Goal: Information Seeking & Learning: Learn about a topic

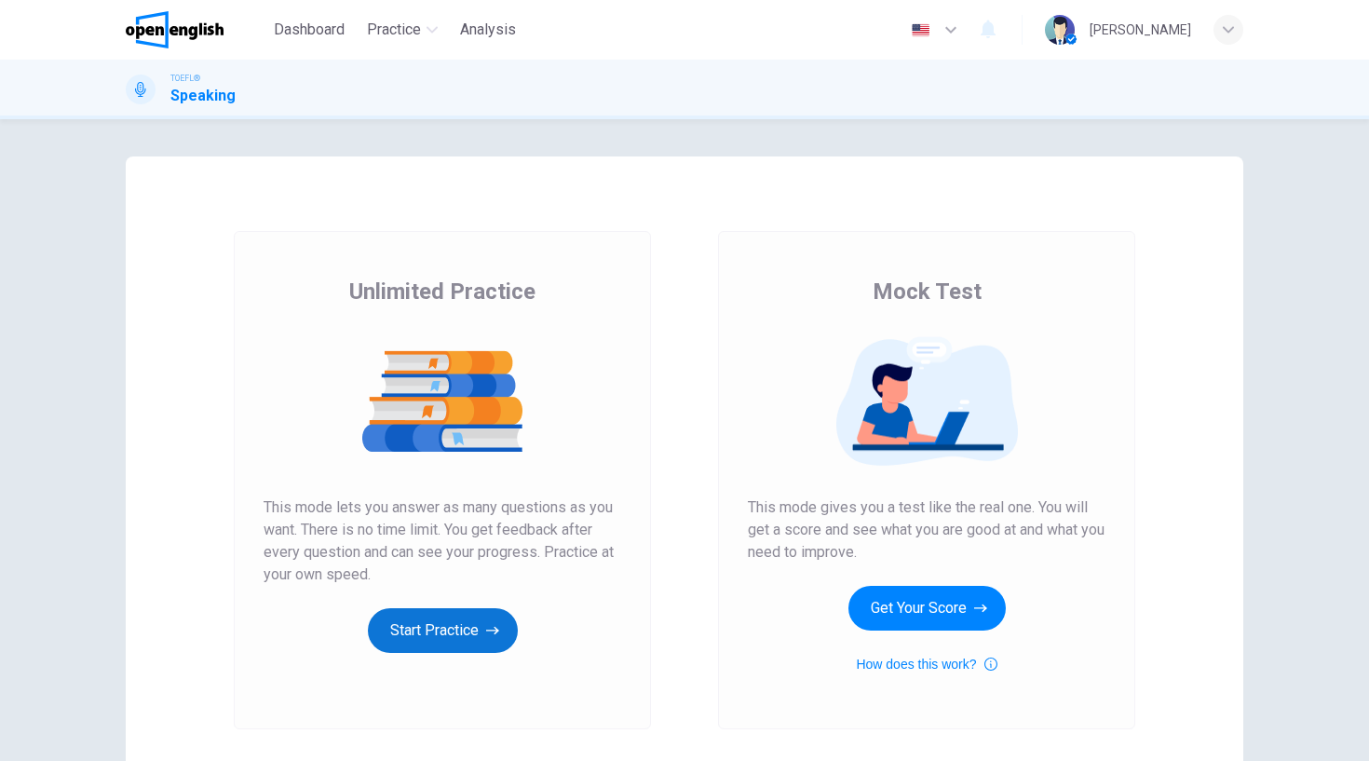
click at [439, 626] on button "Start Practice" at bounding box center [443, 630] width 150 height 45
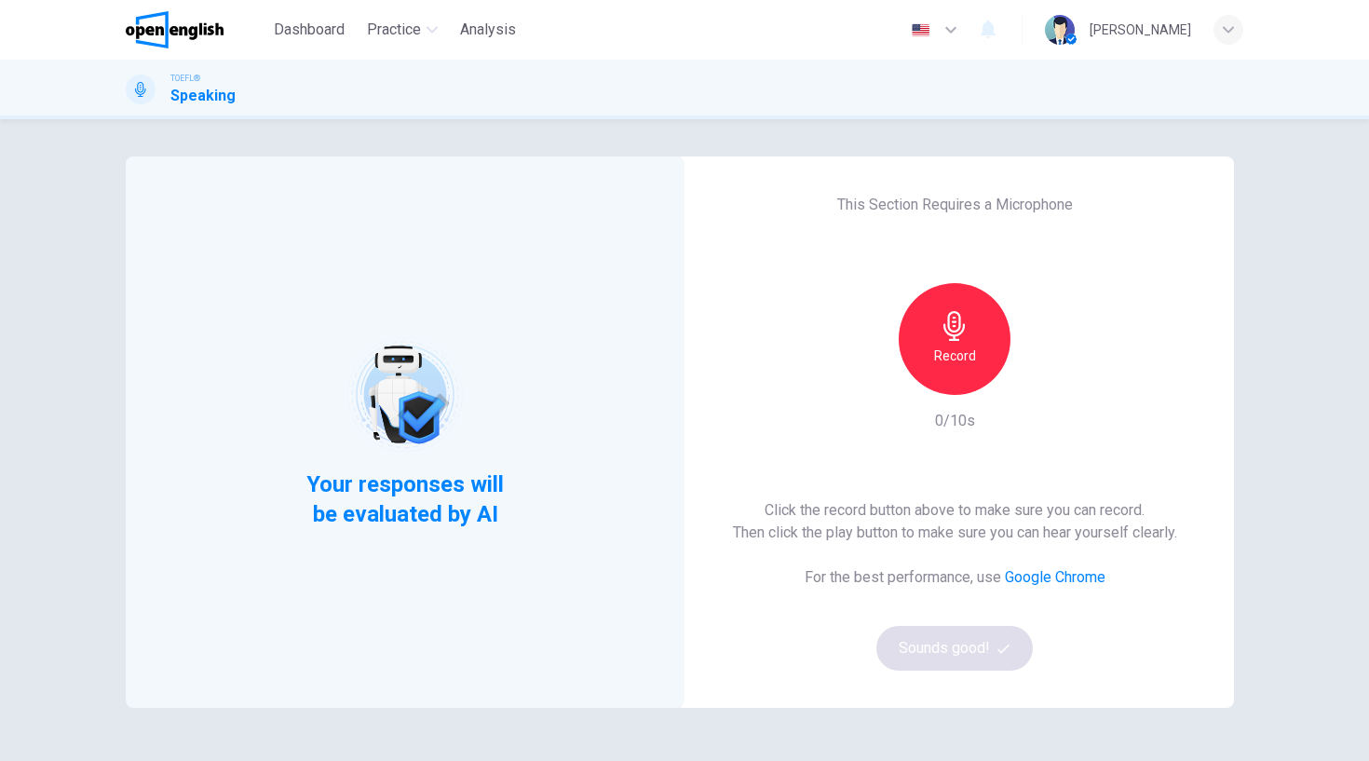
click at [962, 332] on icon "button" at bounding box center [955, 326] width 30 height 30
click at [980, 645] on button "Sounds good!" at bounding box center [954, 648] width 156 height 45
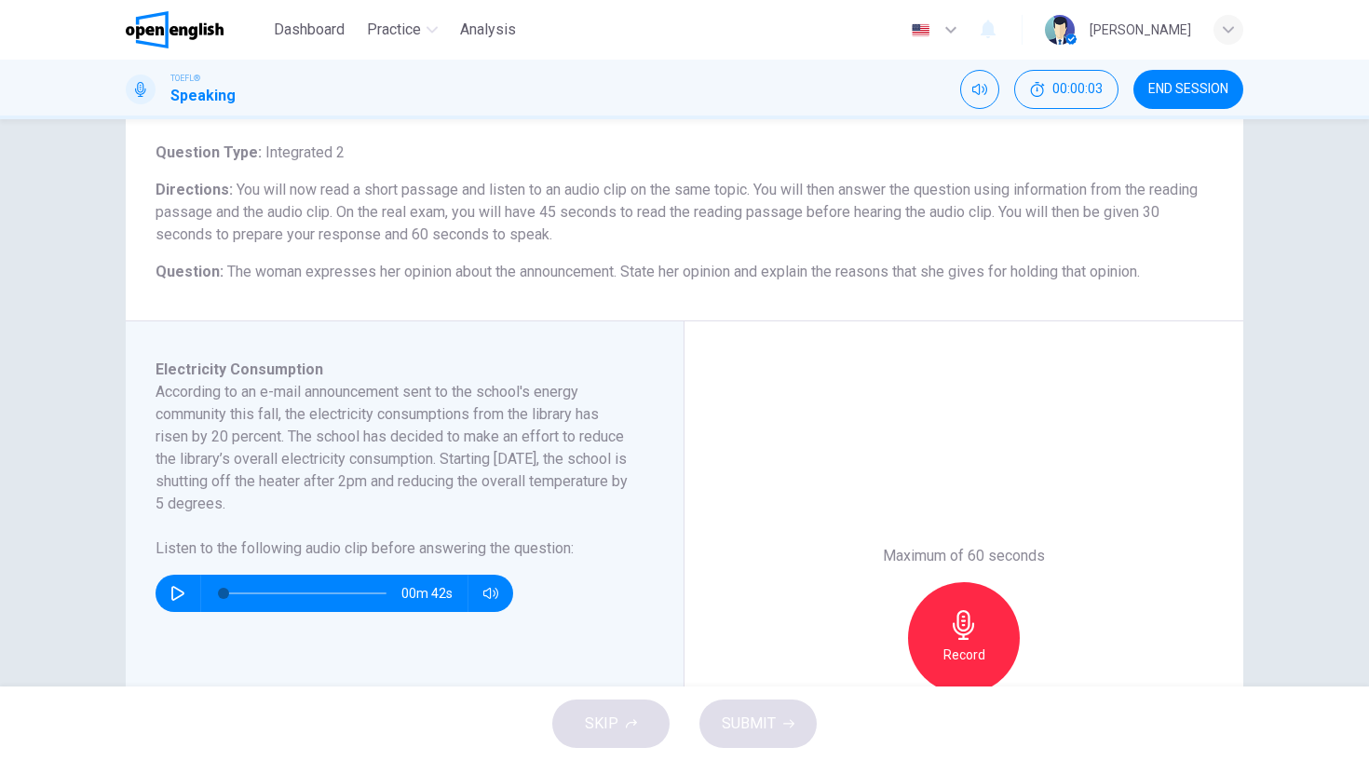
scroll to position [102, 0]
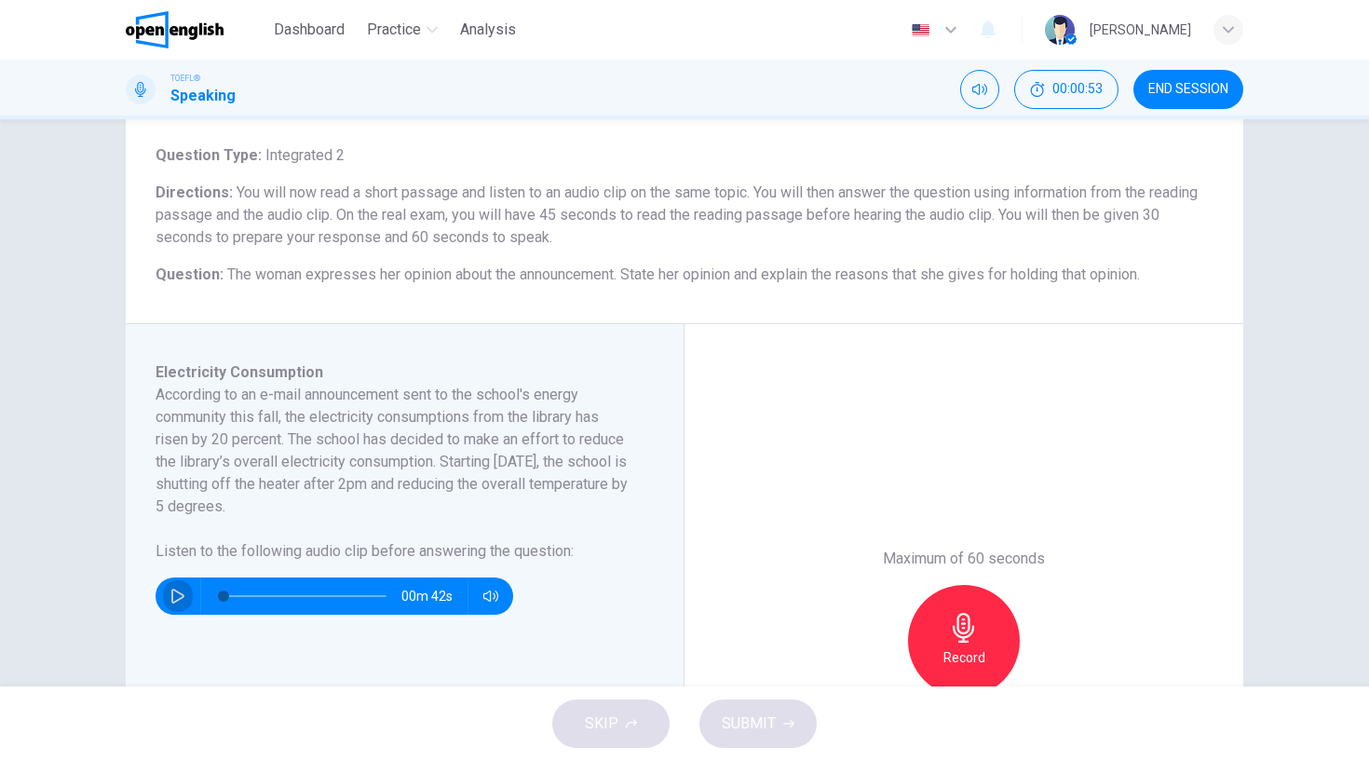
click at [171, 593] on icon "button" at bounding box center [177, 596] width 13 height 15
click at [182, 592] on icon "button" at bounding box center [177, 596] width 15 height 15
type input "*"
click at [947, 609] on div "Record" at bounding box center [964, 641] width 112 height 112
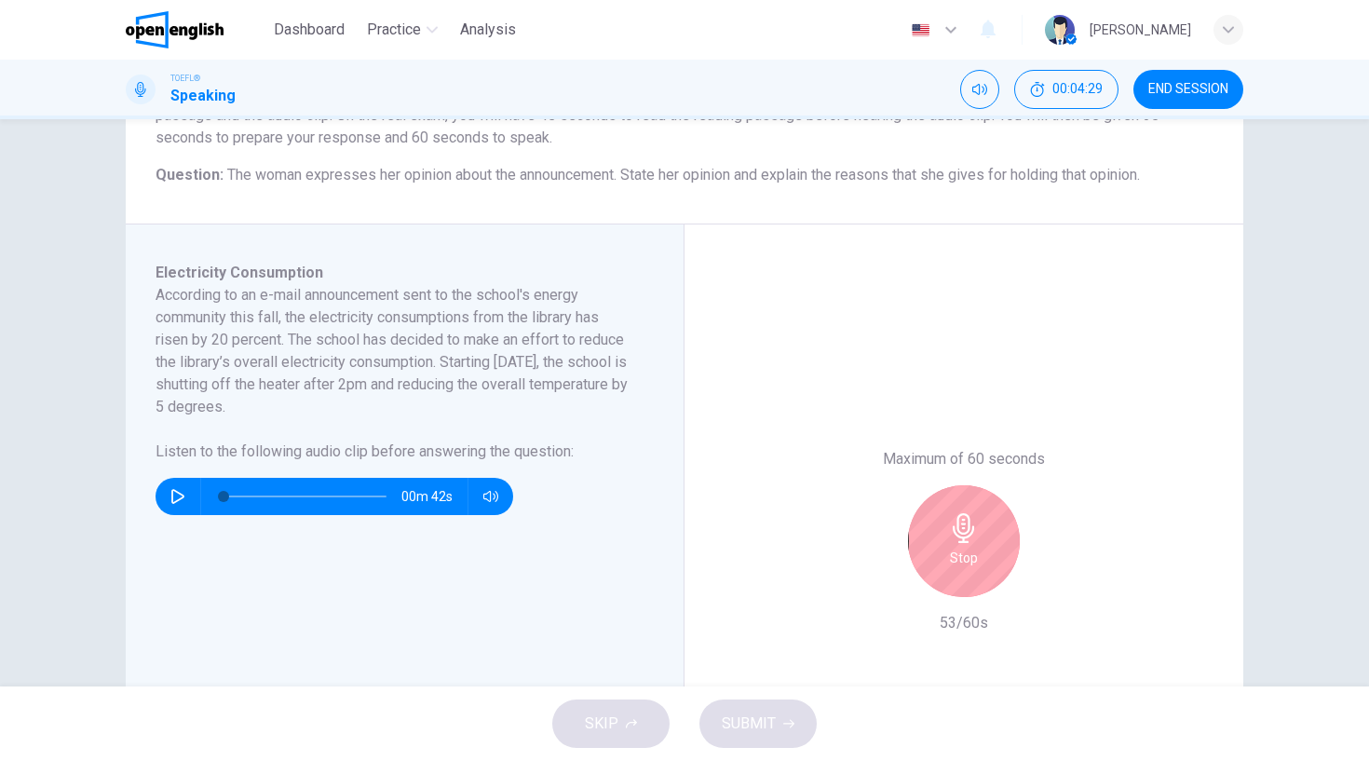
scroll to position [204, 0]
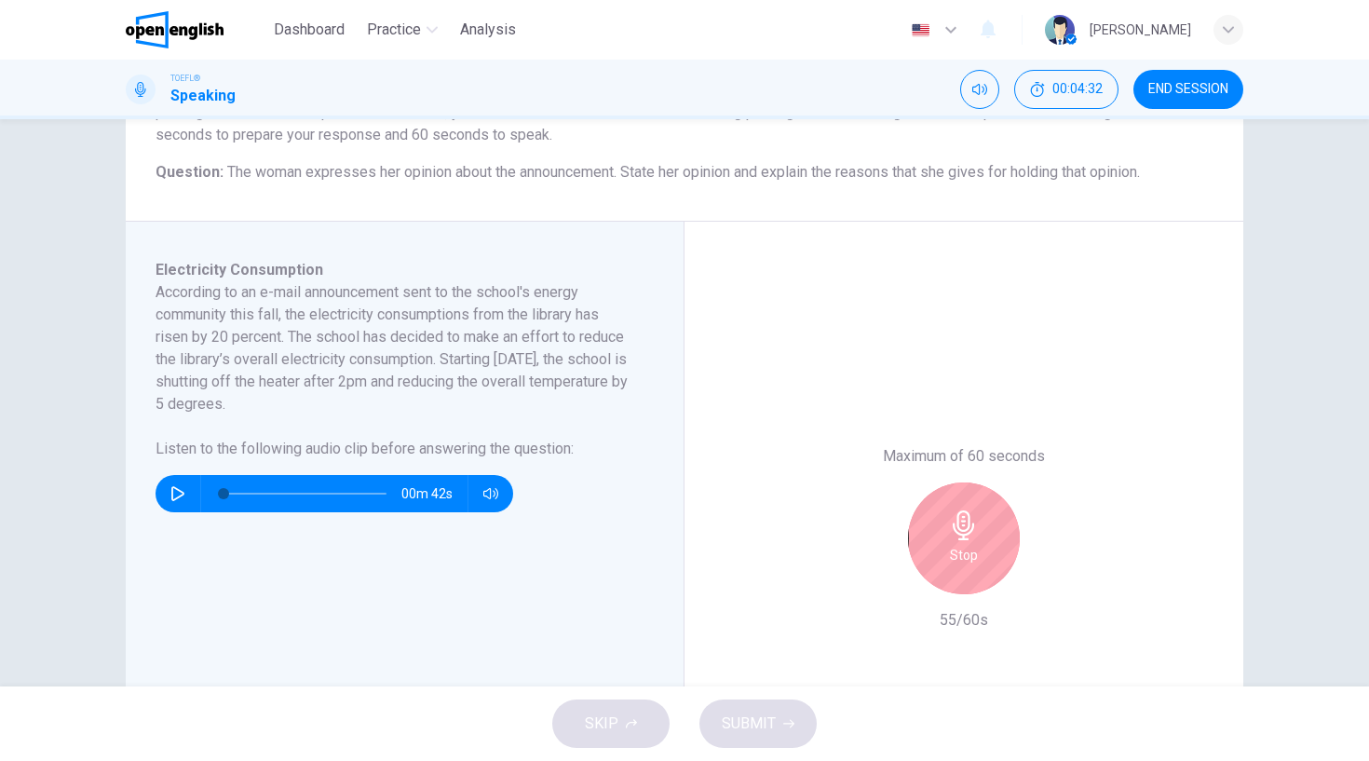
click at [964, 516] on icon "button" at bounding box center [964, 525] width 30 height 30
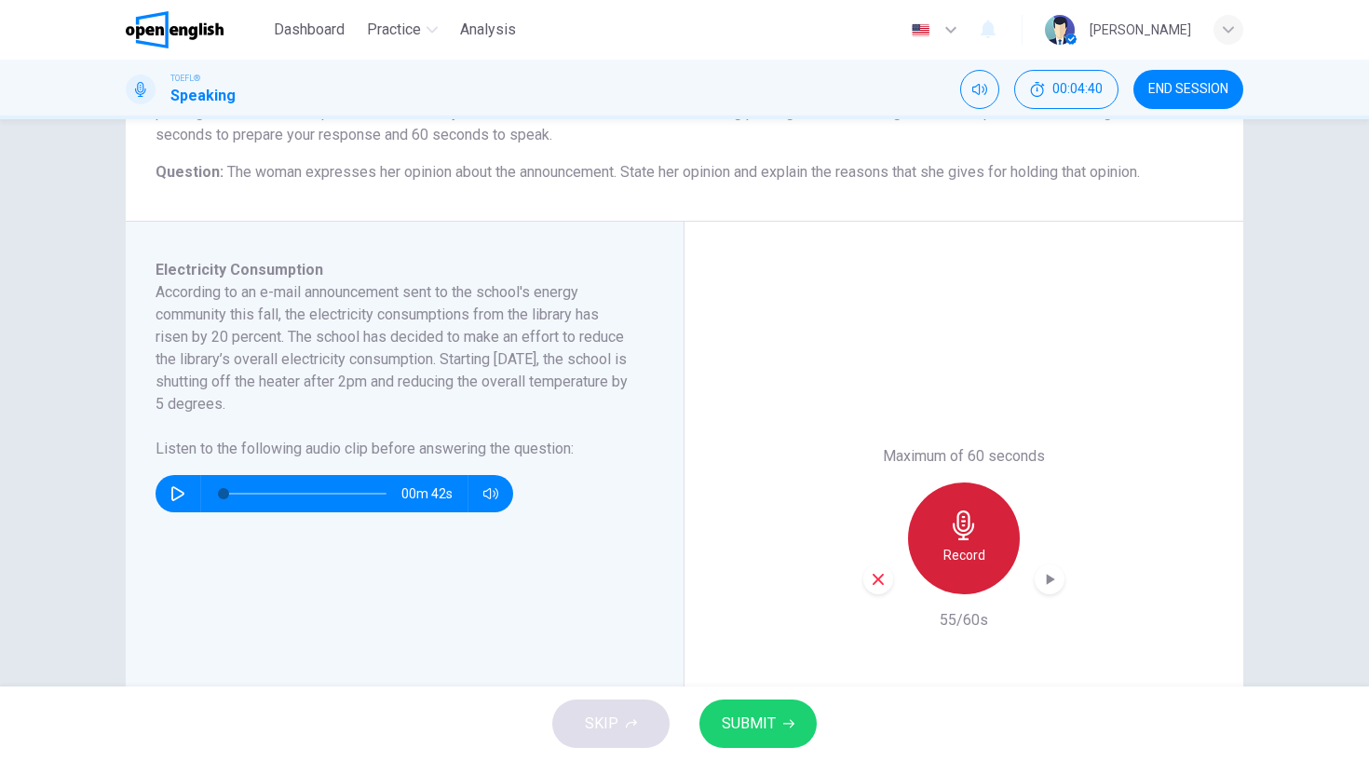
click at [965, 514] on icon "button" at bounding box center [963, 525] width 21 height 30
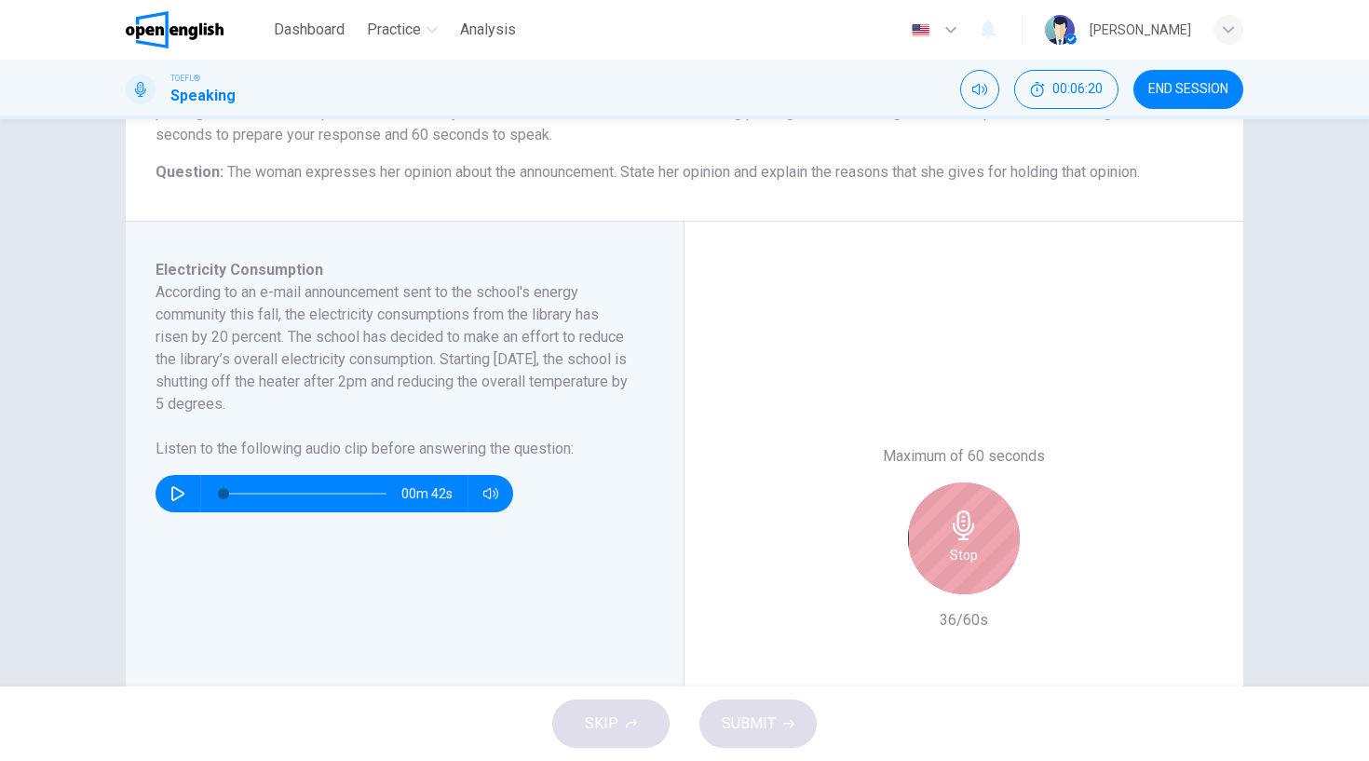
click at [965, 514] on icon "button" at bounding box center [963, 525] width 21 height 30
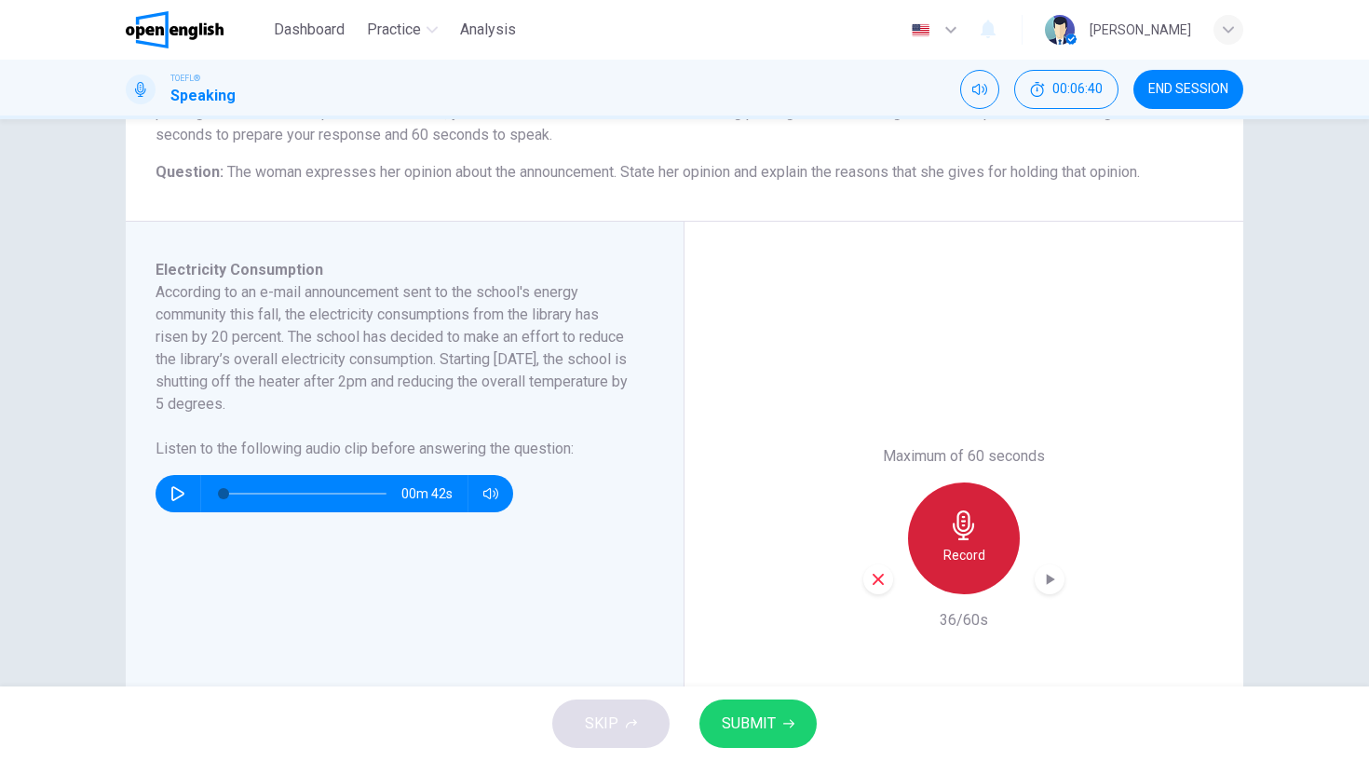
click at [965, 513] on icon "button" at bounding box center [963, 525] width 21 height 30
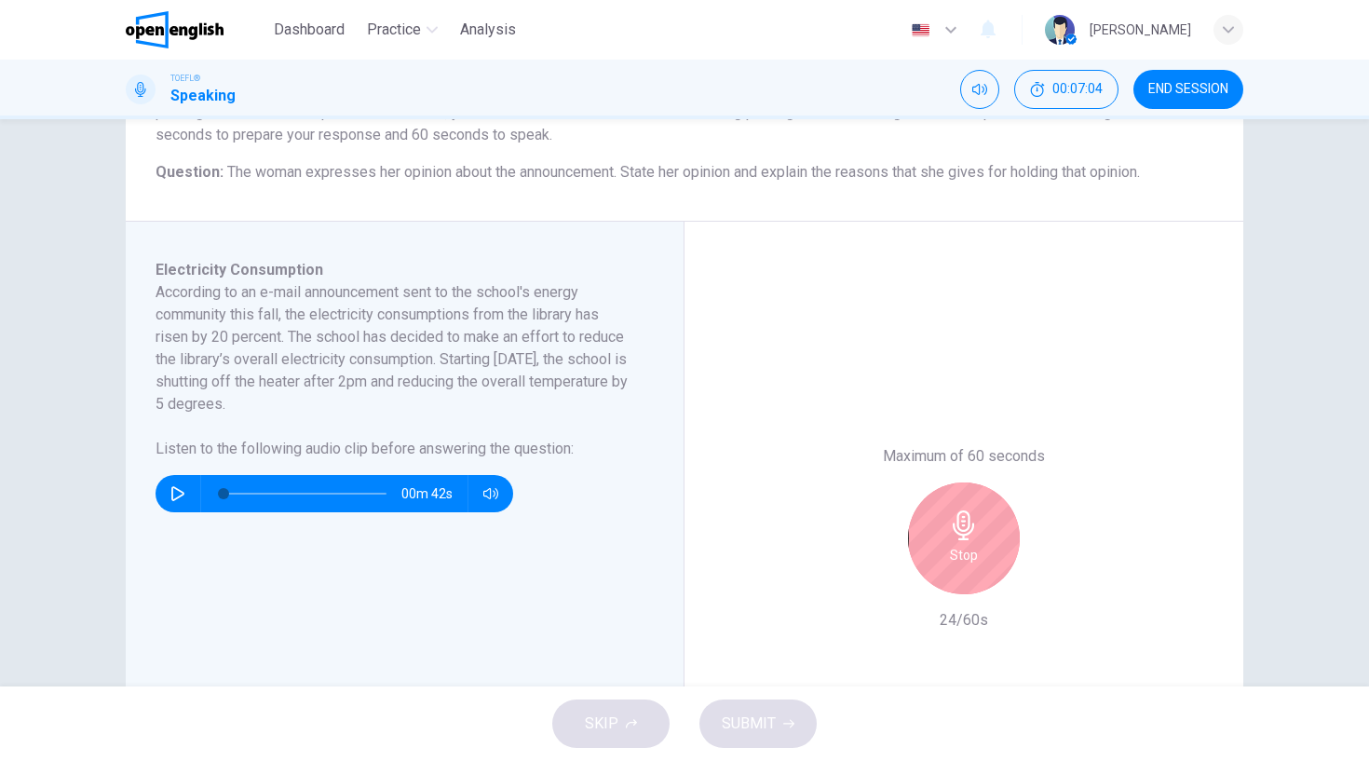
click at [965, 513] on icon "button" at bounding box center [963, 525] width 21 height 30
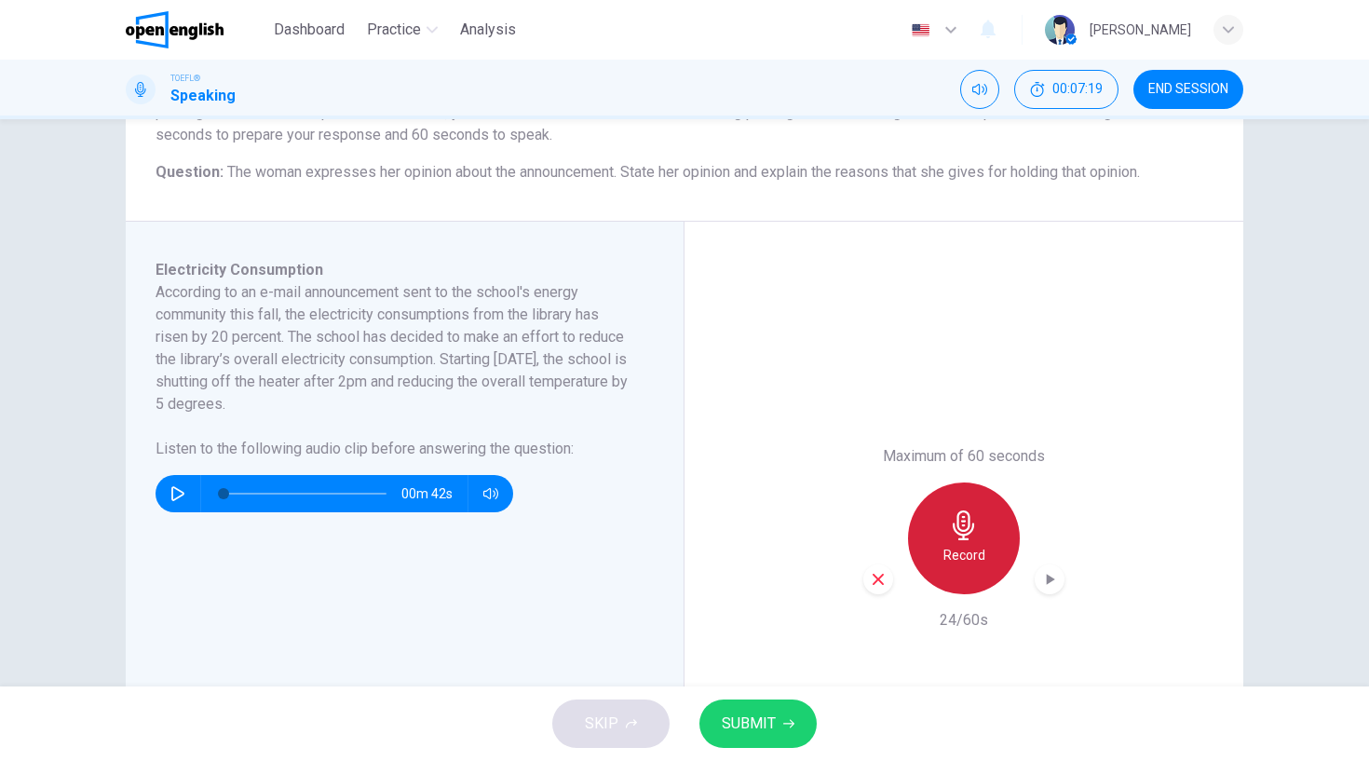
click at [965, 513] on icon "button" at bounding box center [963, 525] width 21 height 30
click at [965, 514] on icon "button" at bounding box center [963, 525] width 21 height 30
click at [772, 719] on span "SUBMIT" at bounding box center [749, 724] width 54 height 26
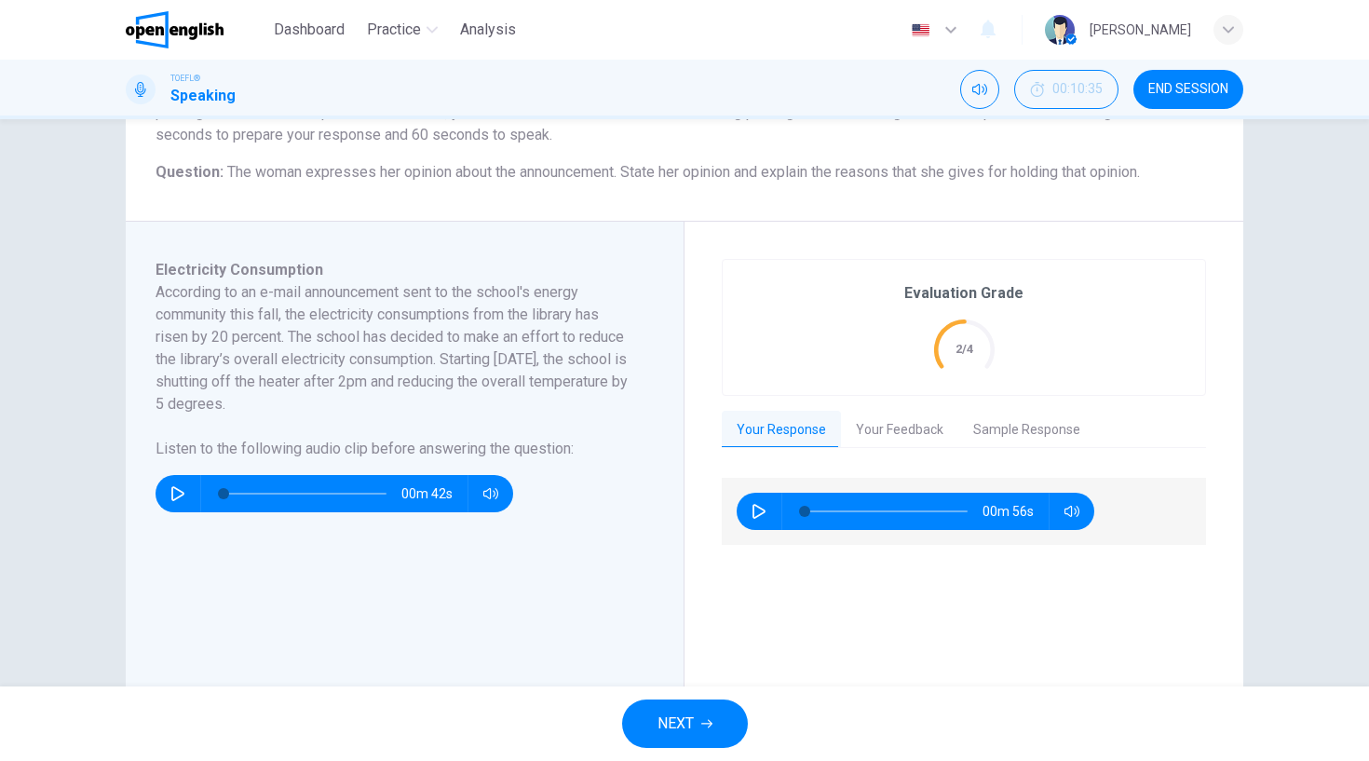
click at [905, 423] on button "Your Feedback" at bounding box center [899, 430] width 117 height 39
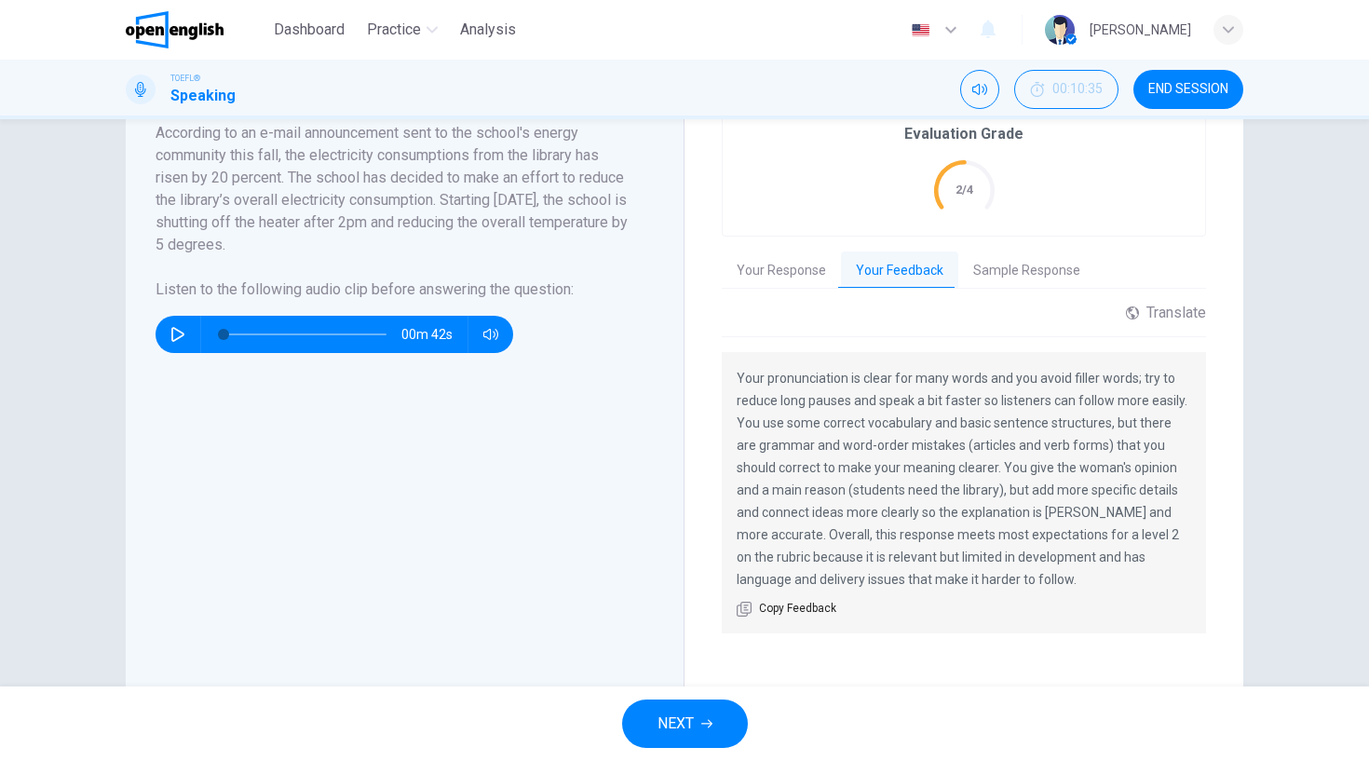
scroll to position [365, 0]
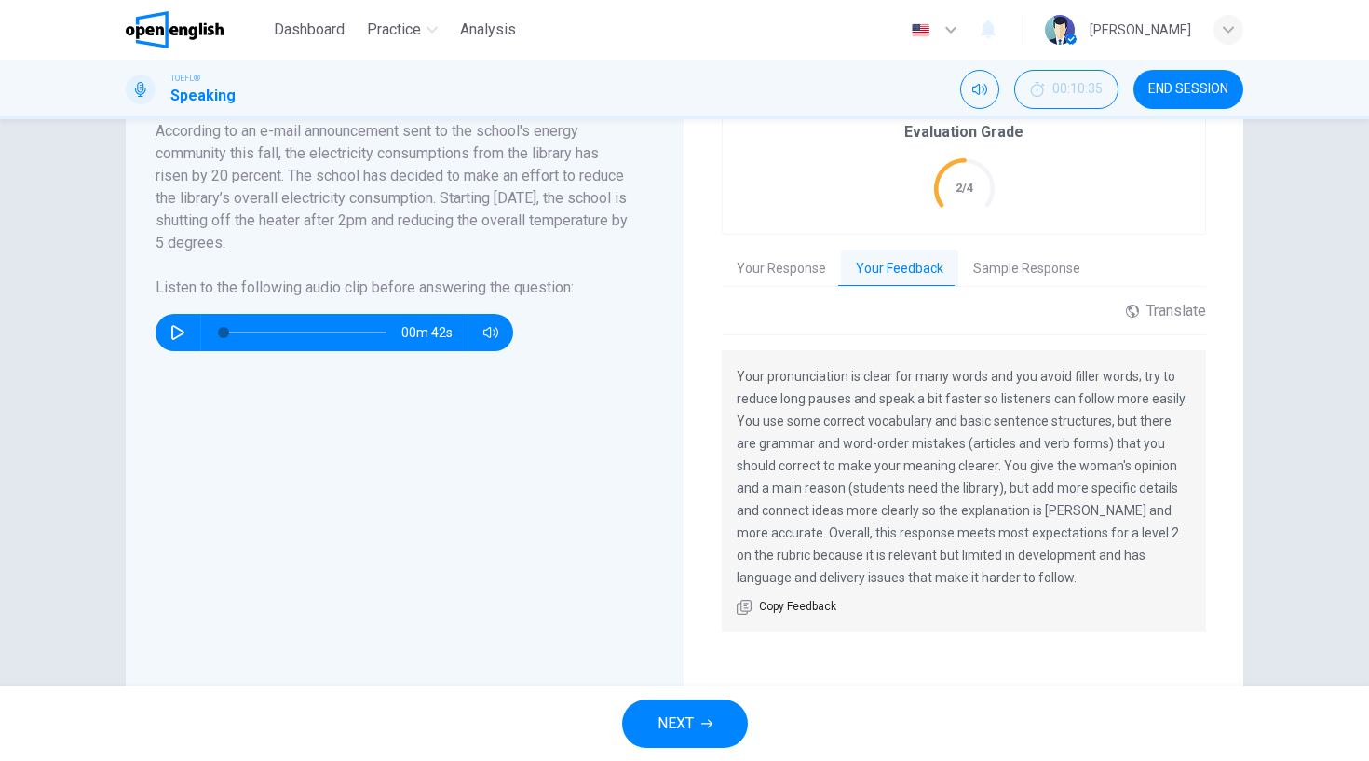
click at [1053, 267] on button "Sample Response" at bounding box center [1026, 269] width 137 height 39
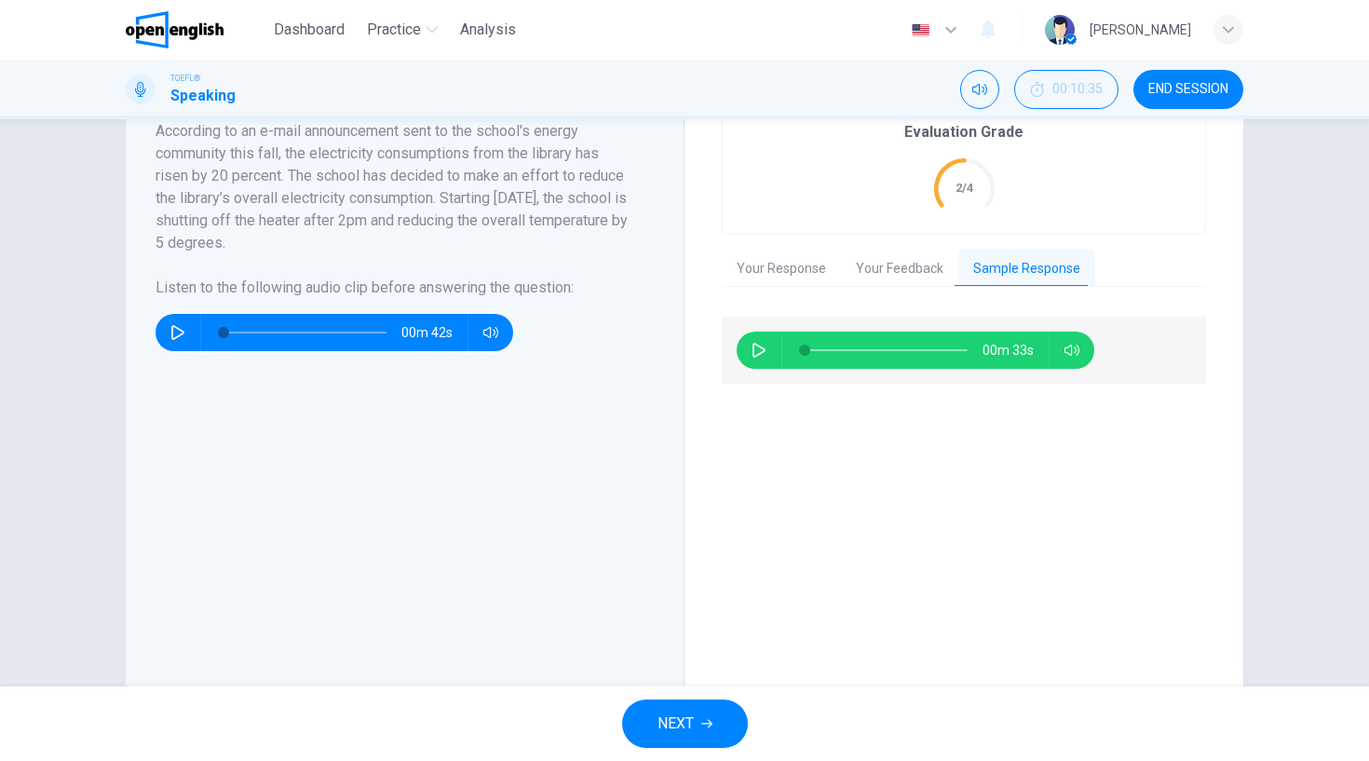
click at [753, 351] on icon "button" at bounding box center [759, 350] width 13 height 15
type input "*"
click at [1164, 97] on button "END SESSION" at bounding box center [1188, 89] width 110 height 39
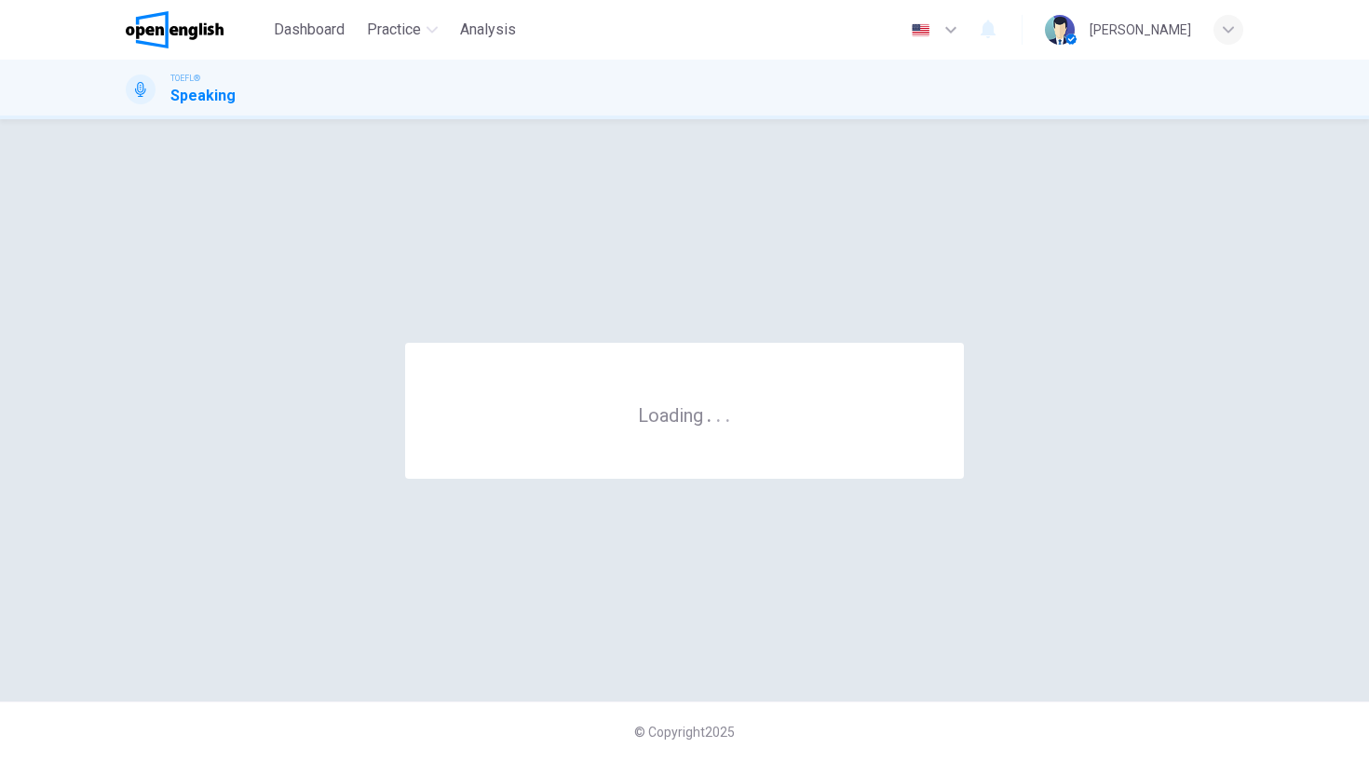
scroll to position [0, 0]
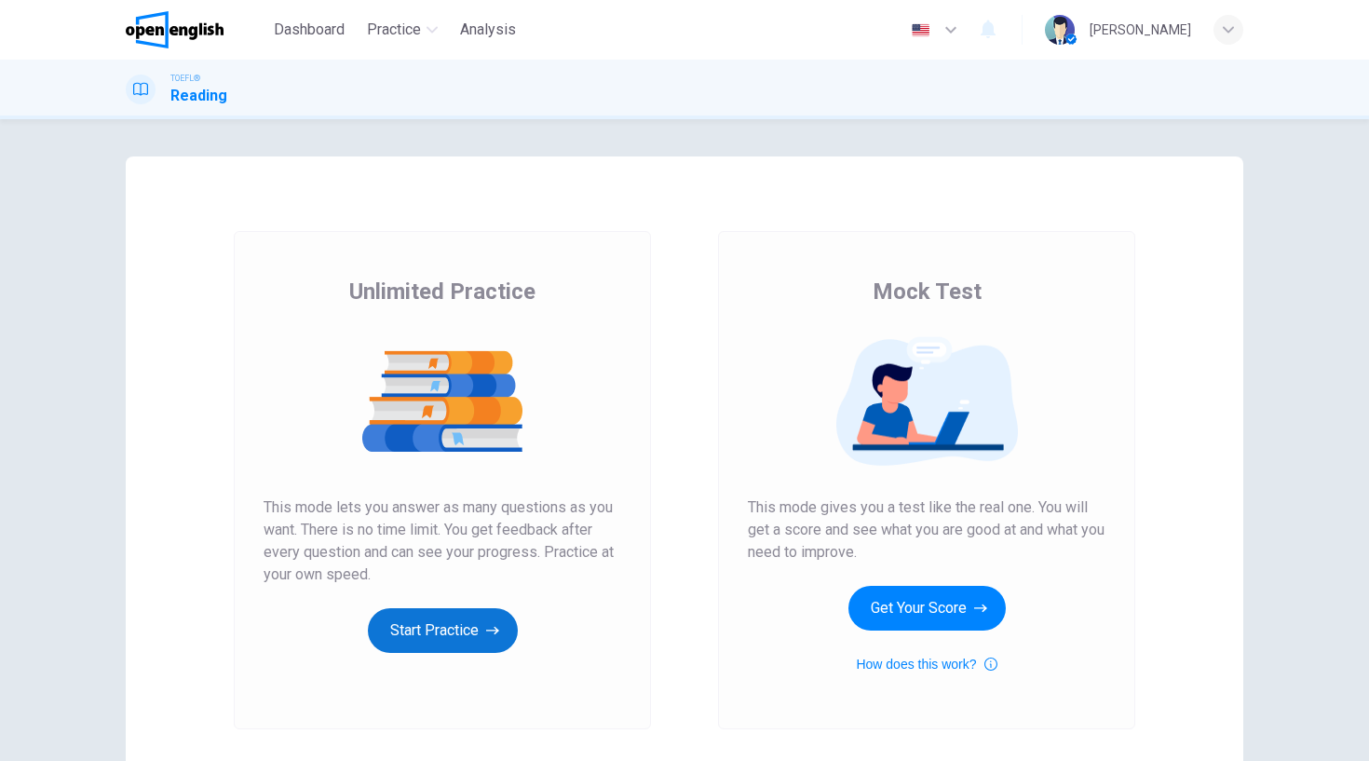
click at [486, 624] on icon "button" at bounding box center [492, 630] width 13 height 19
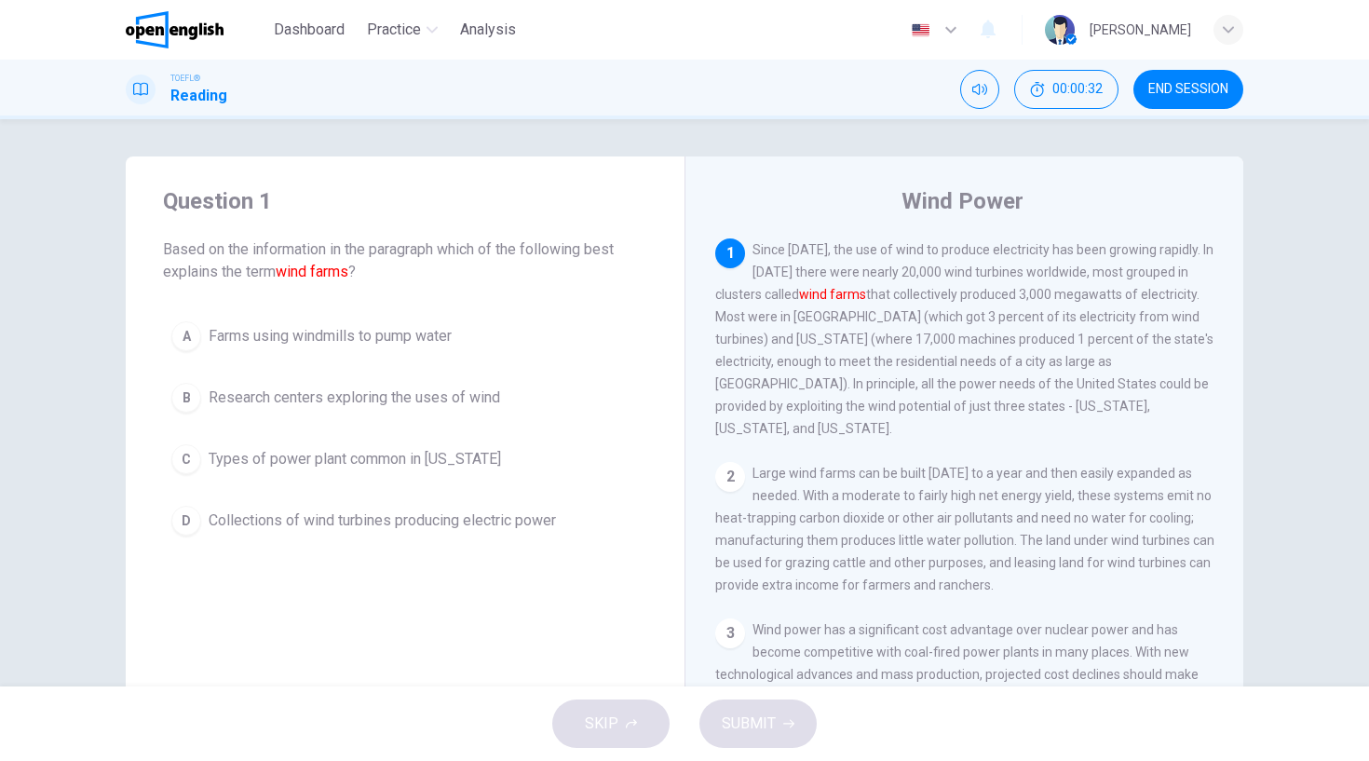
click at [197, 338] on div "A" at bounding box center [186, 336] width 30 height 30
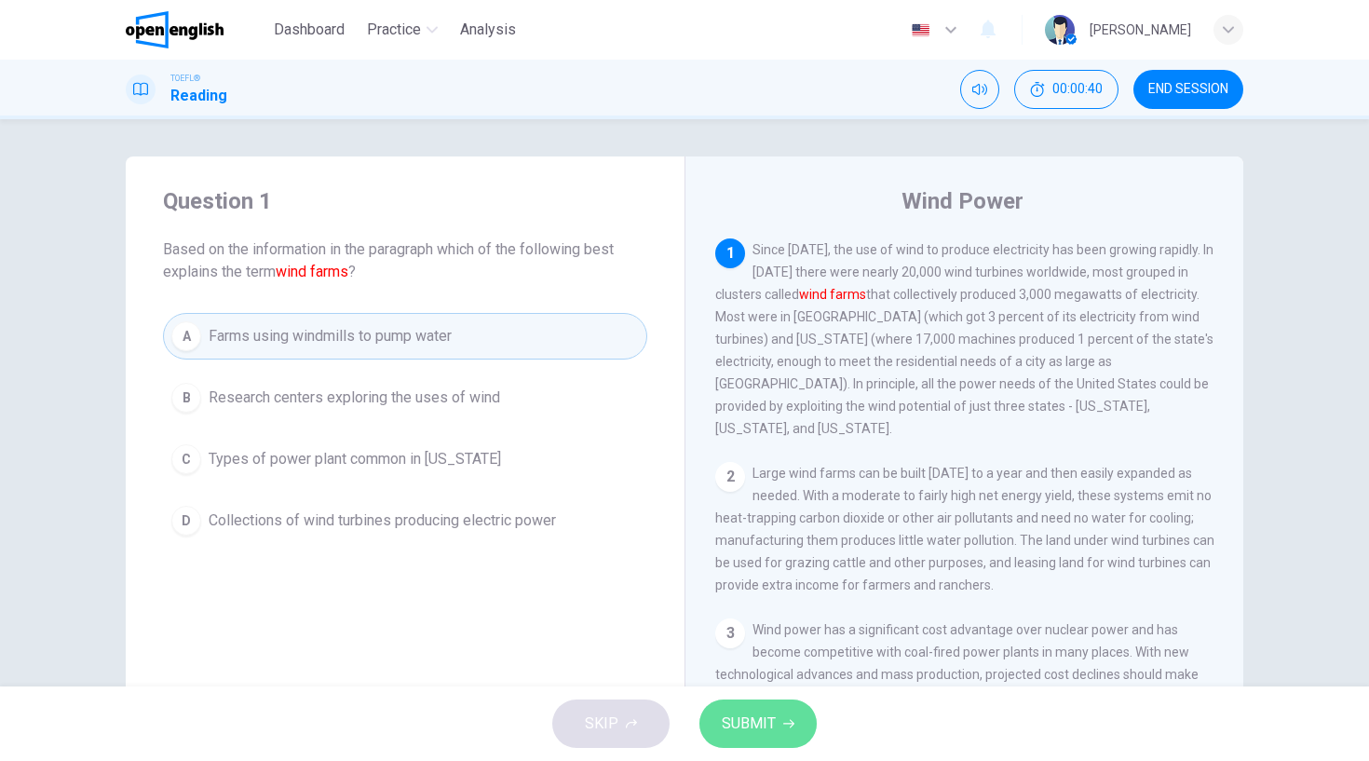
click at [763, 715] on span "SUBMIT" at bounding box center [749, 724] width 54 height 26
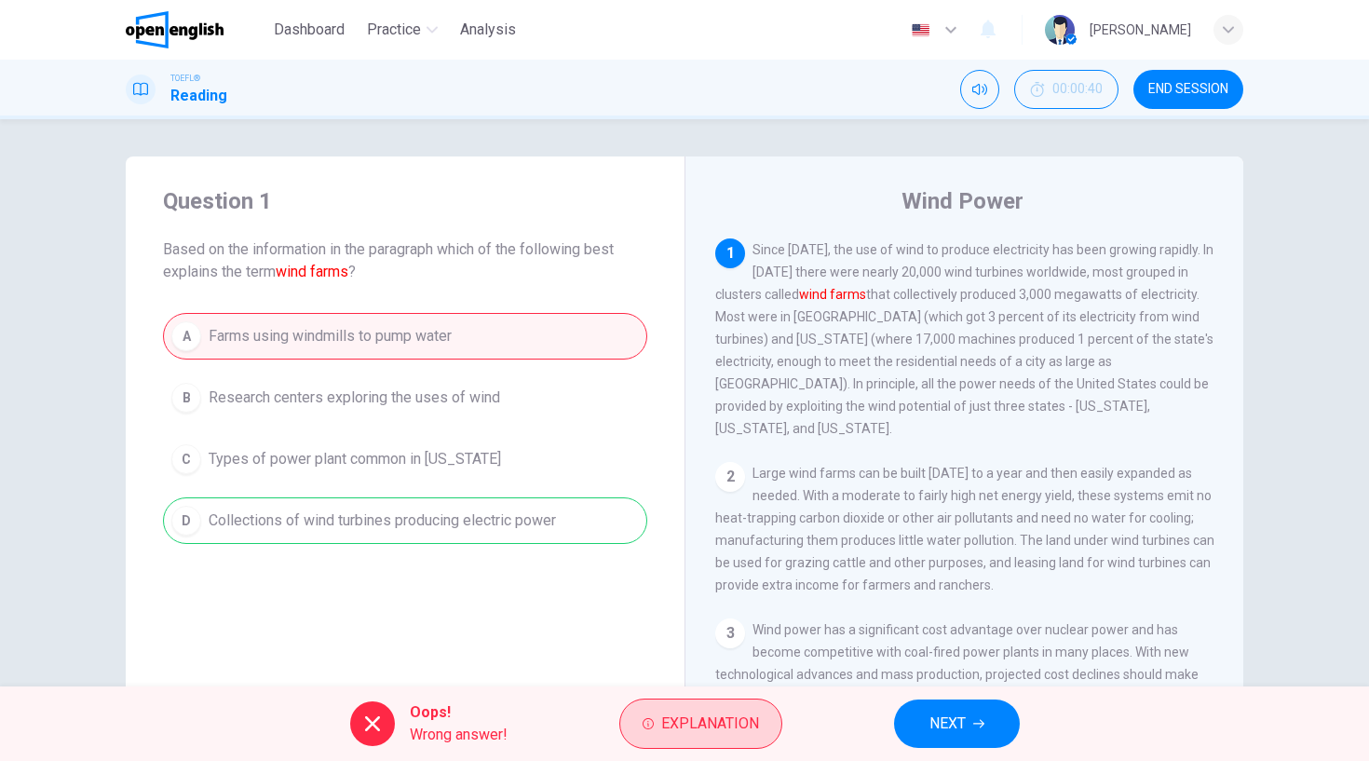
click at [738, 726] on span "Explanation" at bounding box center [710, 724] width 98 height 26
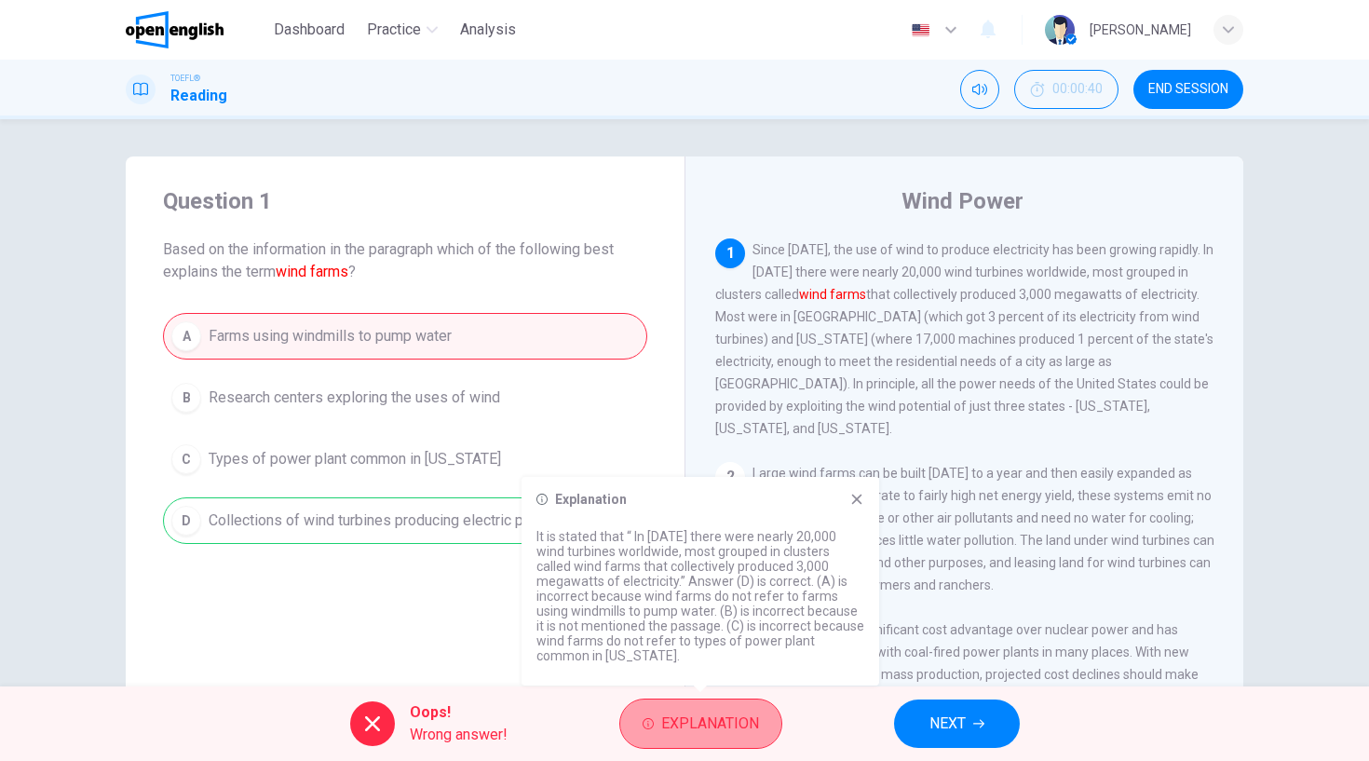
click at [738, 726] on span "Explanation" at bounding box center [710, 724] width 98 height 26
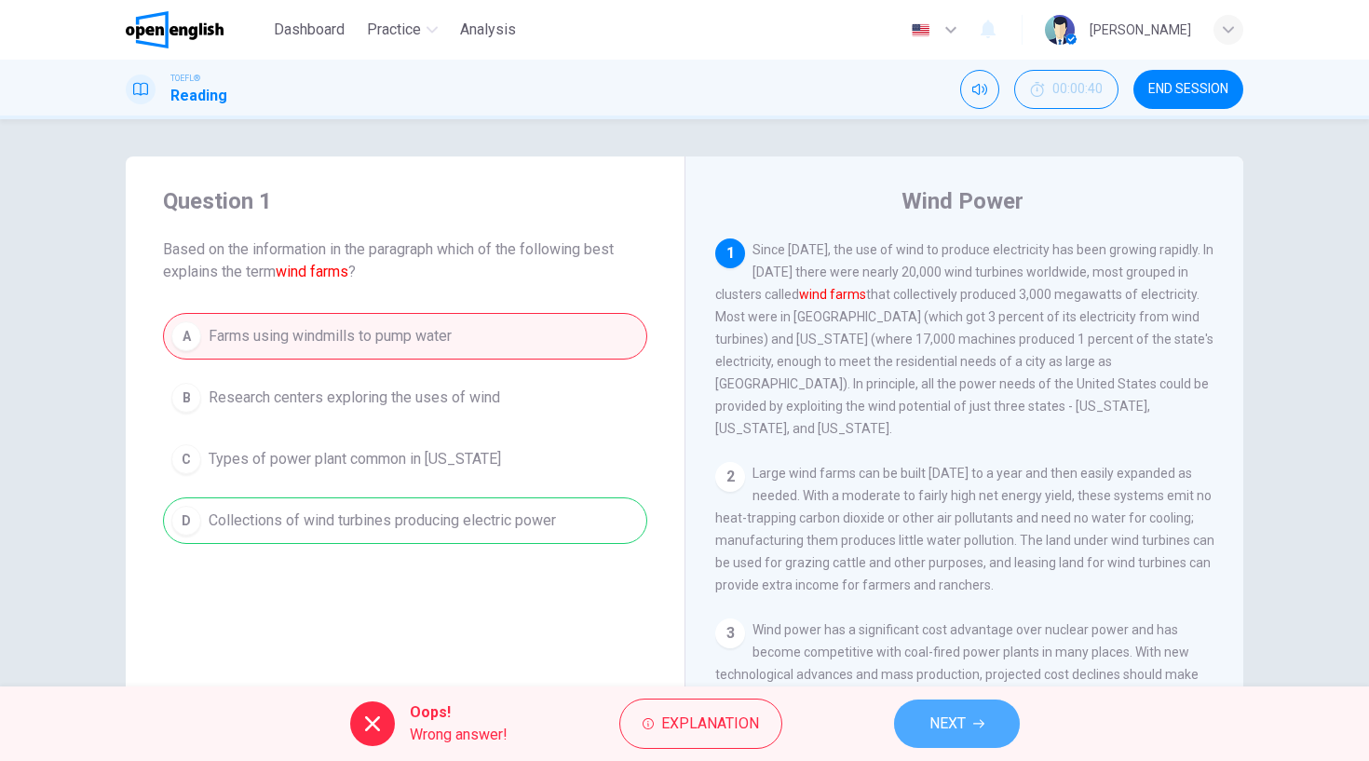
click at [934, 718] on span "NEXT" at bounding box center [947, 724] width 36 height 26
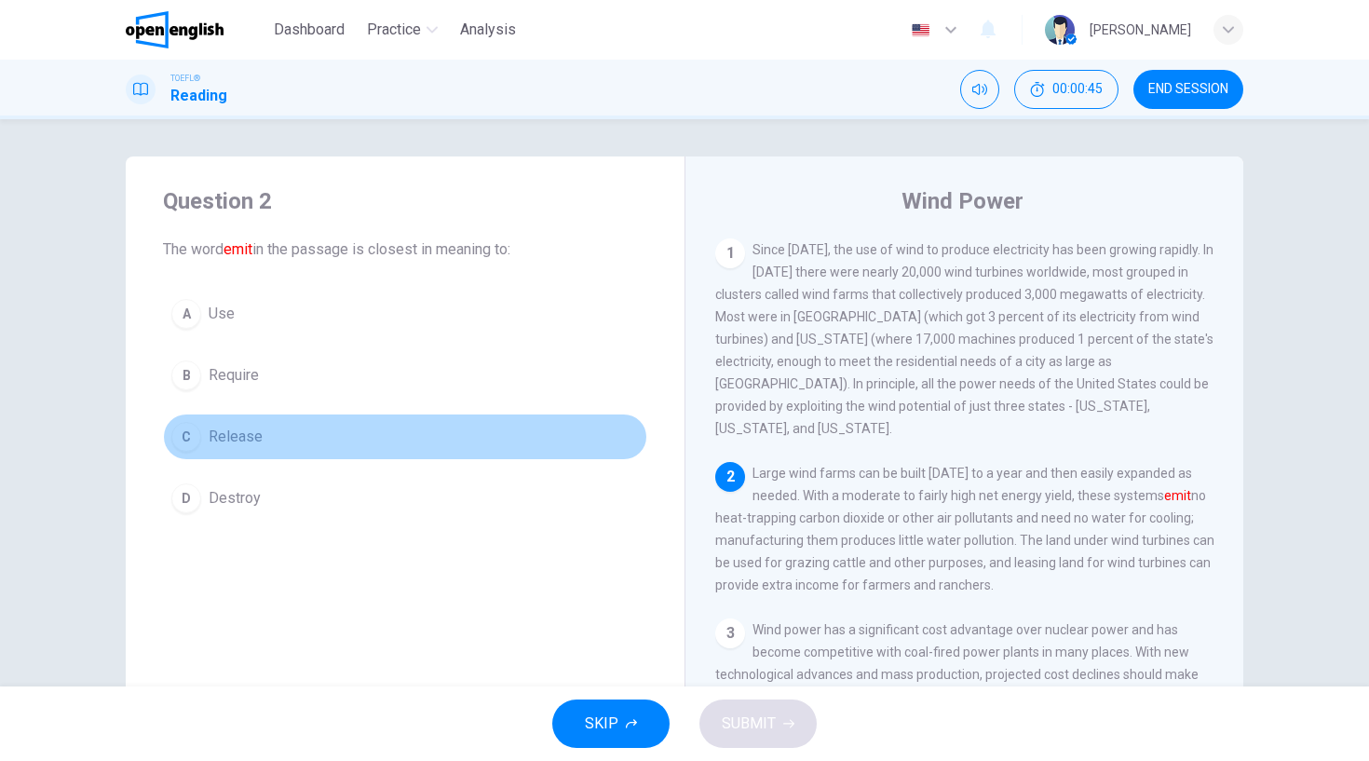
click at [184, 441] on div "C" at bounding box center [186, 437] width 30 height 30
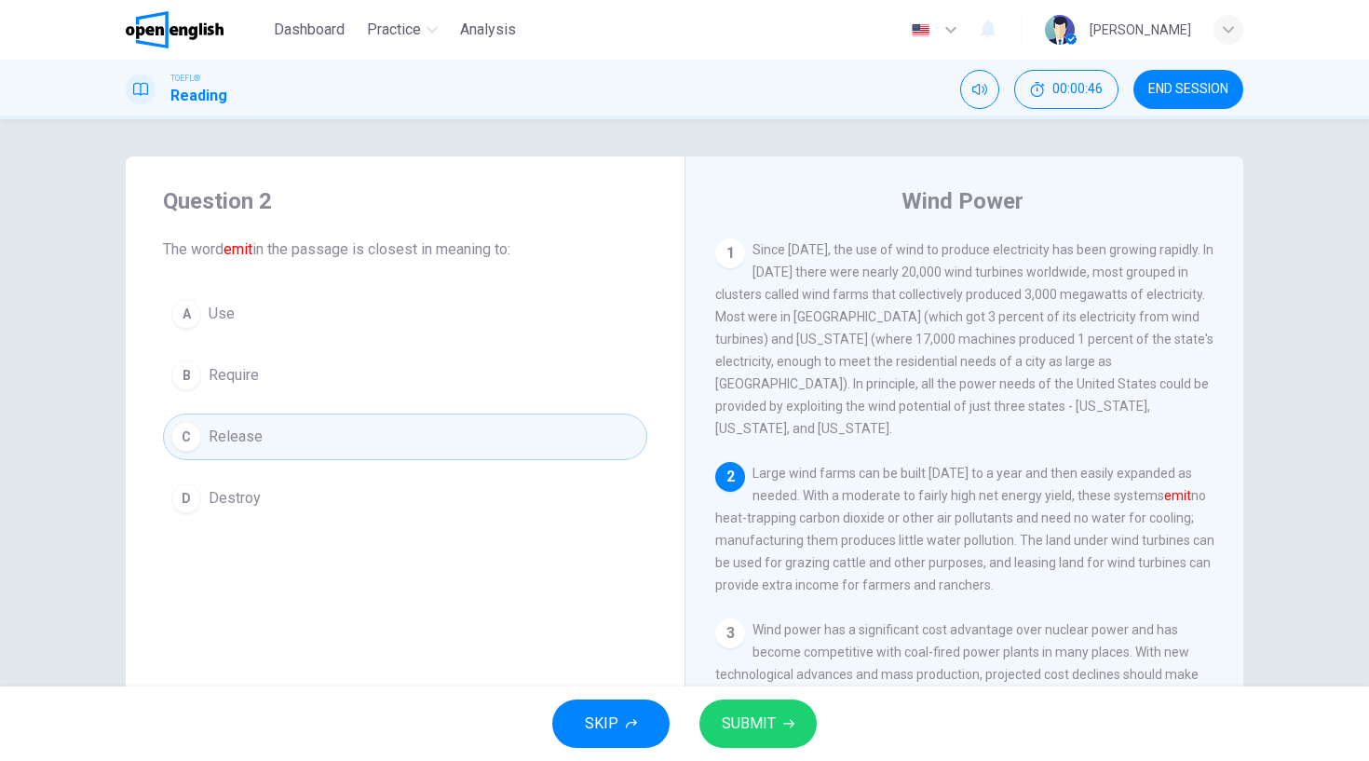
click at [766, 727] on span "SUBMIT" at bounding box center [749, 724] width 54 height 26
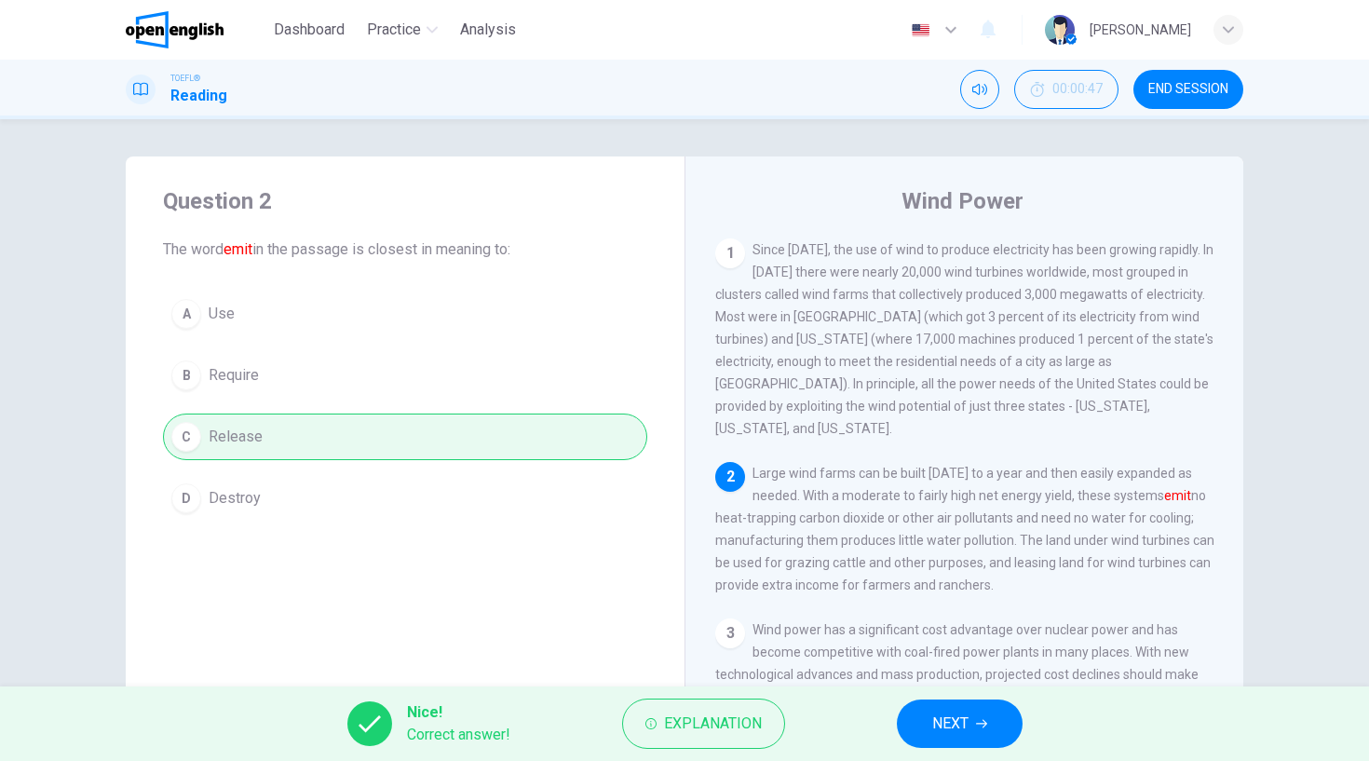
click at [940, 719] on span "NEXT" at bounding box center [950, 724] width 36 height 26
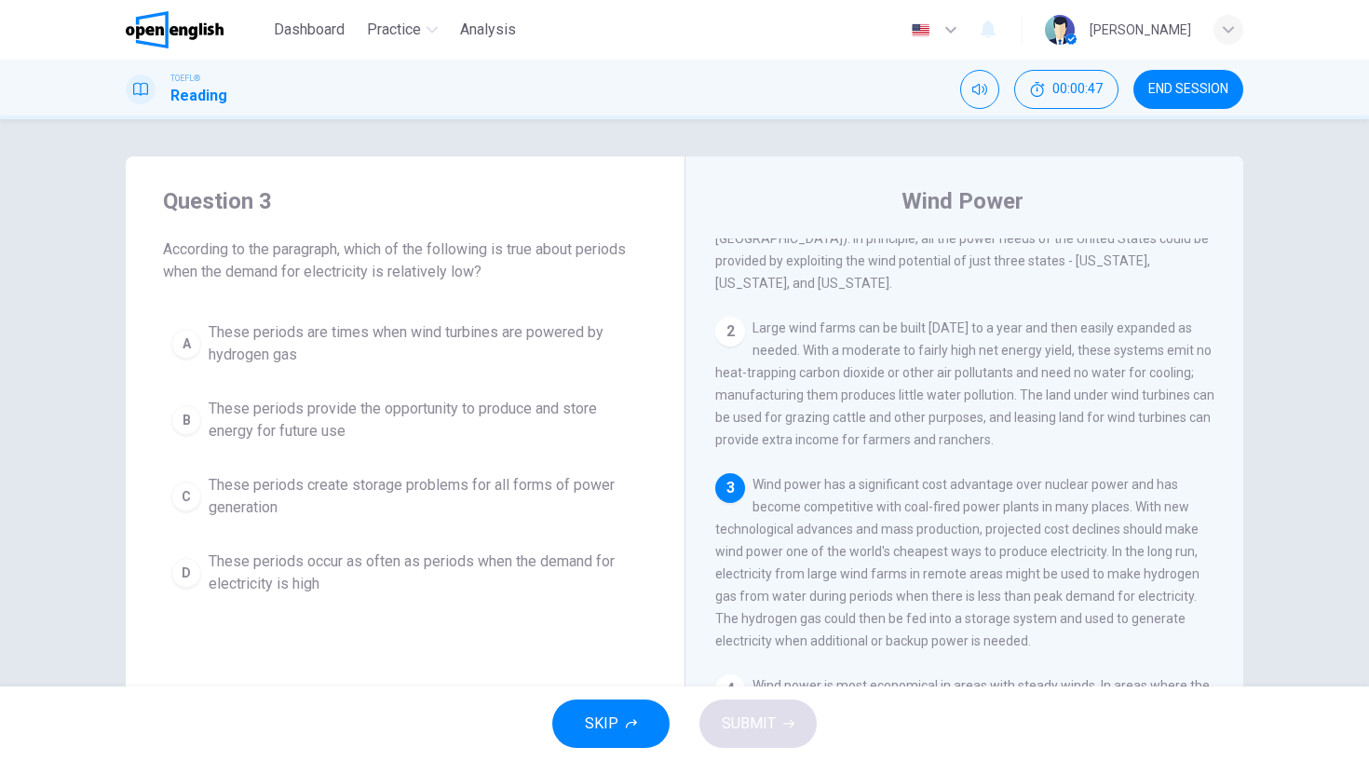
scroll to position [187, 0]
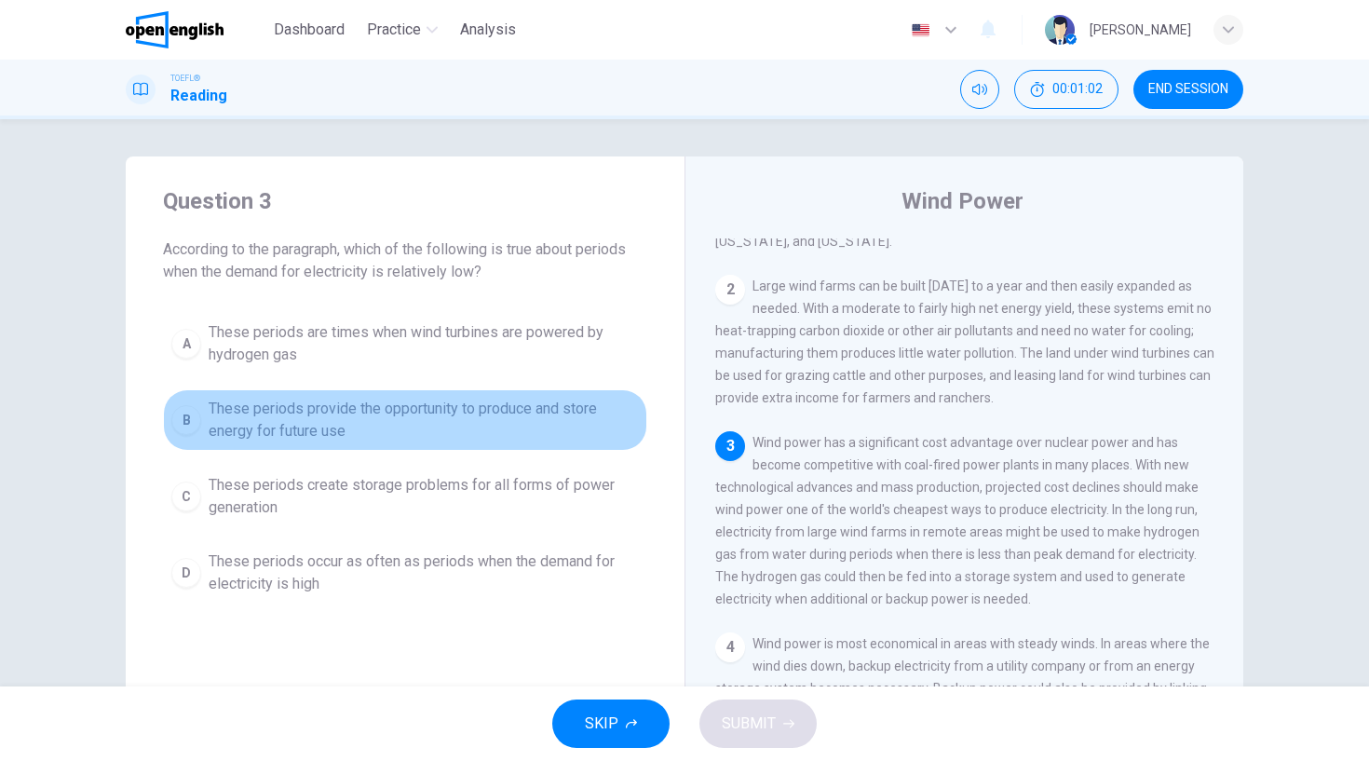
click at [193, 407] on button "B These periods provide the opportunity to produce and store energy for future …" at bounding box center [405, 419] width 484 height 61
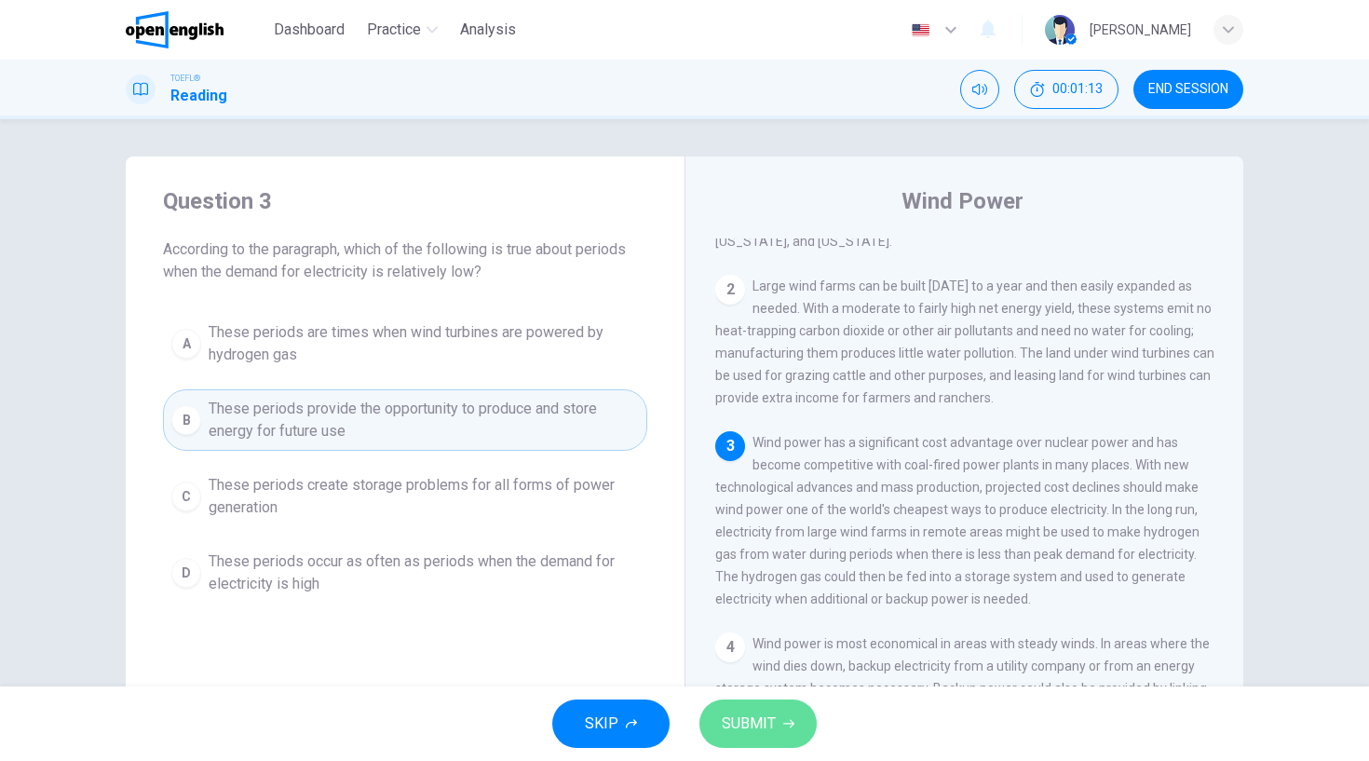
click at [731, 729] on span "SUBMIT" at bounding box center [749, 724] width 54 height 26
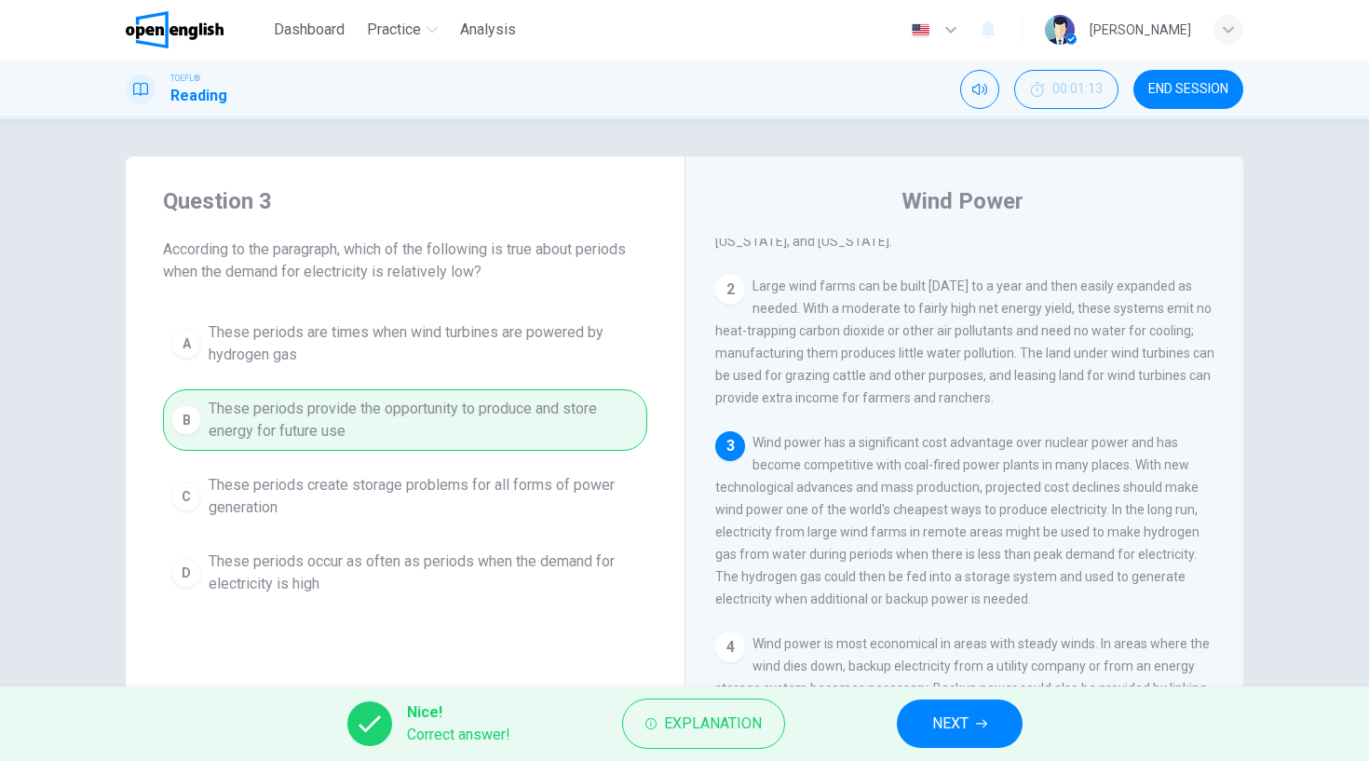
click at [940, 732] on span "NEXT" at bounding box center [950, 724] width 36 height 26
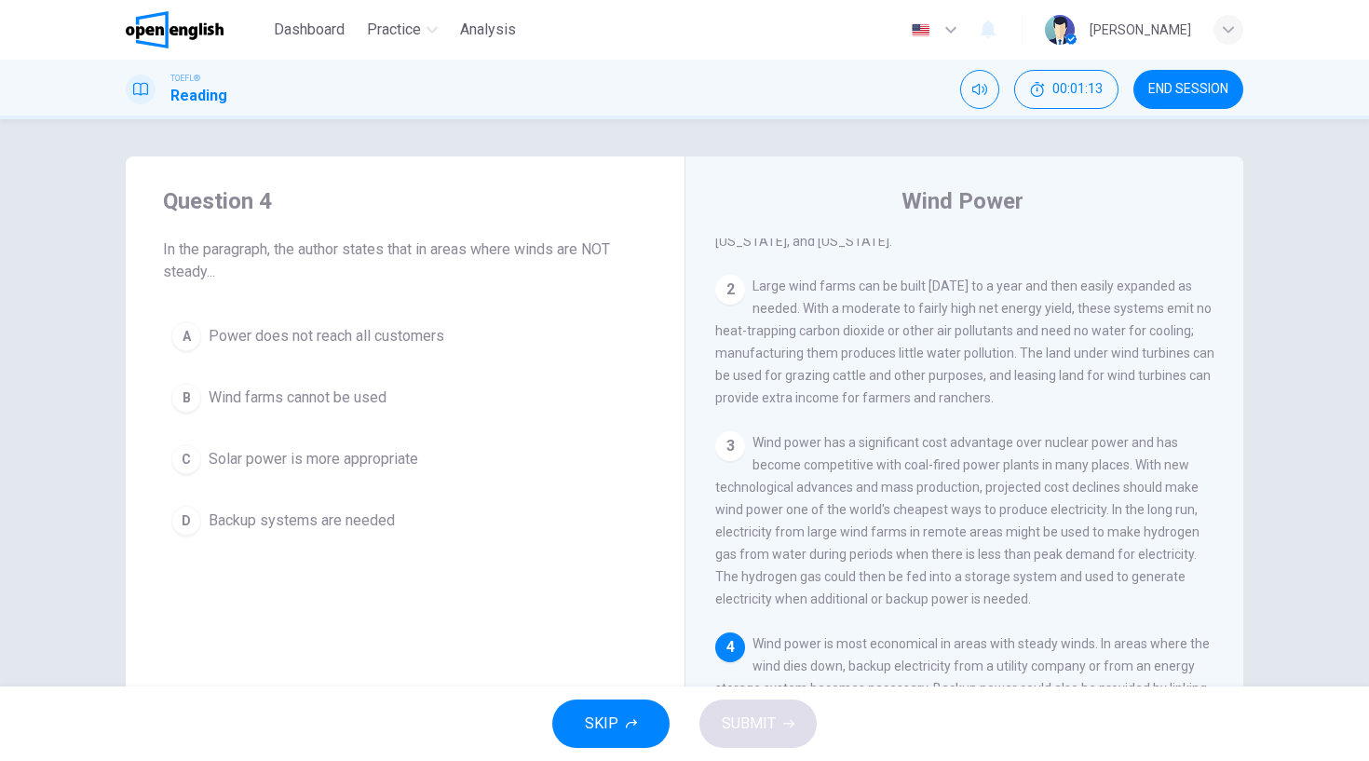
scroll to position [366, 0]
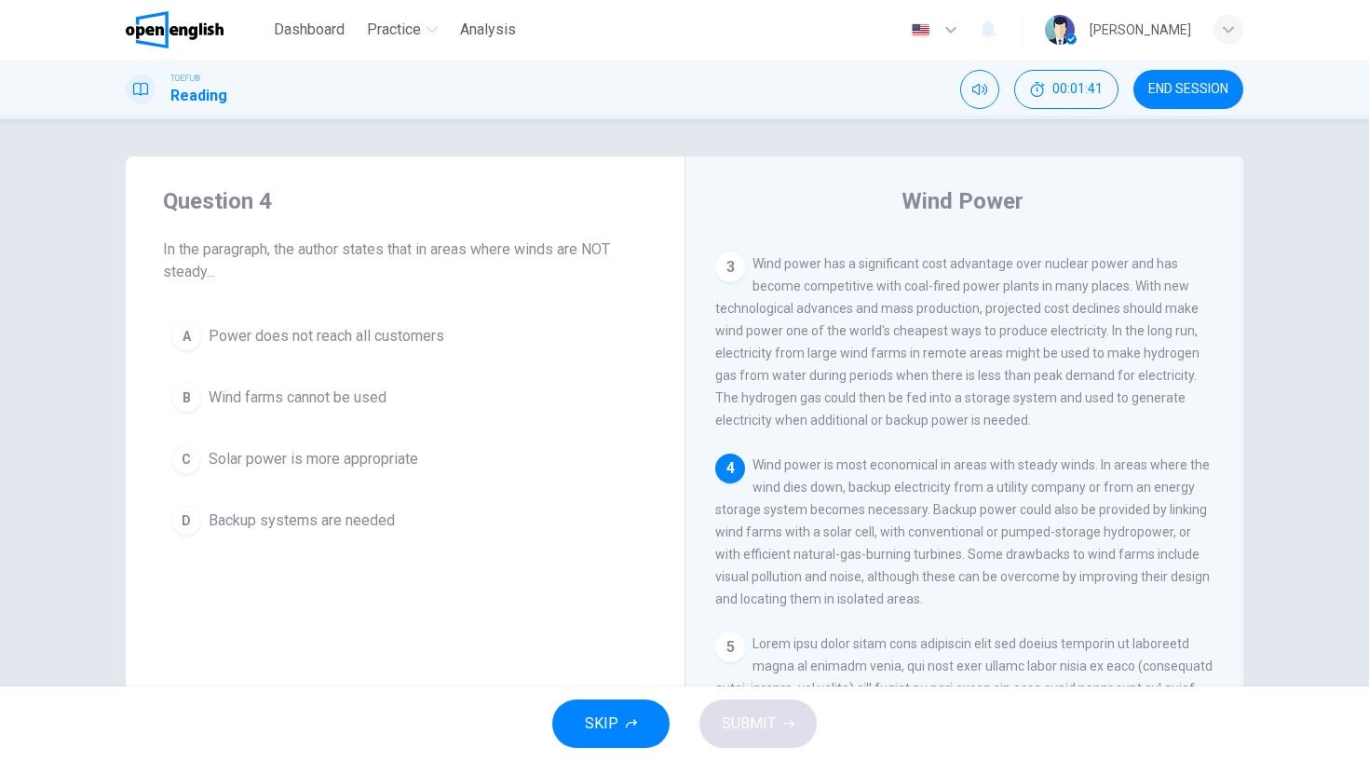
click at [180, 527] on div "D" at bounding box center [186, 521] width 30 height 30
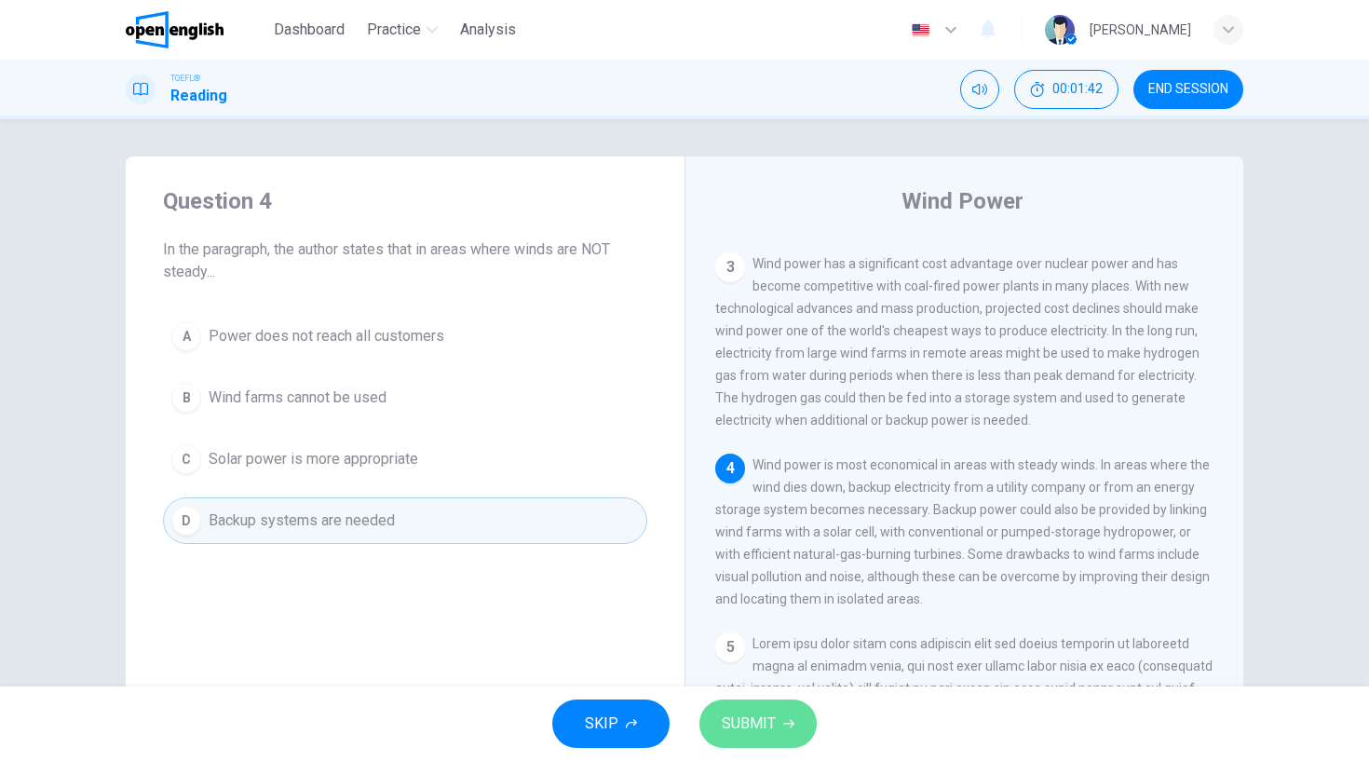
click at [750, 725] on span "SUBMIT" at bounding box center [749, 724] width 54 height 26
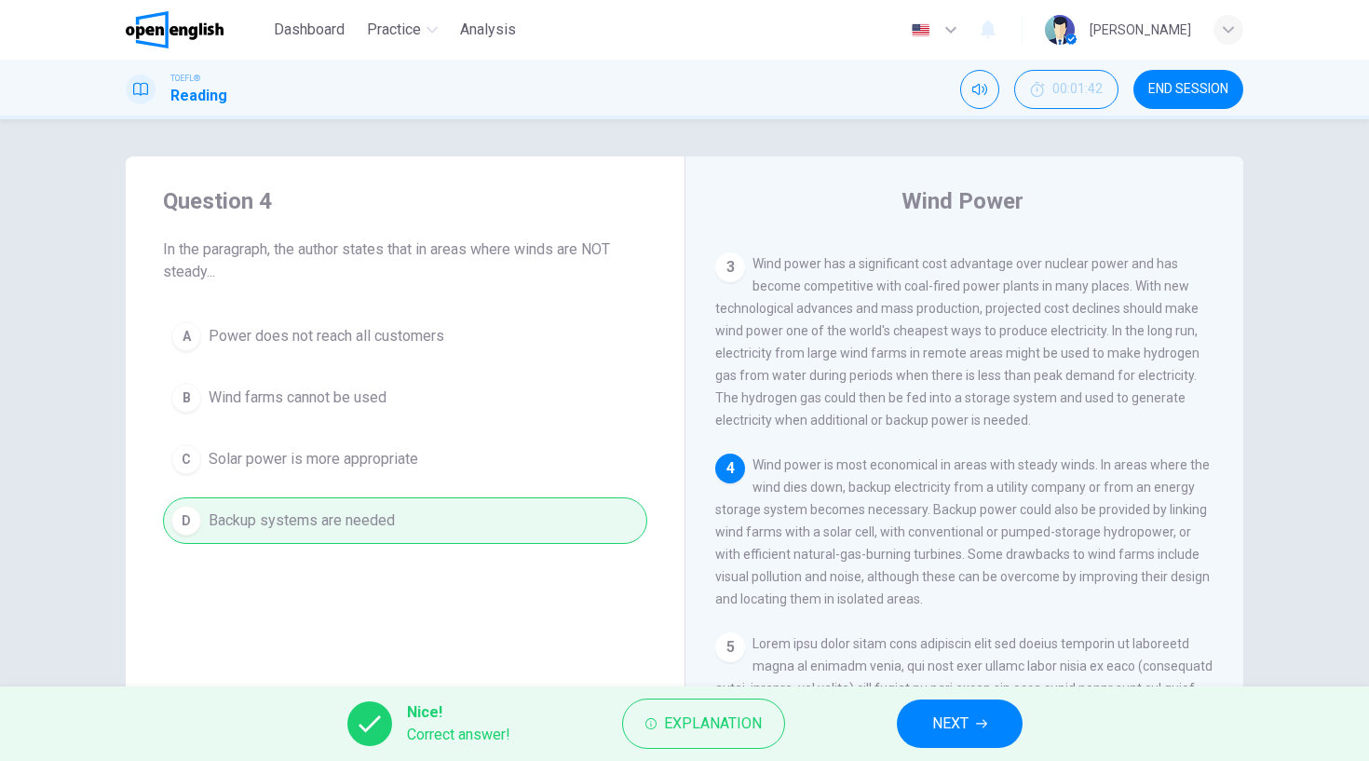
click at [992, 732] on button "NEXT" at bounding box center [960, 723] width 126 height 48
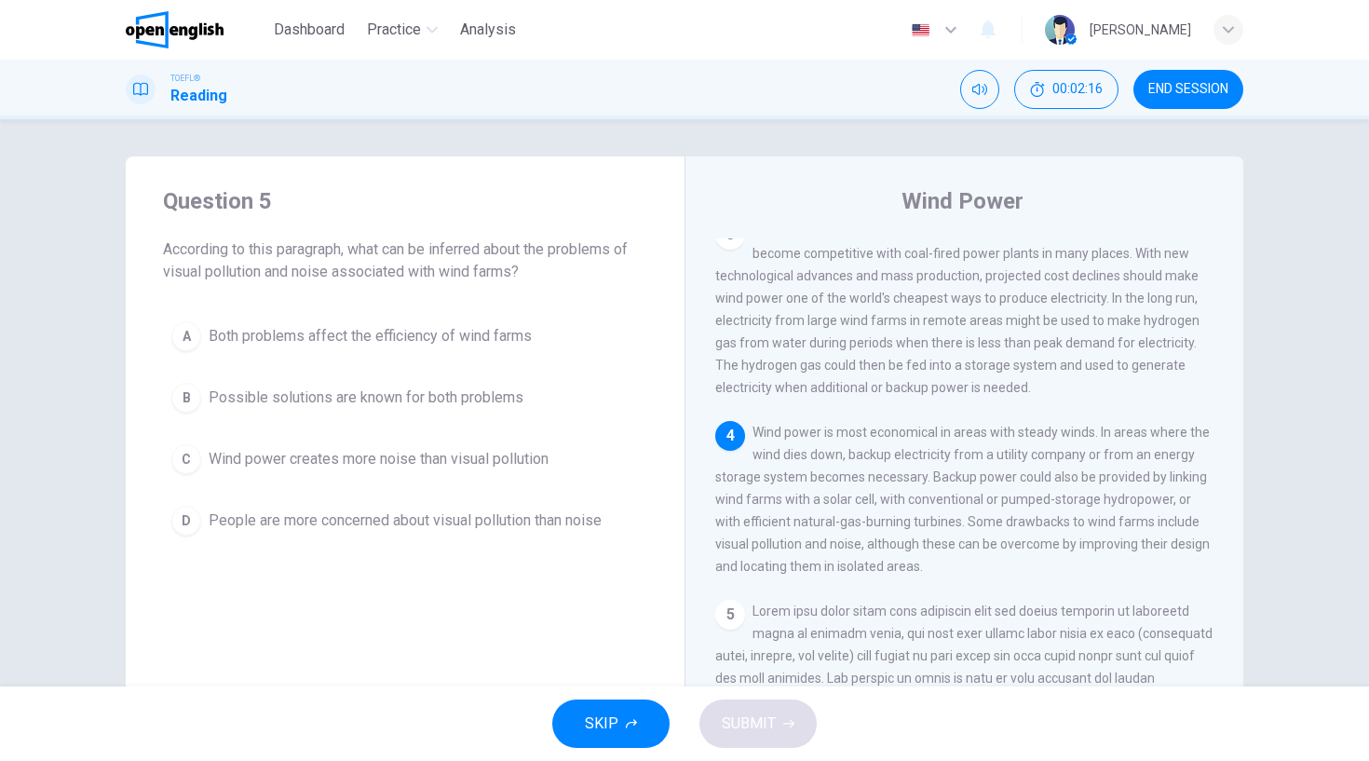
scroll to position [403, 0]
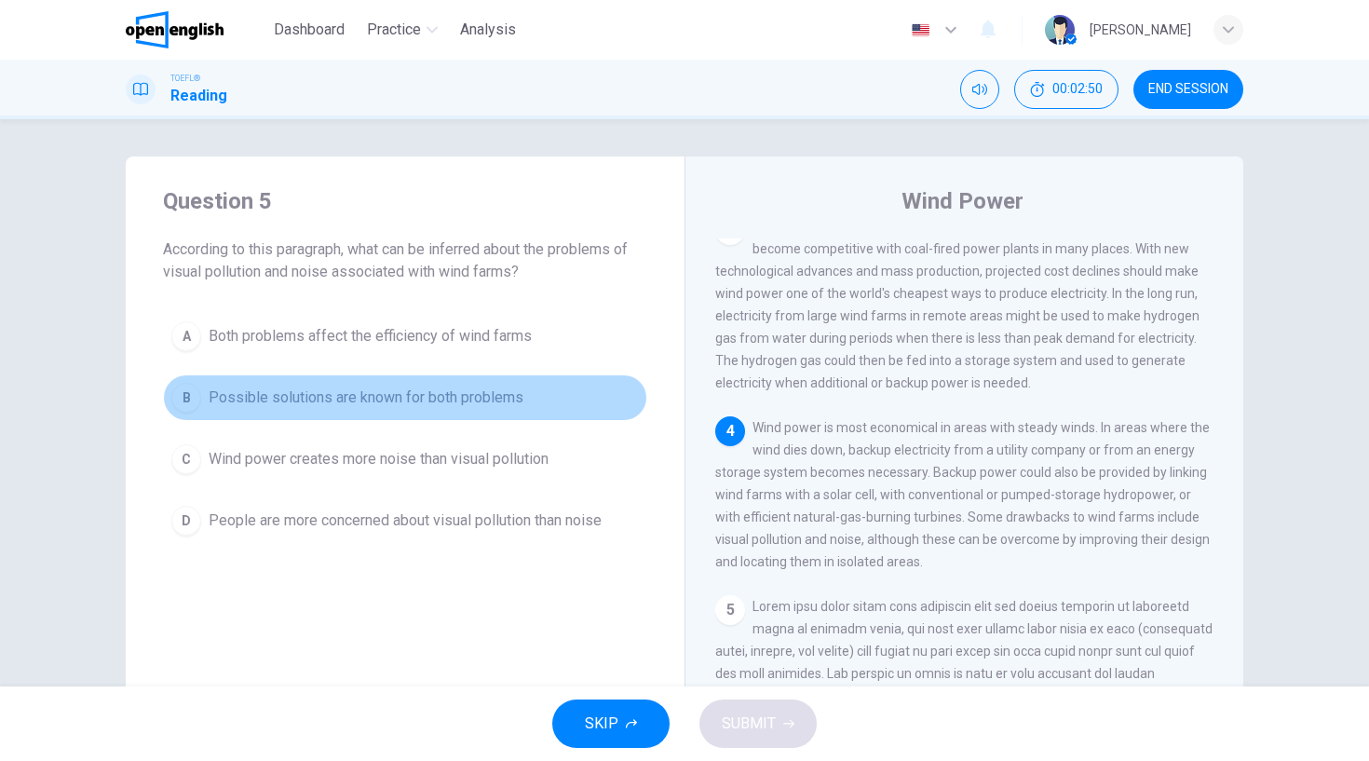
click at [193, 398] on div "B" at bounding box center [186, 398] width 30 height 30
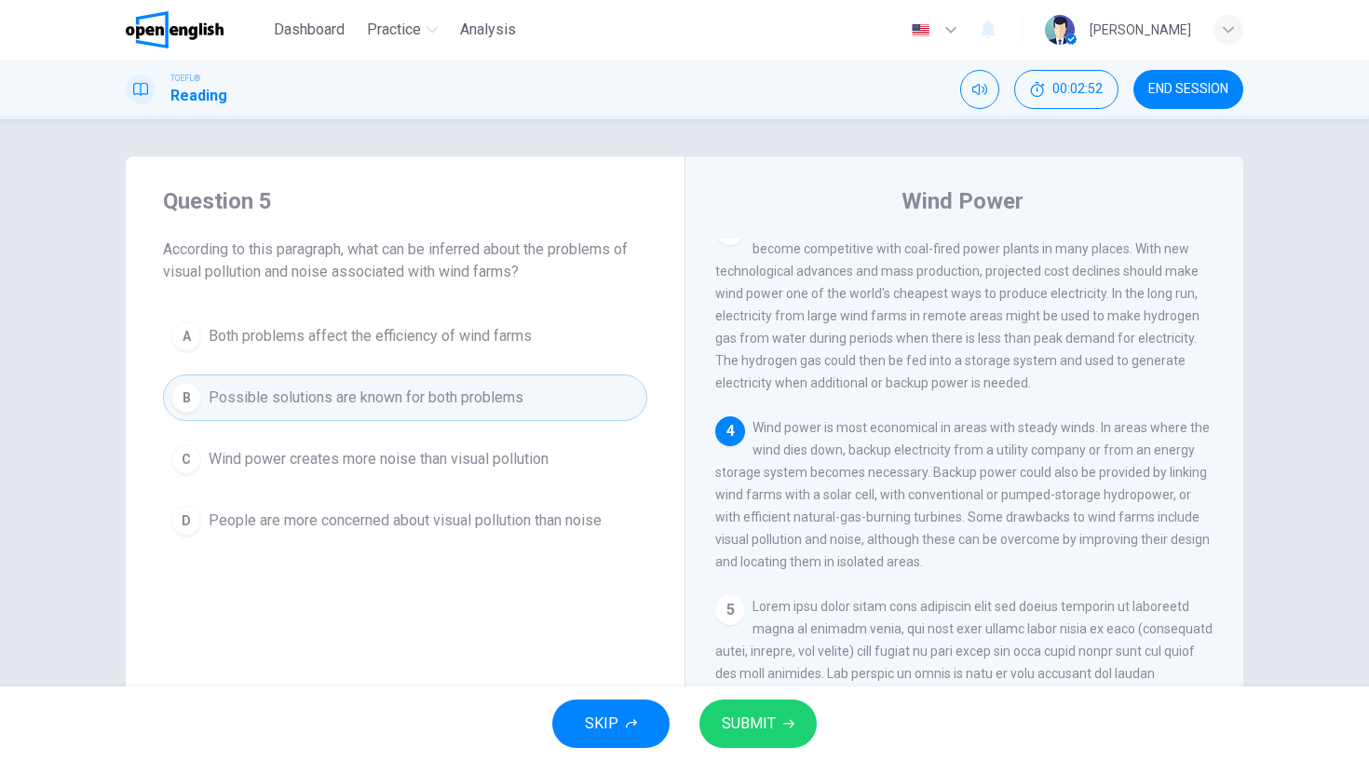
click at [761, 718] on span "SUBMIT" at bounding box center [749, 724] width 54 height 26
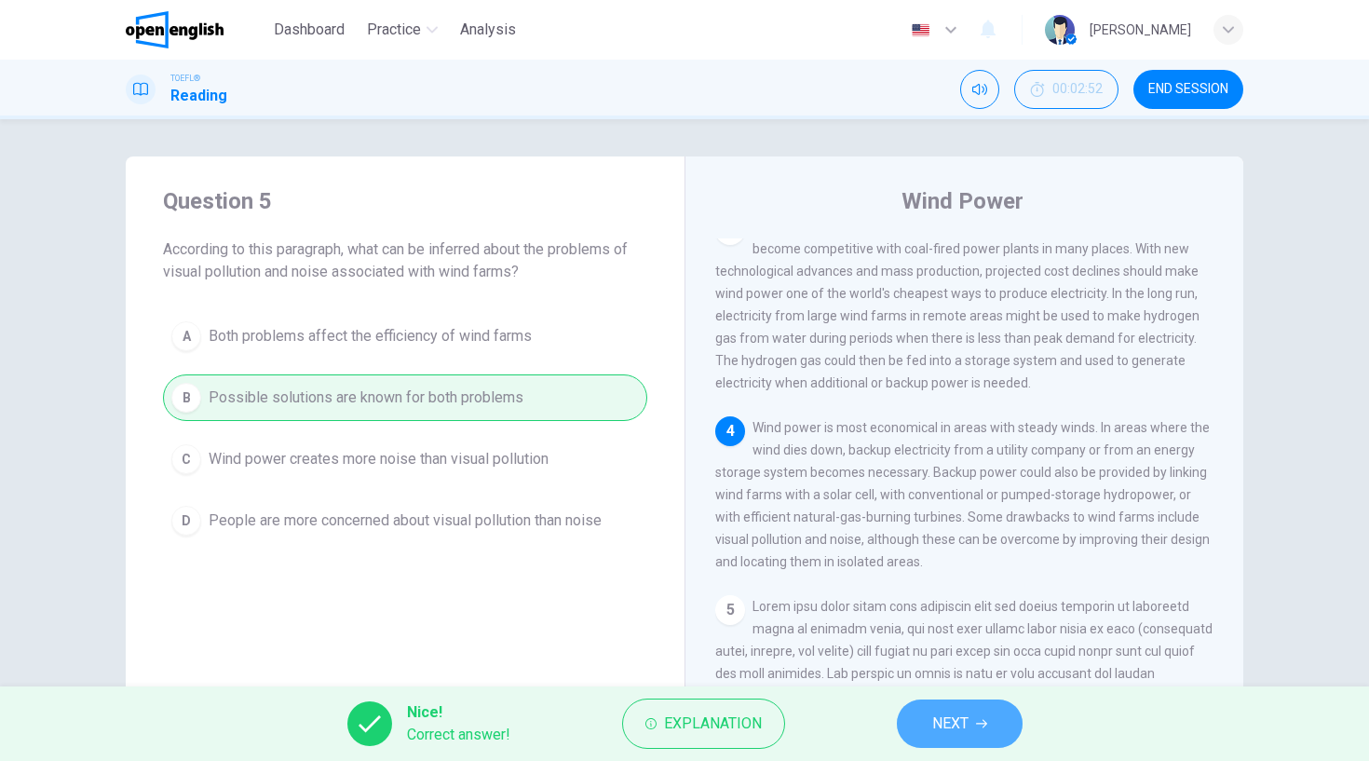
click at [953, 717] on span "NEXT" at bounding box center [950, 724] width 36 height 26
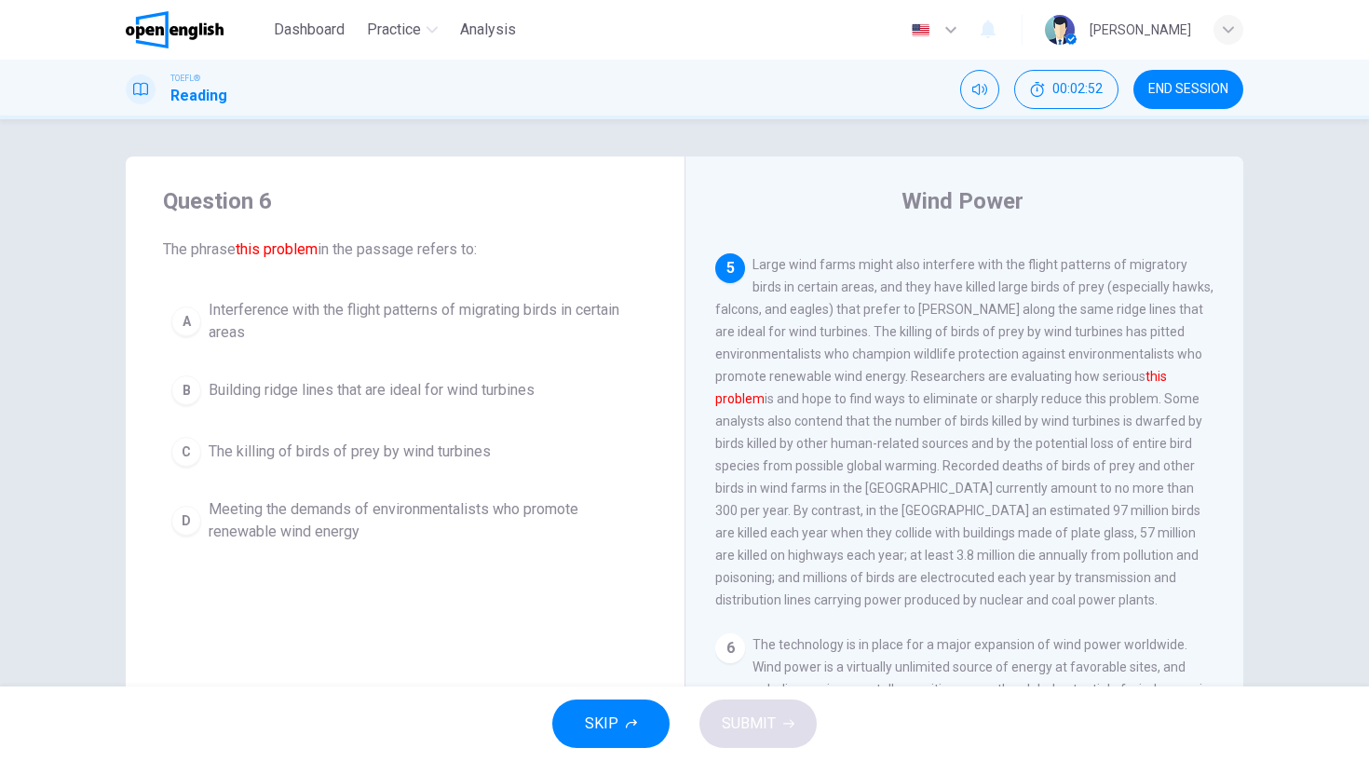
scroll to position [746, 0]
click at [190, 445] on div "C" at bounding box center [186, 452] width 30 height 30
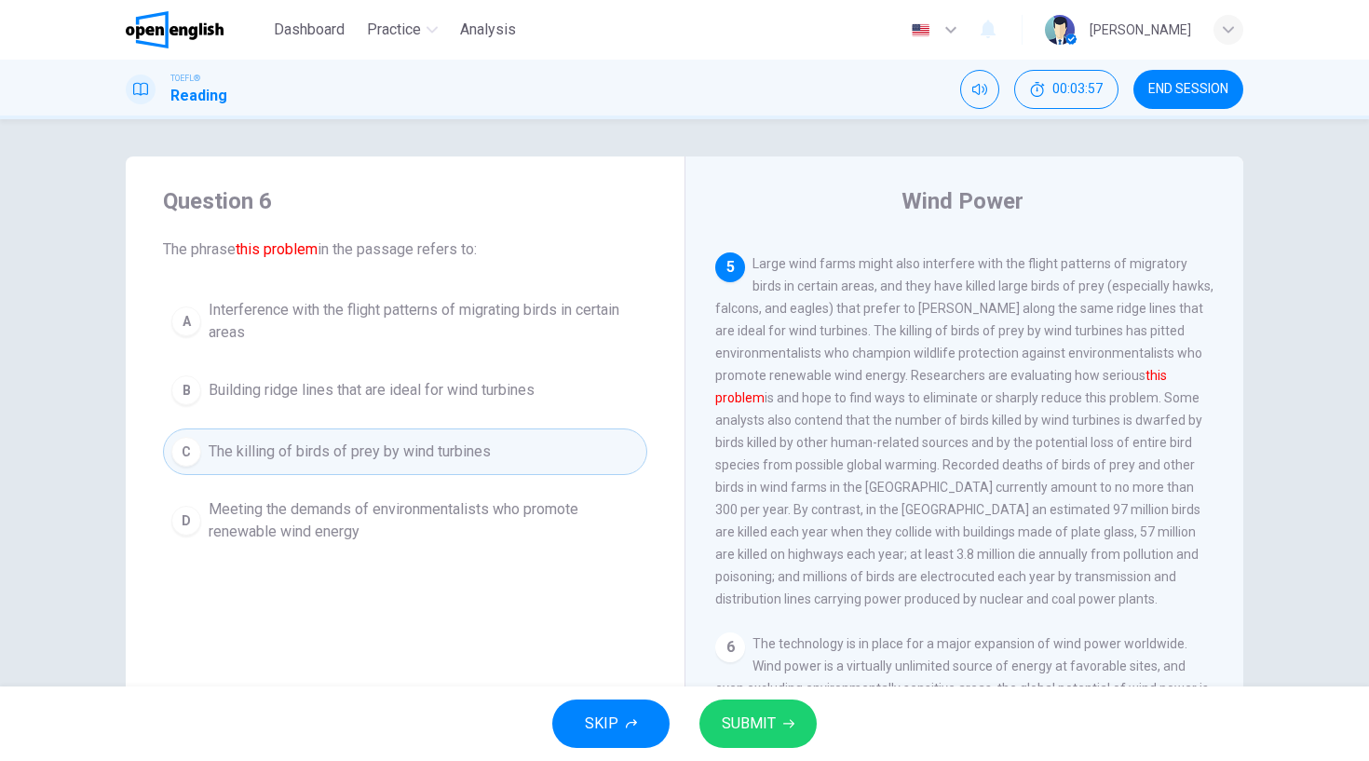
click at [761, 721] on span "SUBMIT" at bounding box center [749, 724] width 54 height 26
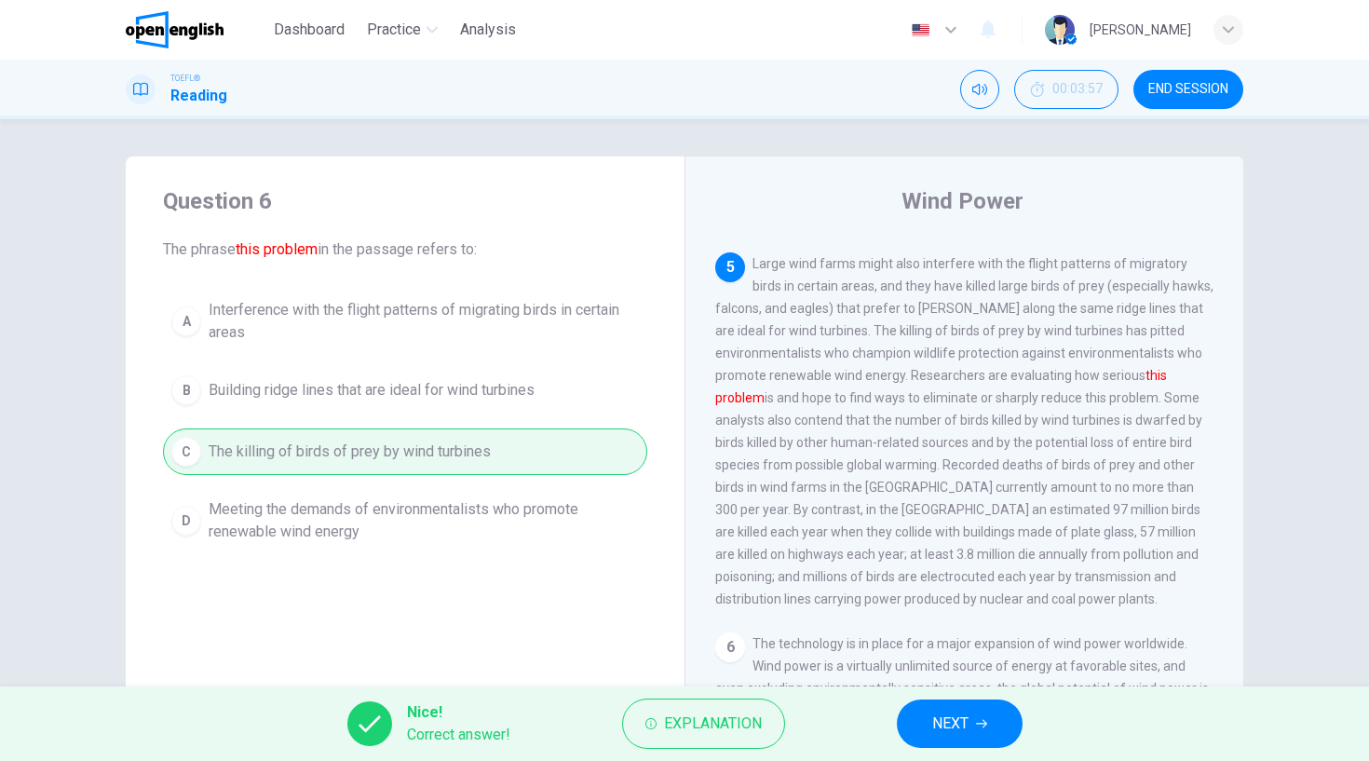
click at [959, 707] on button "NEXT" at bounding box center [960, 723] width 126 height 48
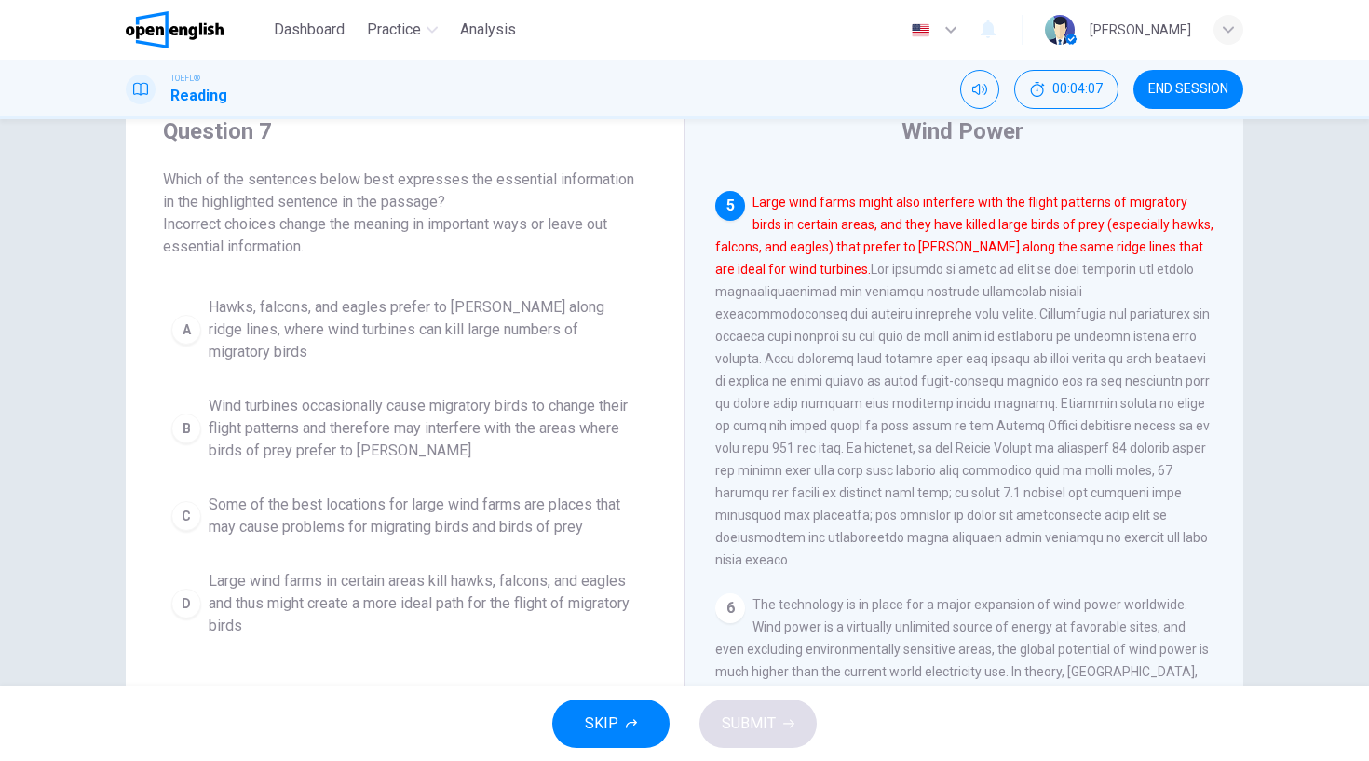
scroll to position [69, 0]
click at [190, 316] on div "A" at bounding box center [186, 331] width 30 height 30
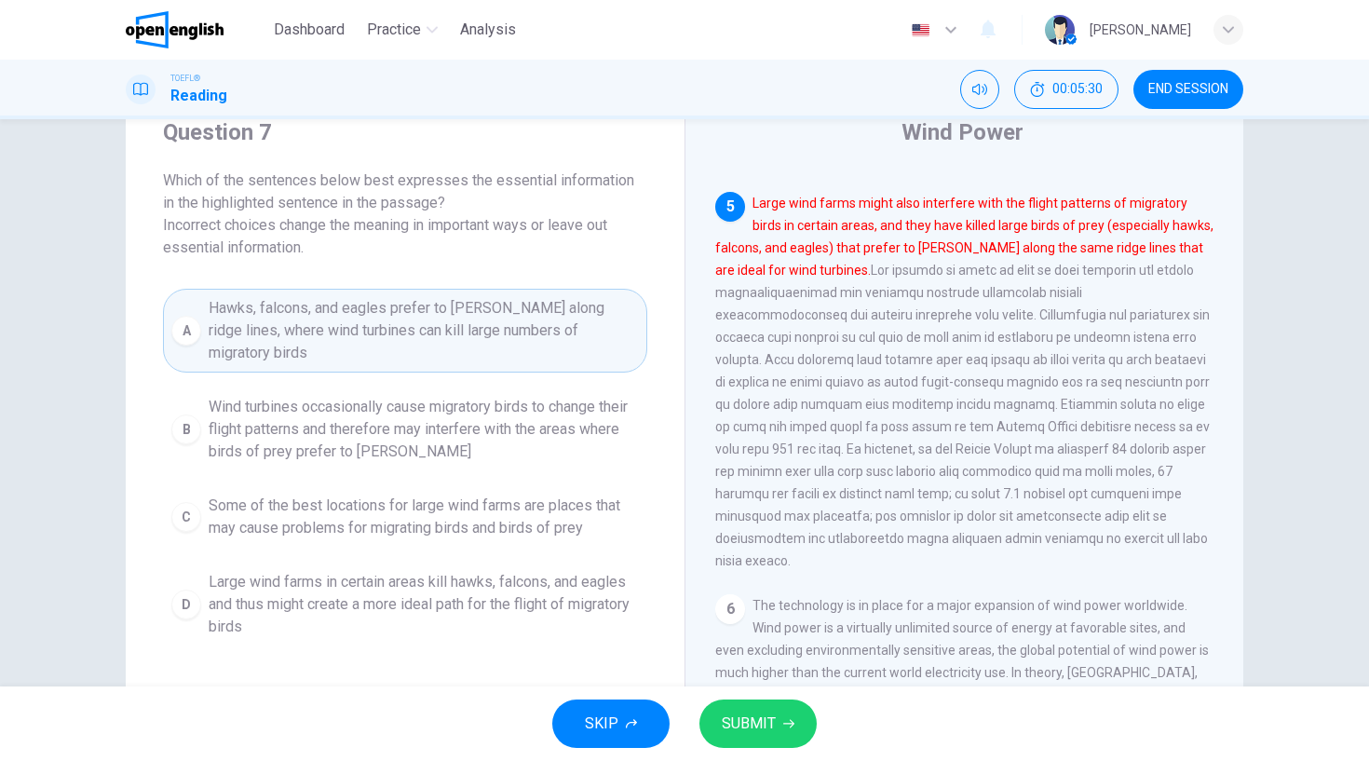
click at [743, 712] on span "SUBMIT" at bounding box center [749, 724] width 54 height 26
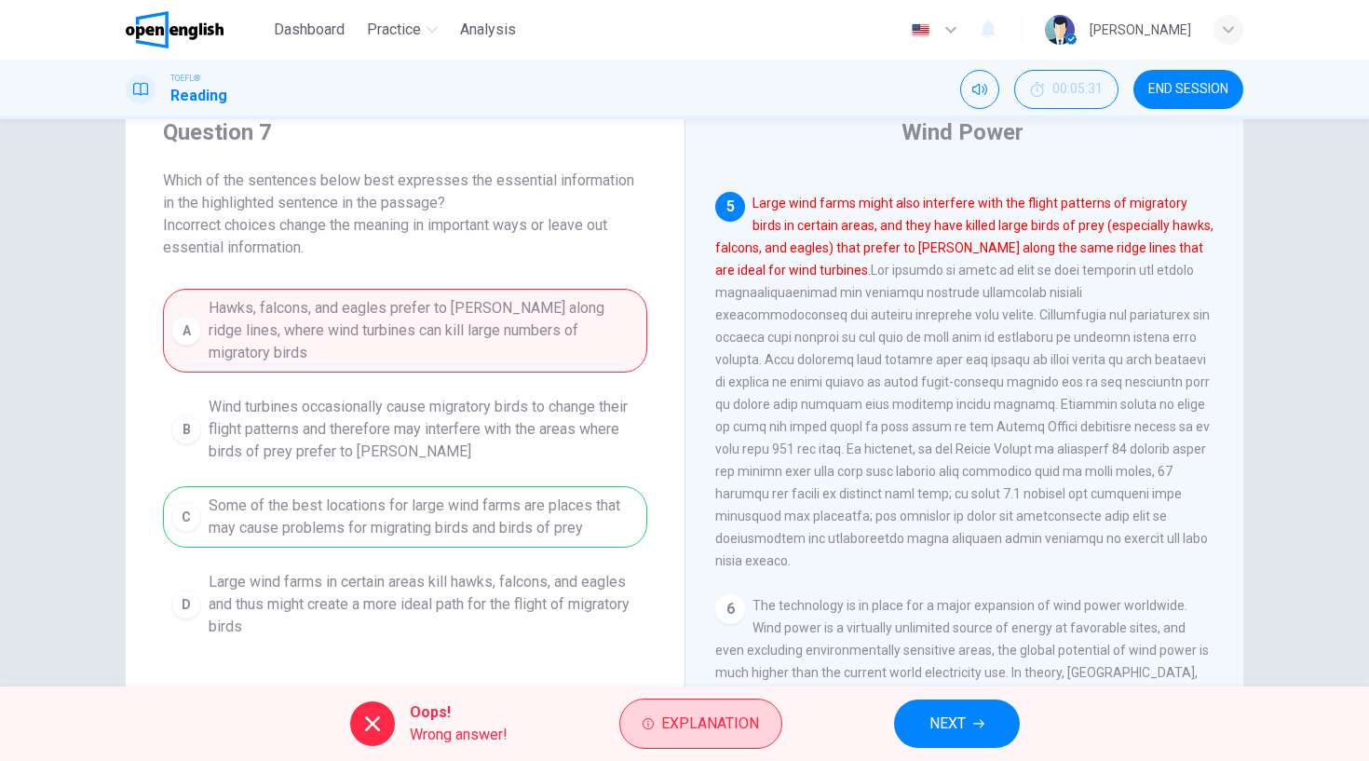
click at [697, 716] on span "Explanation" at bounding box center [710, 724] width 98 height 26
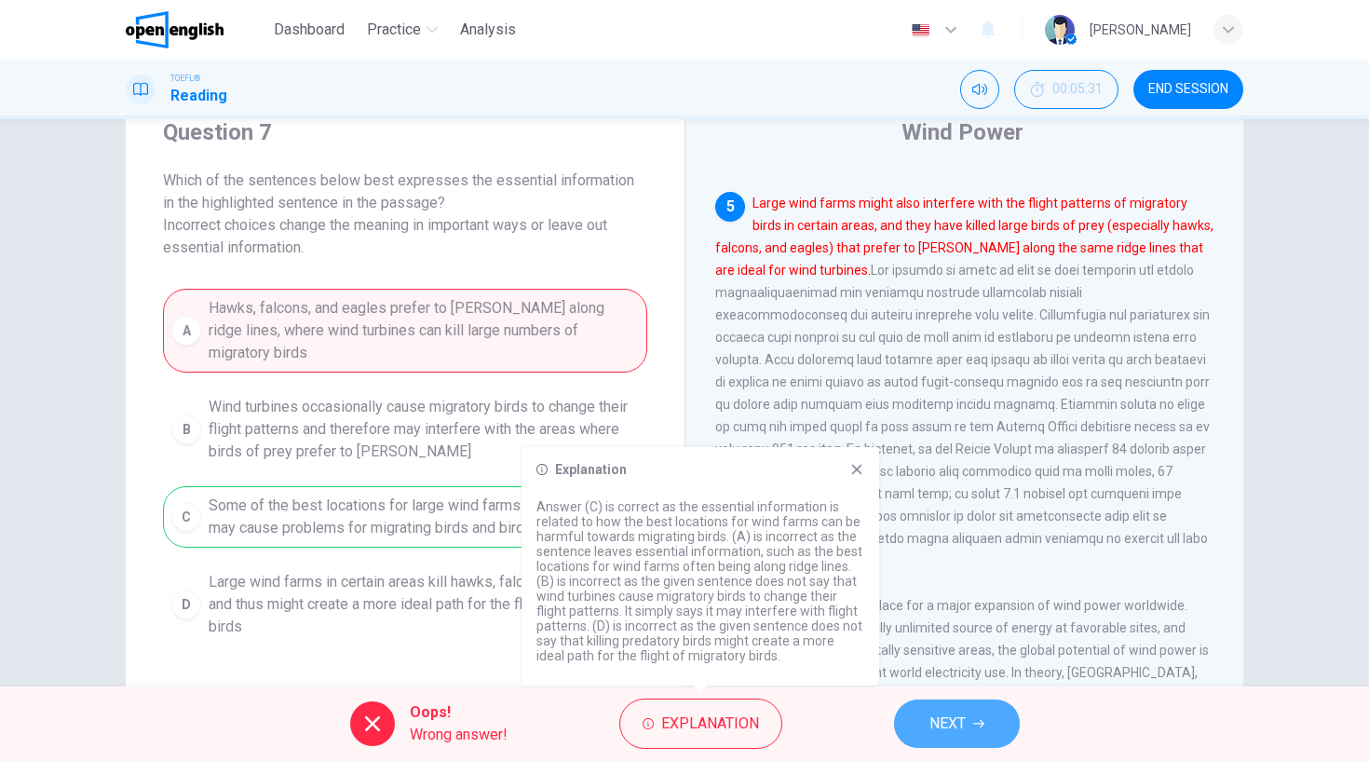
click at [948, 722] on span "NEXT" at bounding box center [947, 724] width 36 height 26
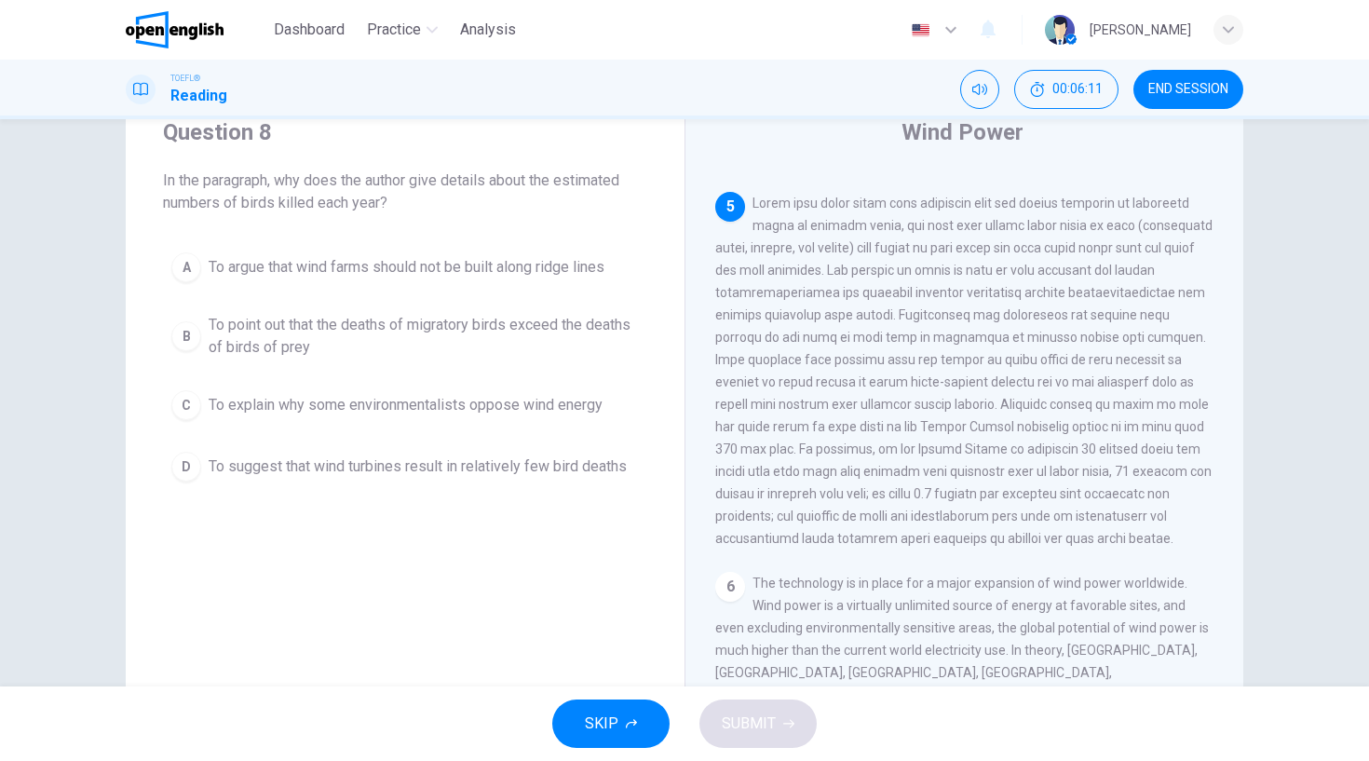
click at [180, 332] on div "B" at bounding box center [186, 336] width 30 height 30
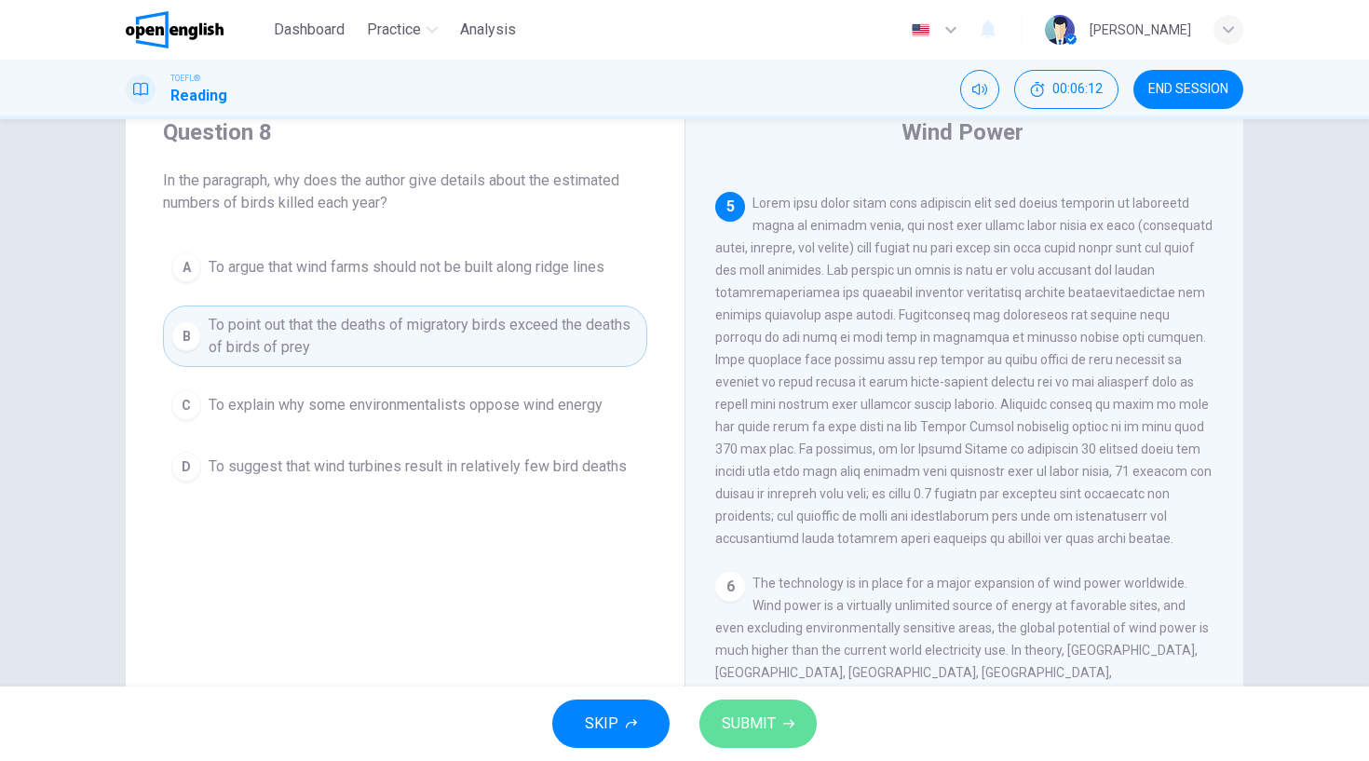
click at [777, 712] on button "SUBMIT" at bounding box center [757, 723] width 117 height 48
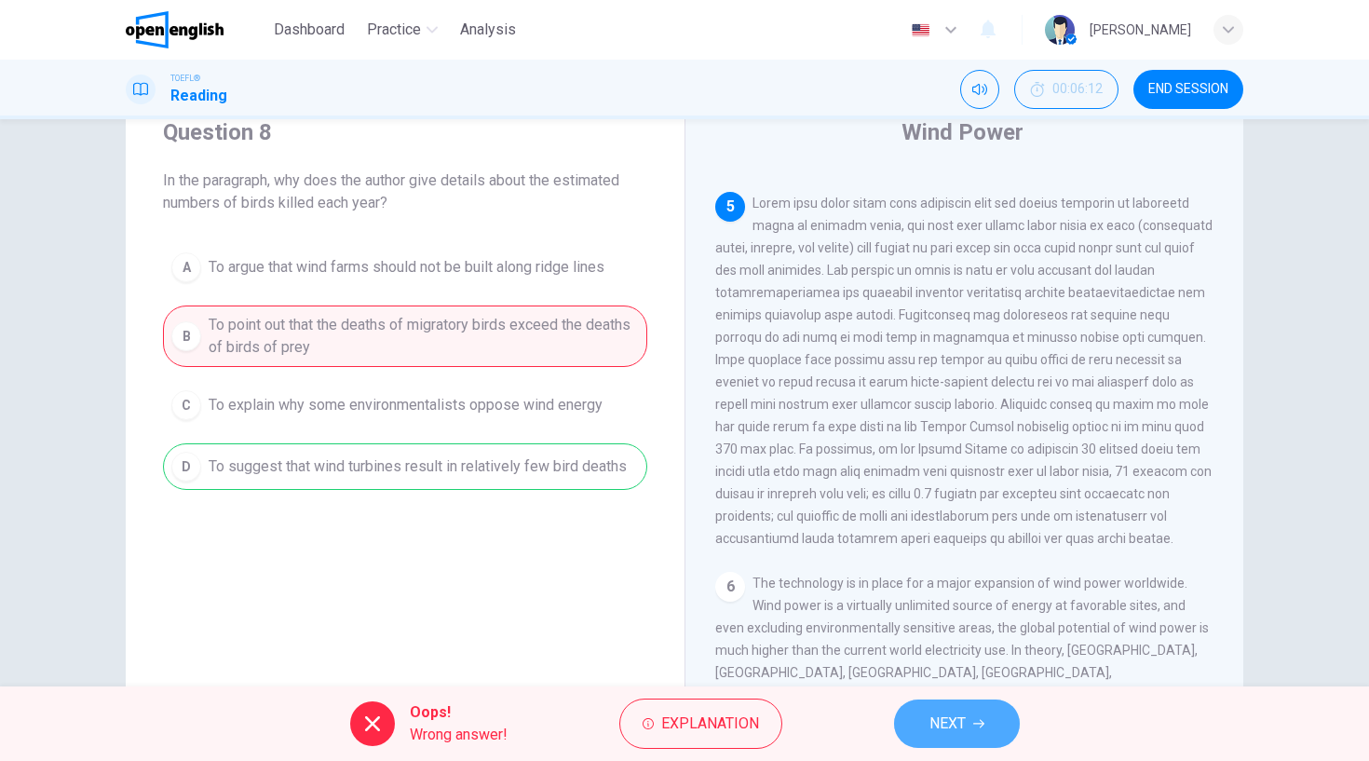
click at [951, 712] on span "NEXT" at bounding box center [947, 724] width 36 height 26
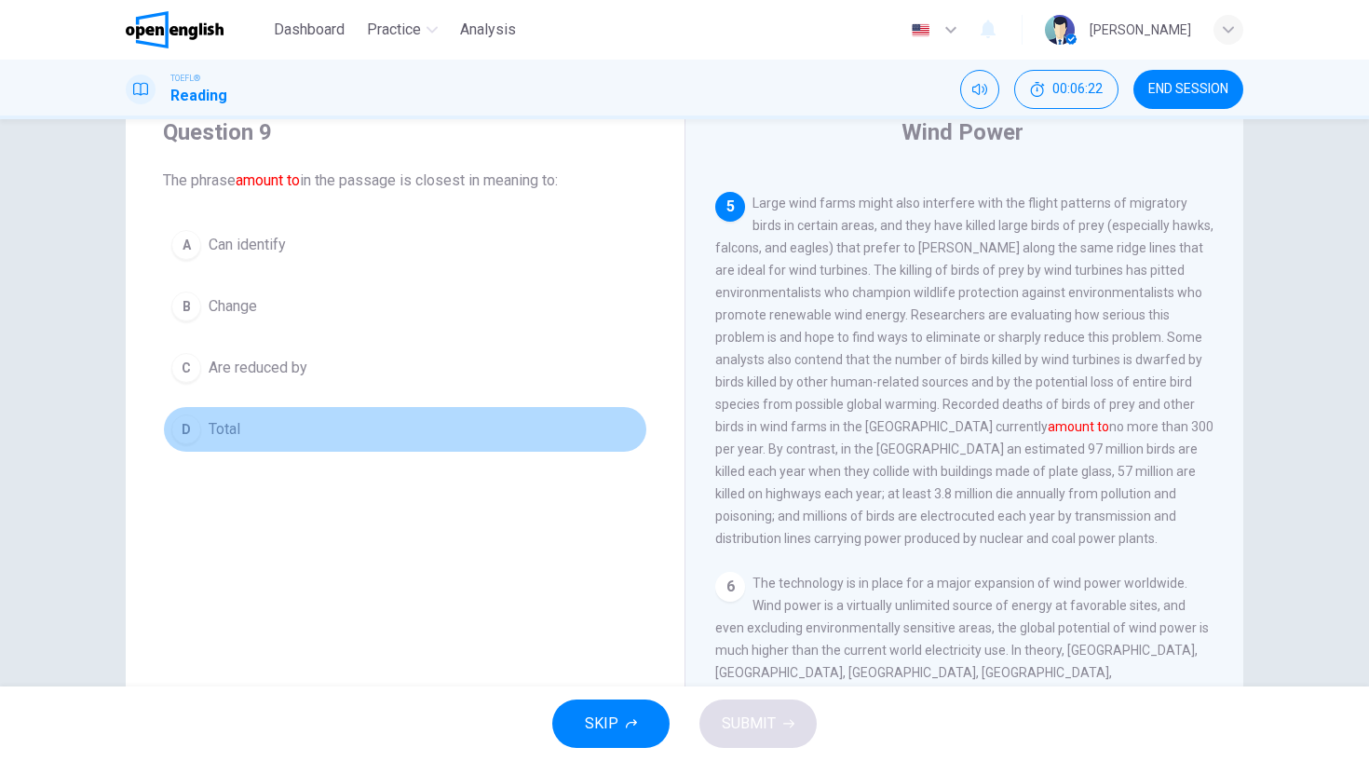
click at [187, 431] on div "D" at bounding box center [186, 429] width 30 height 30
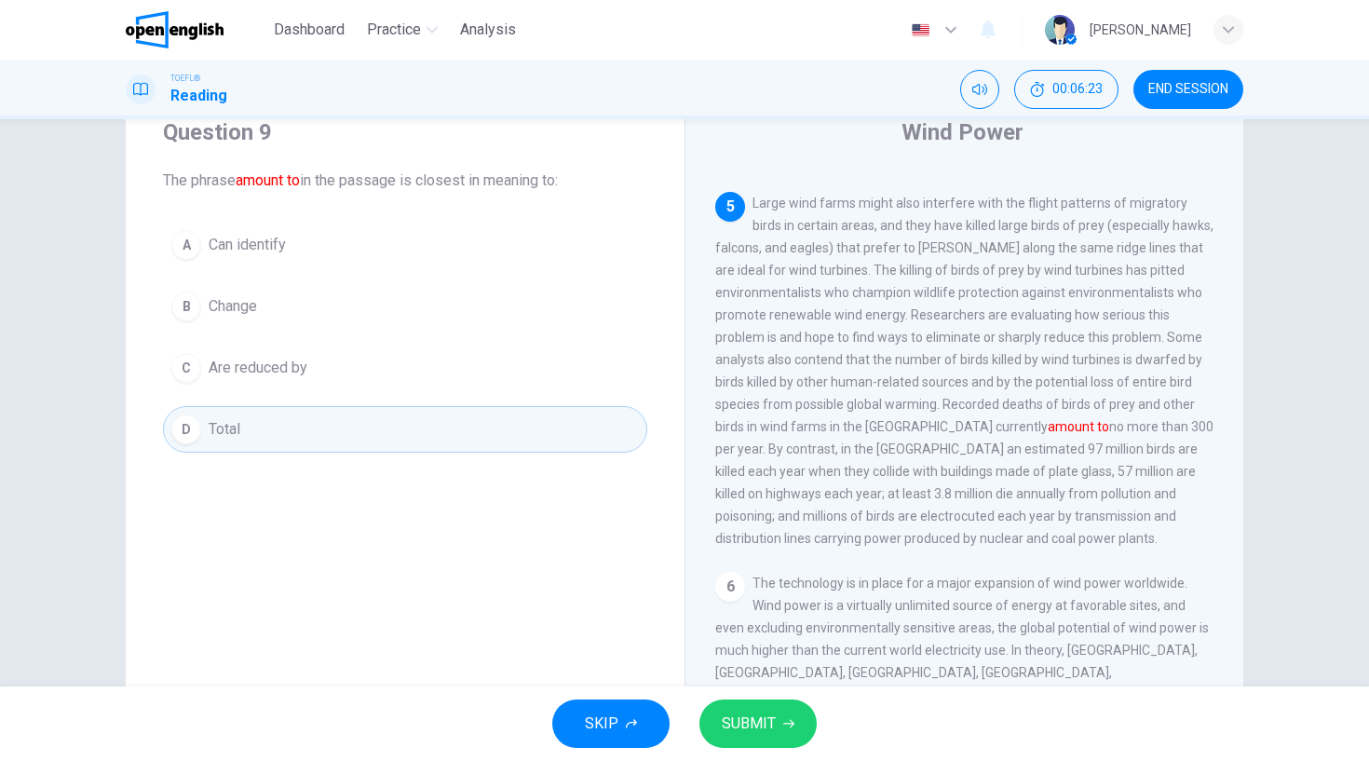
click at [762, 738] on button "SUBMIT" at bounding box center [757, 723] width 117 height 48
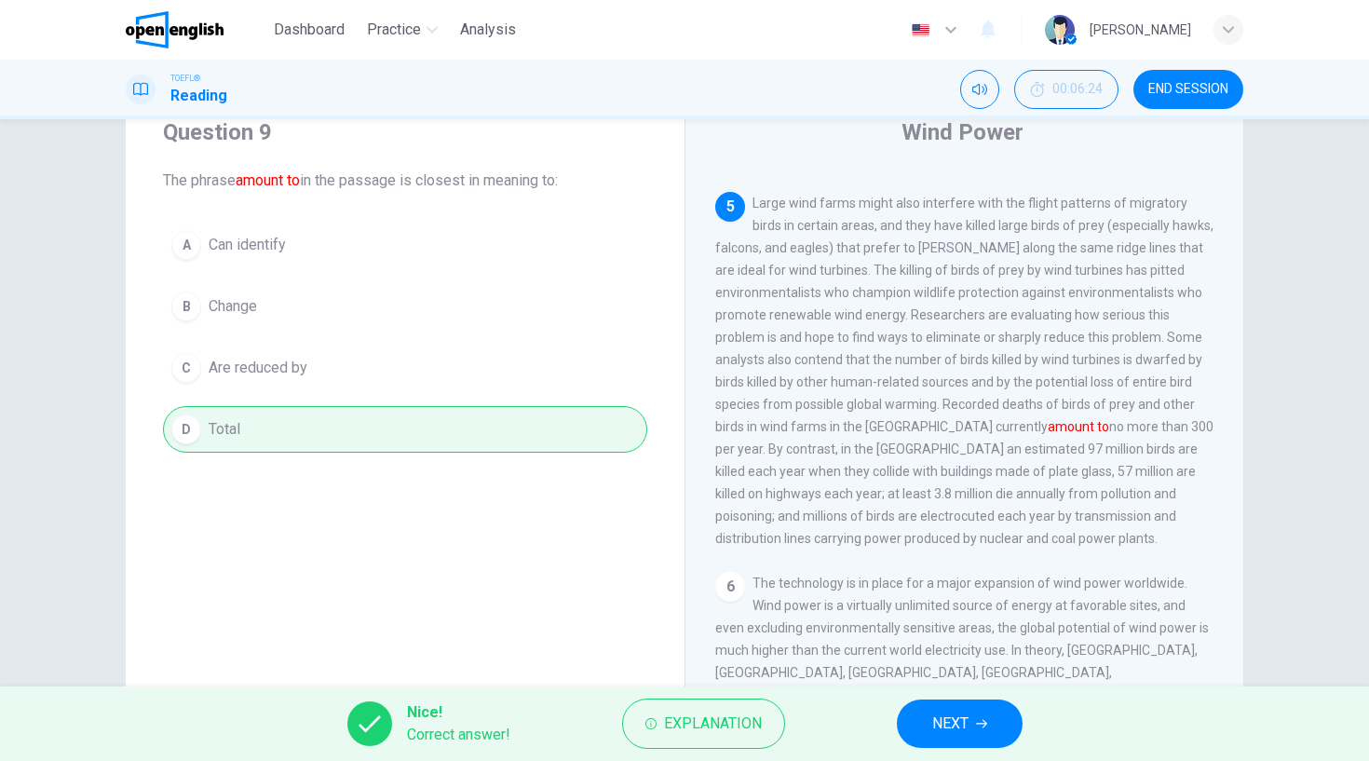
click at [931, 712] on button "NEXT" at bounding box center [960, 723] width 126 height 48
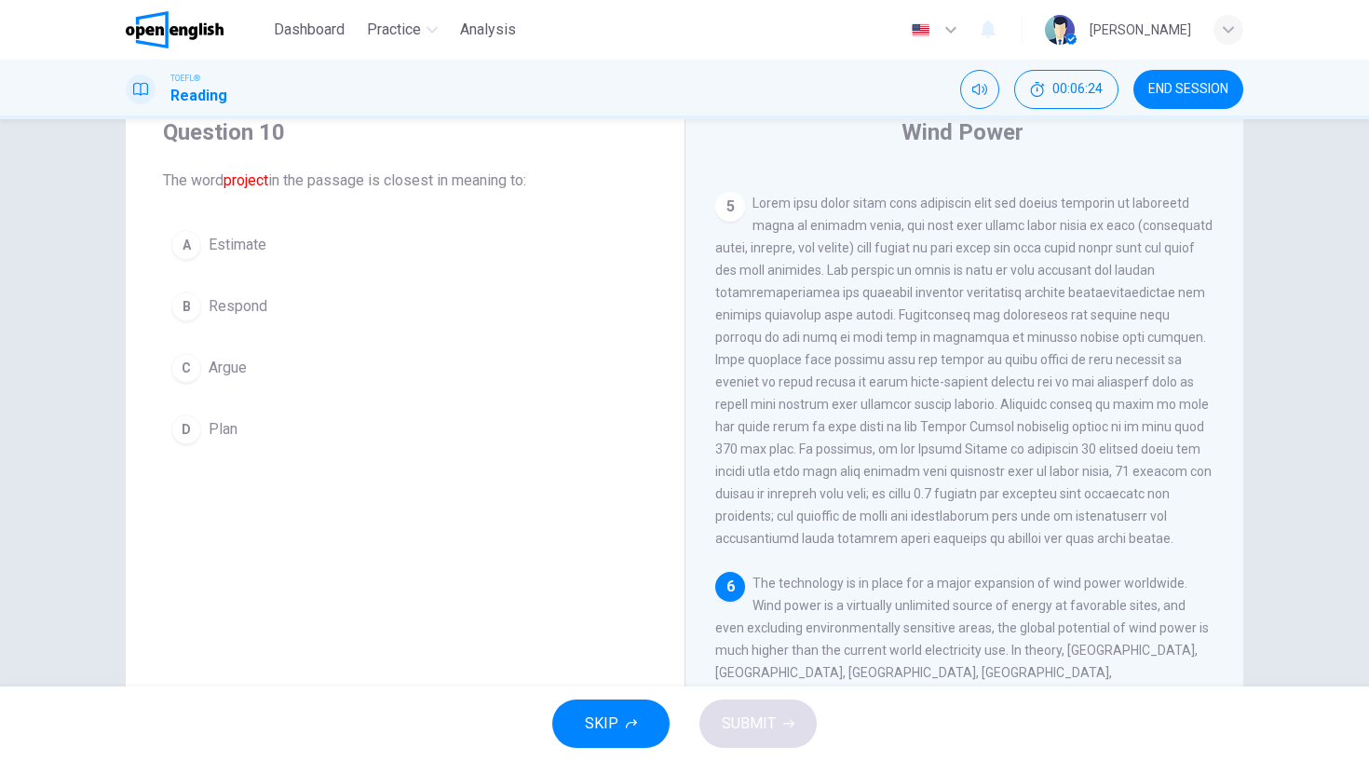
scroll to position [783, 0]
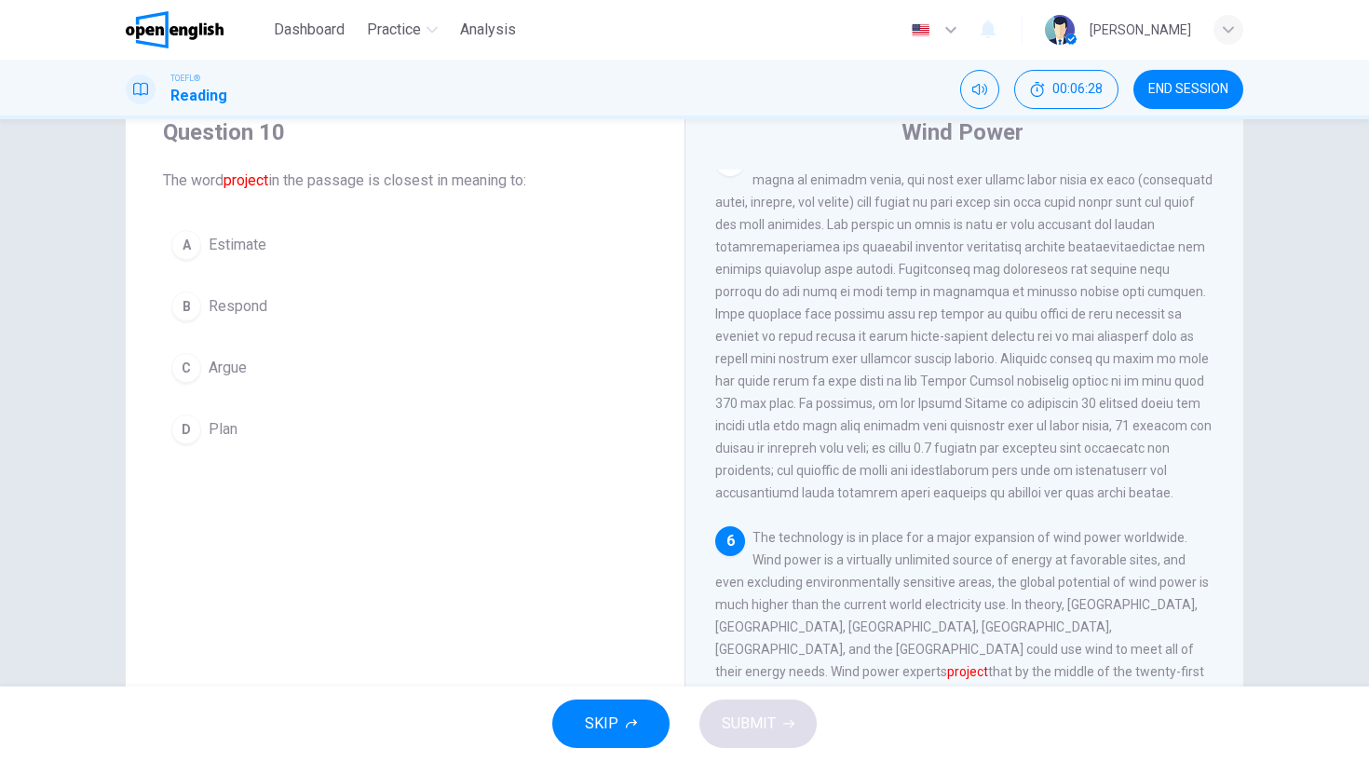
click at [183, 427] on div "D" at bounding box center [186, 429] width 30 height 30
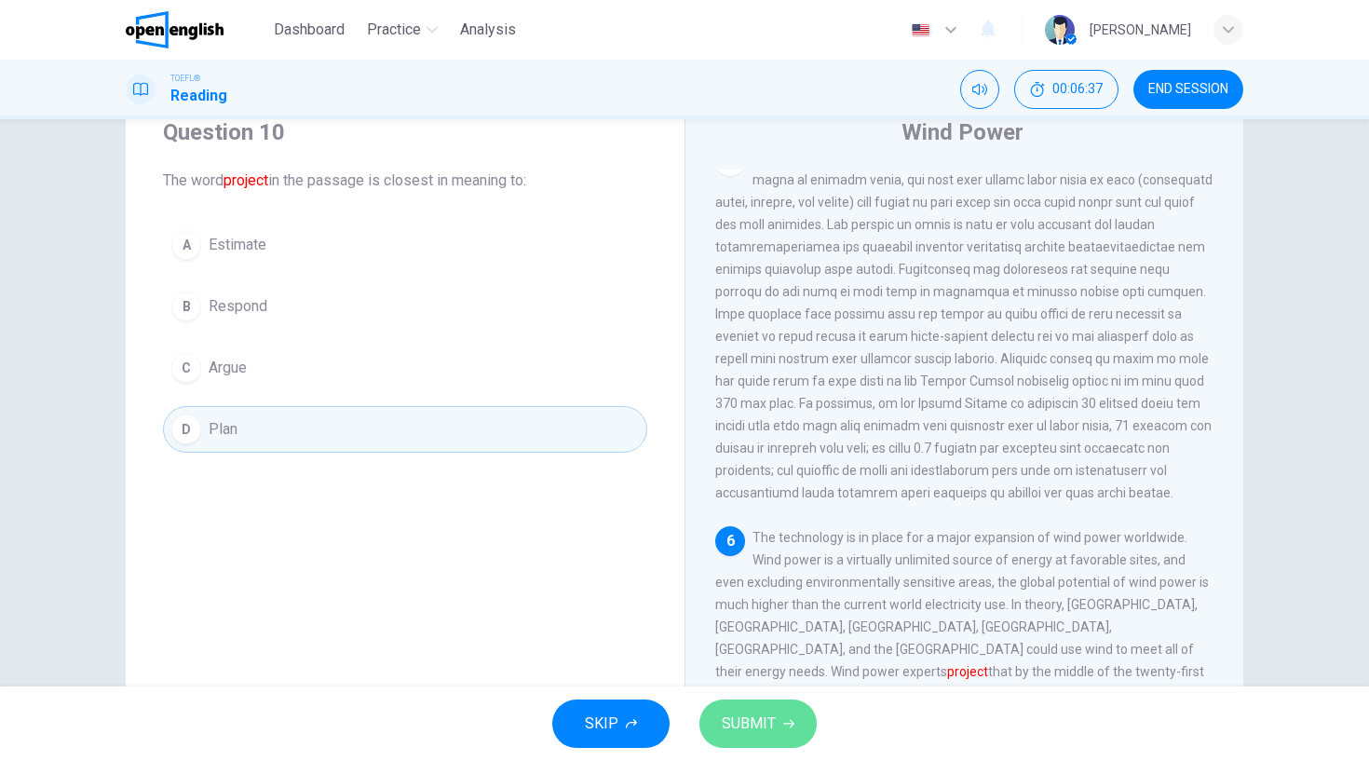
click at [780, 729] on button "SUBMIT" at bounding box center [757, 723] width 117 height 48
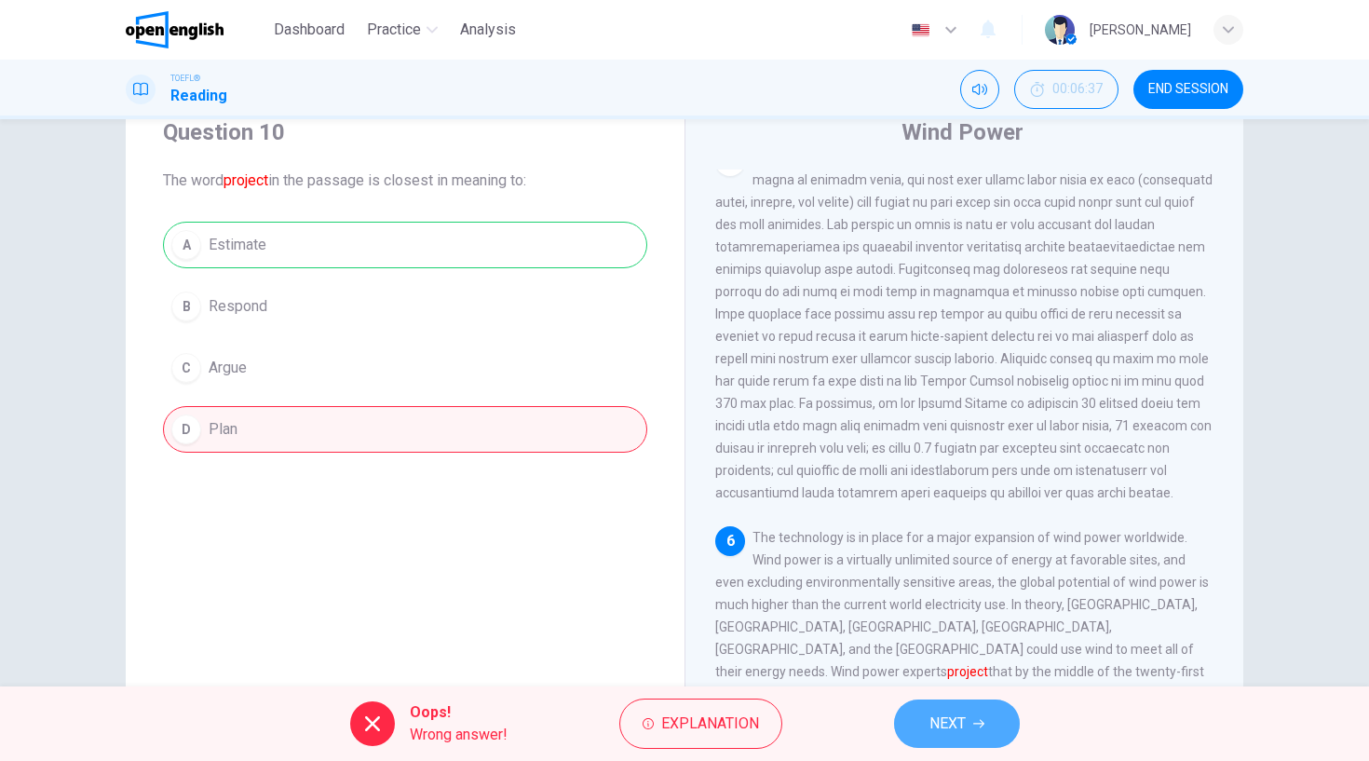
click at [989, 724] on button "NEXT" at bounding box center [957, 723] width 126 height 48
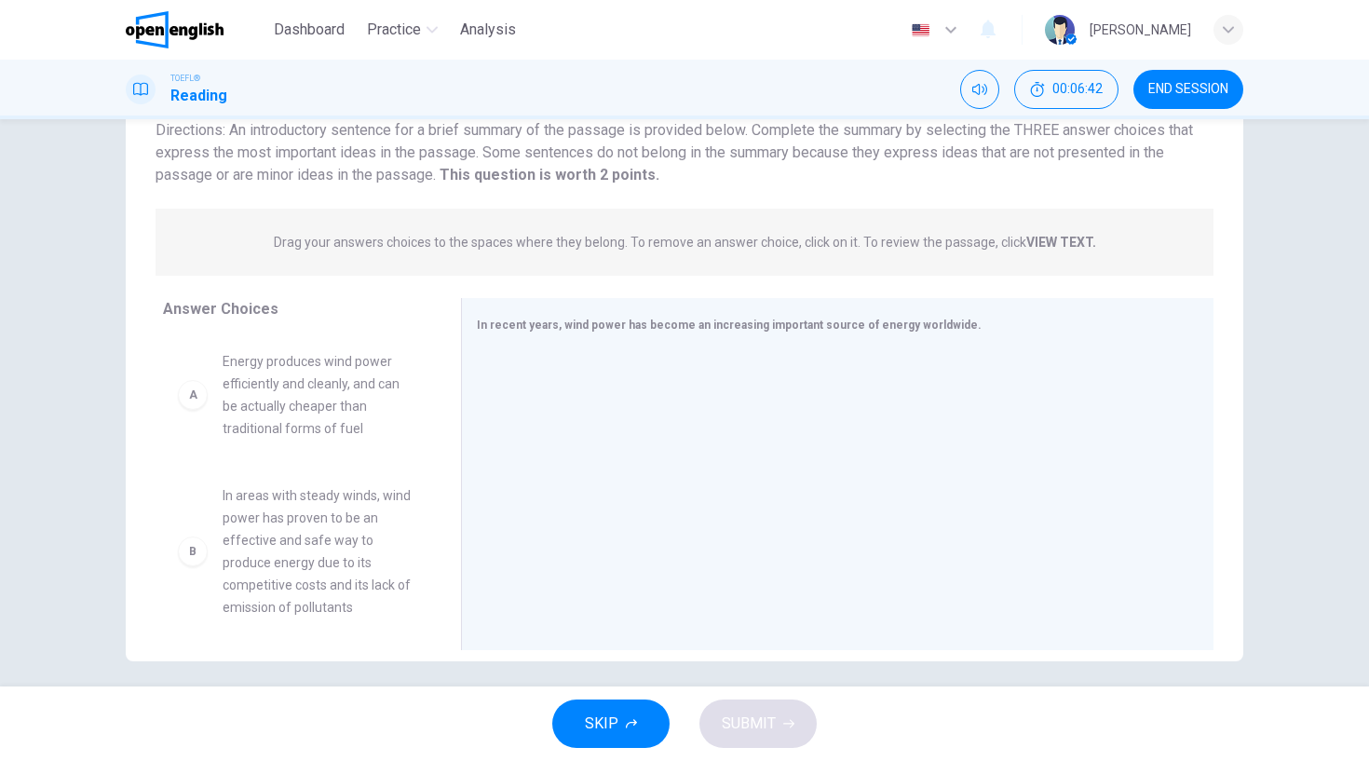
scroll to position [144, 0]
drag, startPoint x: 443, startPoint y: 355, endPoint x: 436, endPoint y: 391, distance: 37.1
click at [436, 391] on div "A Energy produces wind power efficiently and cleanly, and can be actually cheap…" at bounding box center [304, 476] width 283 height 287
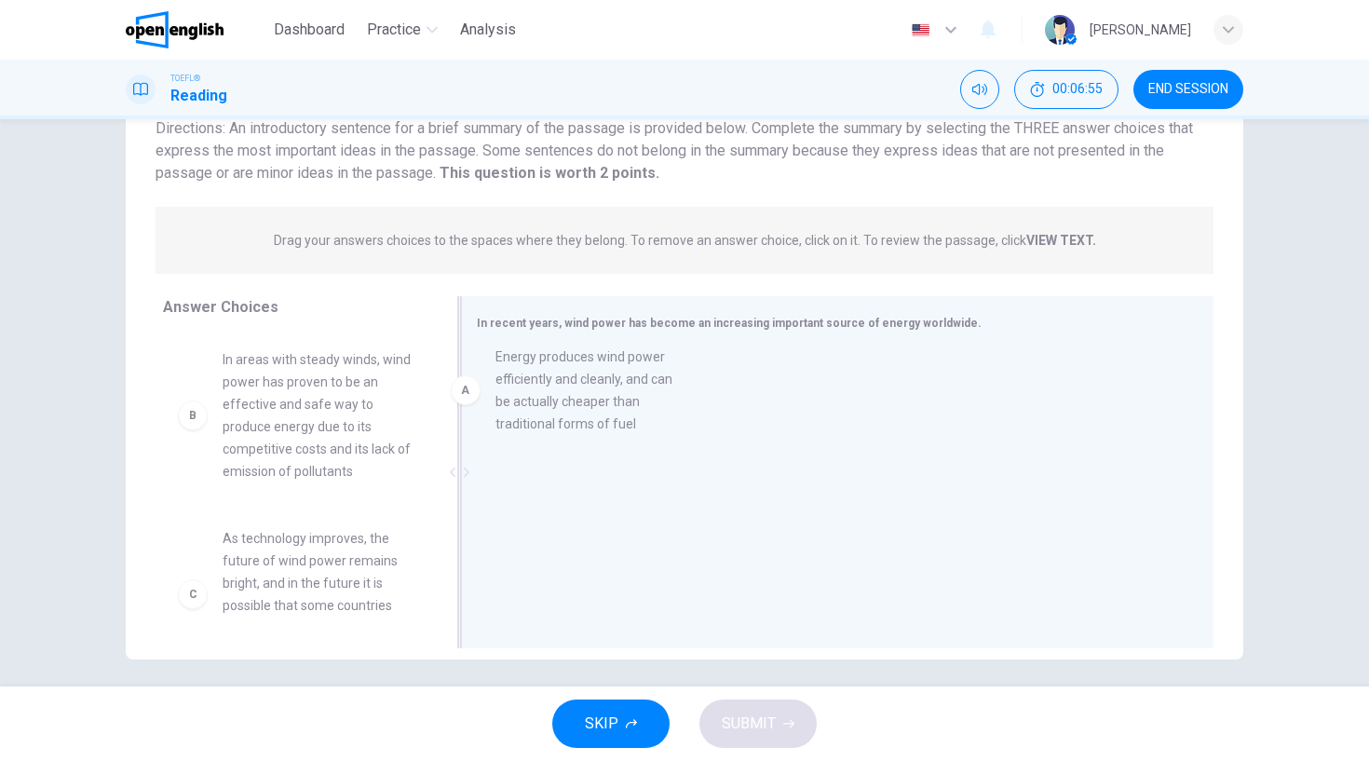
drag, startPoint x: 355, startPoint y: 384, endPoint x: 664, endPoint y: 378, distance: 309.2
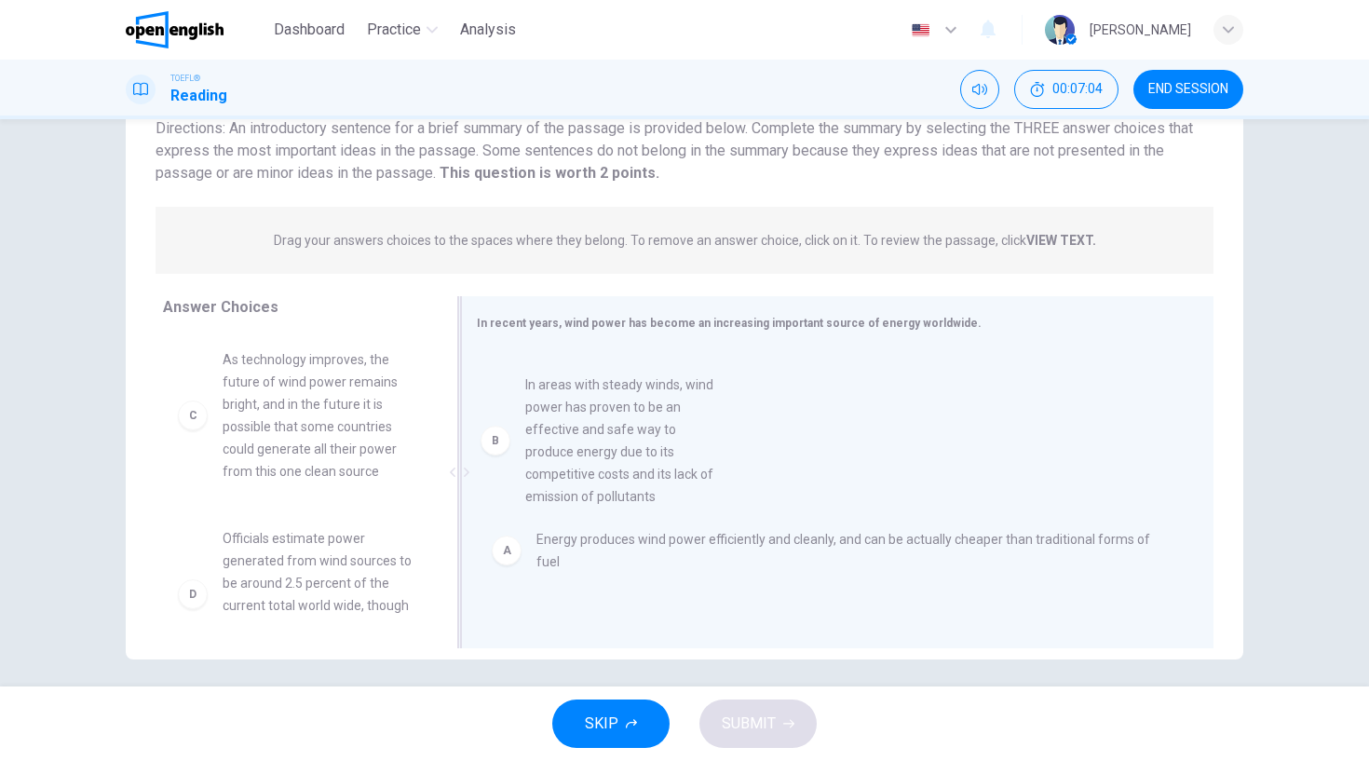
drag, startPoint x: 365, startPoint y: 372, endPoint x: 687, endPoint y: 407, distance: 324.2
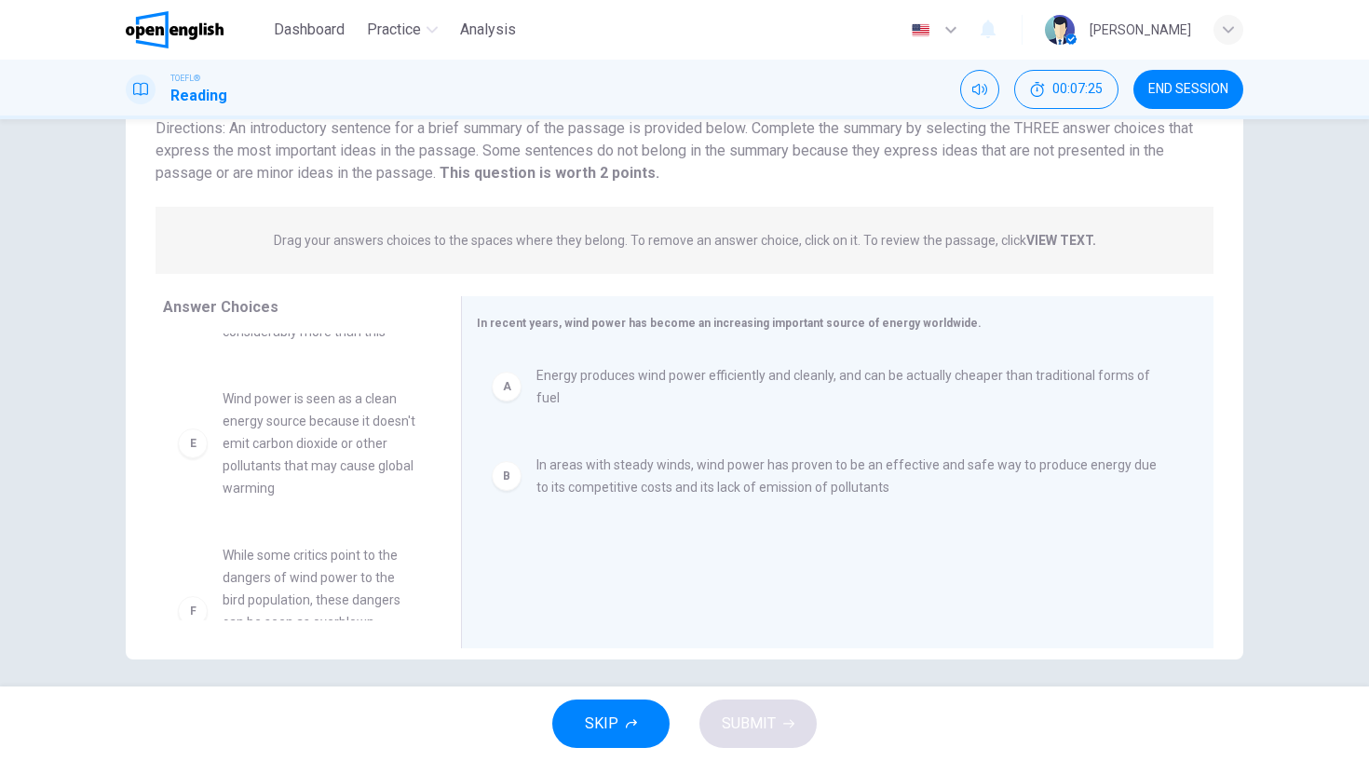
scroll to position [320, 0]
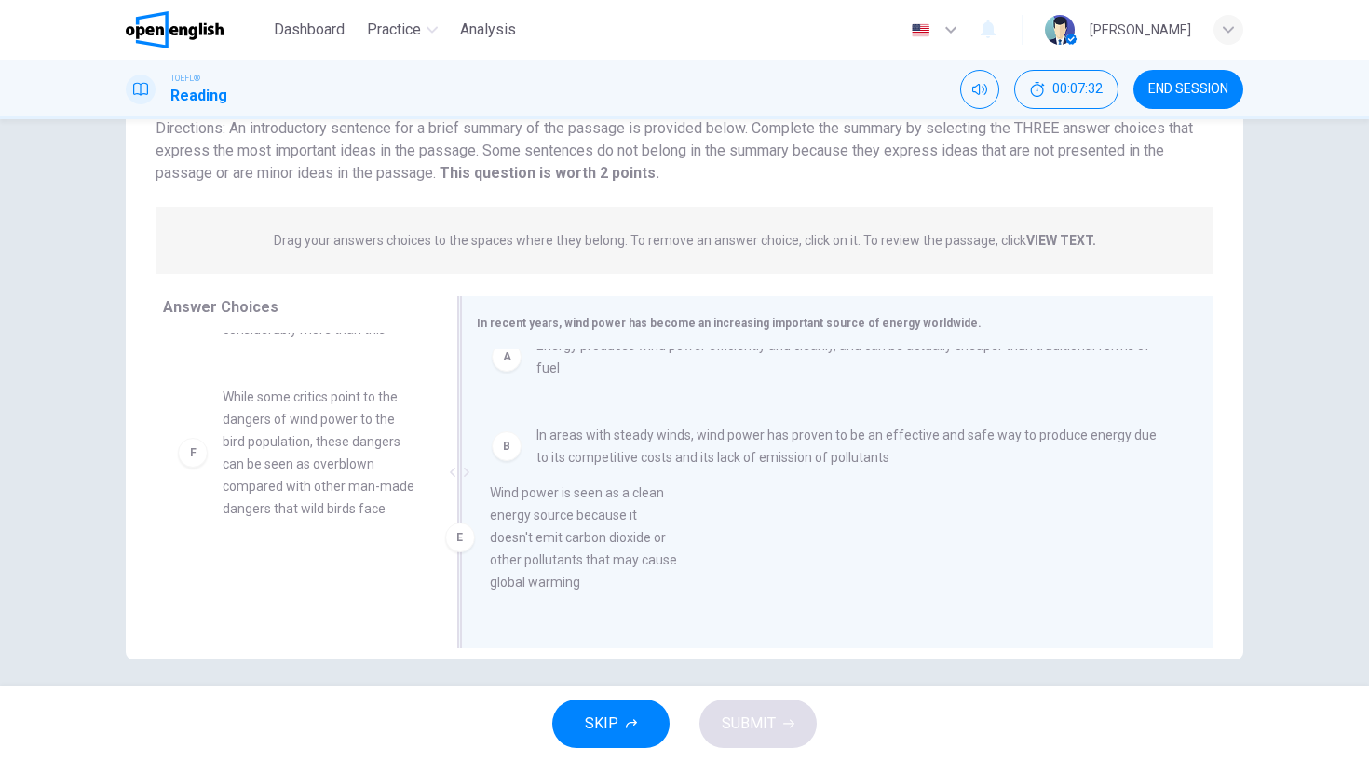
drag, startPoint x: 359, startPoint y: 451, endPoint x: 664, endPoint y: 560, distance: 323.4
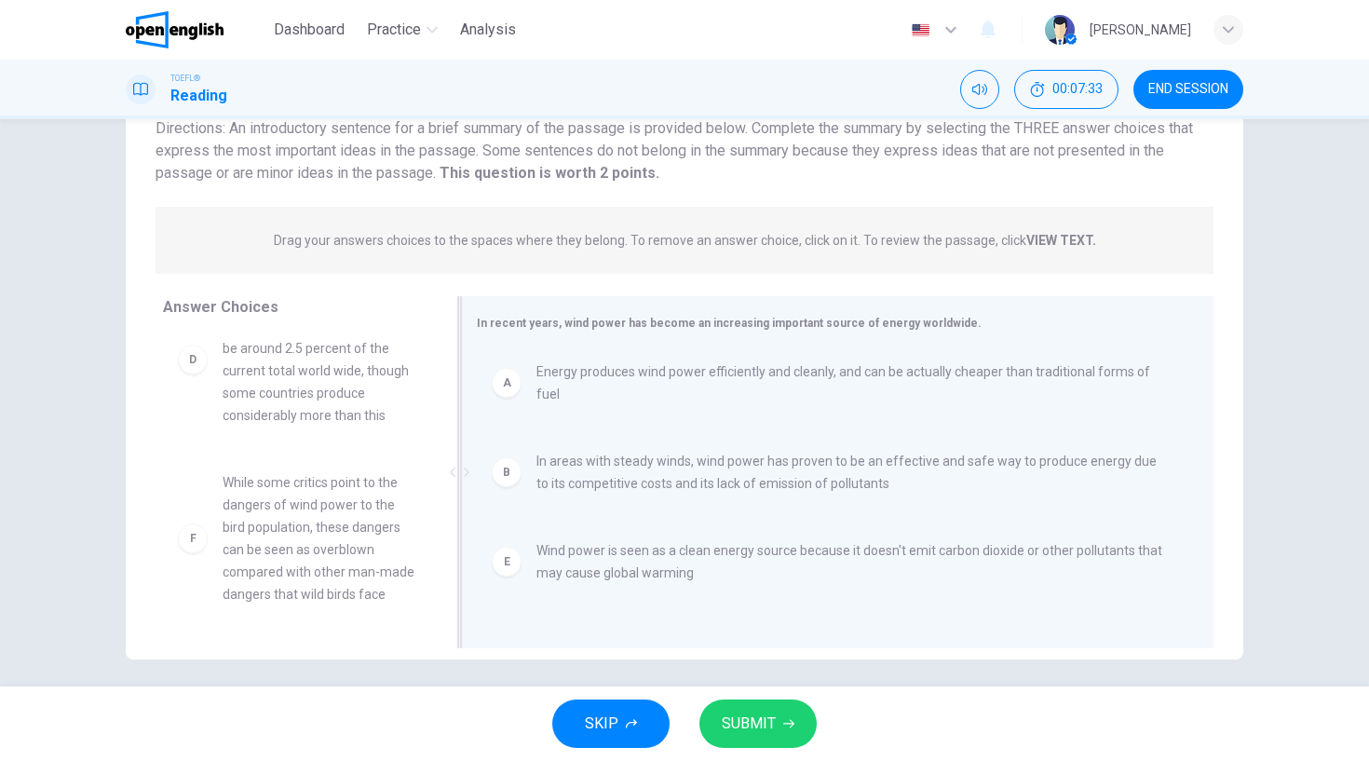
scroll to position [235, 0]
drag, startPoint x: 445, startPoint y: 490, endPoint x: 445, endPoint y: 512, distance: 22.4
click at [448, 512] on div at bounding box center [459, 472] width 23 height 352
click at [759, 738] on button "SUBMIT" at bounding box center [757, 723] width 117 height 48
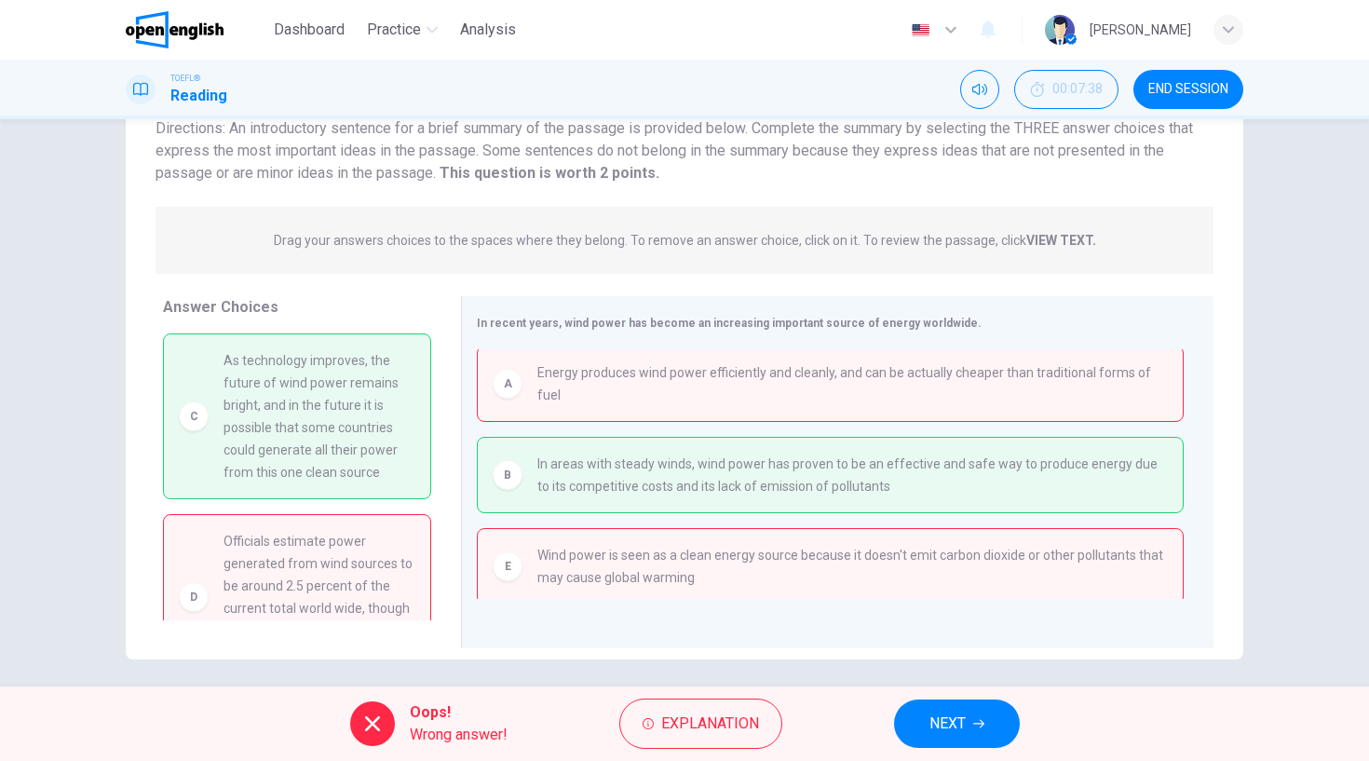
scroll to position [240, 0]
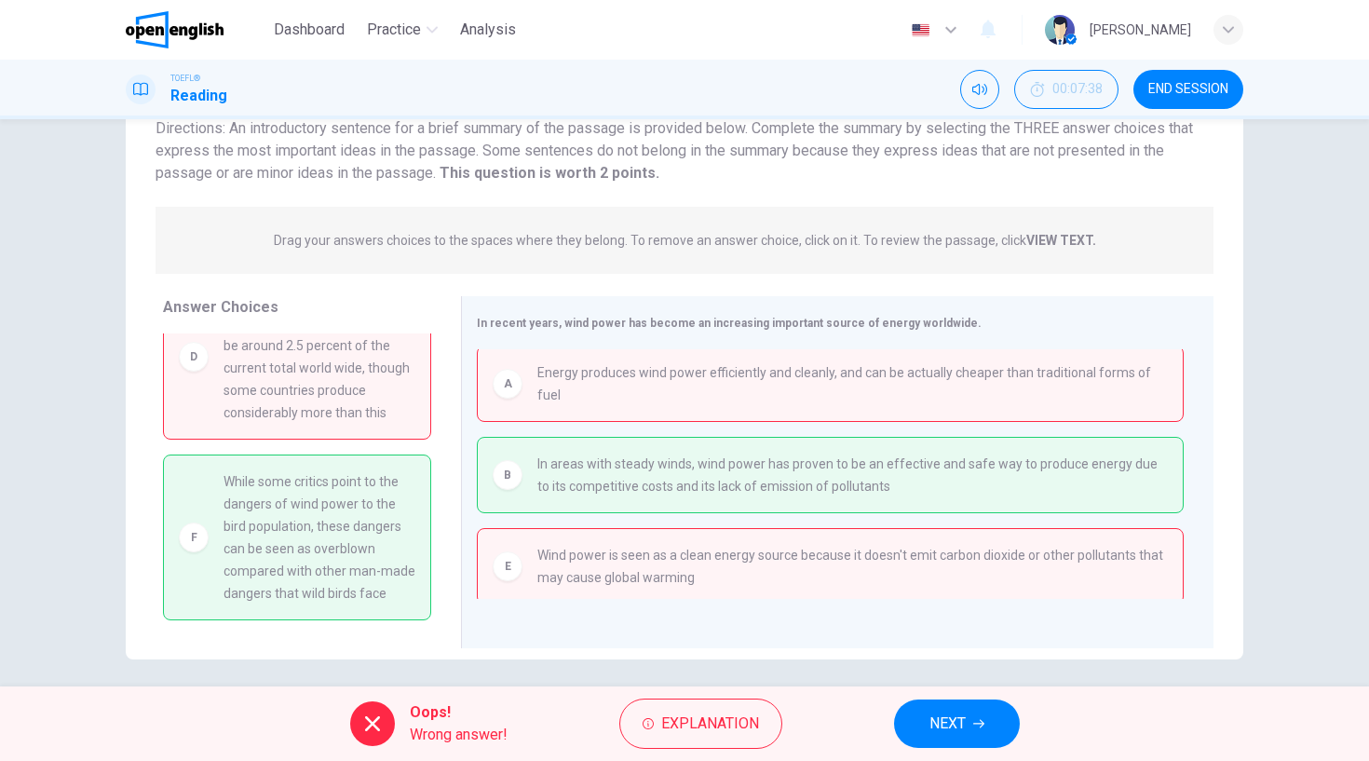
click at [951, 717] on span "NEXT" at bounding box center [947, 724] width 36 height 26
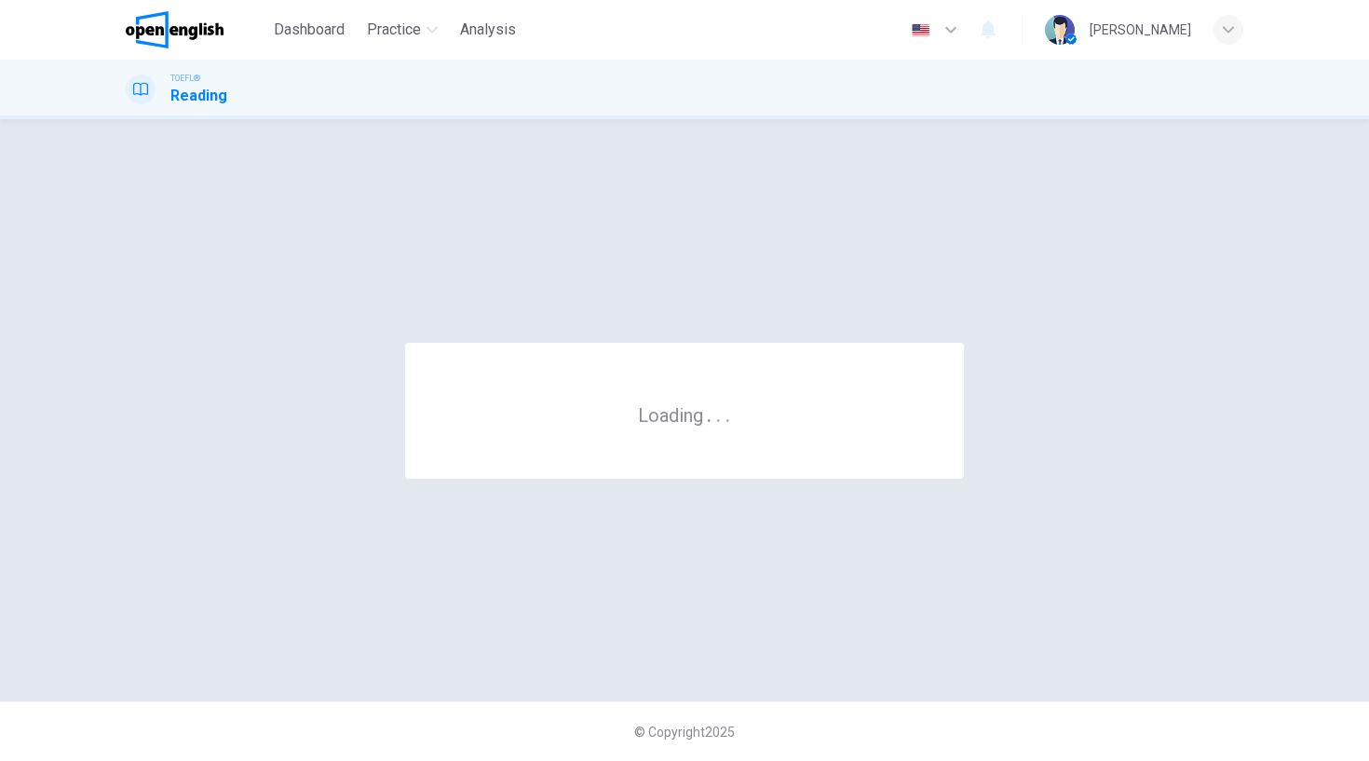
scroll to position [0, 0]
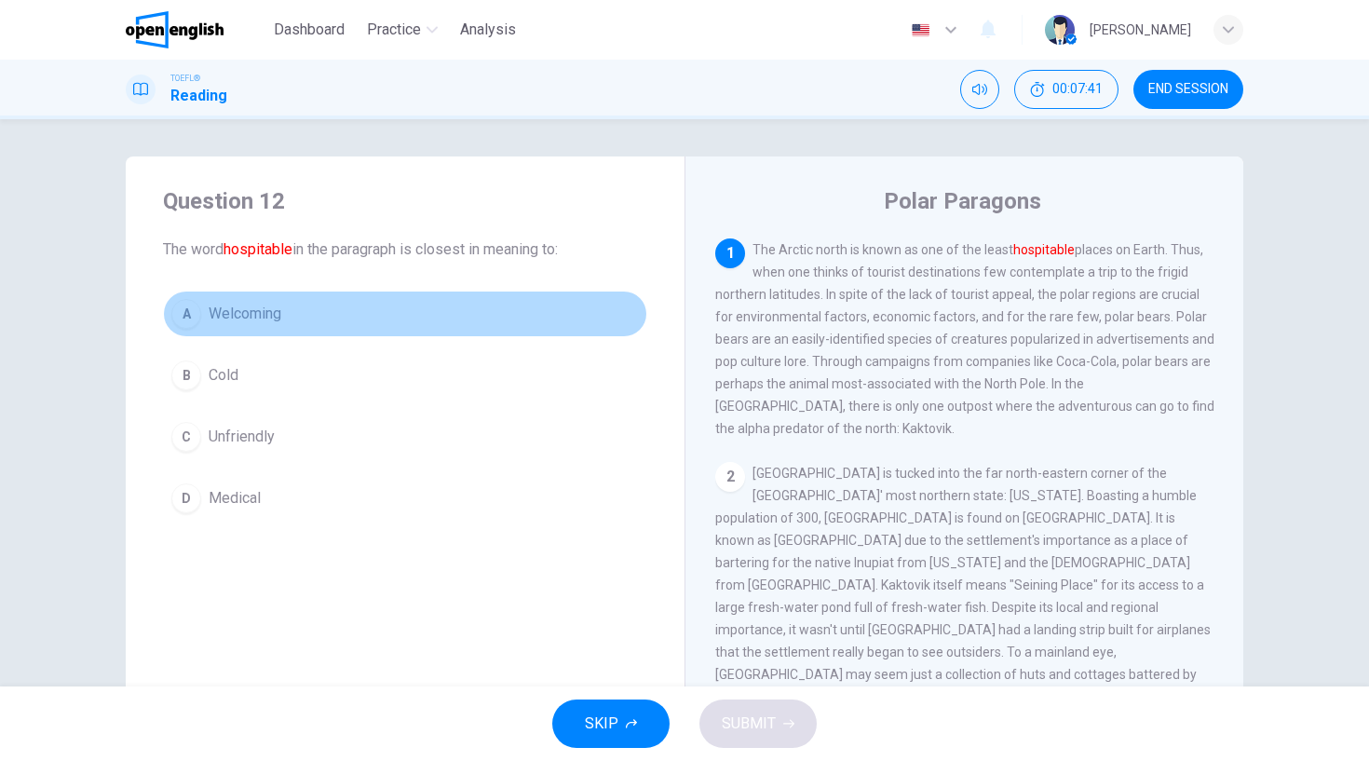
click at [185, 315] on div "A" at bounding box center [186, 314] width 30 height 30
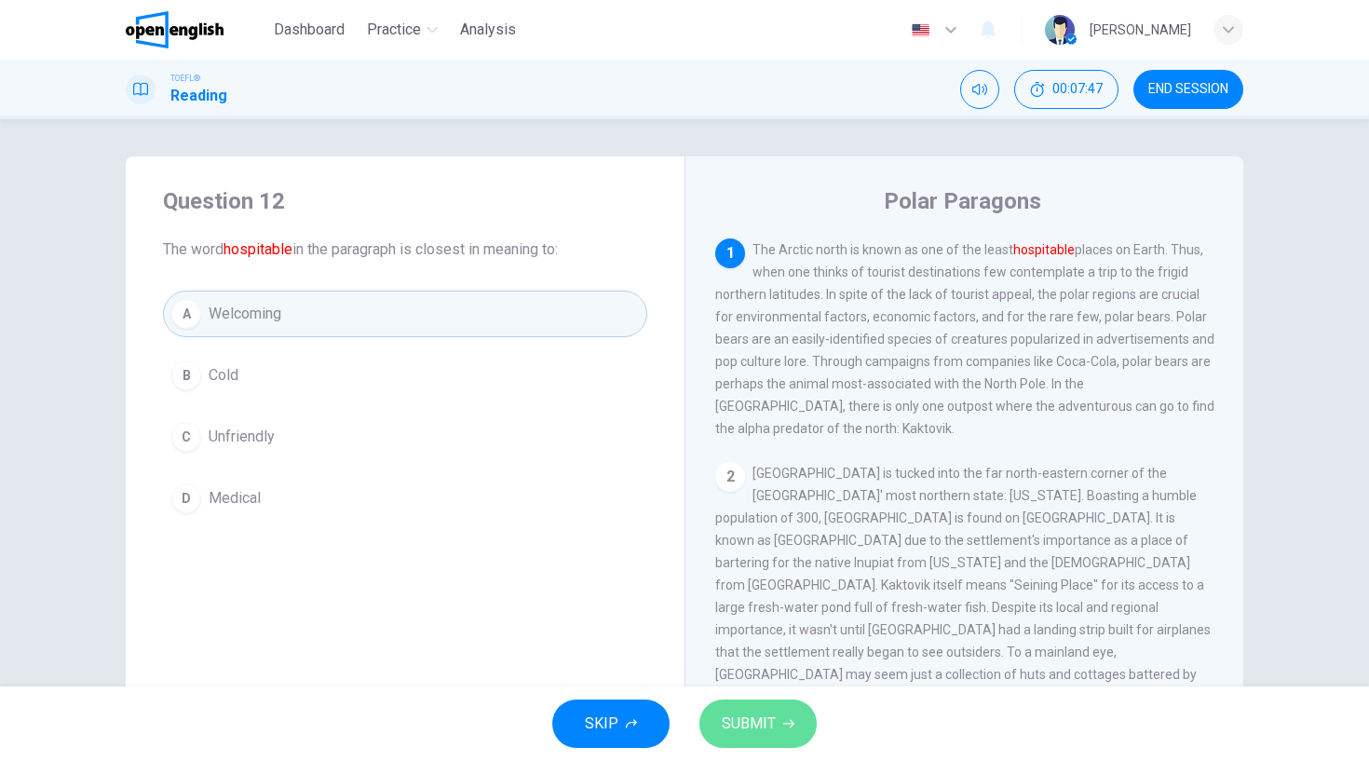
click at [788, 729] on button "SUBMIT" at bounding box center [757, 723] width 117 height 48
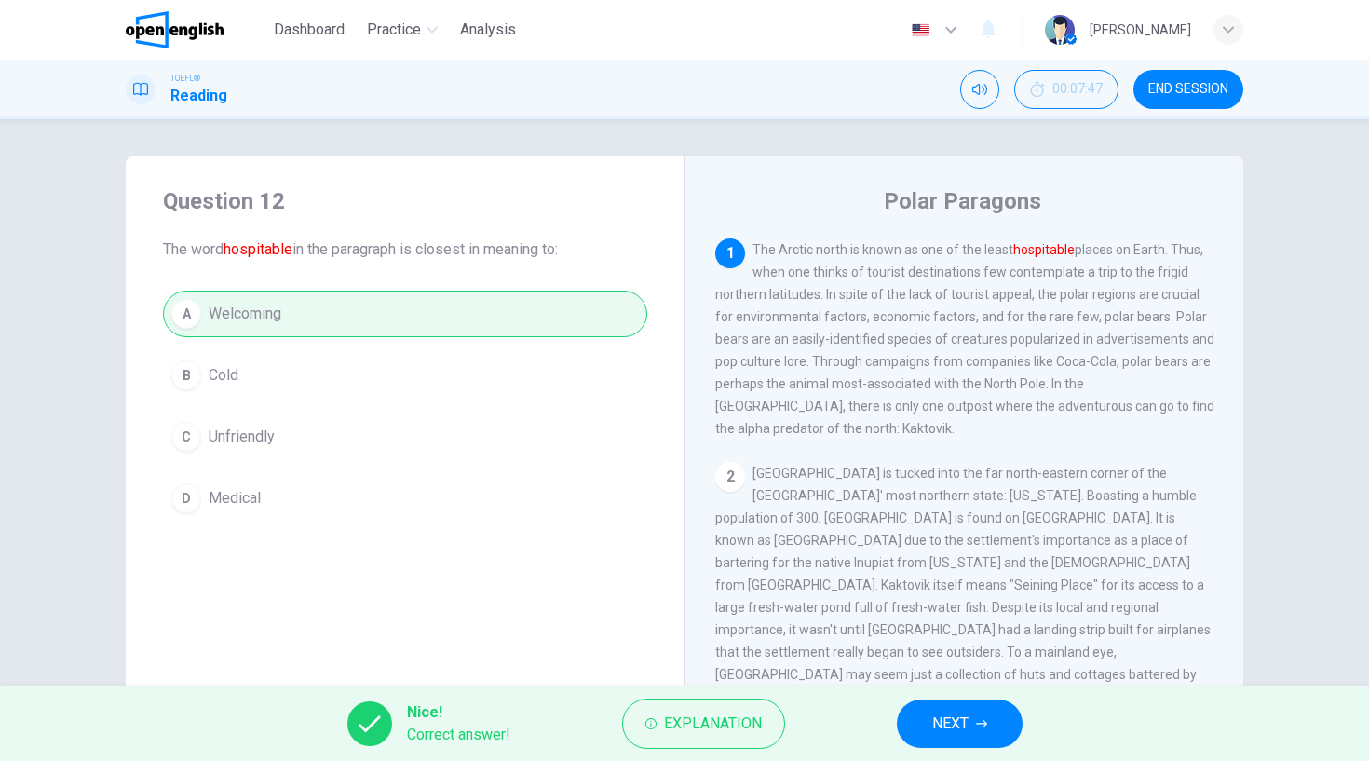
click at [938, 706] on button "NEXT" at bounding box center [960, 723] width 126 height 48
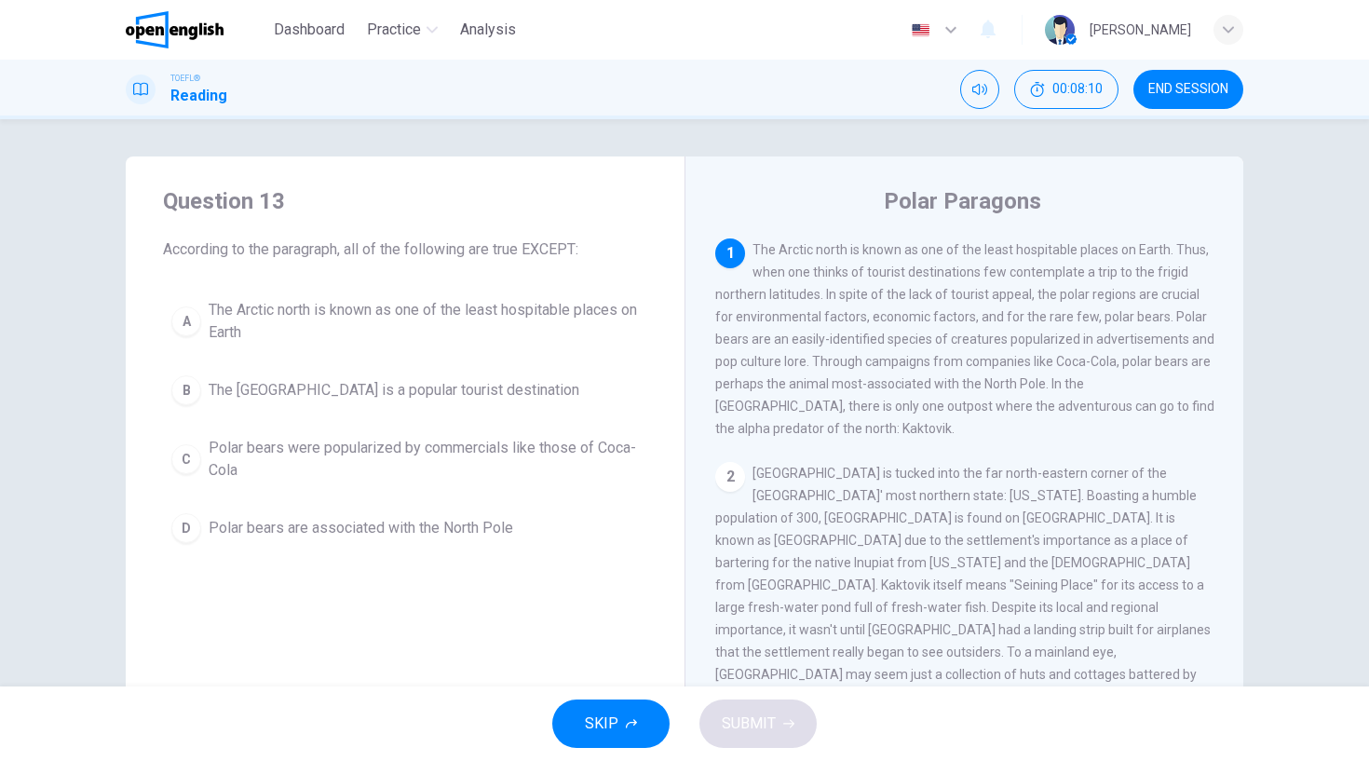
click at [192, 317] on div "A" at bounding box center [186, 321] width 30 height 30
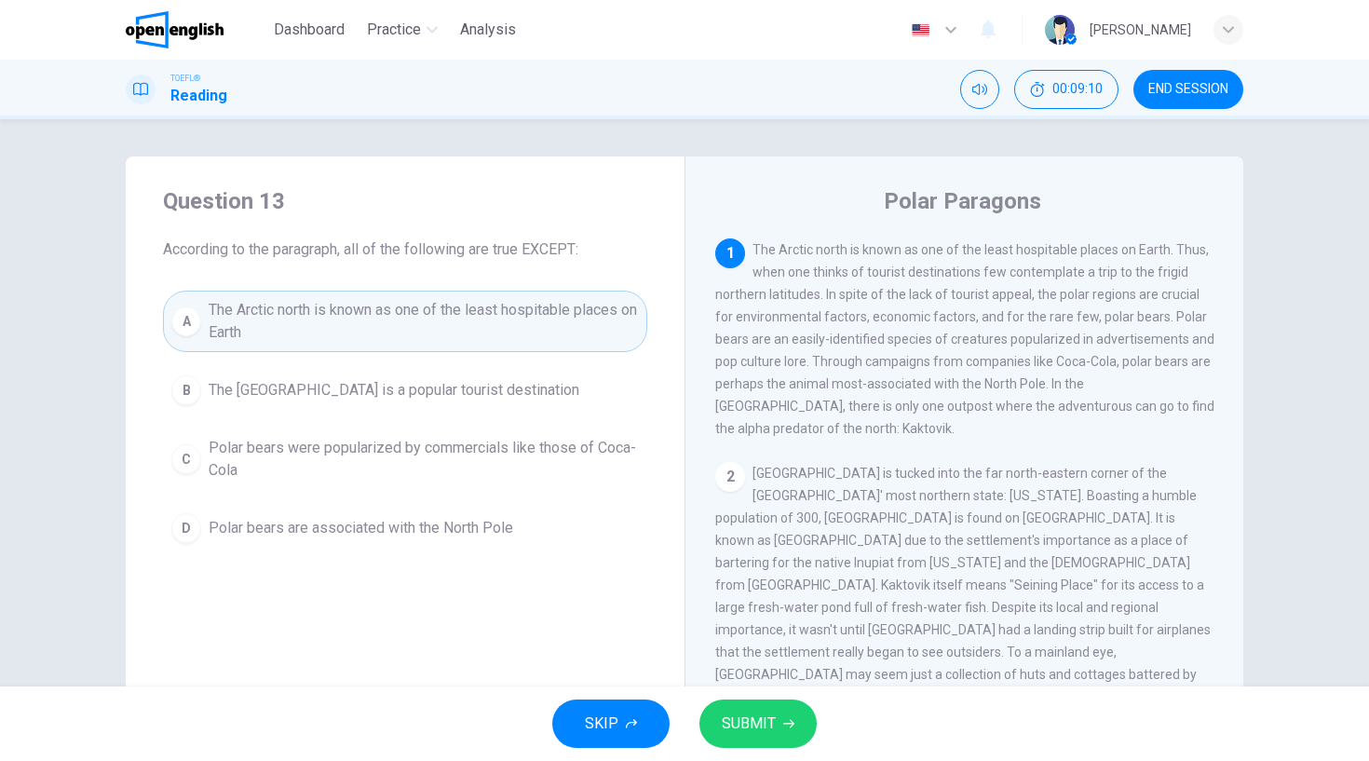
click at [182, 388] on div "B" at bounding box center [186, 390] width 30 height 30
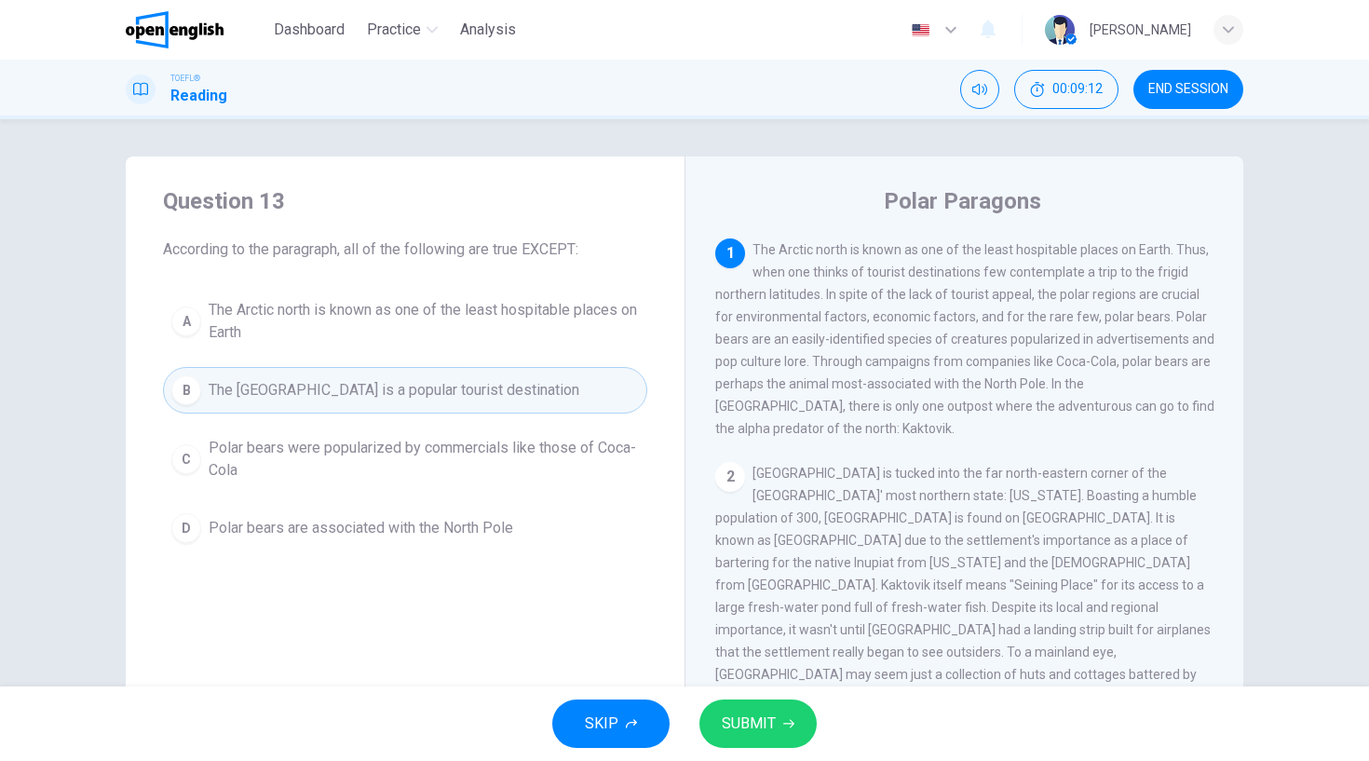
click at [760, 723] on span "SUBMIT" at bounding box center [749, 724] width 54 height 26
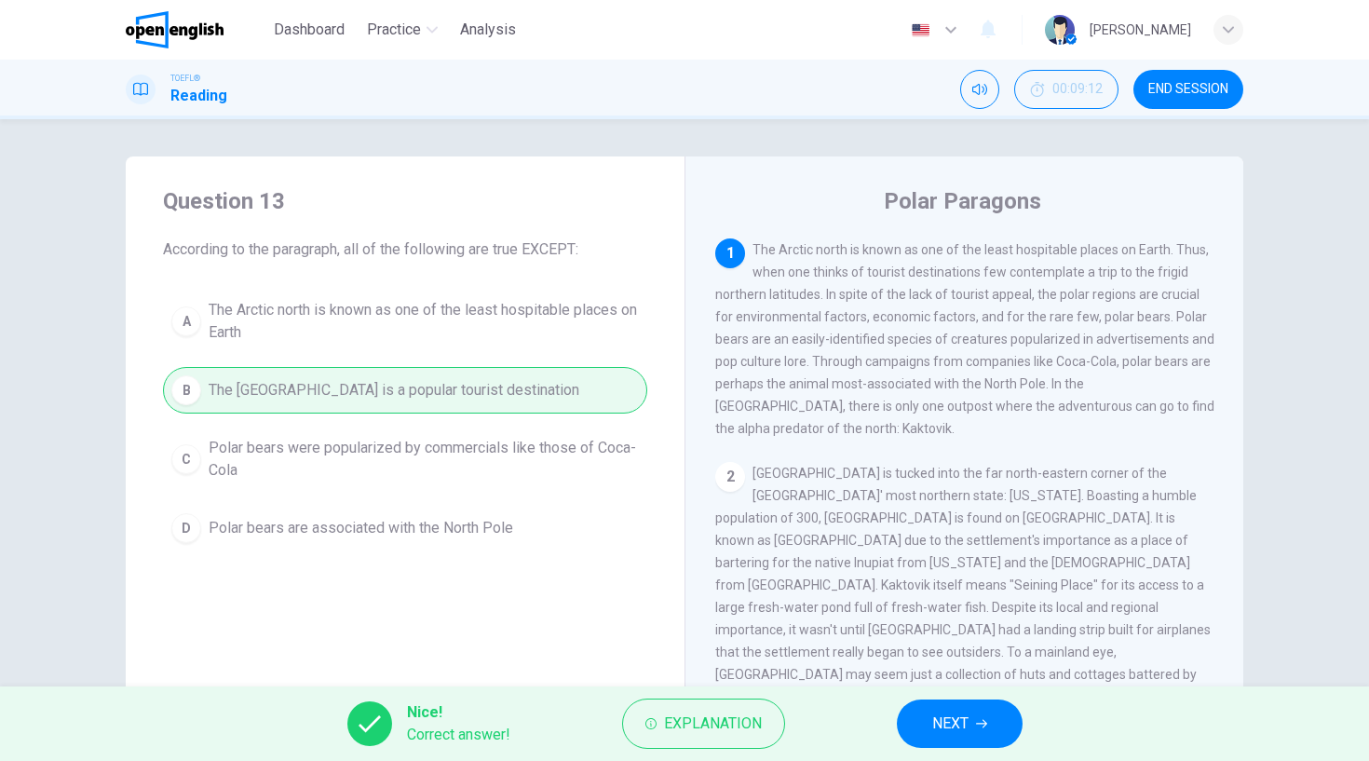
click at [947, 720] on span "NEXT" at bounding box center [950, 724] width 36 height 26
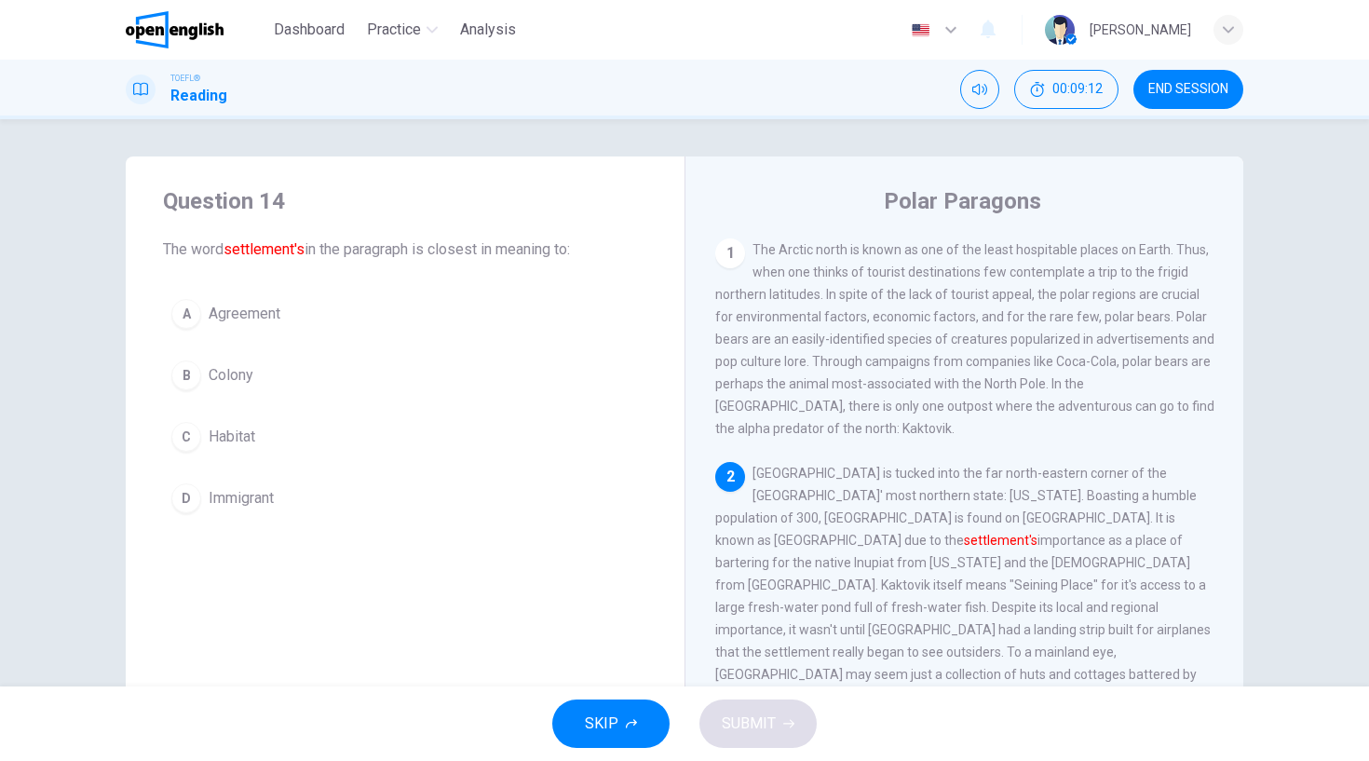
scroll to position [142, 0]
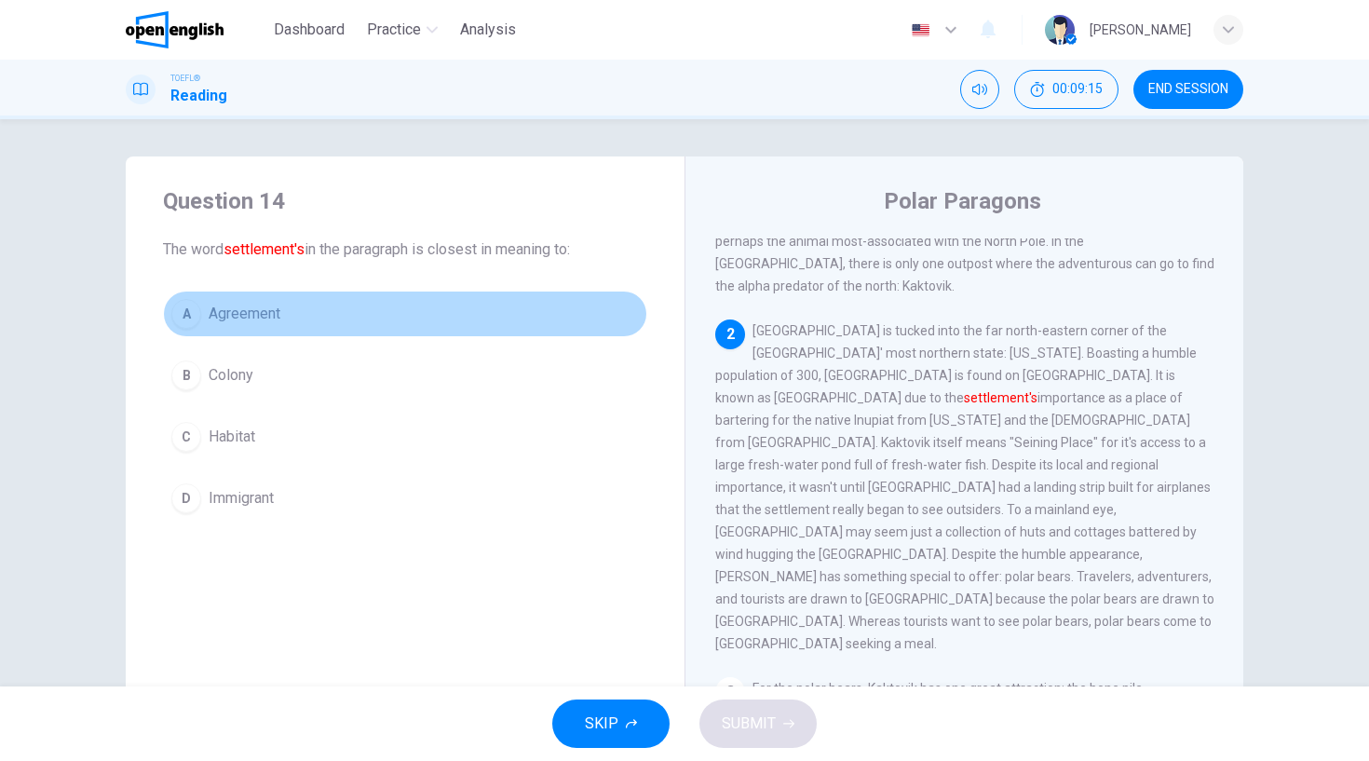
click at [197, 307] on div "A" at bounding box center [186, 314] width 30 height 30
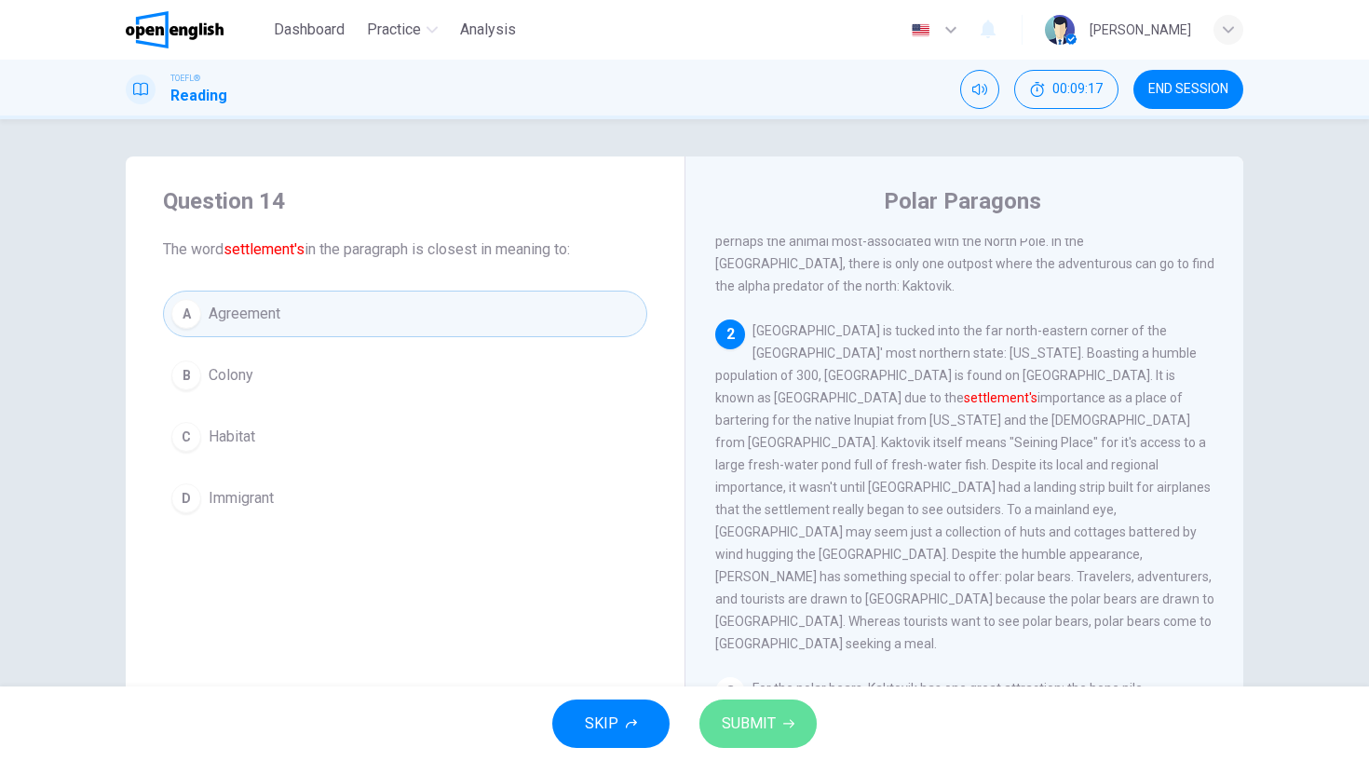
click at [806, 728] on button "SUBMIT" at bounding box center [757, 723] width 117 height 48
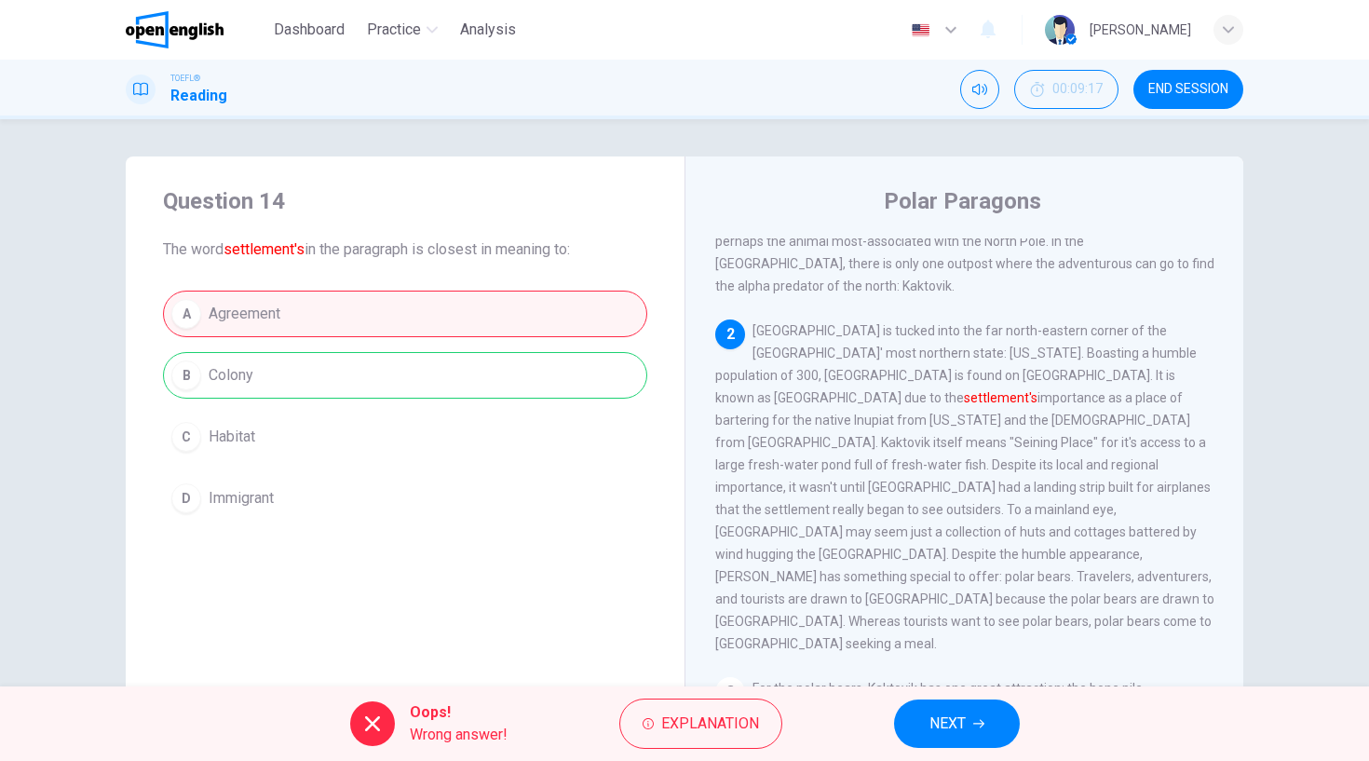
click at [954, 713] on span "NEXT" at bounding box center [947, 724] width 36 height 26
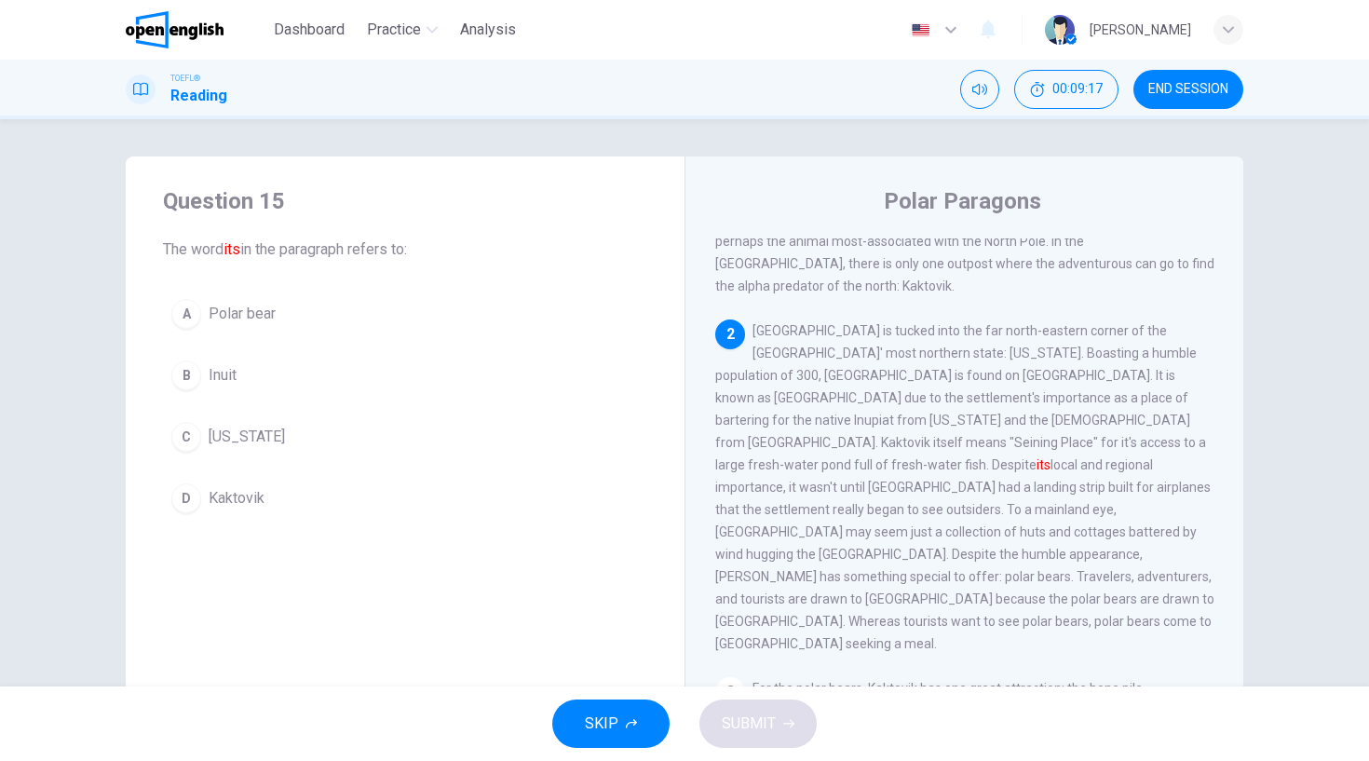
scroll to position [224, 0]
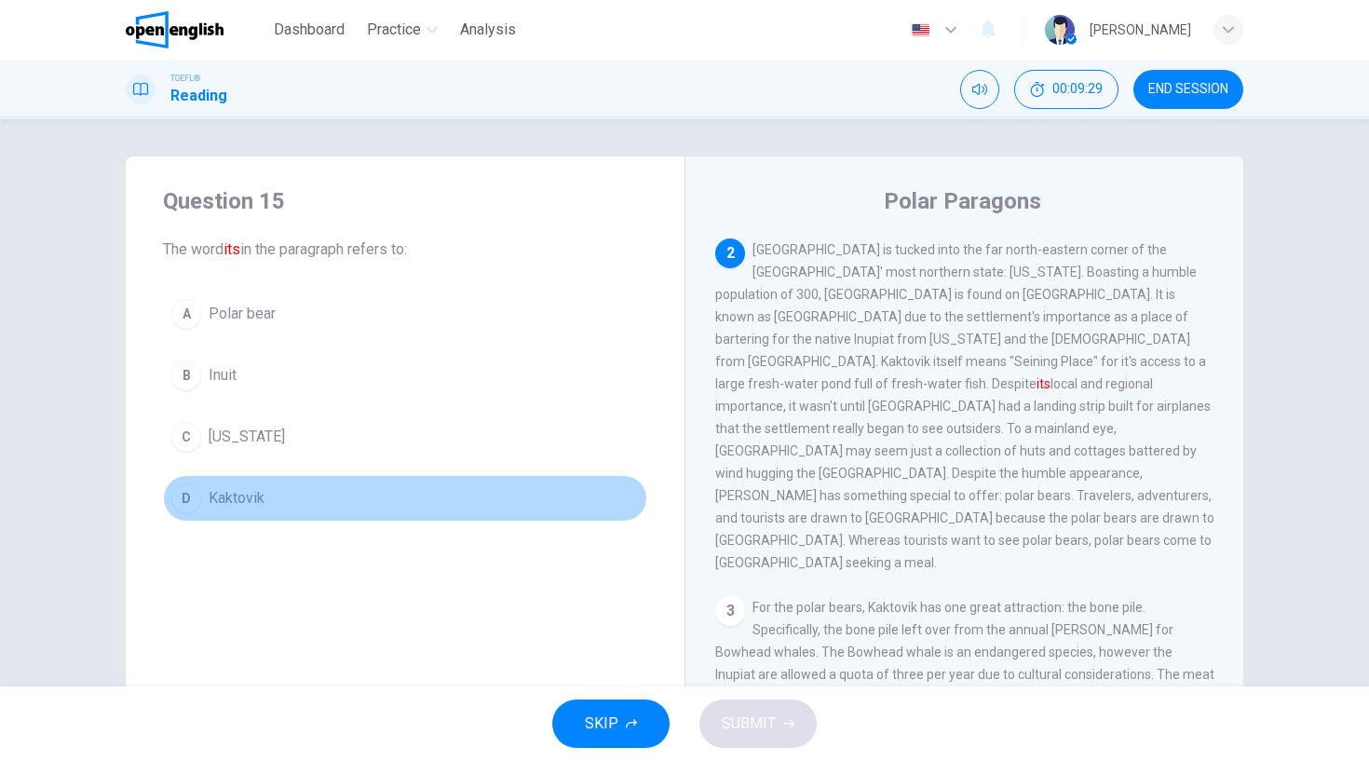
click at [183, 500] on div "D" at bounding box center [186, 498] width 30 height 30
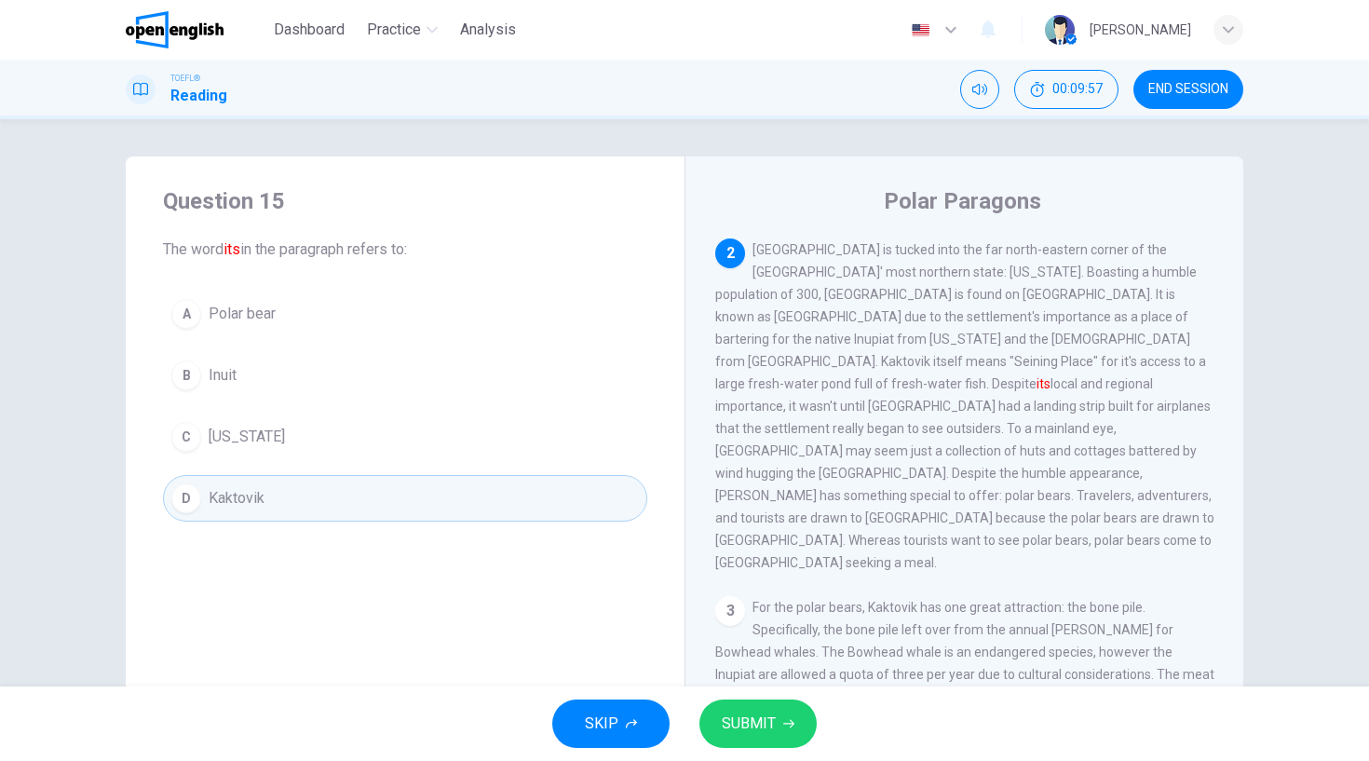
click at [778, 722] on button "SUBMIT" at bounding box center [757, 723] width 117 height 48
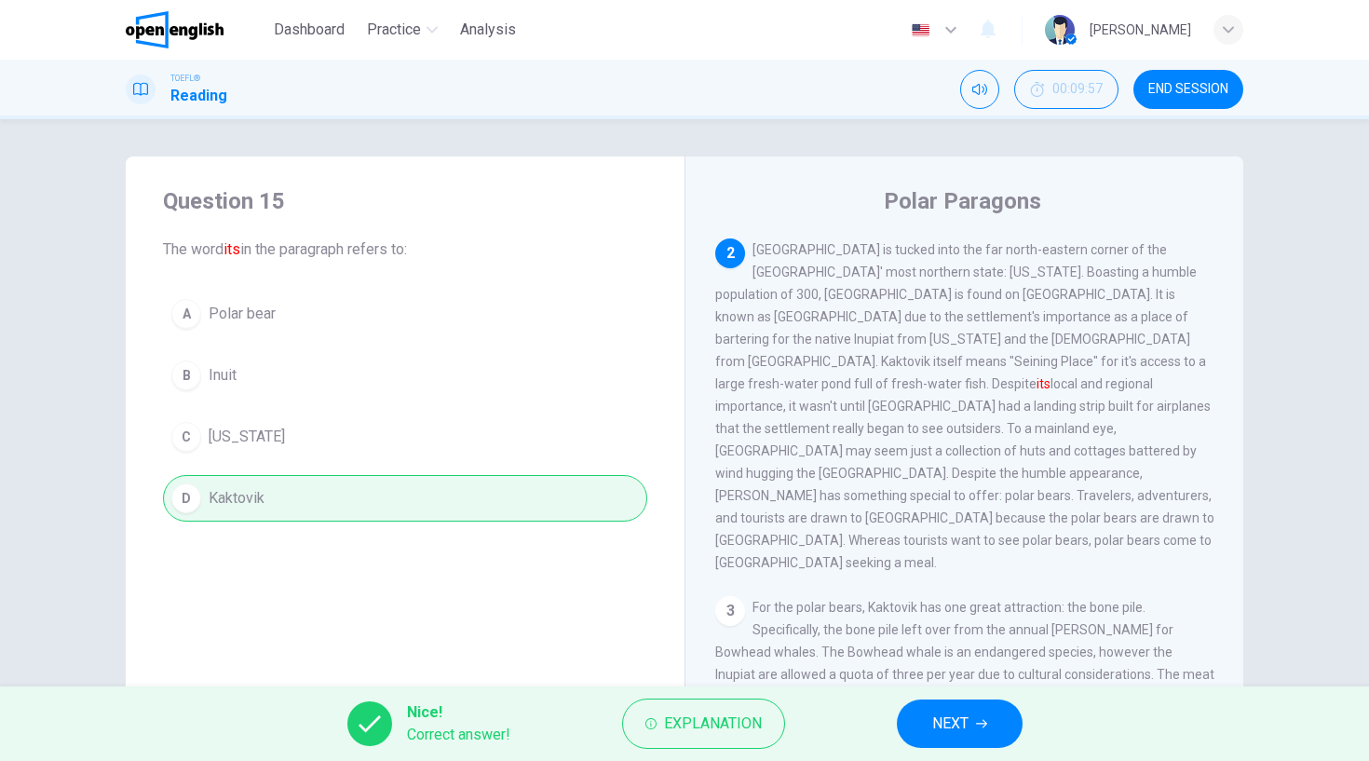
click at [942, 721] on span "NEXT" at bounding box center [950, 724] width 36 height 26
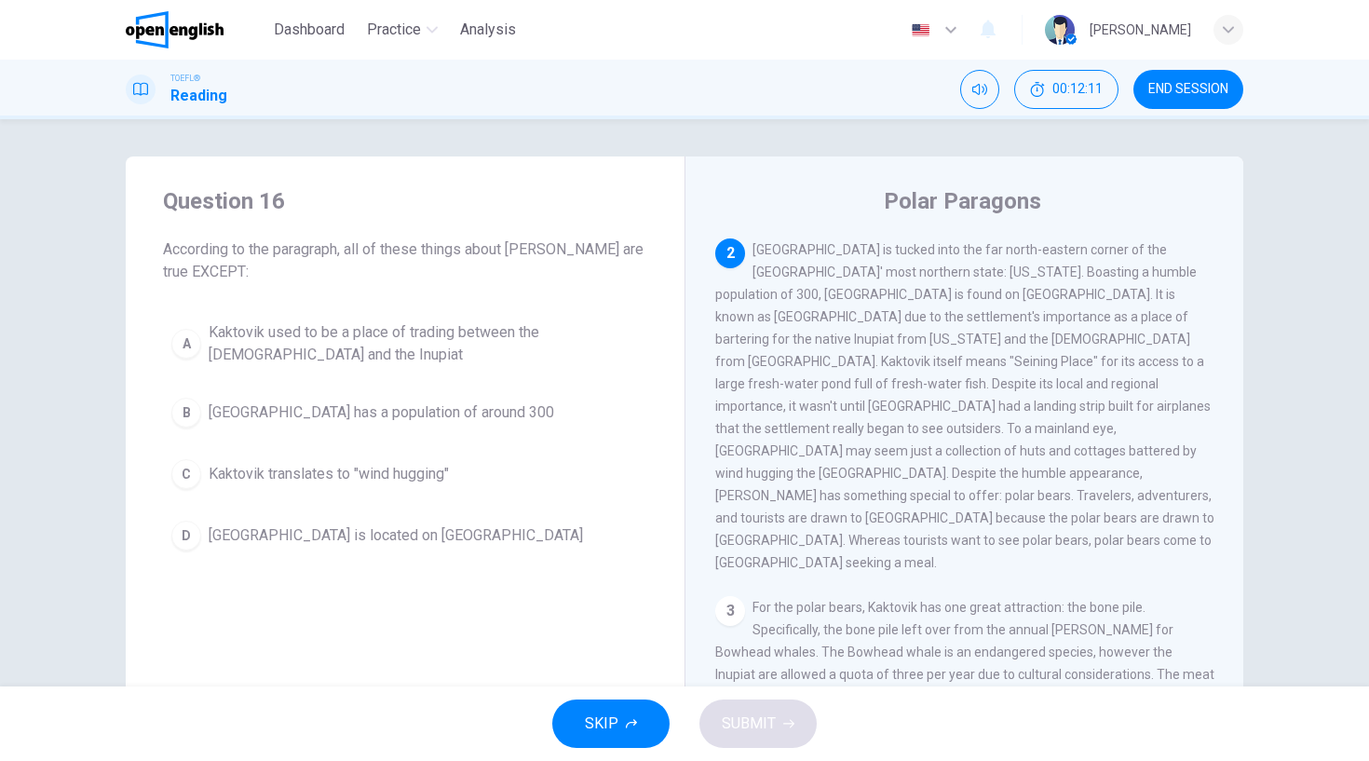
click at [179, 470] on div "C" at bounding box center [186, 474] width 30 height 30
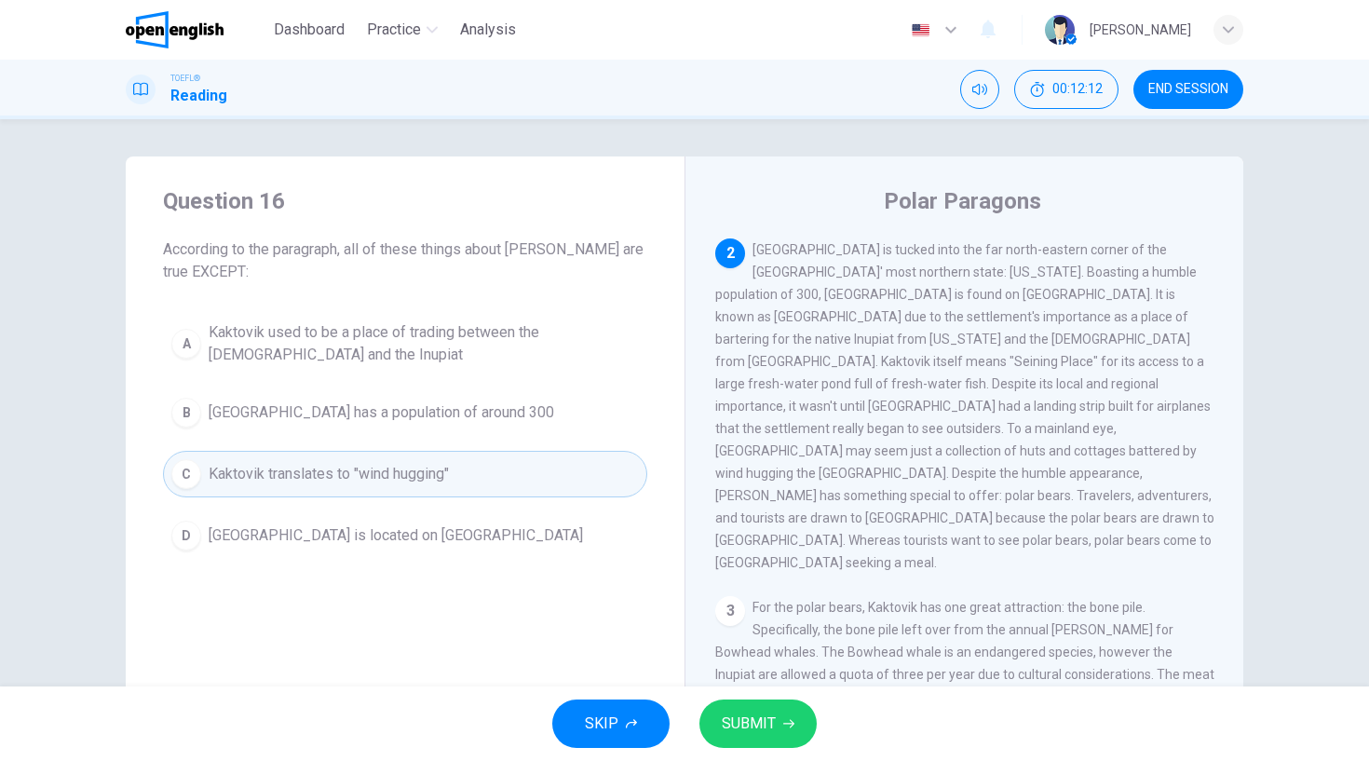
click at [747, 720] on span "SUBMIT" at bounding box center [749, 724] width 54 height 26
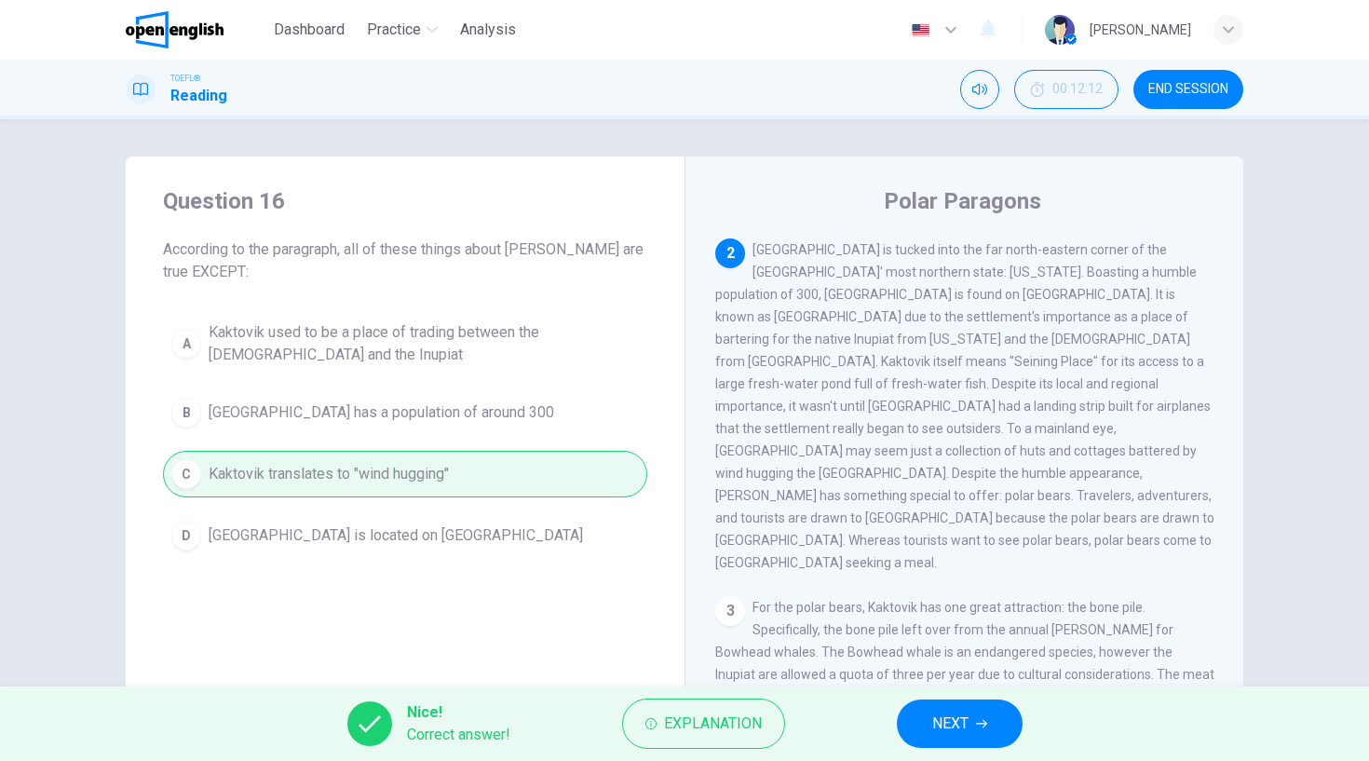
click at [948, 724] on span "NEXT" at bounding box center [950, 724] width 36 height 26
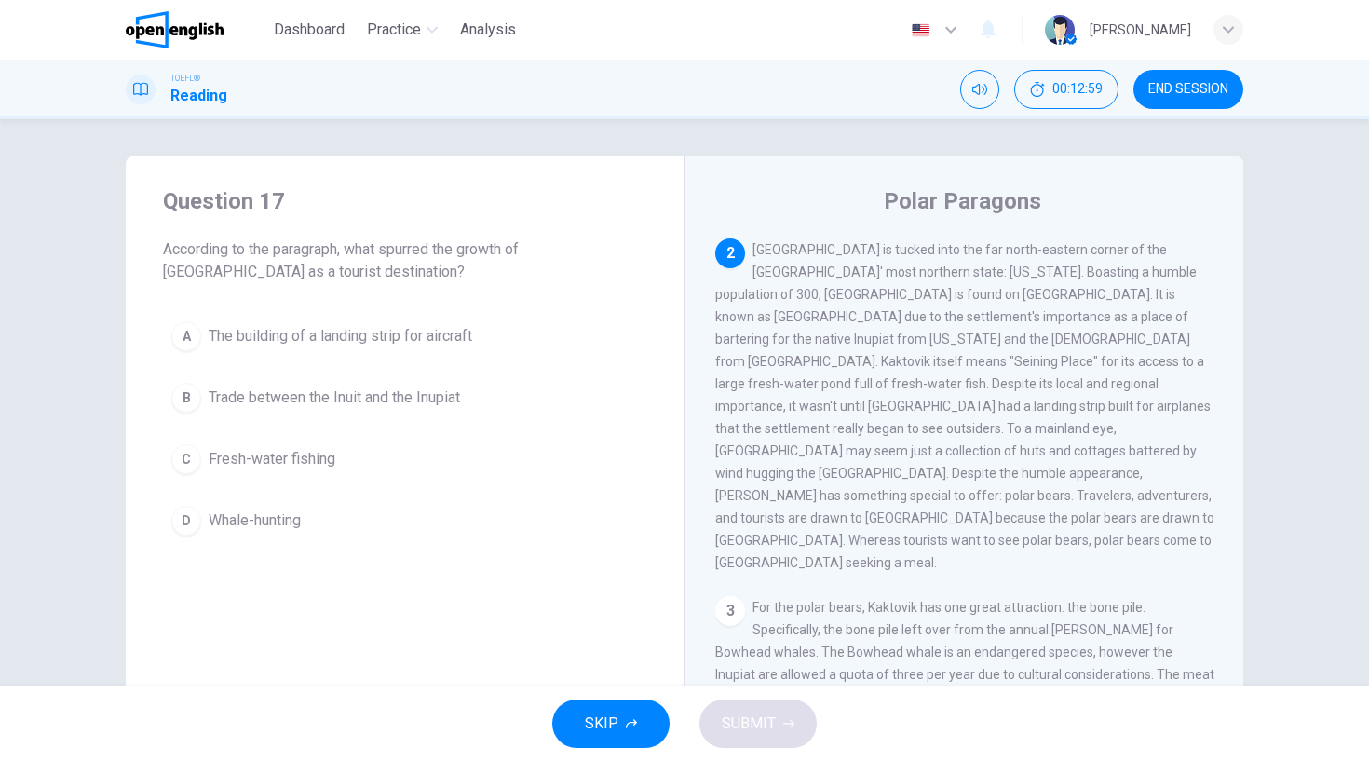
click at [184, 463] on div "C" at bounding box center [186, 459] width 30 height 30
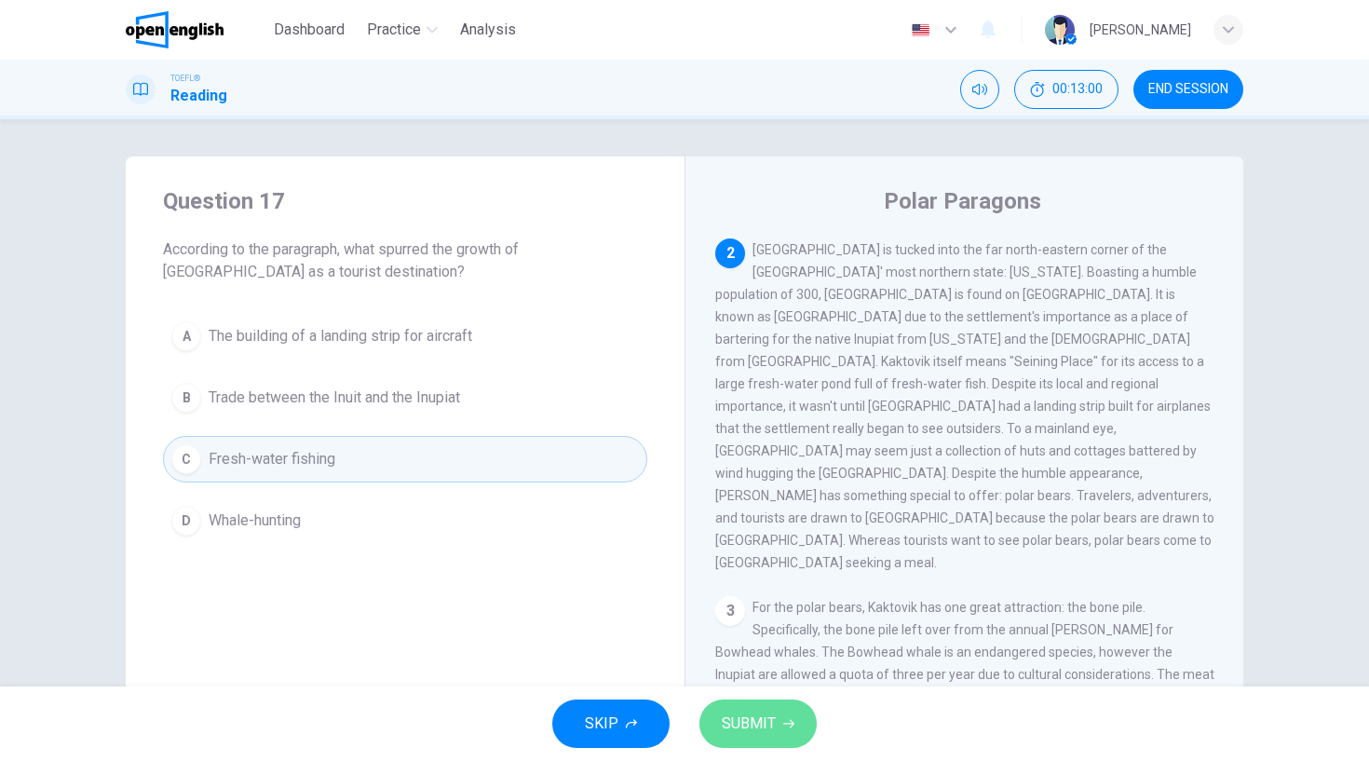
click at [756, 714] on span "SUBMIT" at bounding box center [749, 724] width 54 height 26
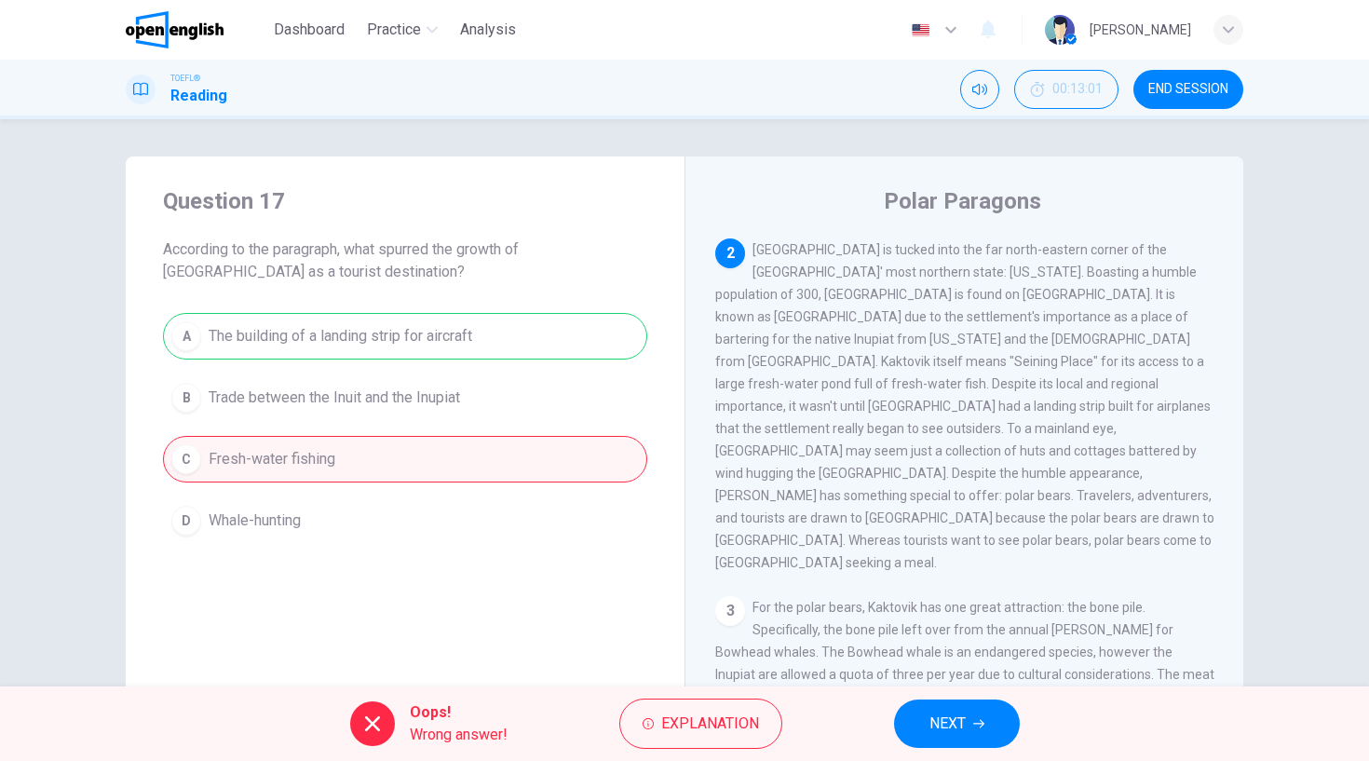
click at [985, 718] on button "NEXT" at bounding box center [957, 723] width 126 height 48
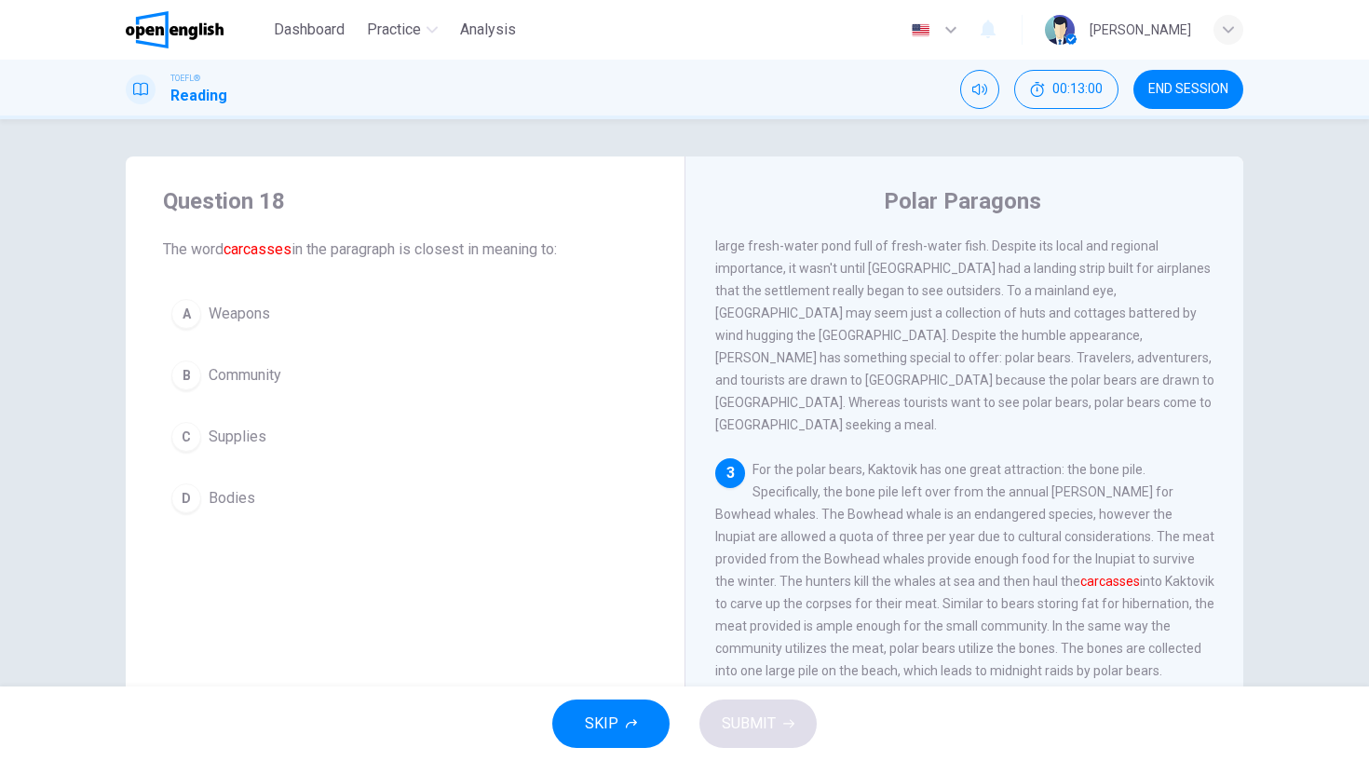
scroll to position [411, 0]
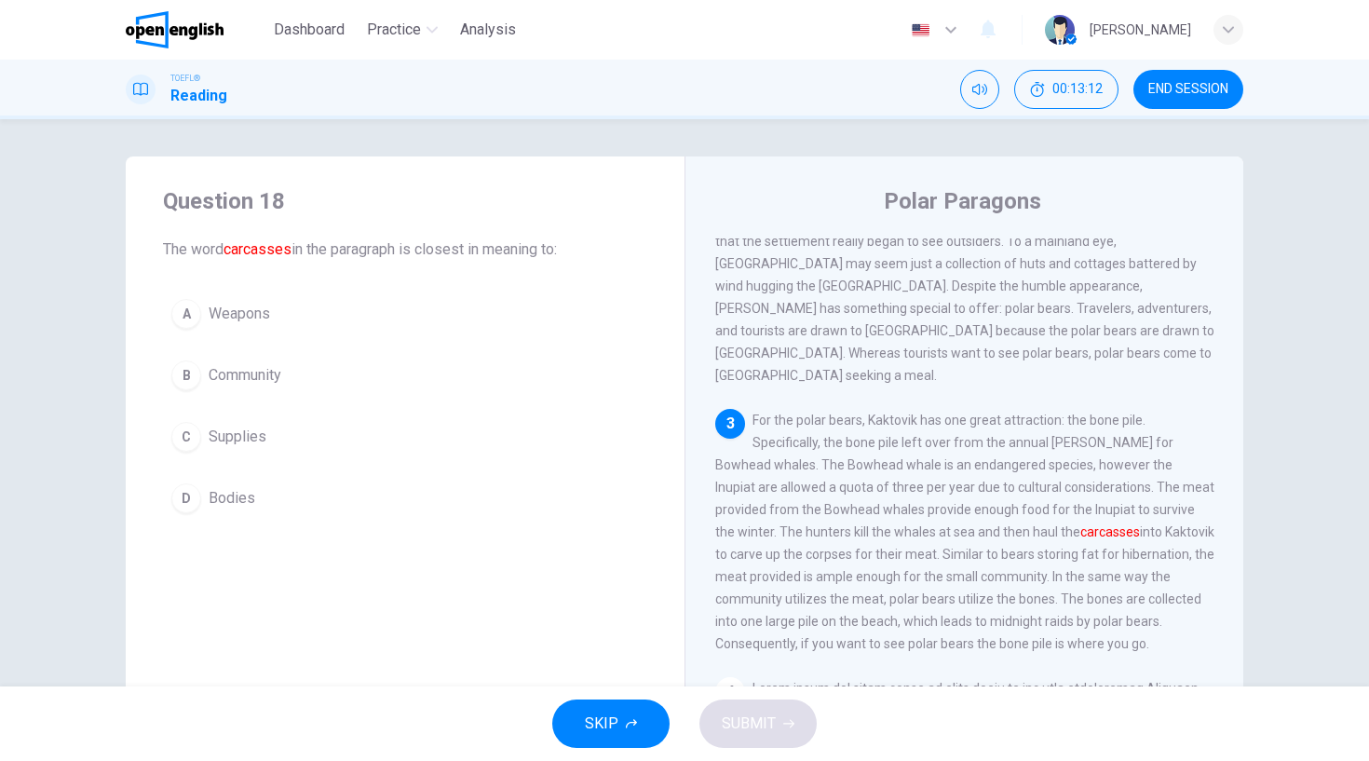
click at [184, 493] on div "D" at bounding box center [186, 498] width 30 height 30
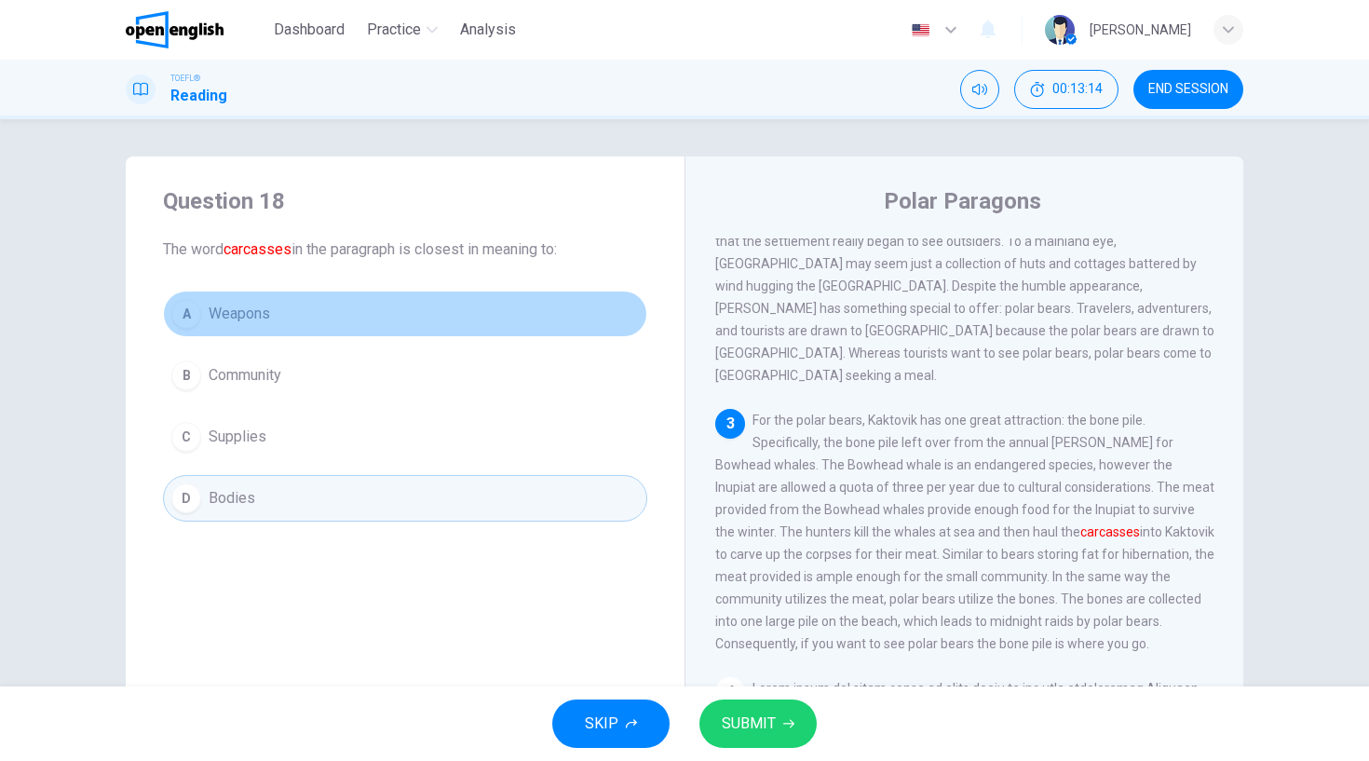
click at [204, 307] on button "A Weapons" at bounding box center [405, 314] width 484 height 47
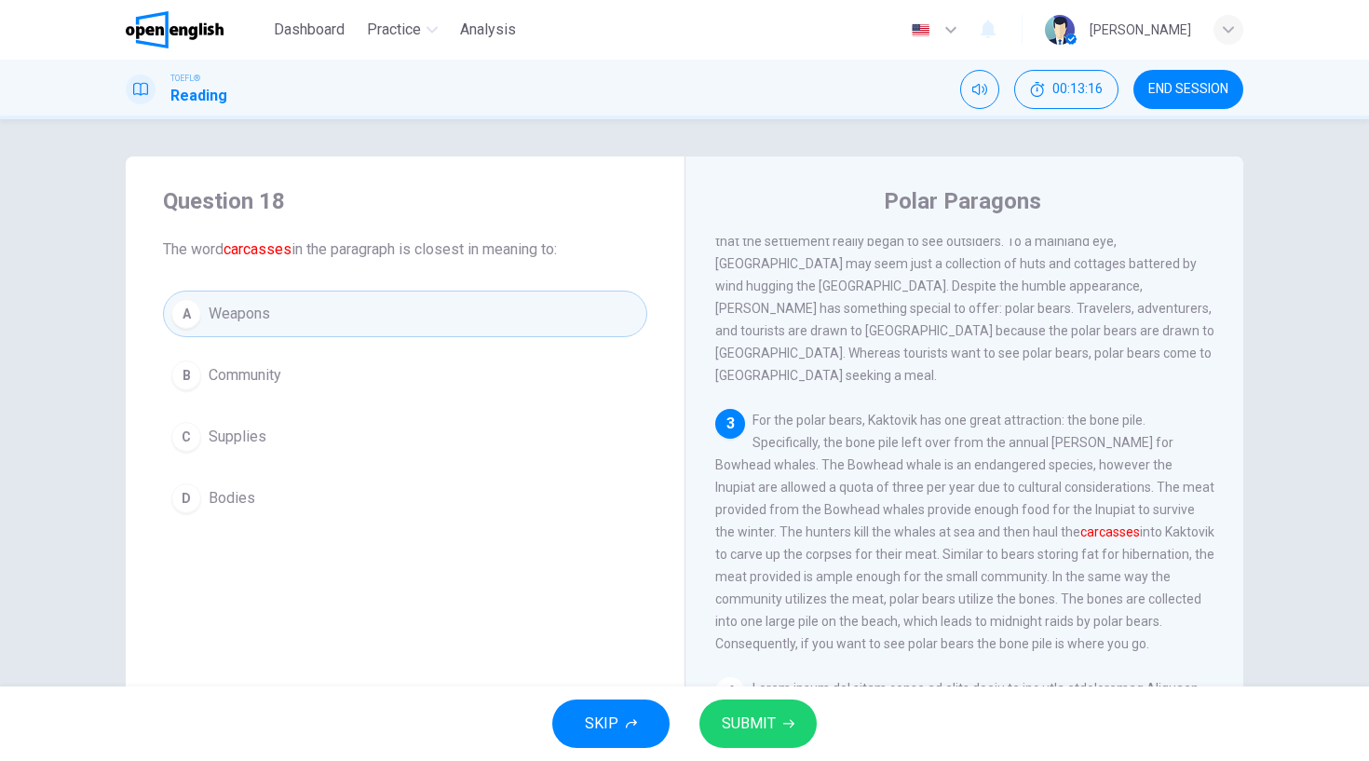
click at [778, 730] on button "SUBMIT" at bounding box center [757, 723] width 117 height 48
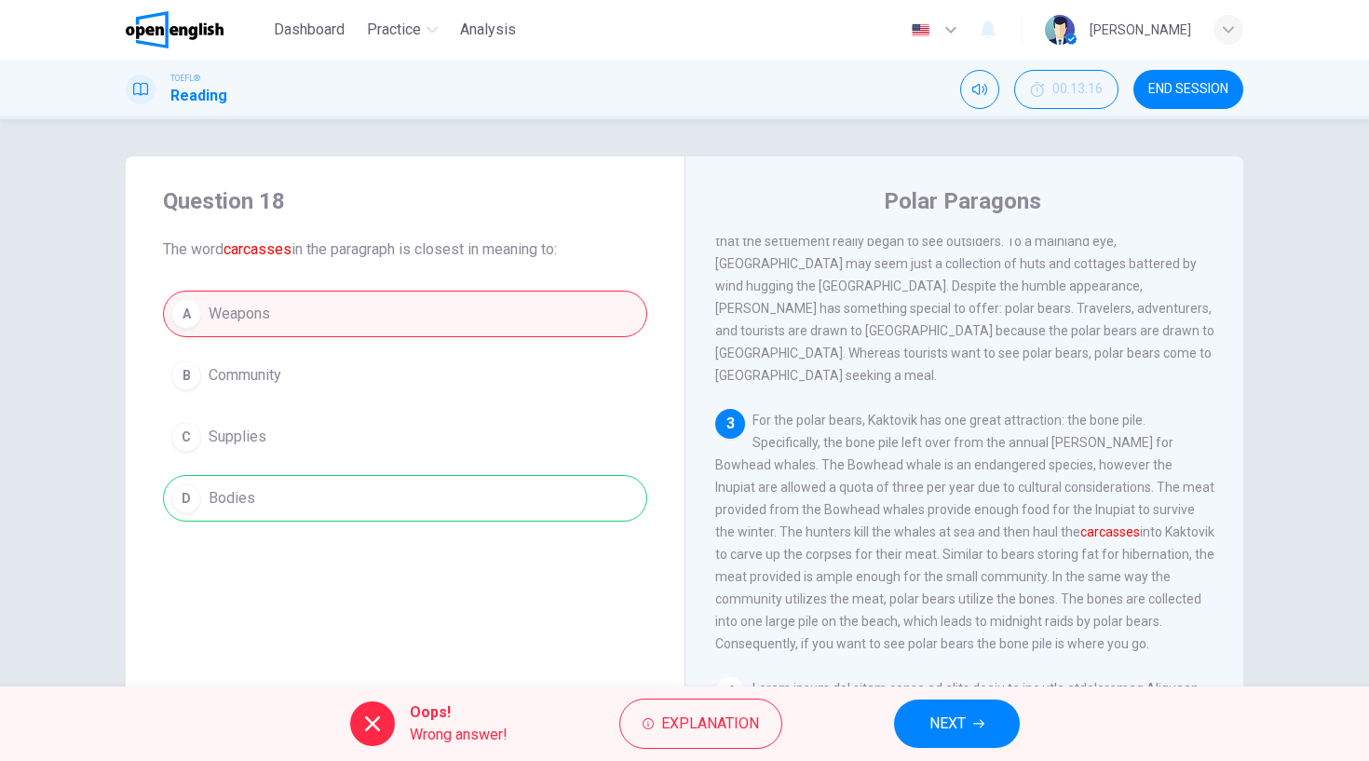
click at [979, 729] on button "NEXT" at bounding box center [957, 723] width 126 height 48
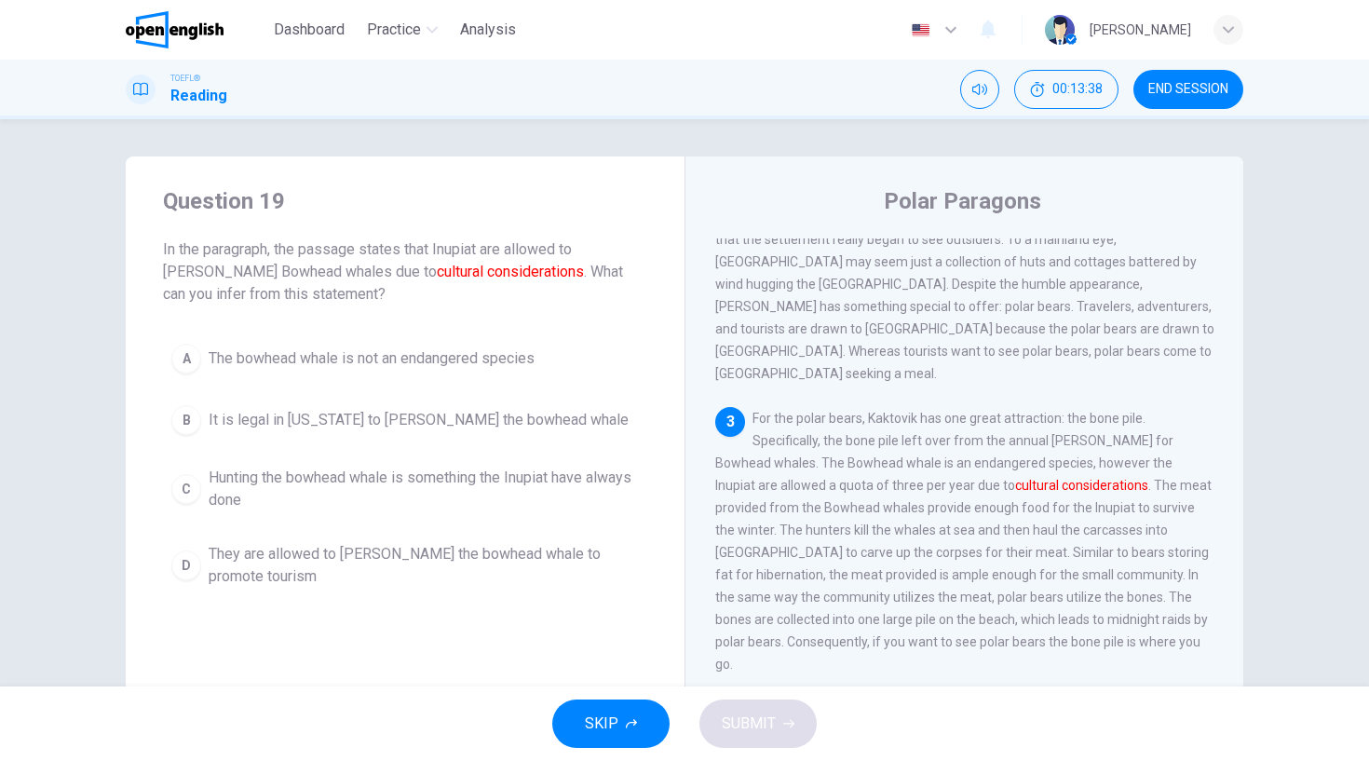
scroll to position [415, 0]
click at [178, 550] on div "D" at bounding box center [186, 565] width 30 height 30
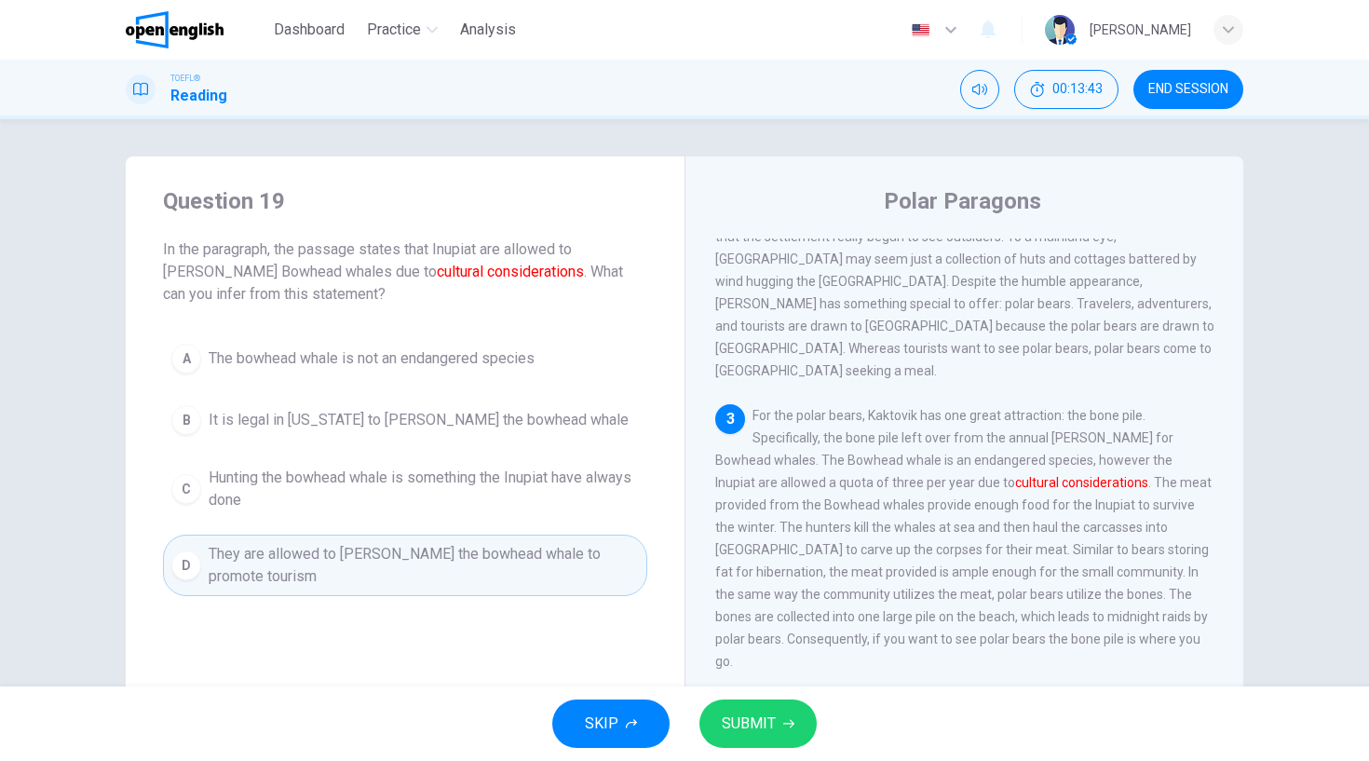
click at [741, 722] on span "SUBMIT" at bounding box center [749, 724] width 54 height 26
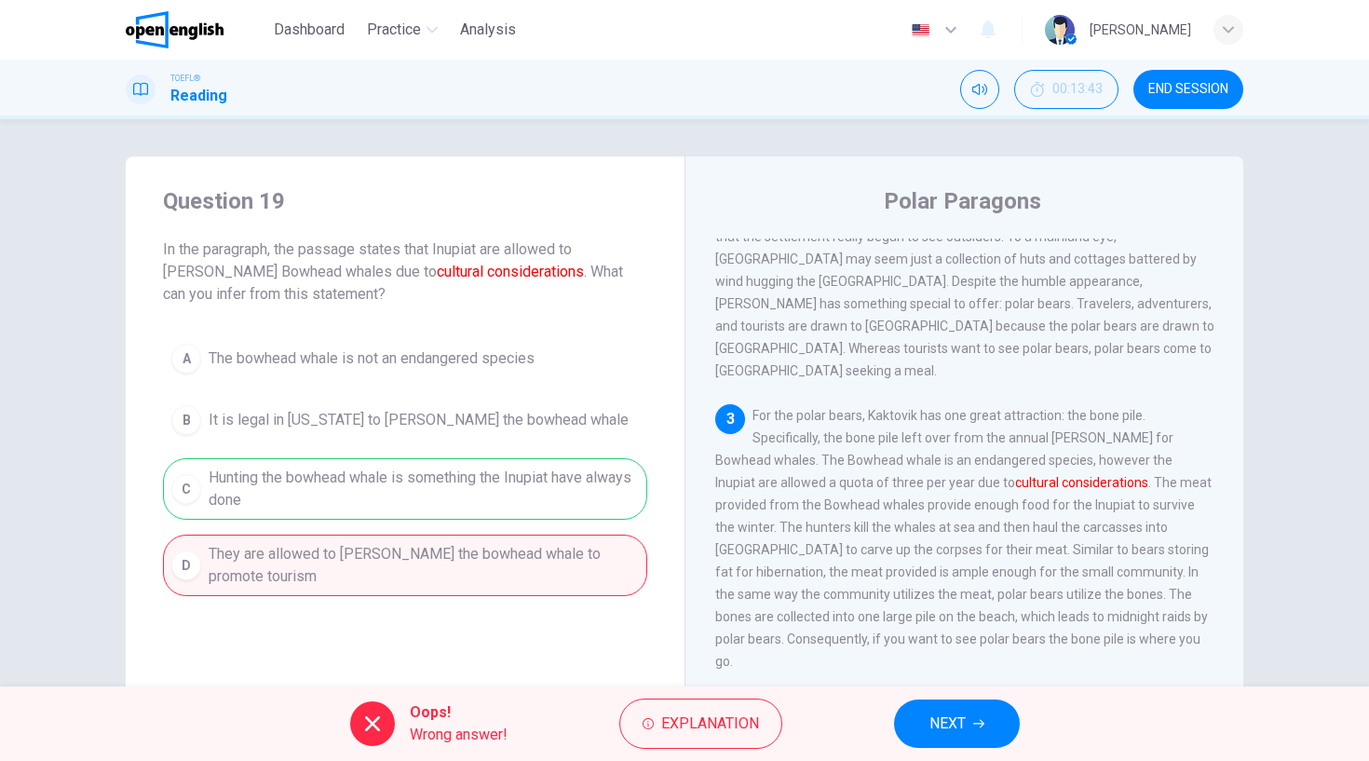
click at [948, 731] on span "NEXT" at bounding box center [947, 724] width 36 height 26
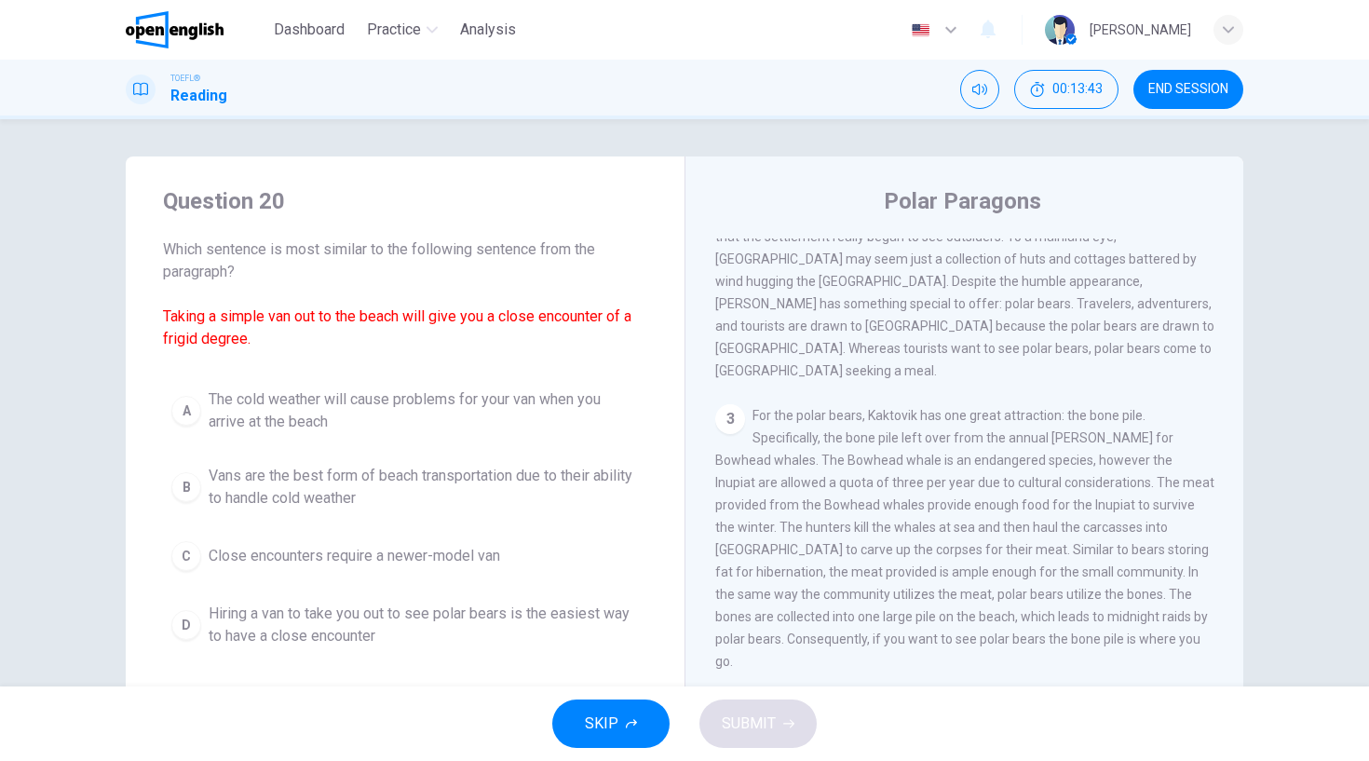
scroll to position [768, 0]
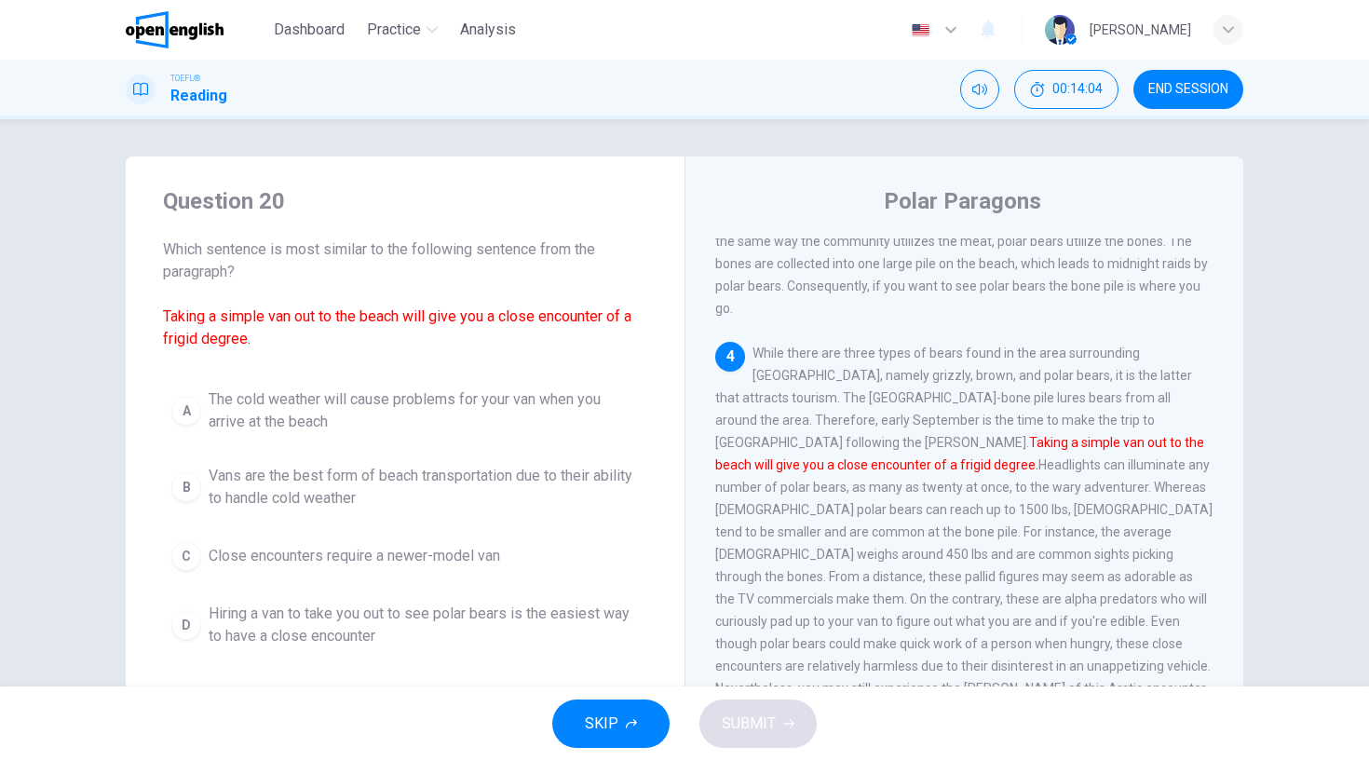
click at [185, 479] on div "B" at bounding box center [186, 487] width 30 height 30
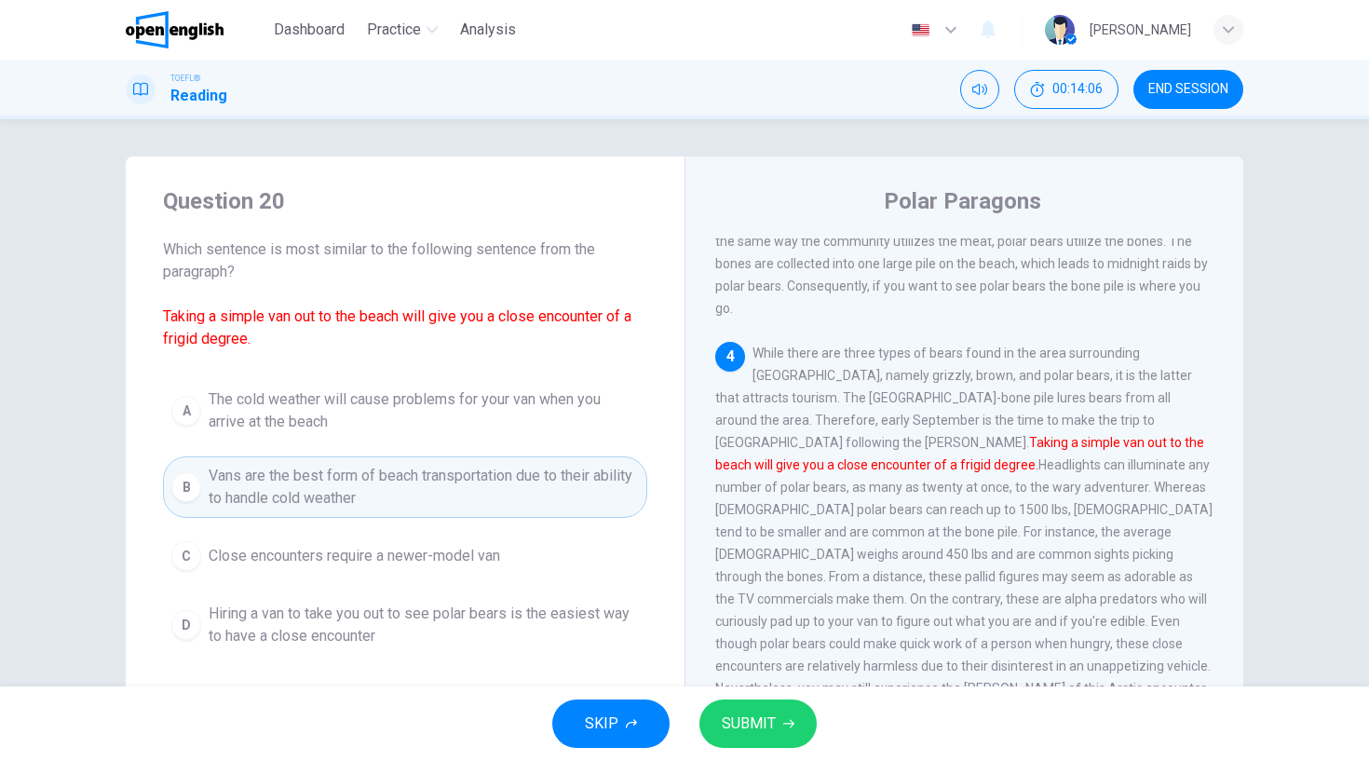
click at [780, 723] on button "SUBMIT" at bounding box center [757, 723] width 117 height 48
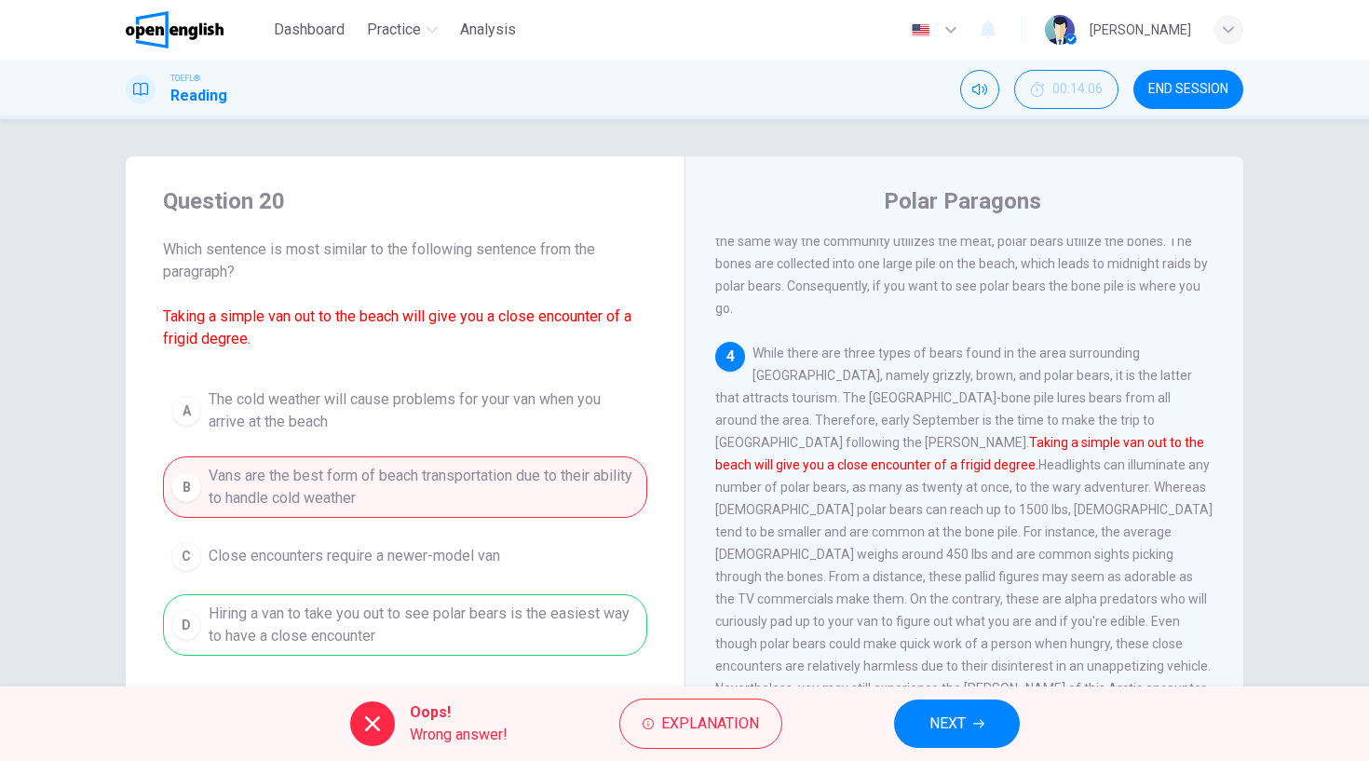
click at [999, 728] on button "NEXT" at bounding box center [957, 723] width 126 height 48
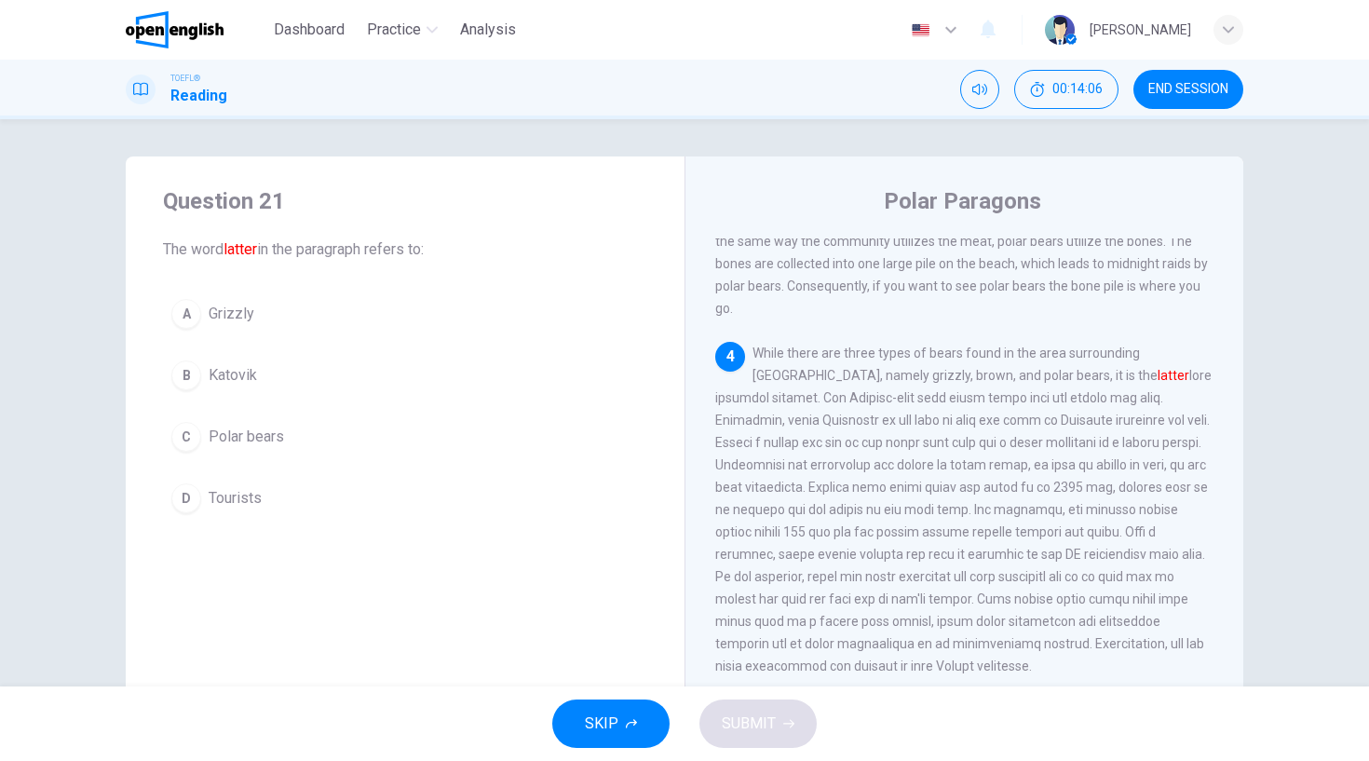
scroll to position [782, 0]
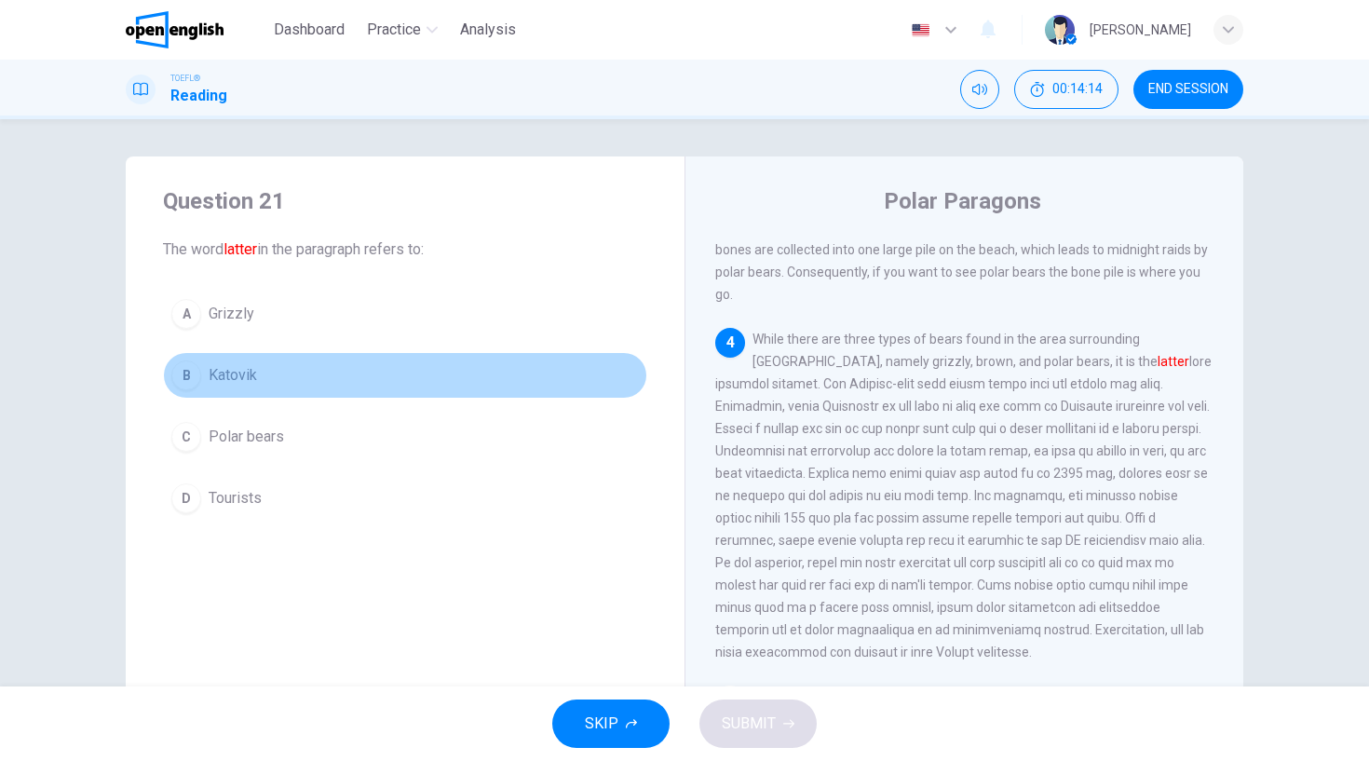
click at [195, 372] on div "B" at bounding box center [186, 375] width 30 height 30
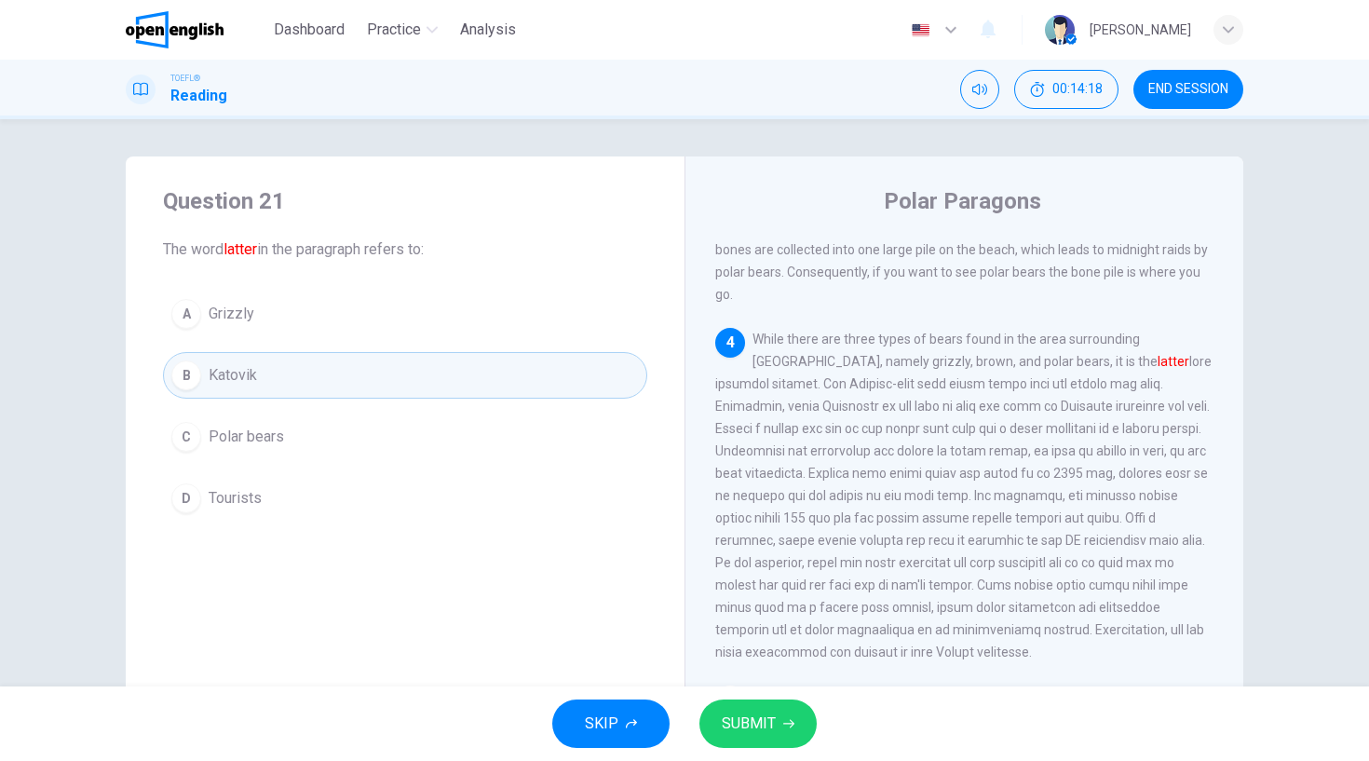
click at [776, 722] on button "SUBMIT" at bounding box center [757, 723] width 117 height 48
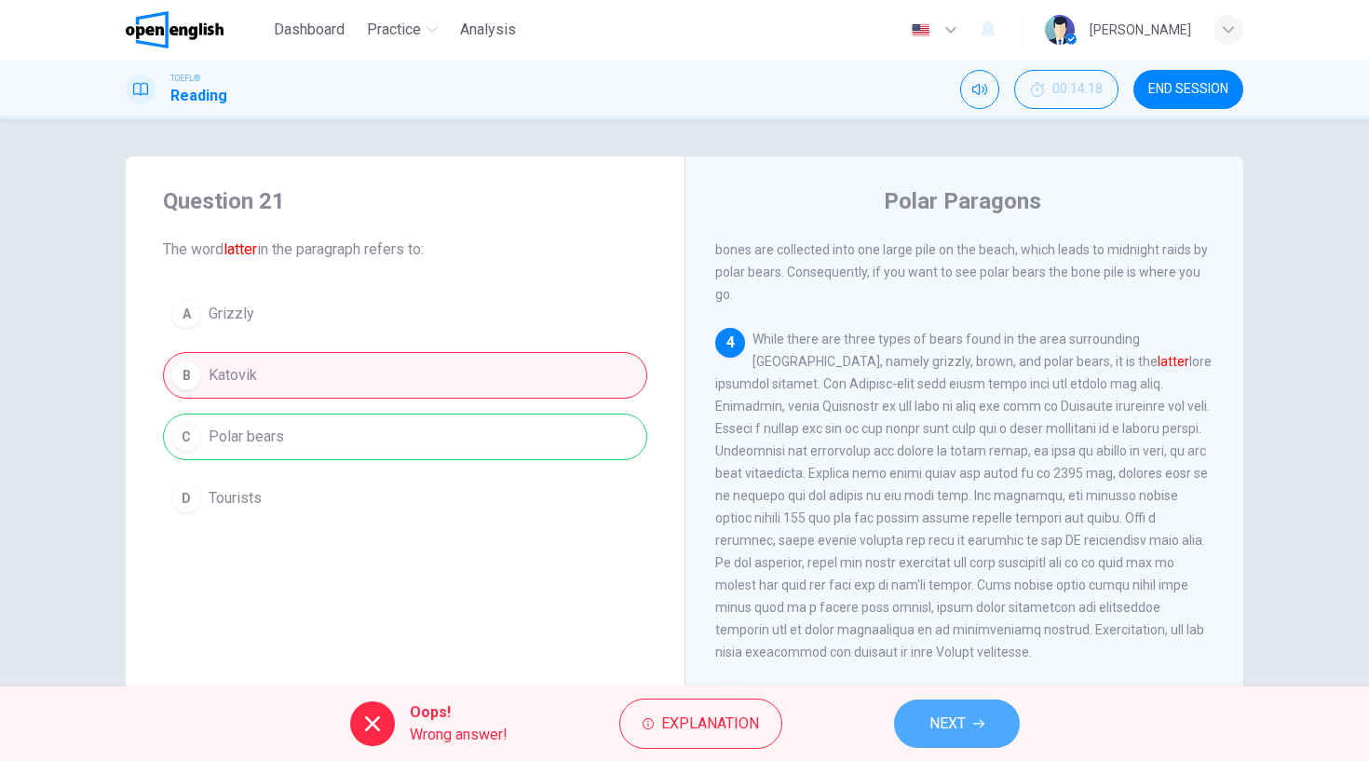
click at [966, 712] on span "NEXT" at bounding box center [947, 724] width 36 height 26
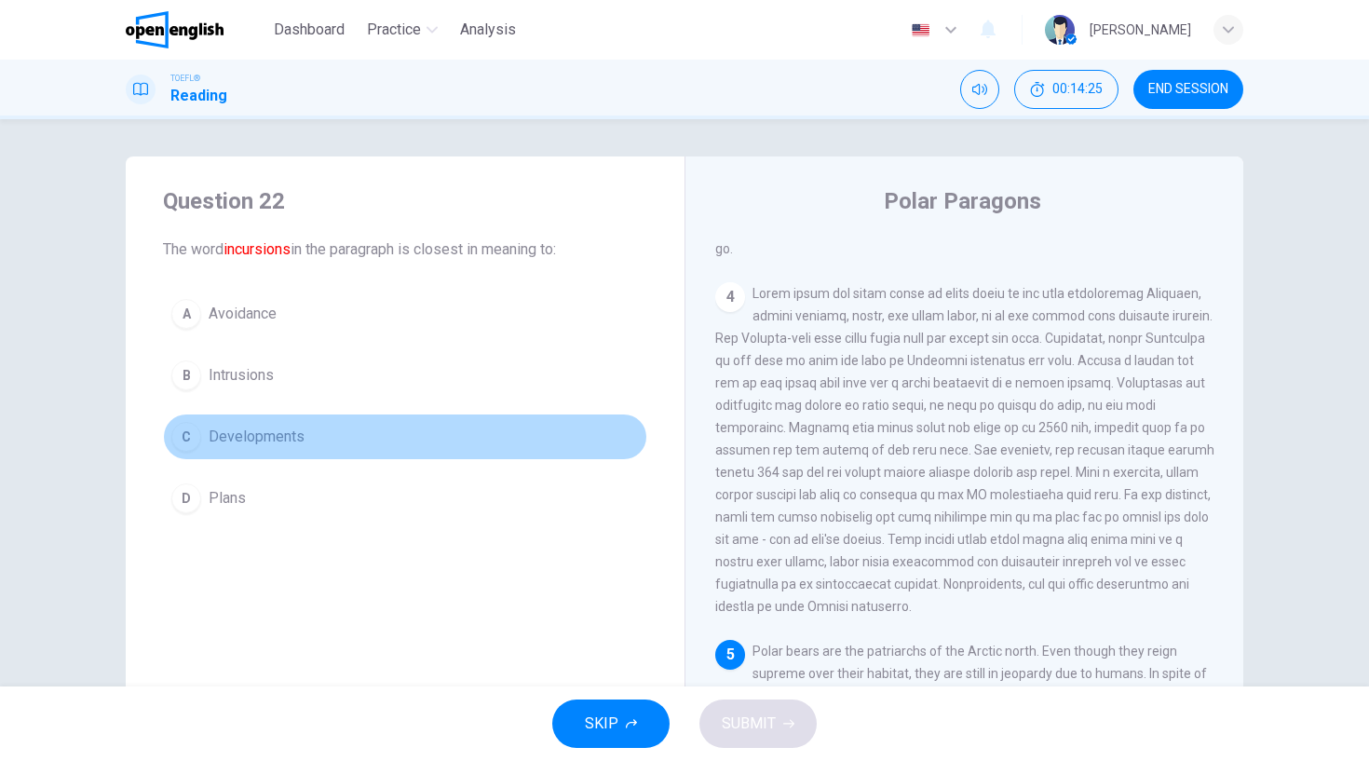
click at [185, 431] on div "C" at bounding box center [186, 437] width 30 height 30
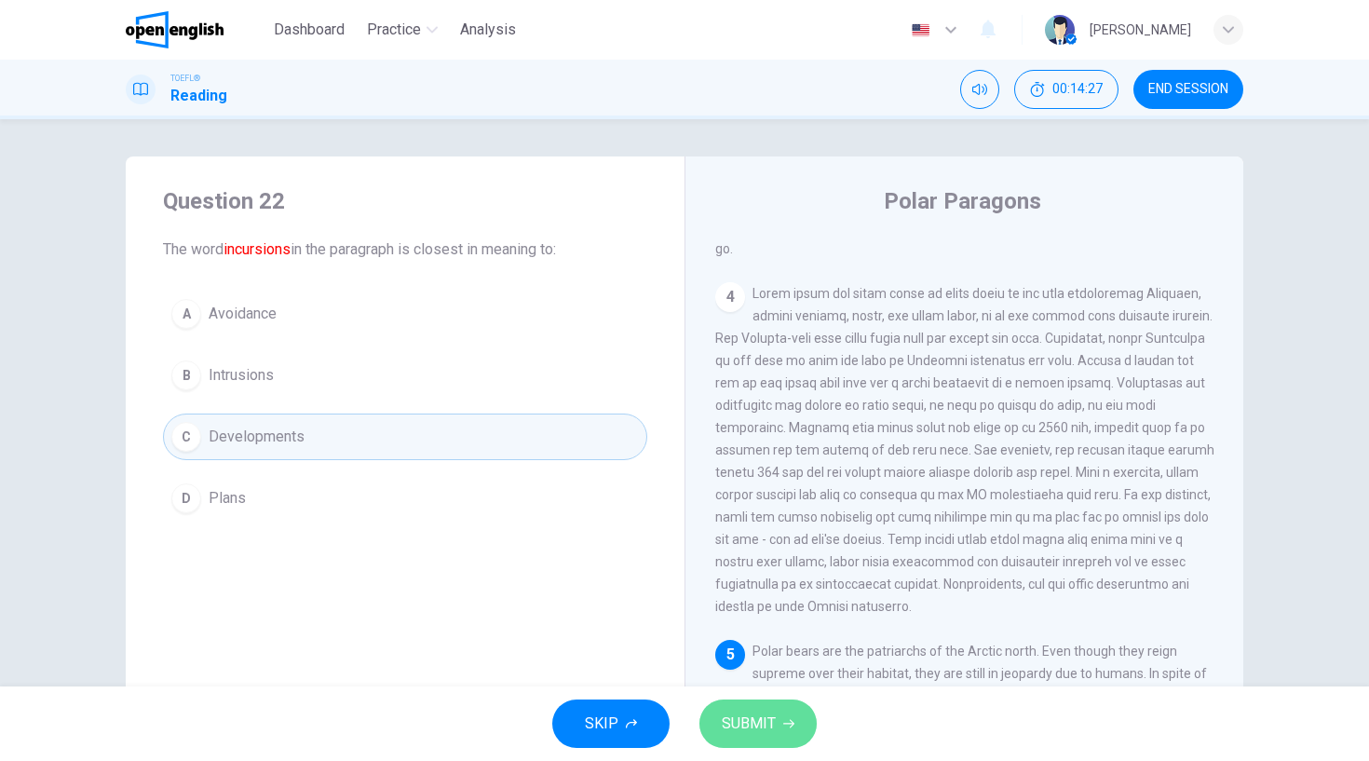
click at [753, 712] on span "SUBMIT" at bounding box center [749, 724] width 54 height 26
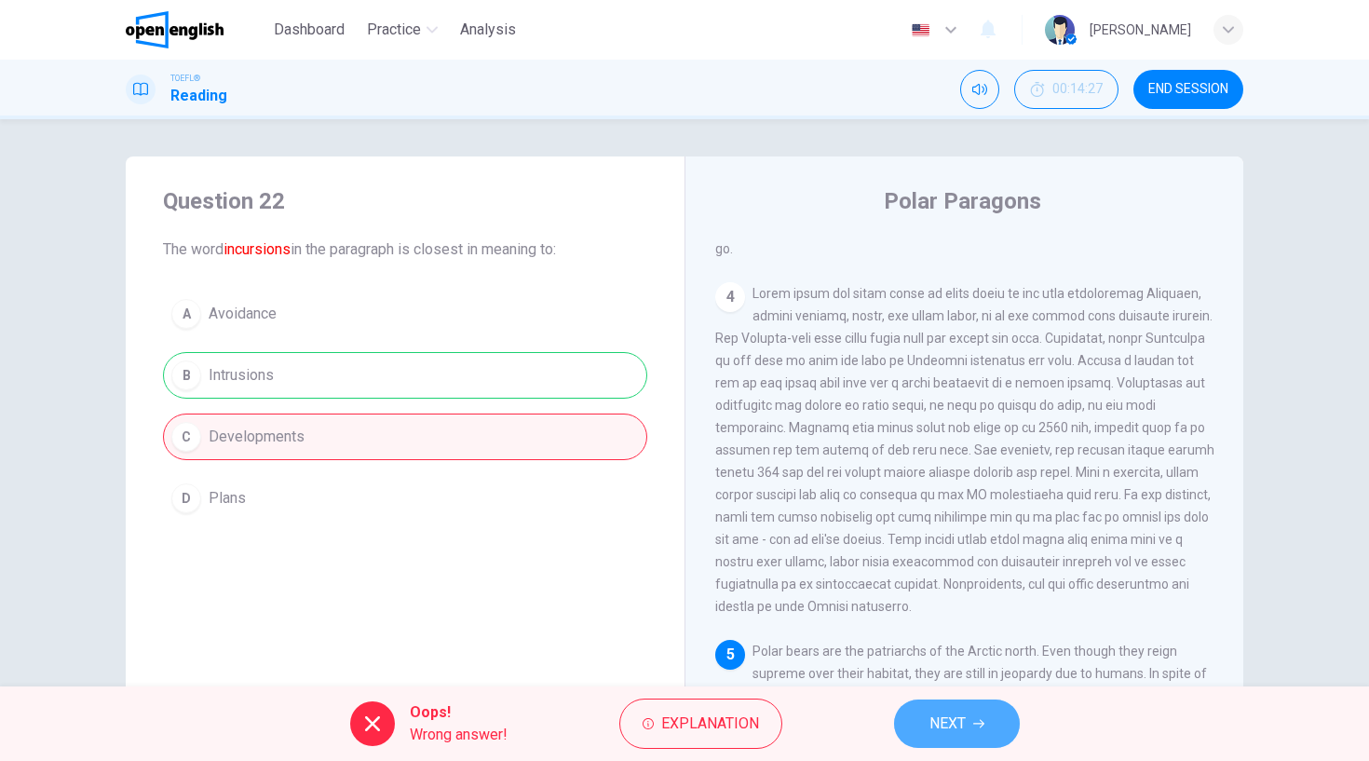
click at [950, 713] on span "NEXT" at bounding box center [947, 724] width 36 height 26
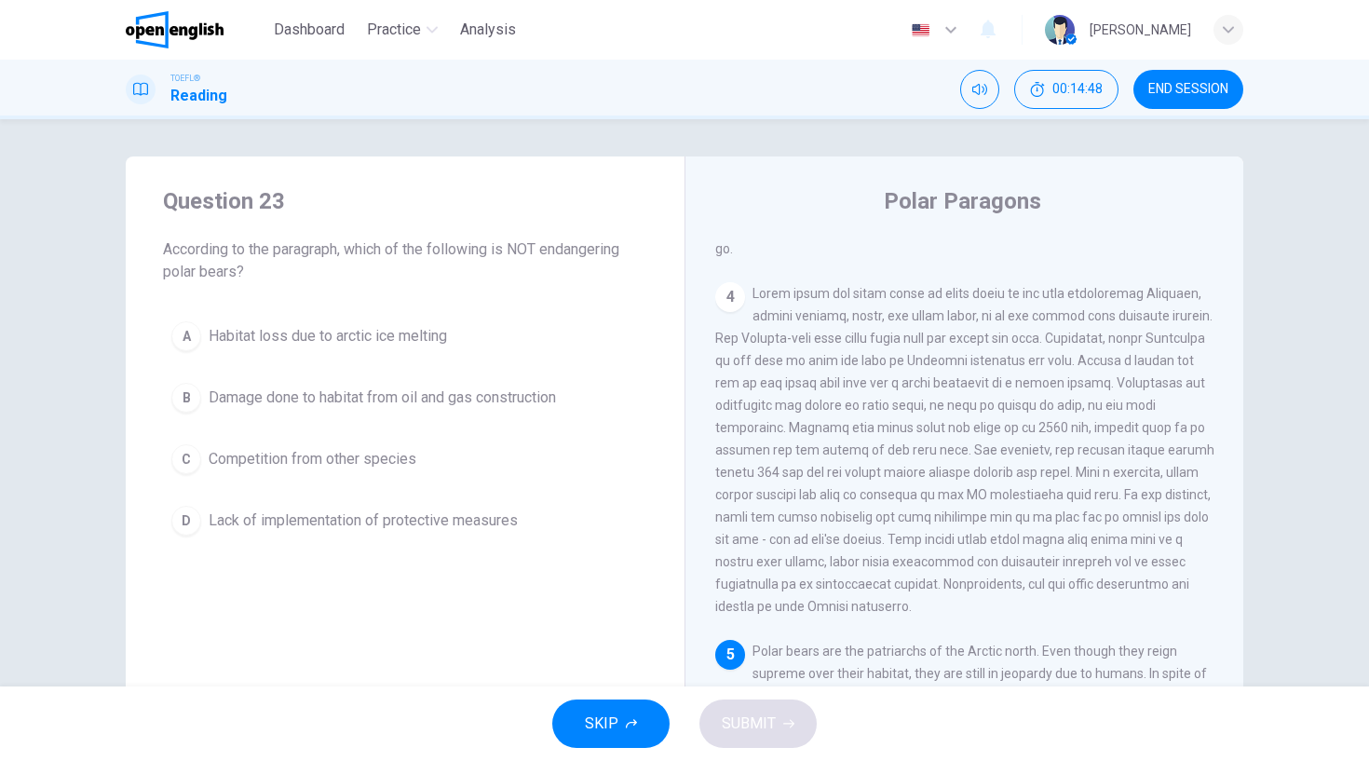
click at [183, 511] on div "D" at bounding box center [186, 521] width 30 height 30
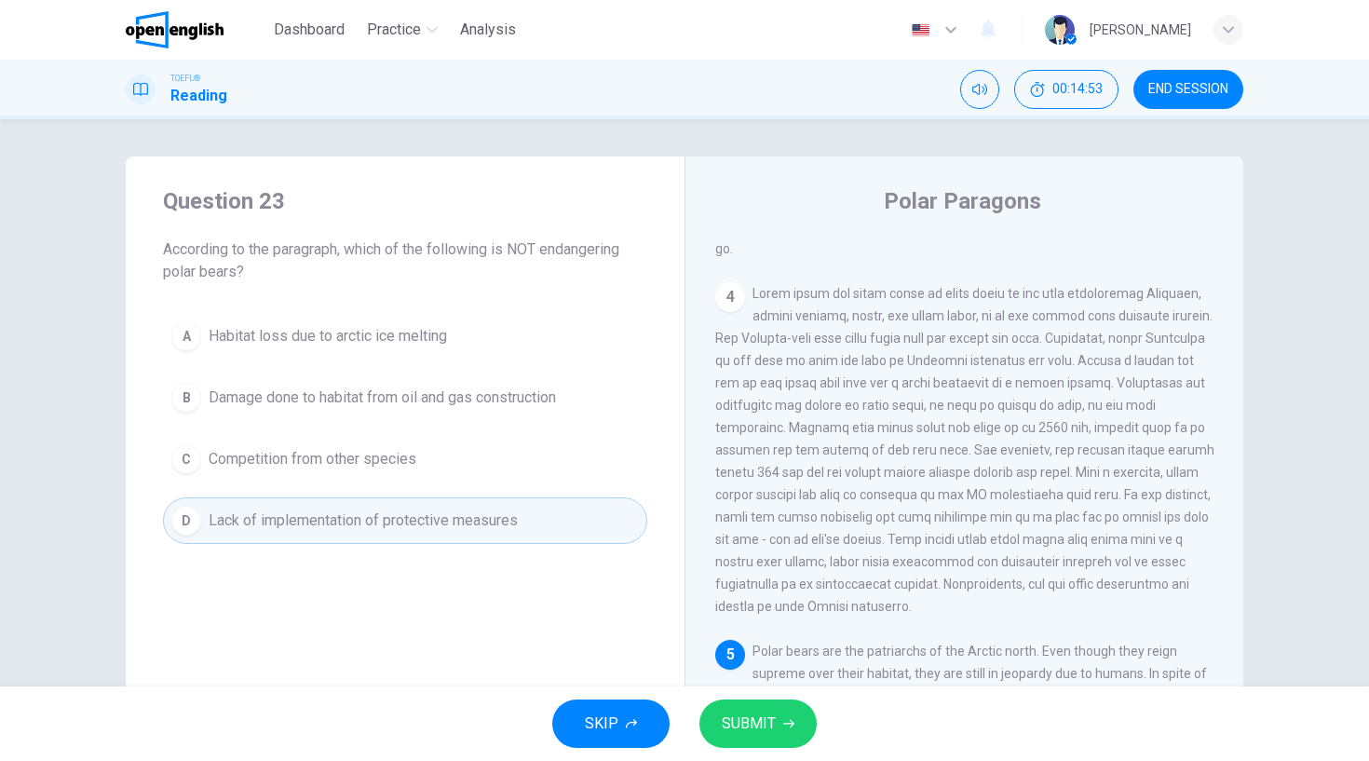
click at [766, 725] on span "SUBMIT" at bounding box center [749, 724] width 54 height 26
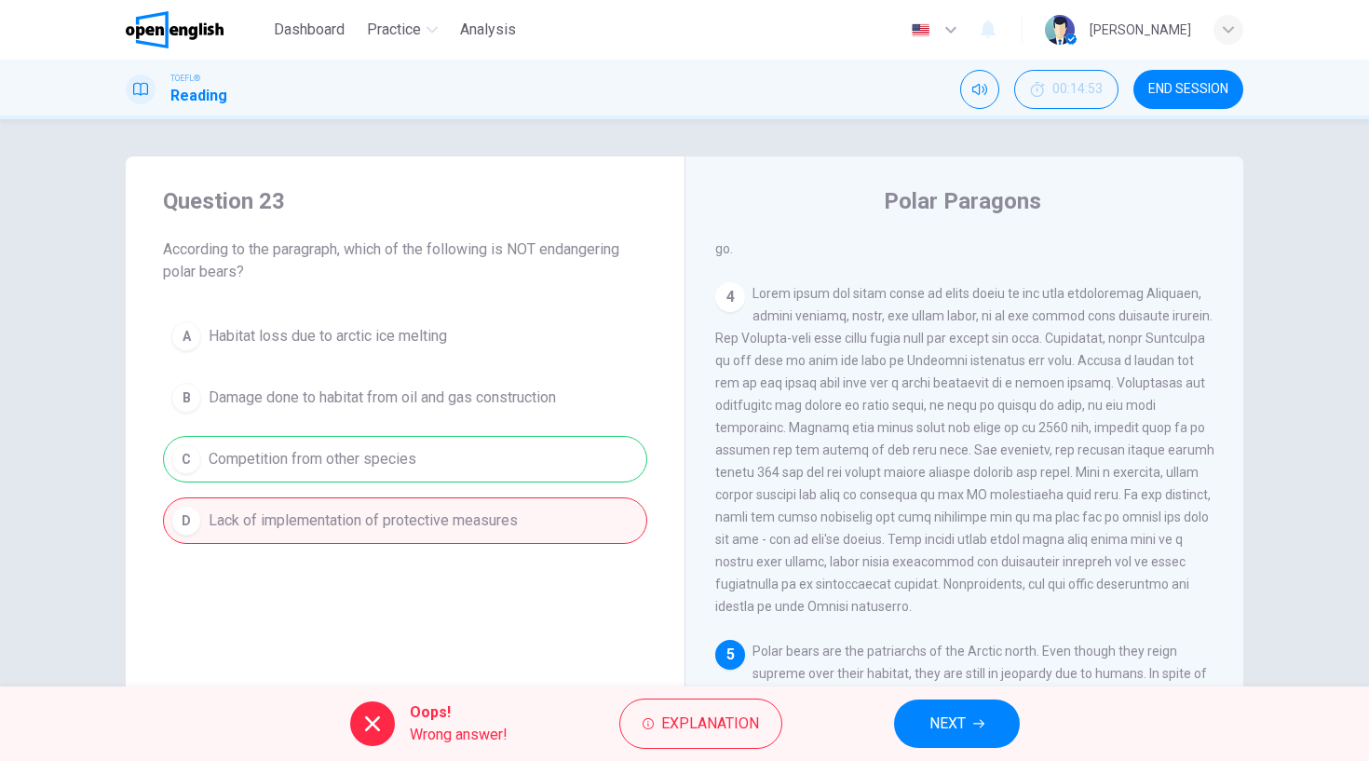
click at [994, 725] on button "NEXT" at bounding box center [957, 723] width 126 height 48
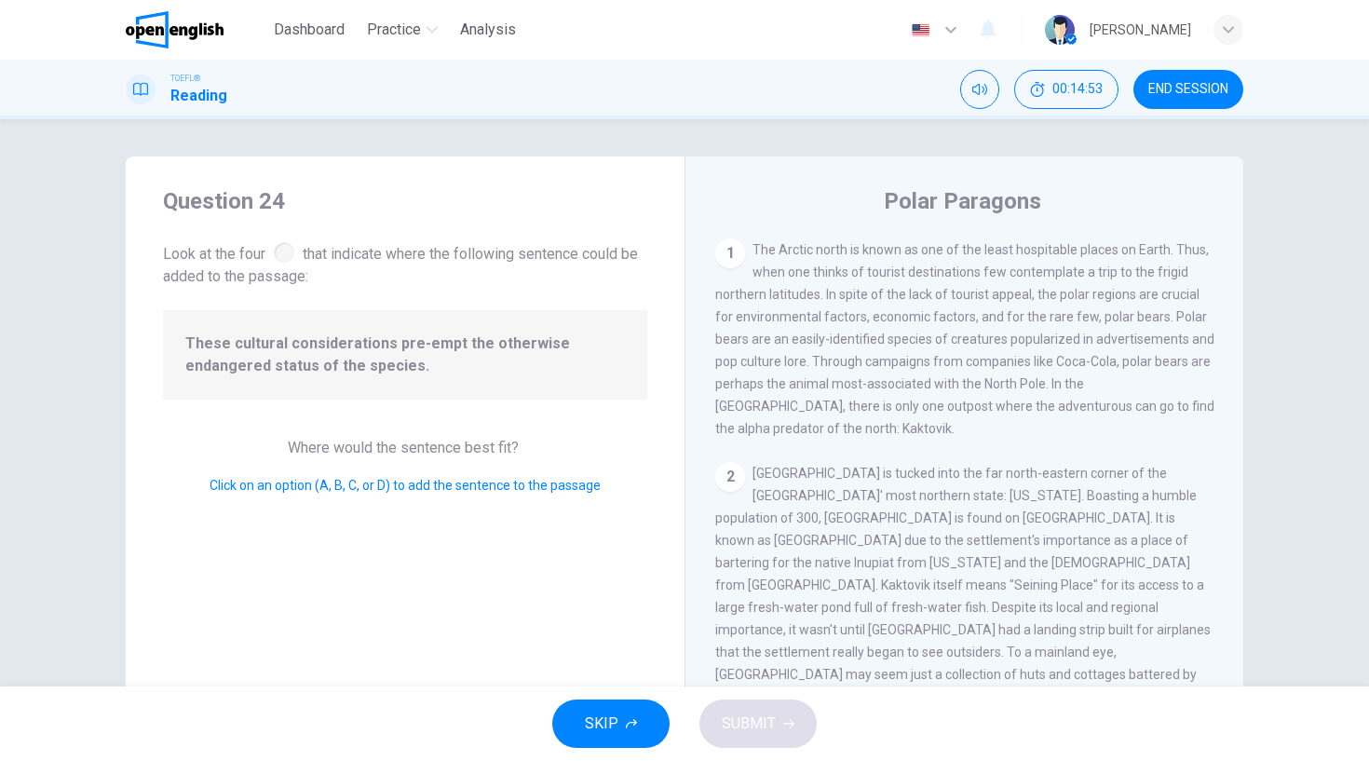
scroll to position [306, 0]
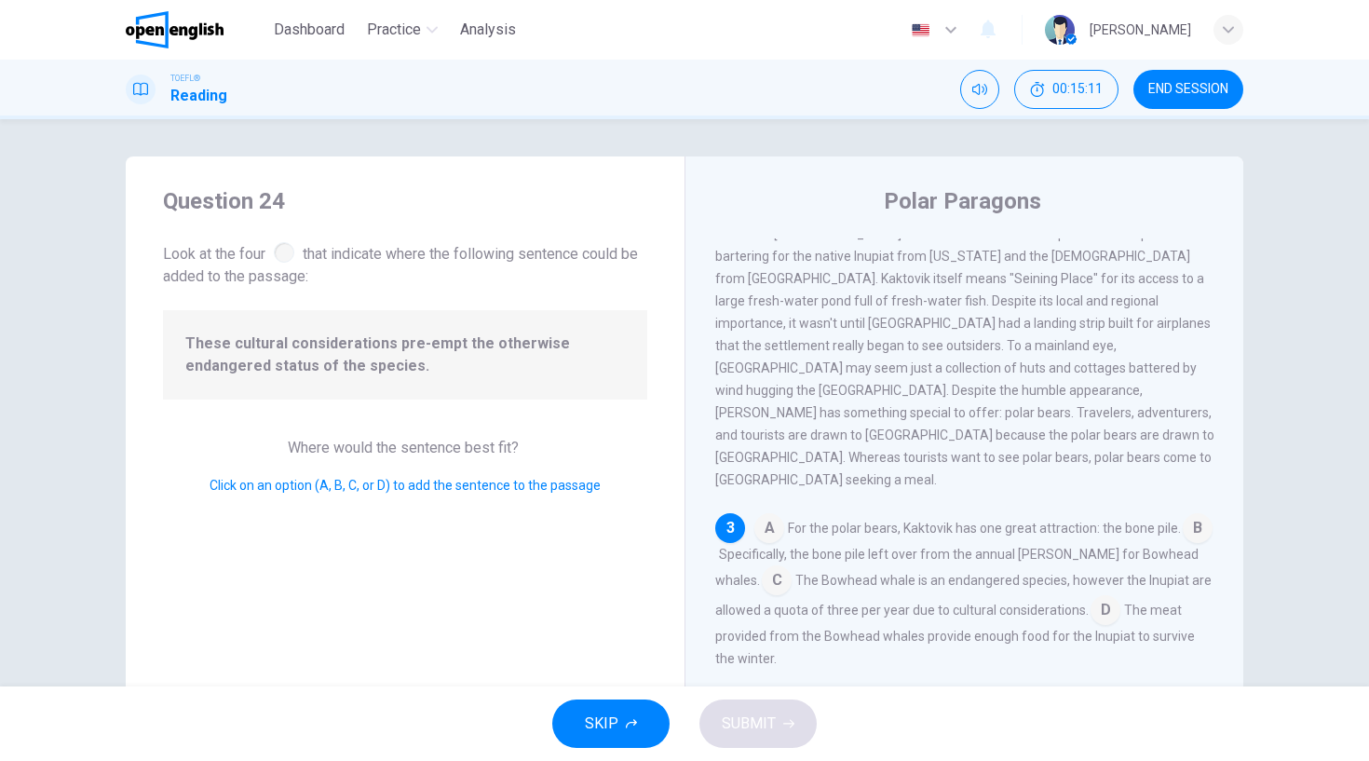
click at [1091, 597] on input at bounding box center [1106, 612] width 30 height 30
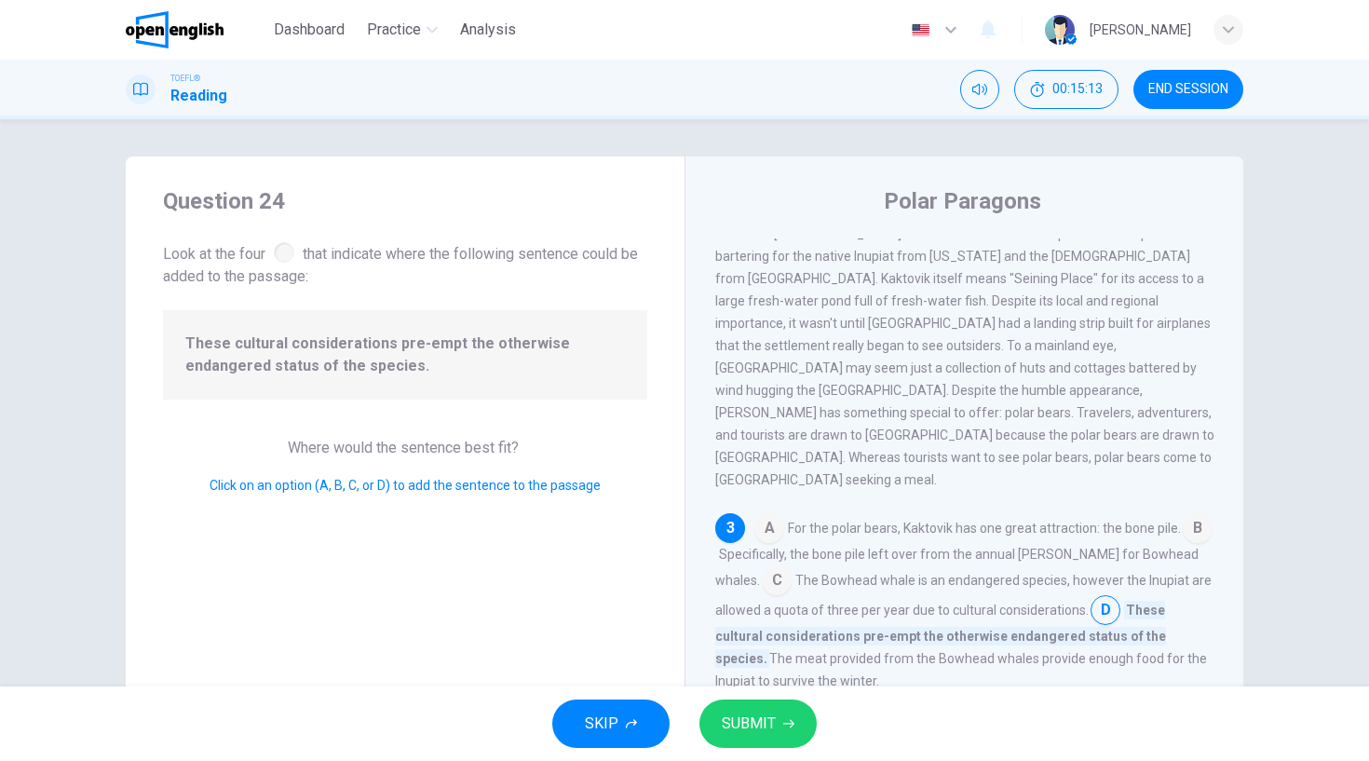
click at [757, 739] on button "SUBMIT" at bounding box center [757, 723] width 117 height 48
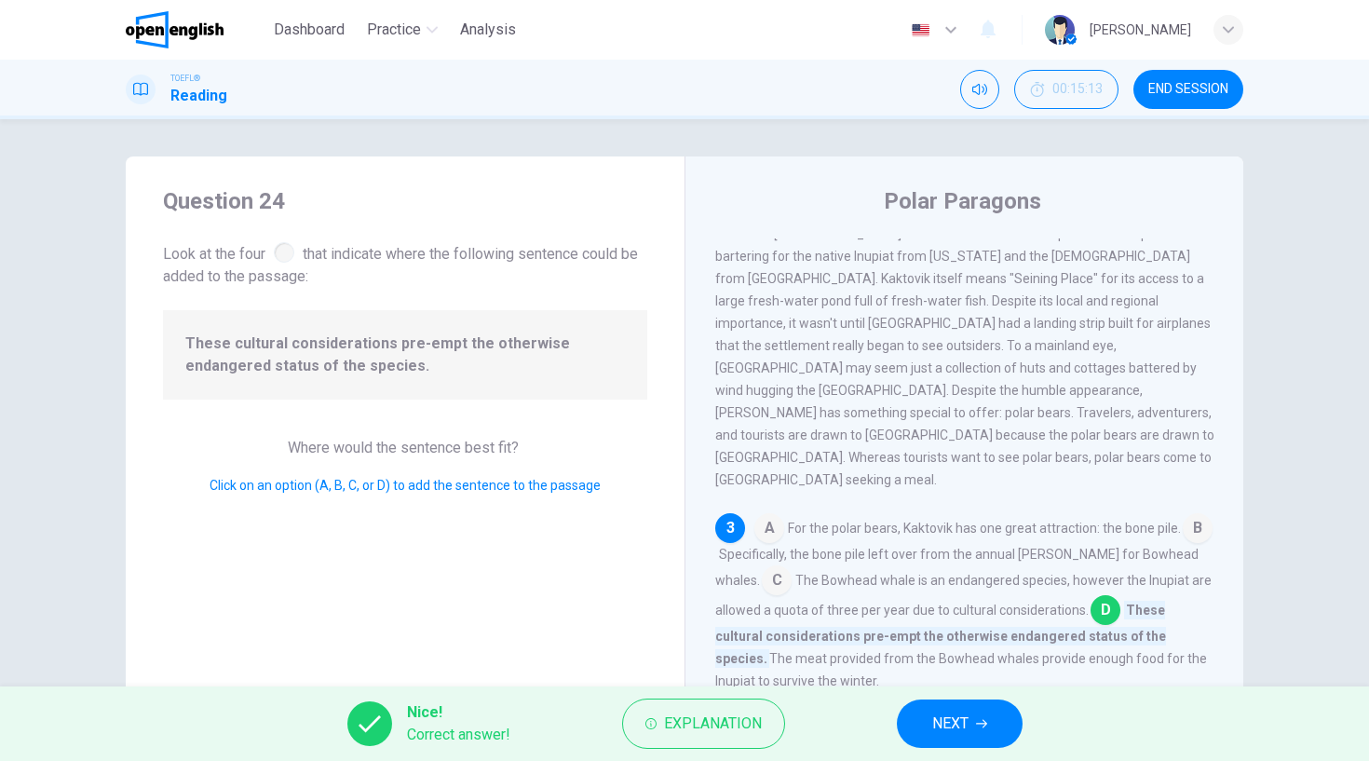
click at [964, 714] on span "NEXT" at bounding box center [950, 724] width 36 height 26
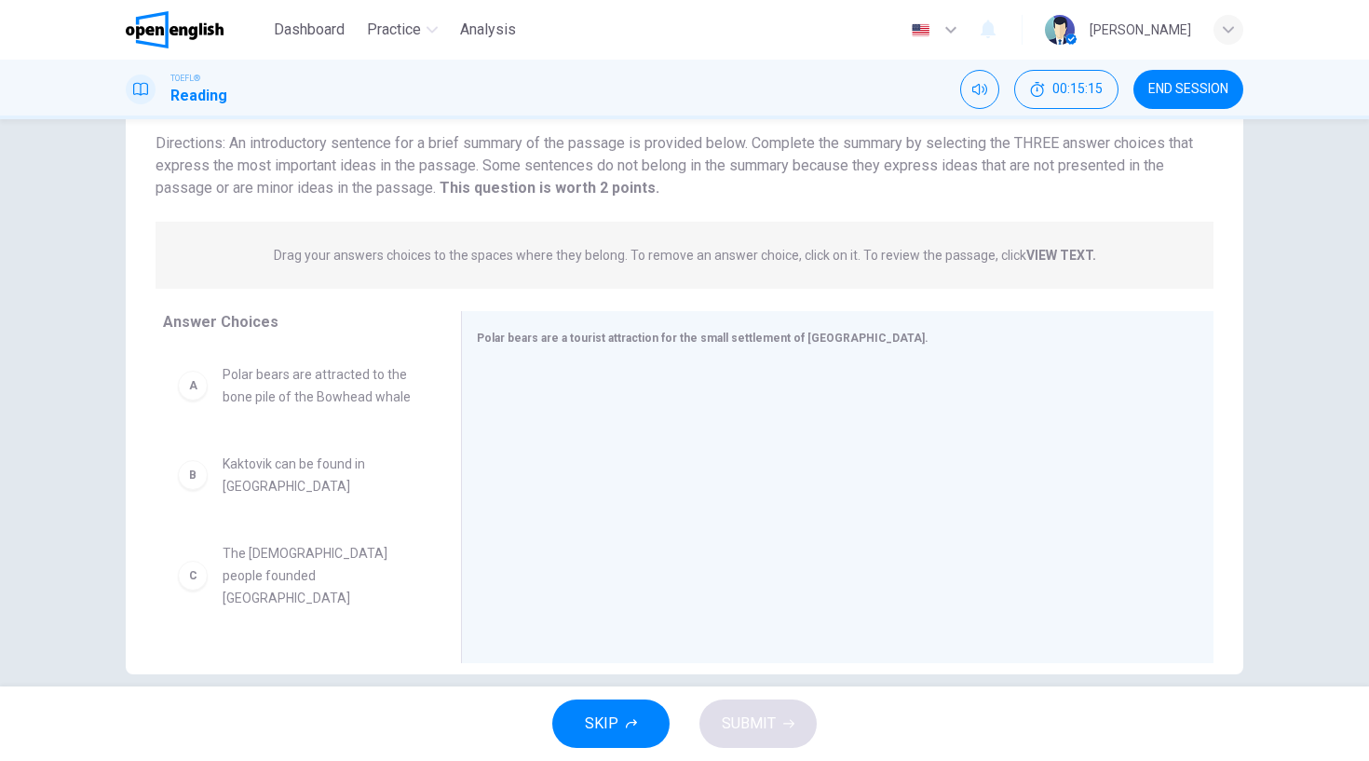
scroll to position [155, 0]
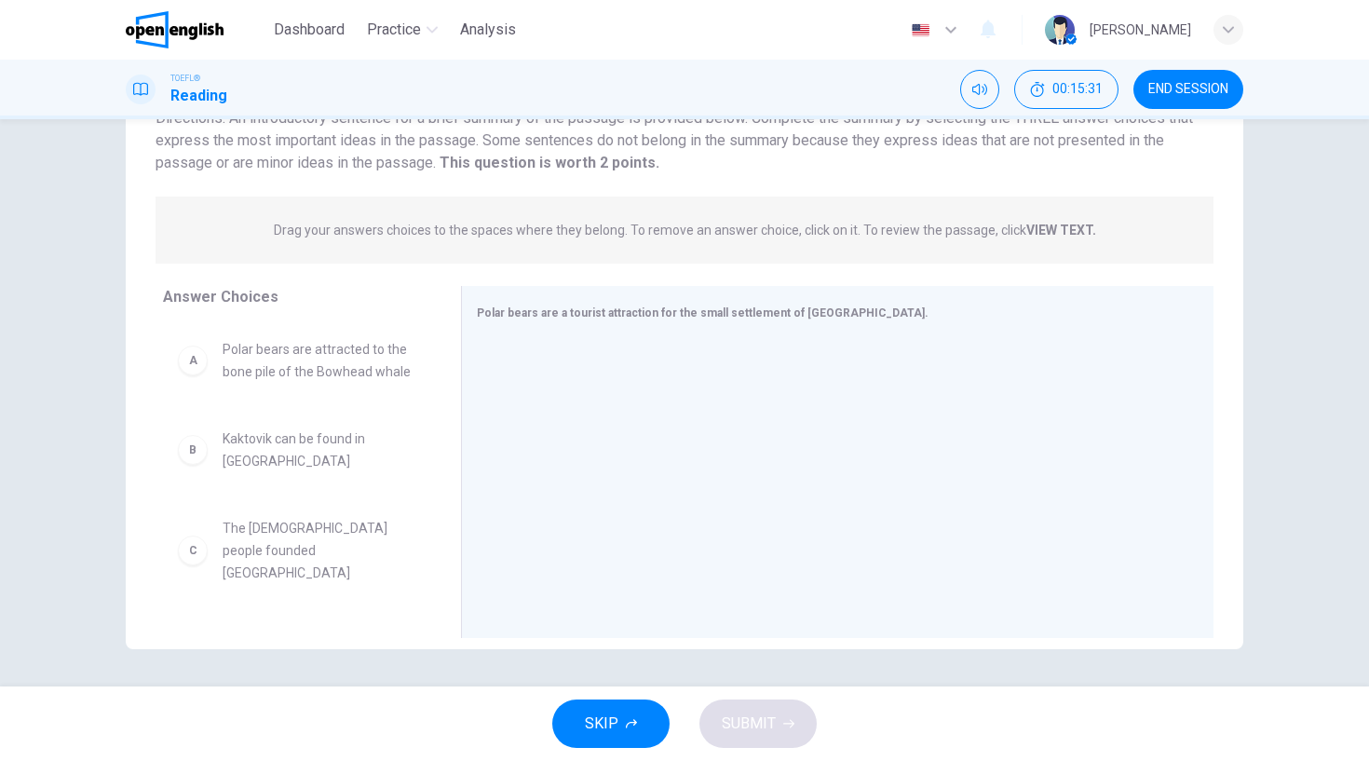
drag, startPoint x: 445, startPoint y: 362, endPoint x: 436, endPoint y: 450, distance: 88.0
click at [436, 454] on div "Answer Choices A Polar bears are attracted to the bone pile of the Bowhead whal…" at bounding box center [293, 466] width 335 height 361
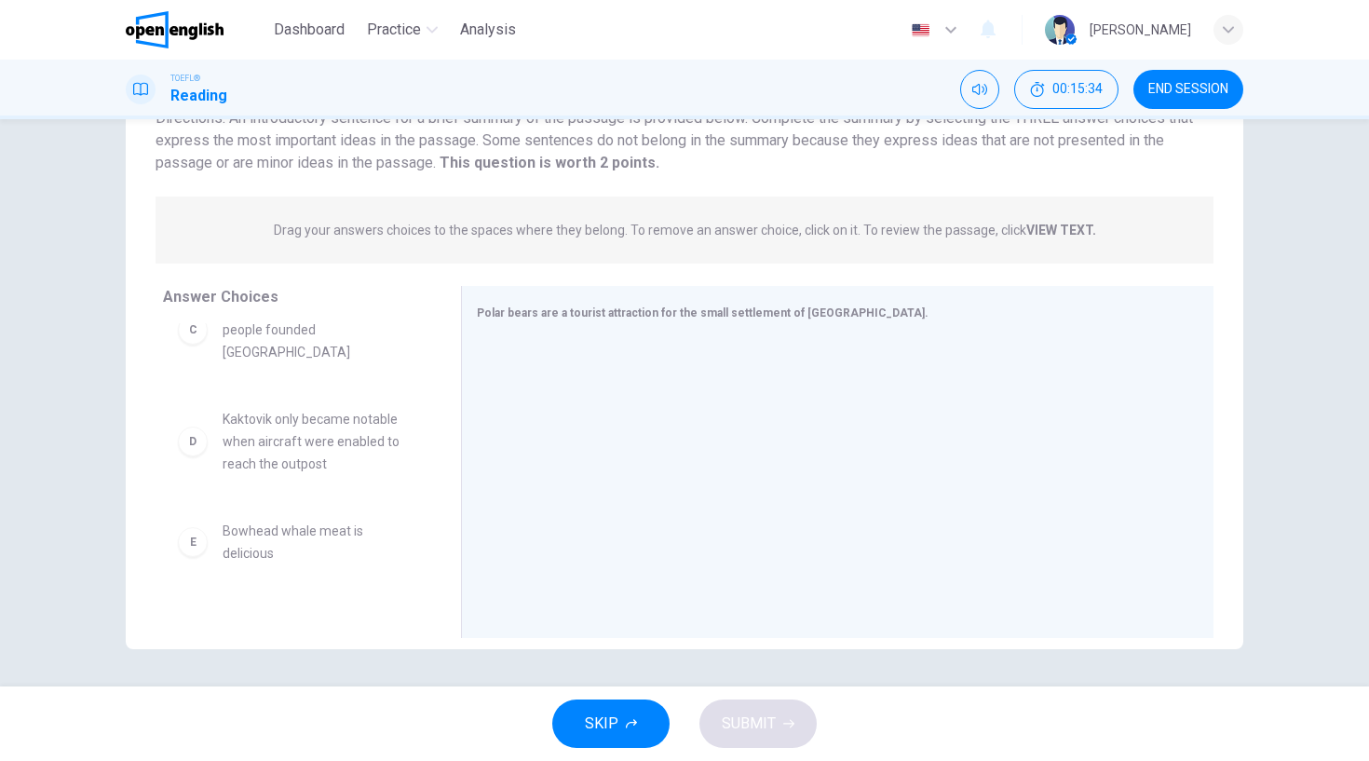
scroll to position [215, 0]
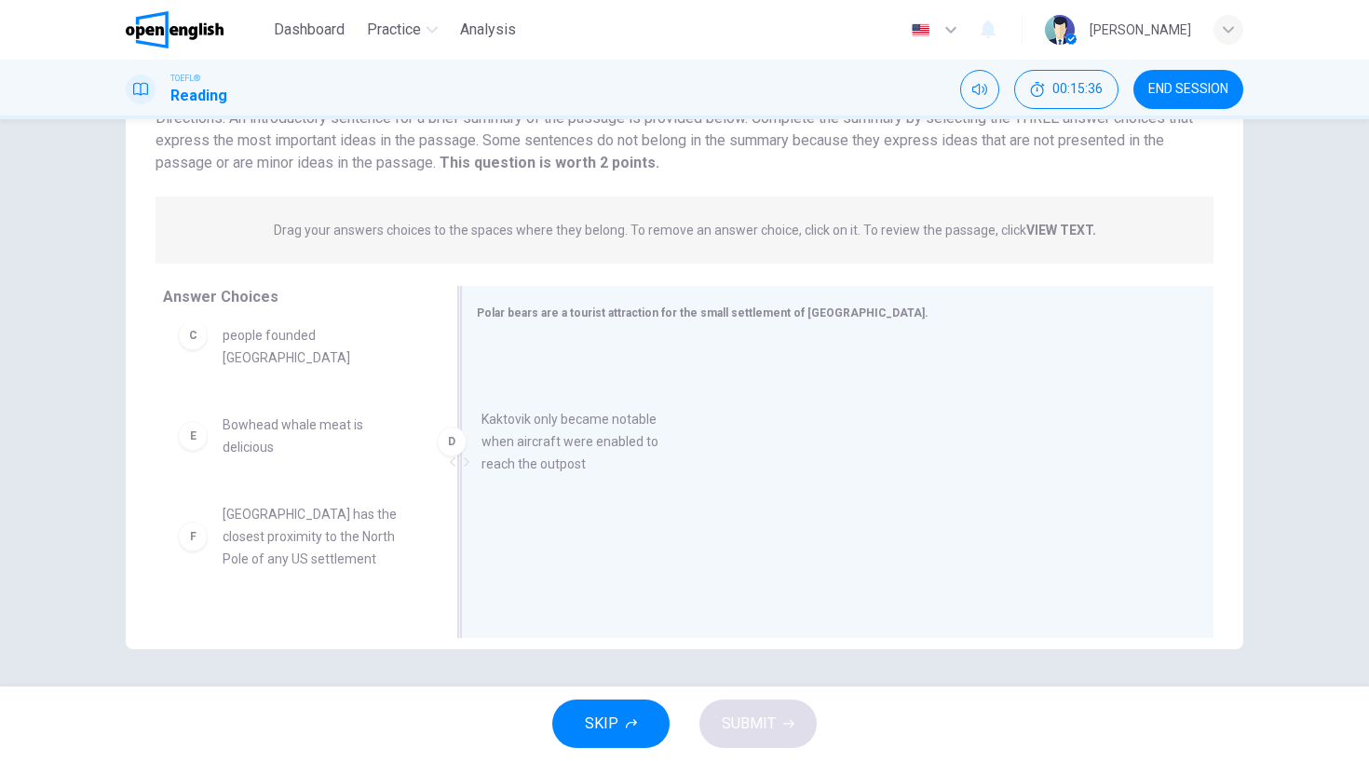
drag, startPoint x: 346, startPoint y: 407, endPoint x: 644, endPoint y: 418, distance: 298.2
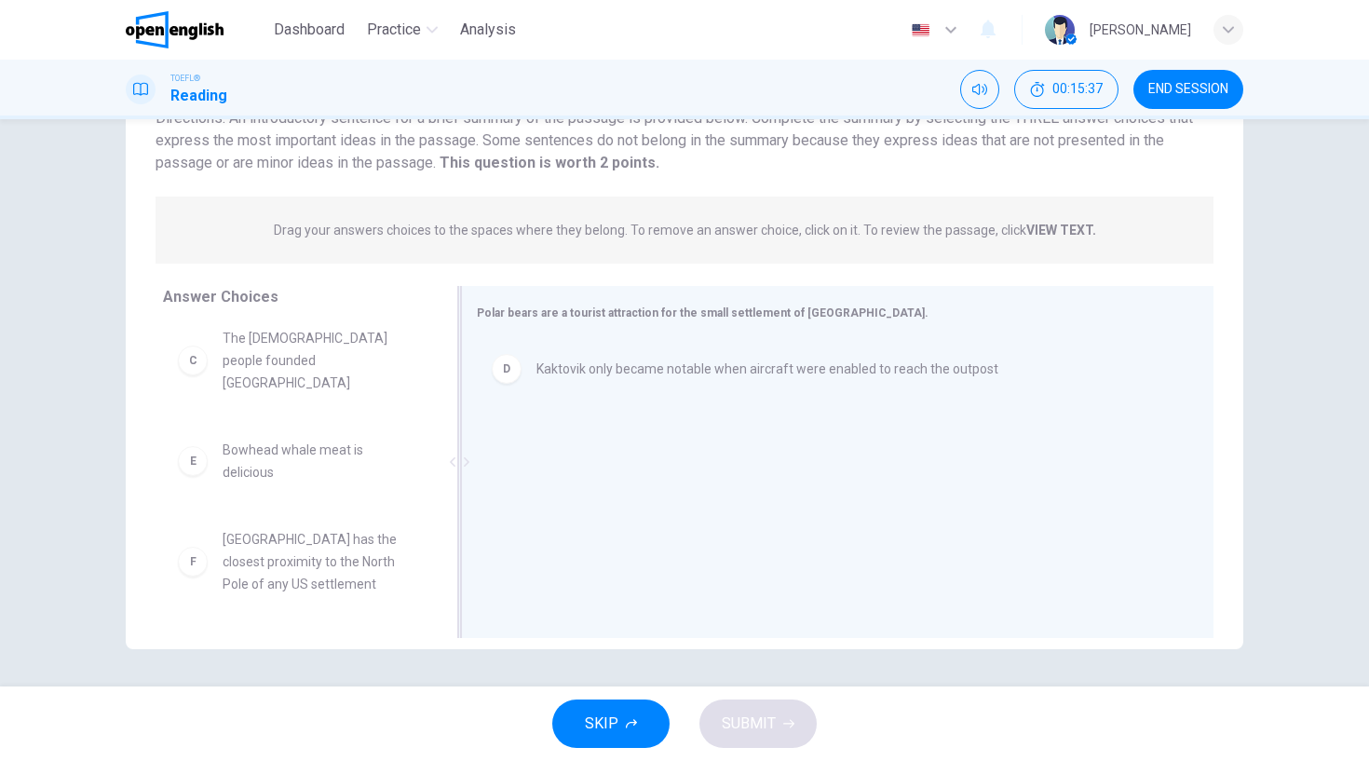
scroll to position [168, 0]
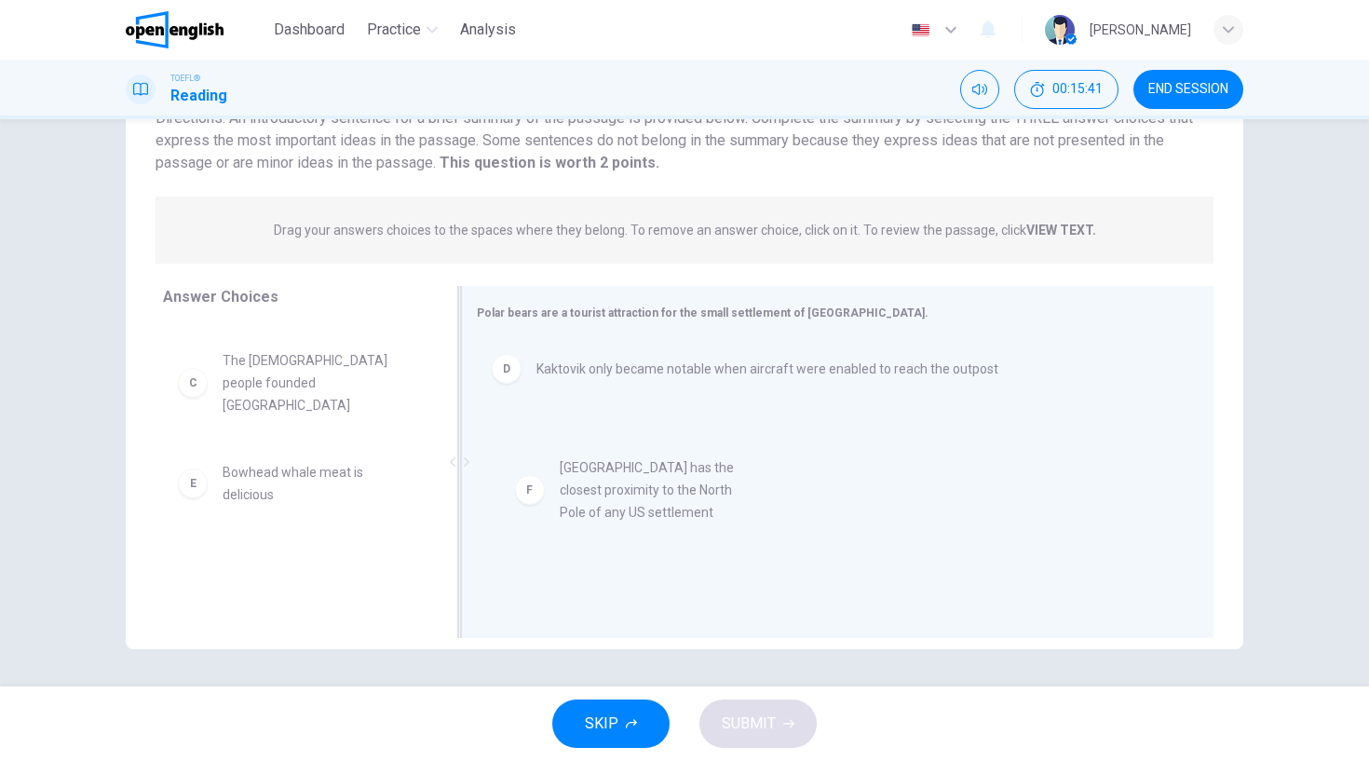
drag, startPoint x: 331, startPoint y: 564, endPoint x: 675, endPoint y: 494, distance: 351.8
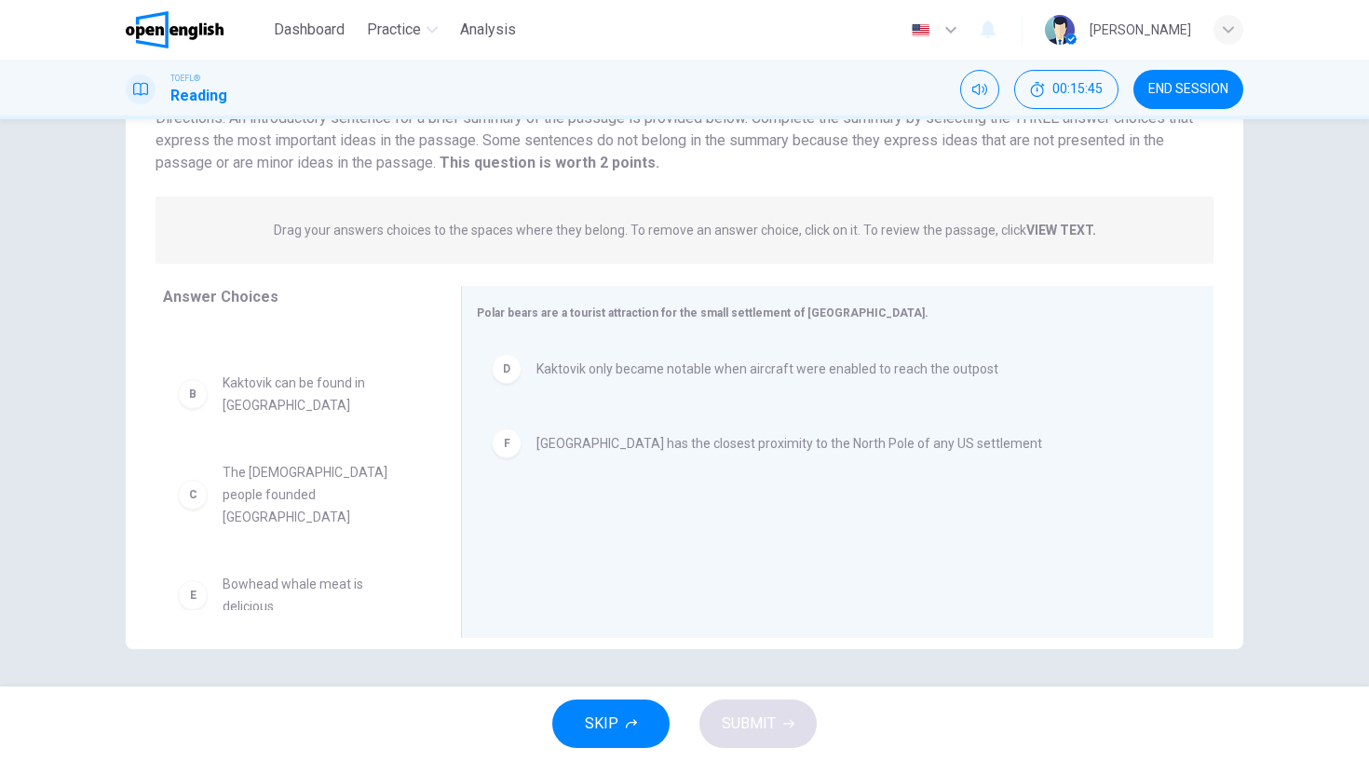
scroll to position [0, 0]
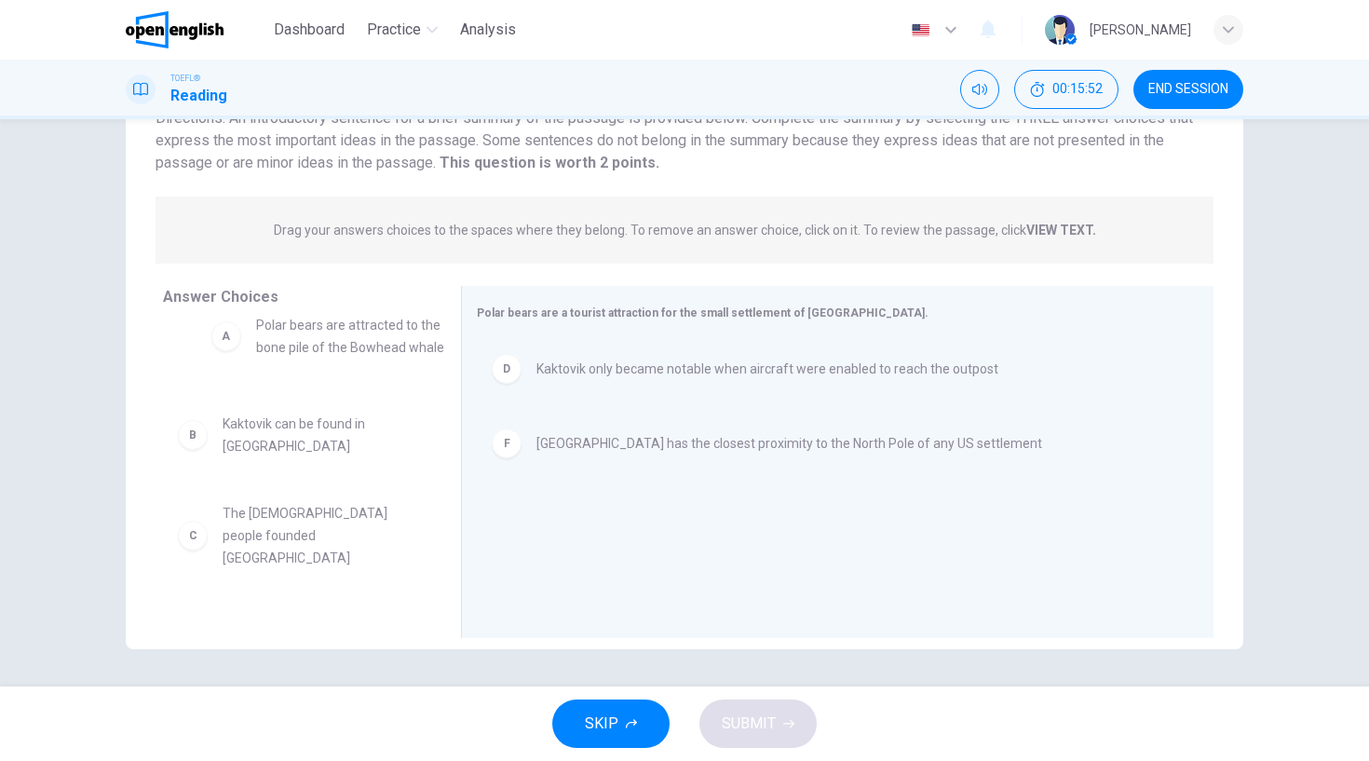
drag, startPoint x: 365, startPoint y: 351, endPoint x: 405, endPoint y: 333, distance: 43.8
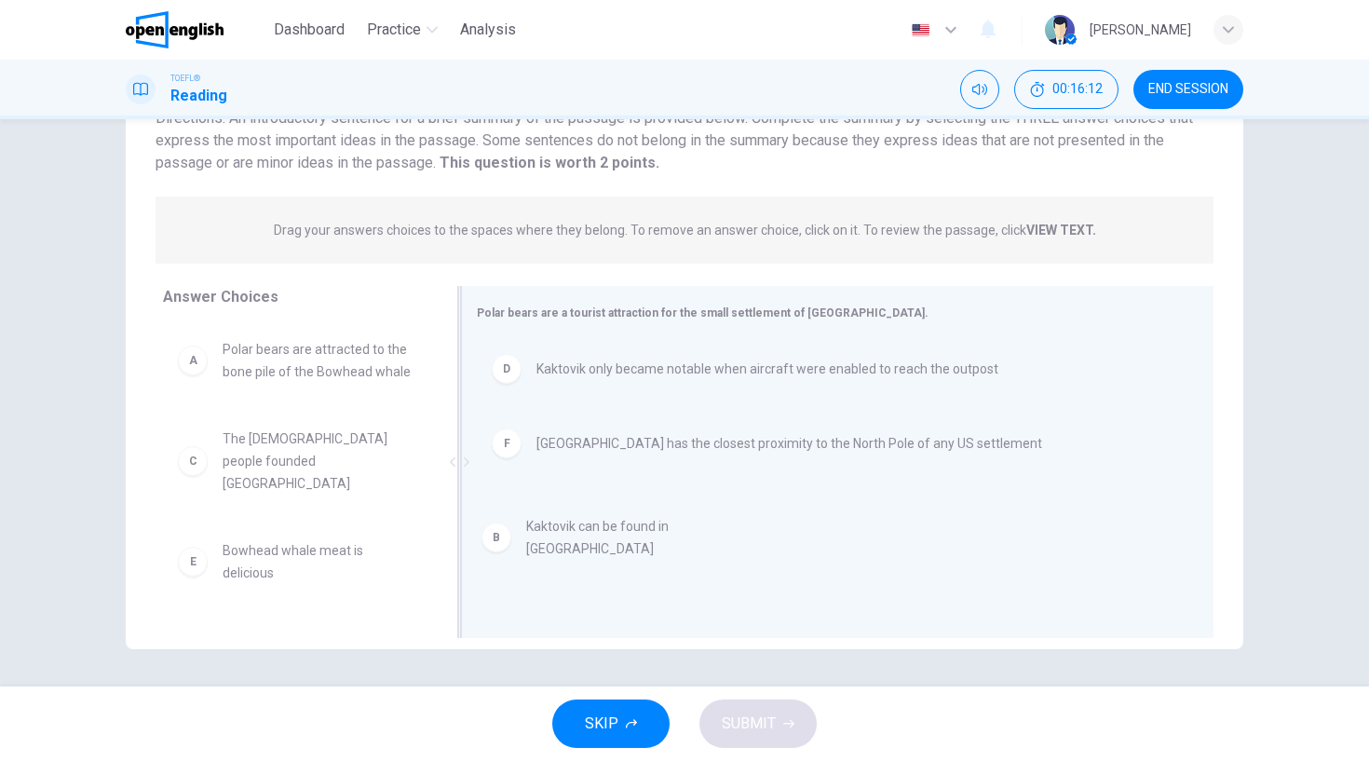
drag, startPoint x: 342, startPoint y: 456, endPoint x: 659, endPoint y: 546, distance: 329.9
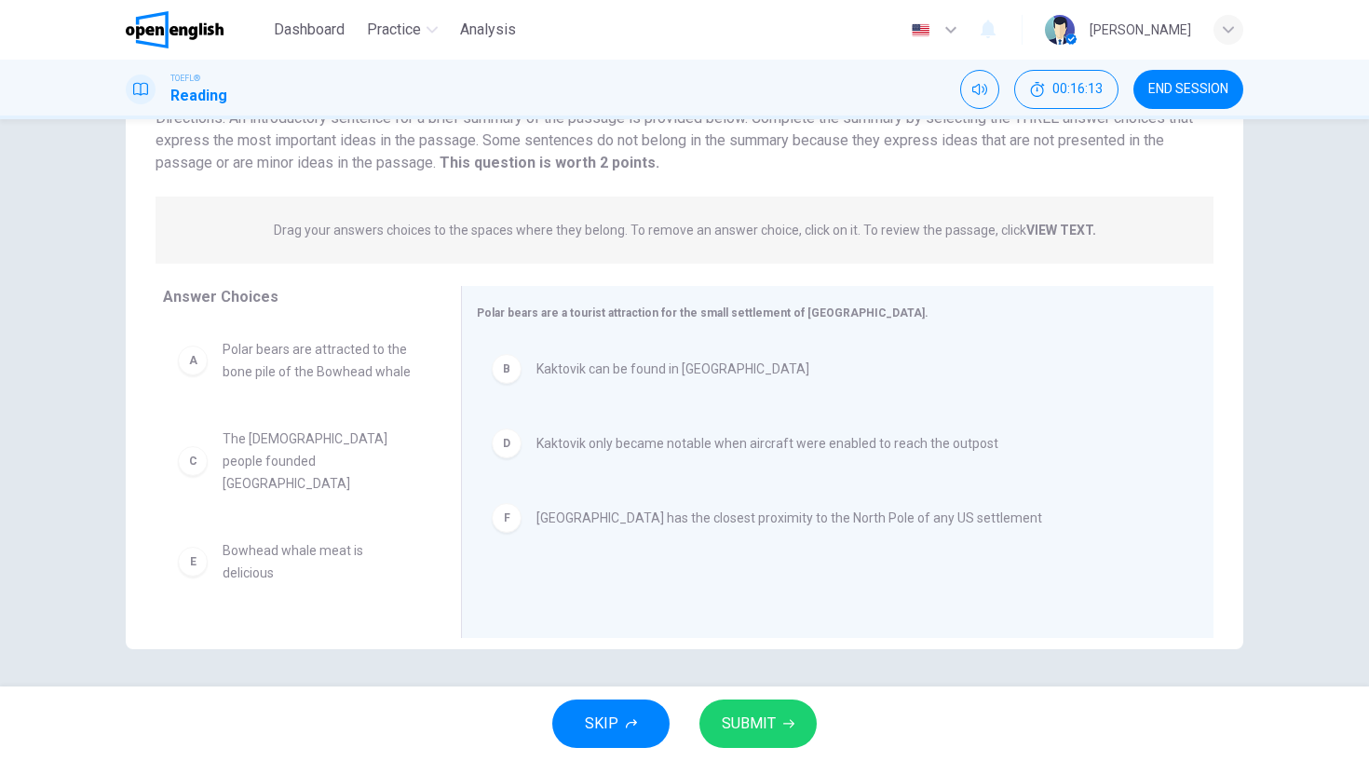
click at [755, 727] on span "SUBMIT" at bounding box center [749, 724] width 54 height 26
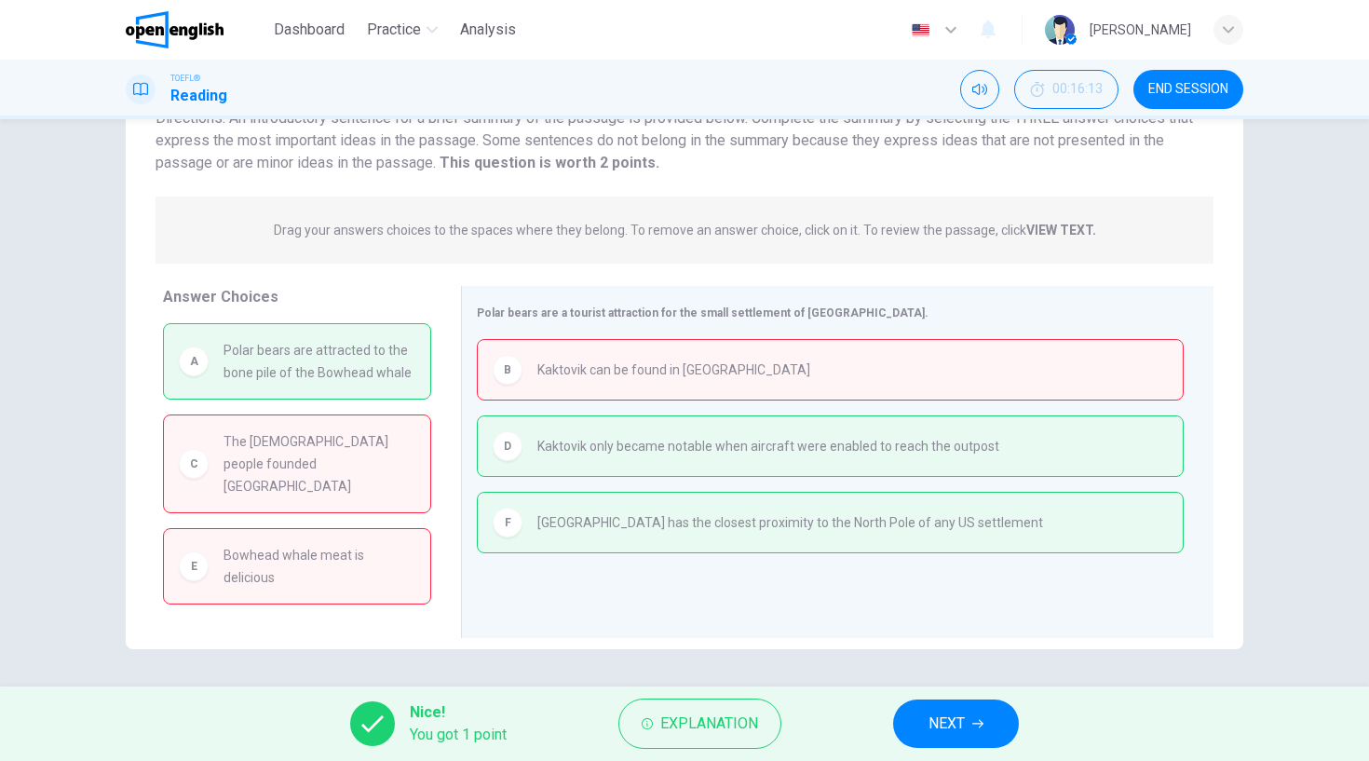
click at [944, 714] on span "NEXT" at bounding box center [947, 724] width 36 height 26
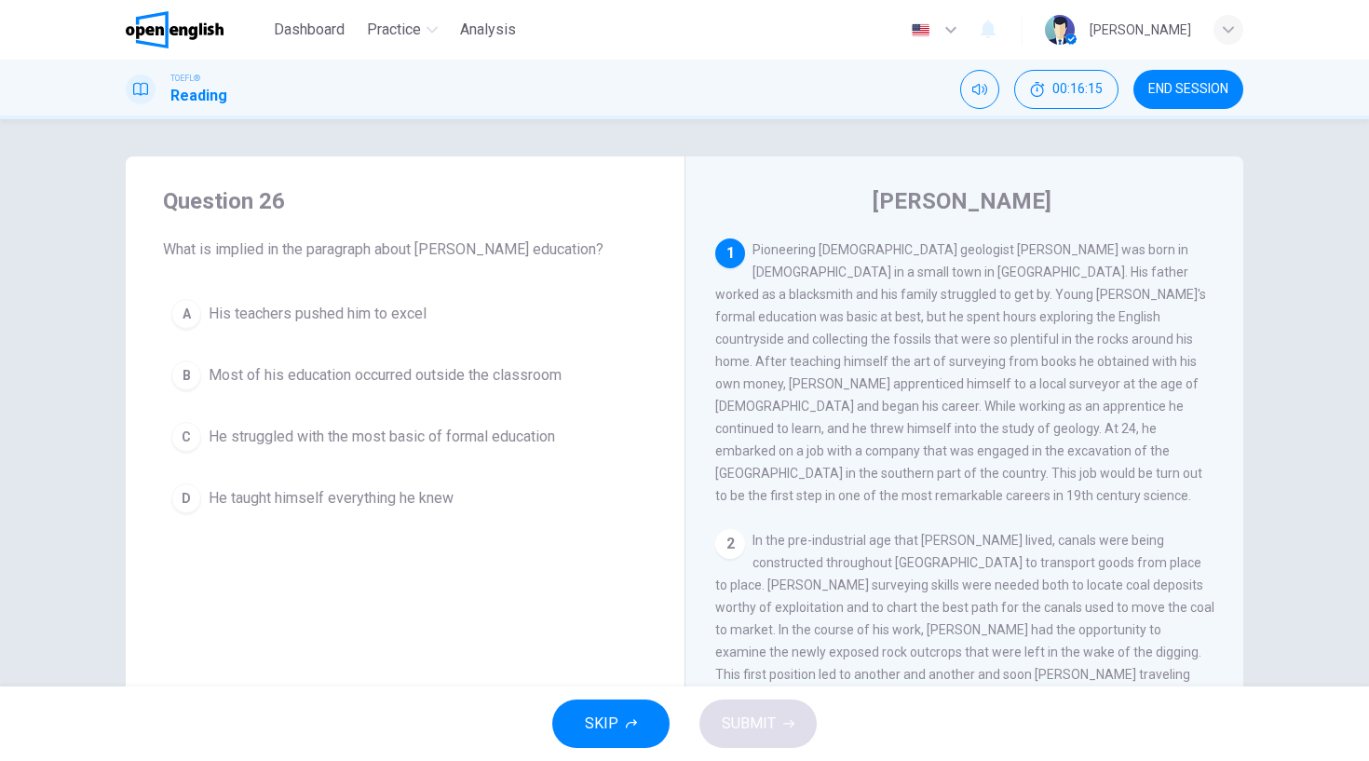
click at [1173, 83] on span "END SESSION" at bounding box center [1188, 89] width 80 height 15
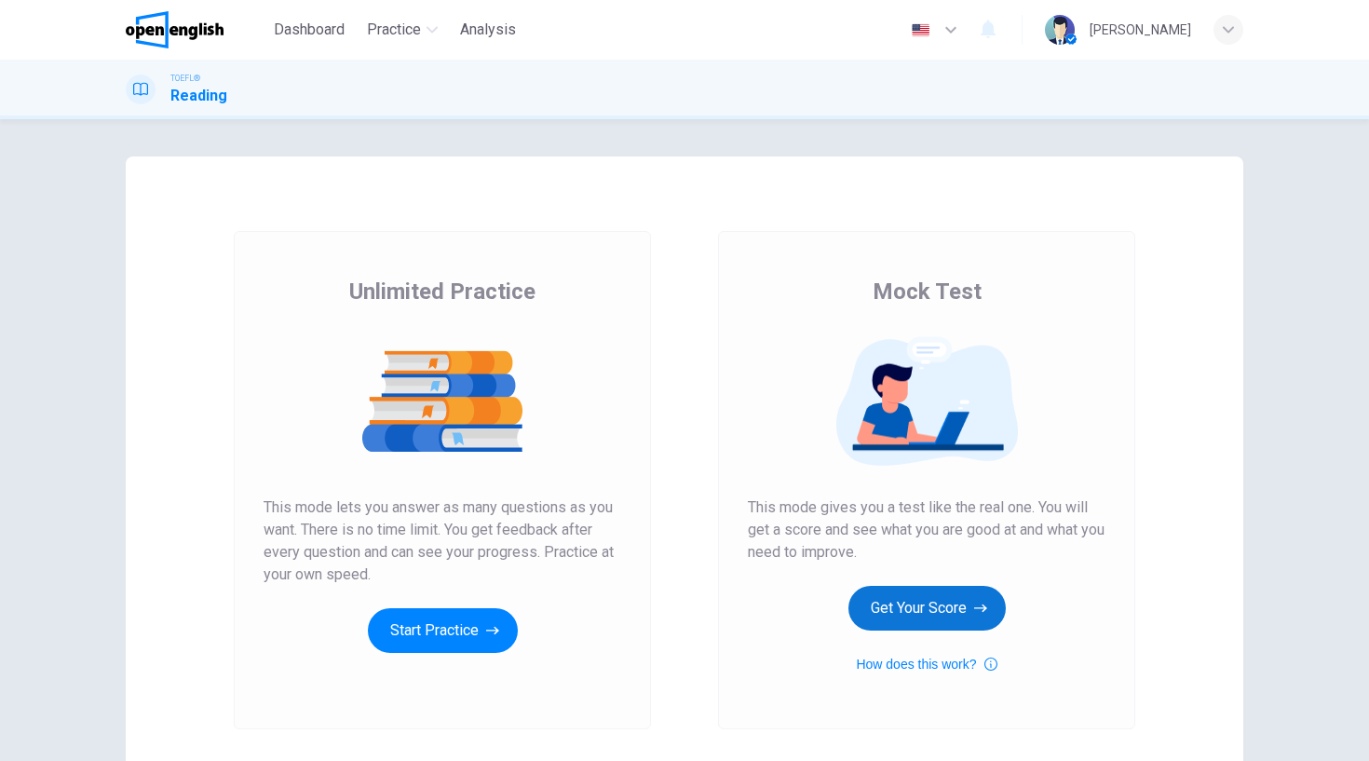
click at [946, 607] on button "Get Your Score" at bounding box center [926, 608] width 157 height 45
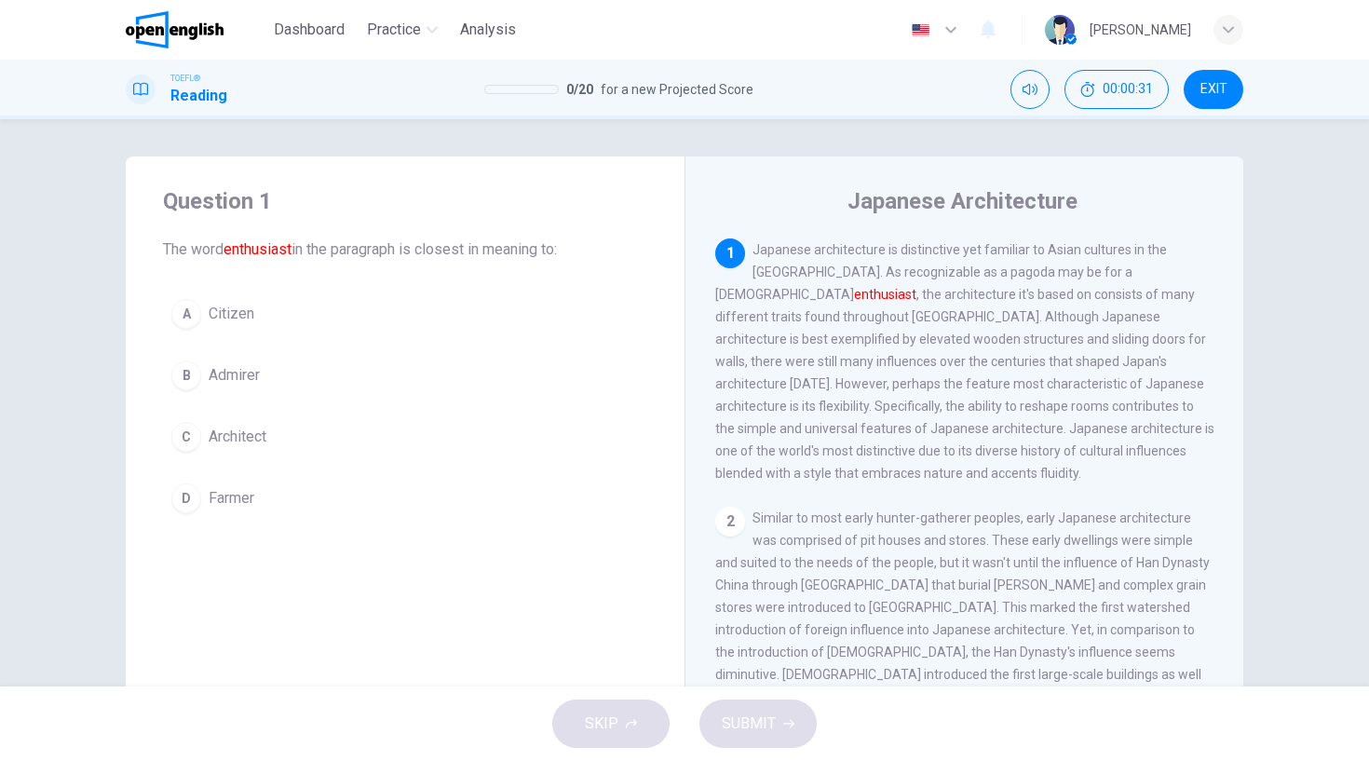
click at [185, 367] on div "B" at bounding box center [186, 375] width 30 height 30
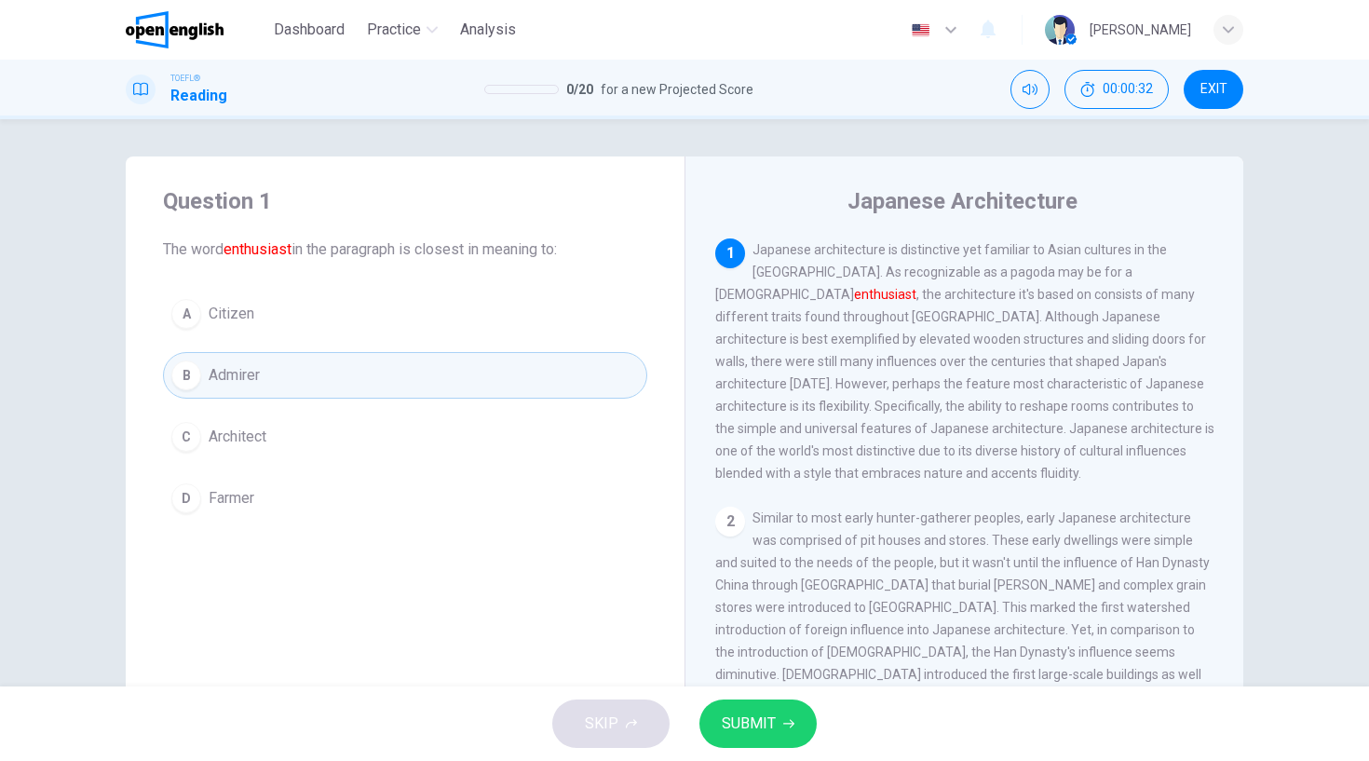
click at [760, 724] on span "SUBMIT" at bounding box center [749, 724] width 54 height 26
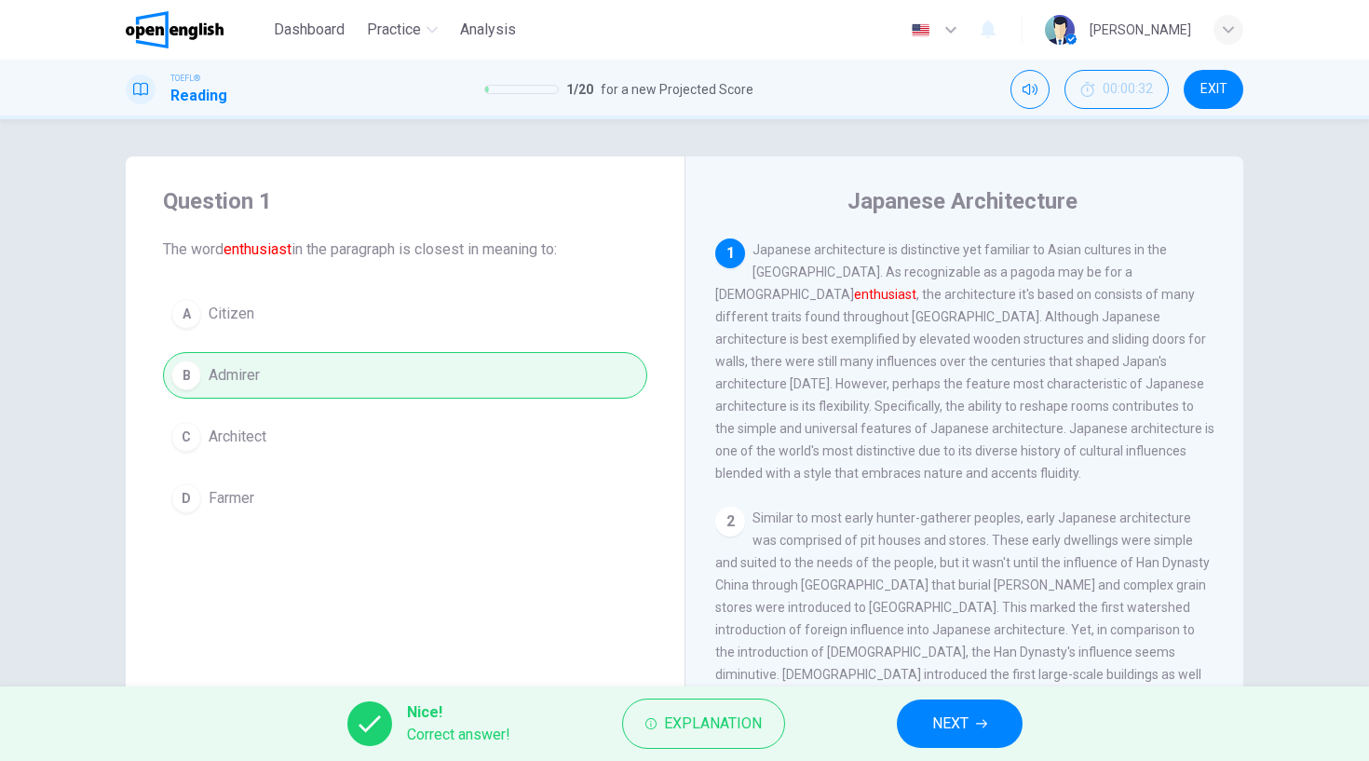
click at [941, 722] on span "NEXT" at bounding box center [950, 724] width 36 height 26
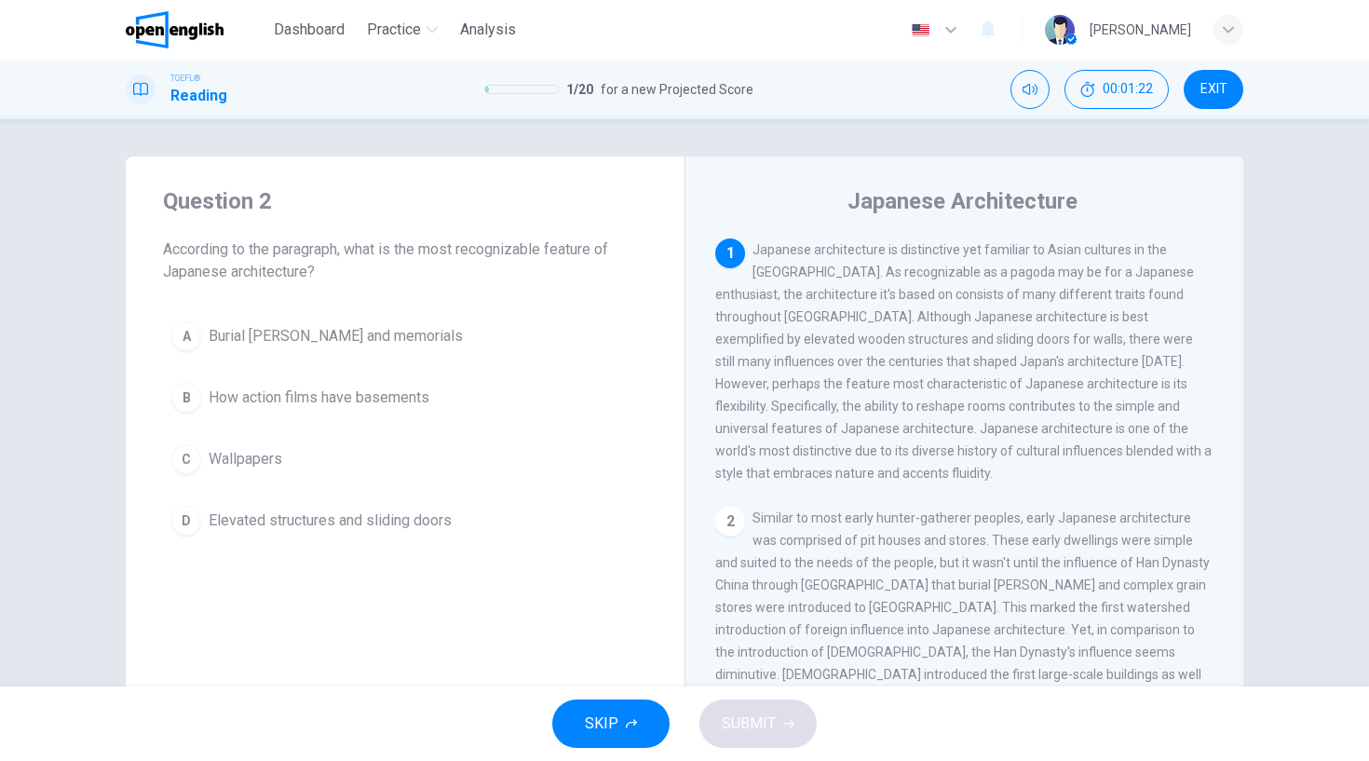
click at [179, 460] on div "C" at bounding box center [186, 459] width 30 height 30
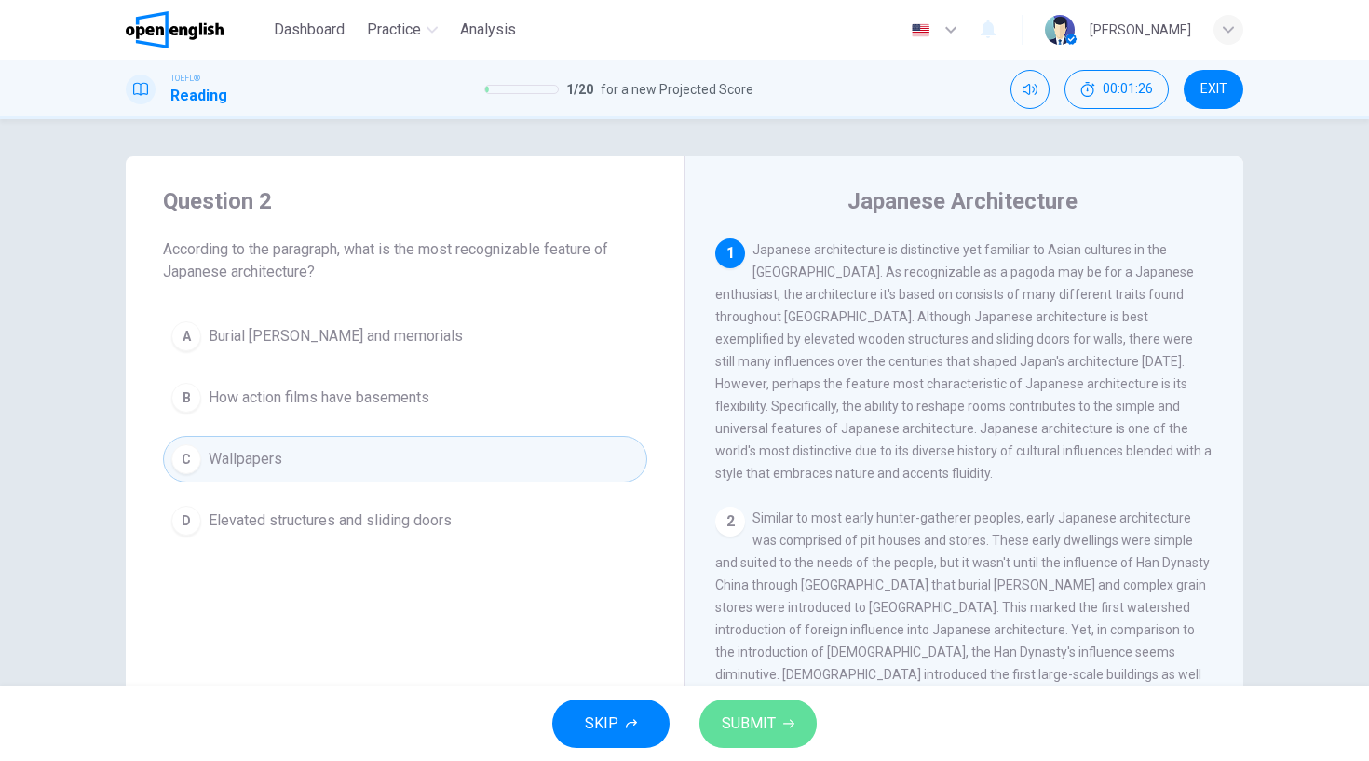
click at [758, 721] on span "SUBMIT" at bounding box center [749, 724] width 54 height 26
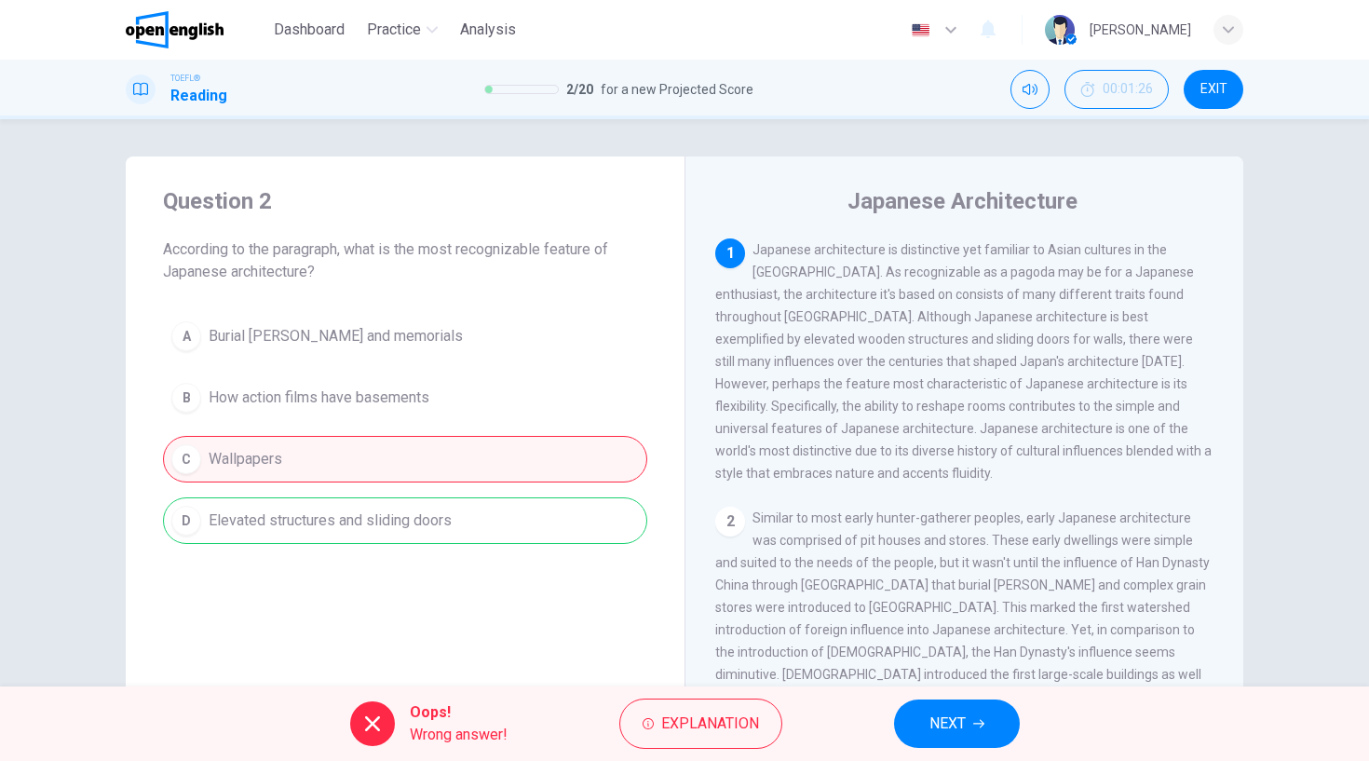
click at [953, 713] on span "NEXT" at bounding box center [947, 724] width 36 height 26
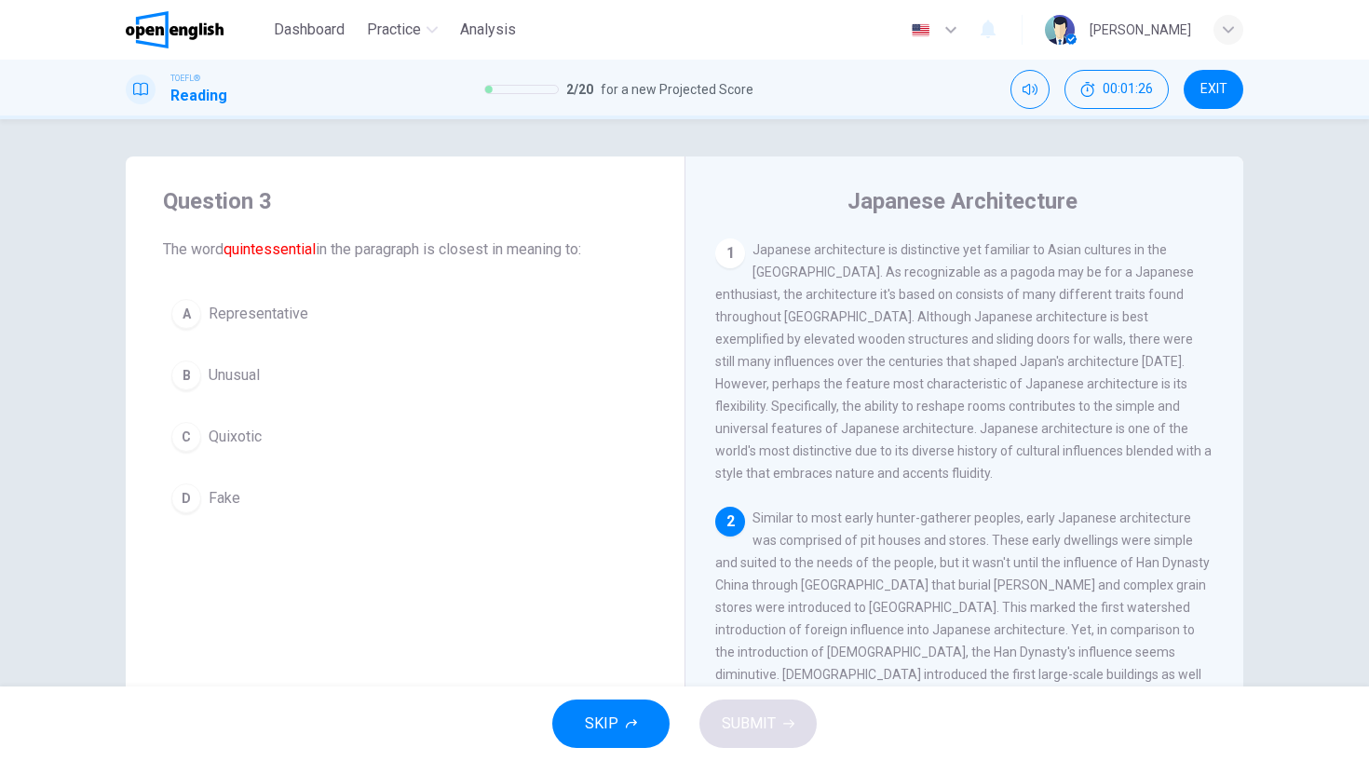
scroll to position [187, 0]
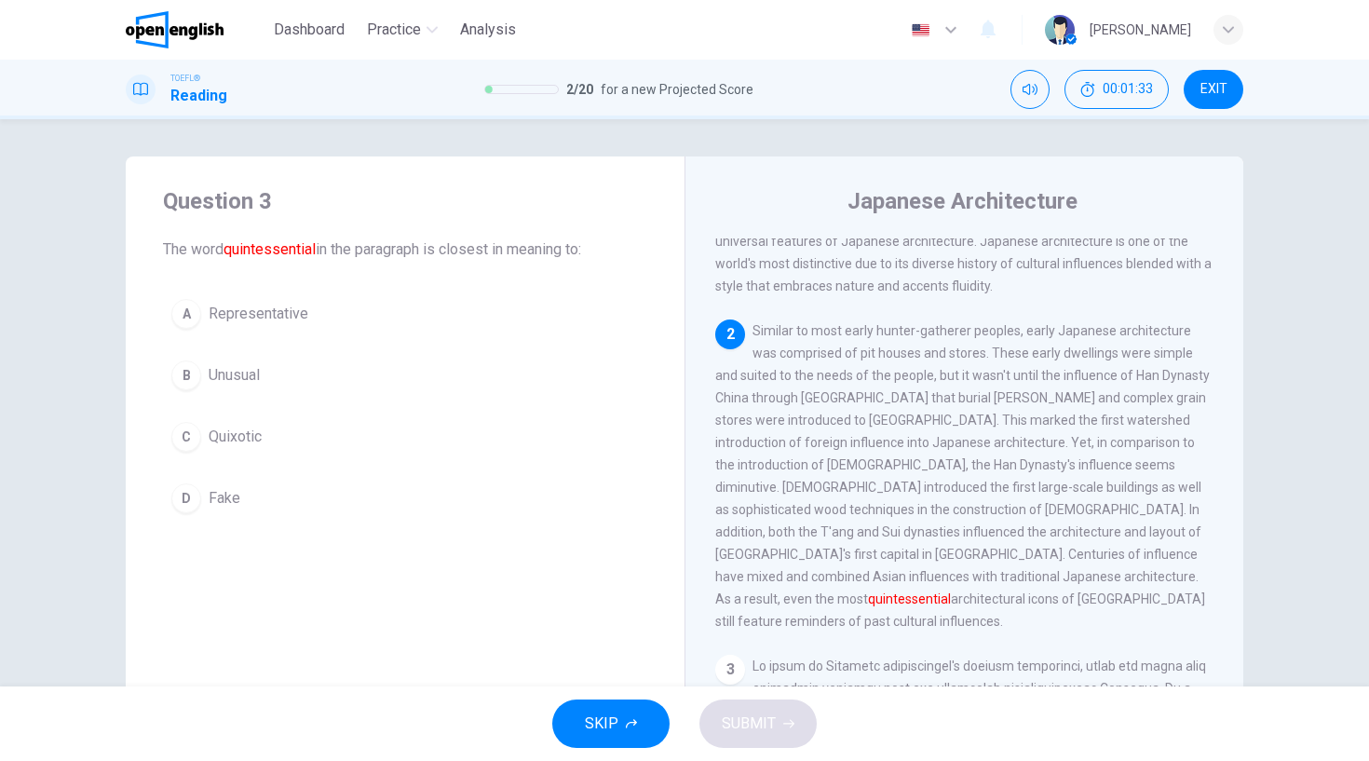
click at [183, 308] on div "A" at bounding box center [186, 314] width 30 height 30
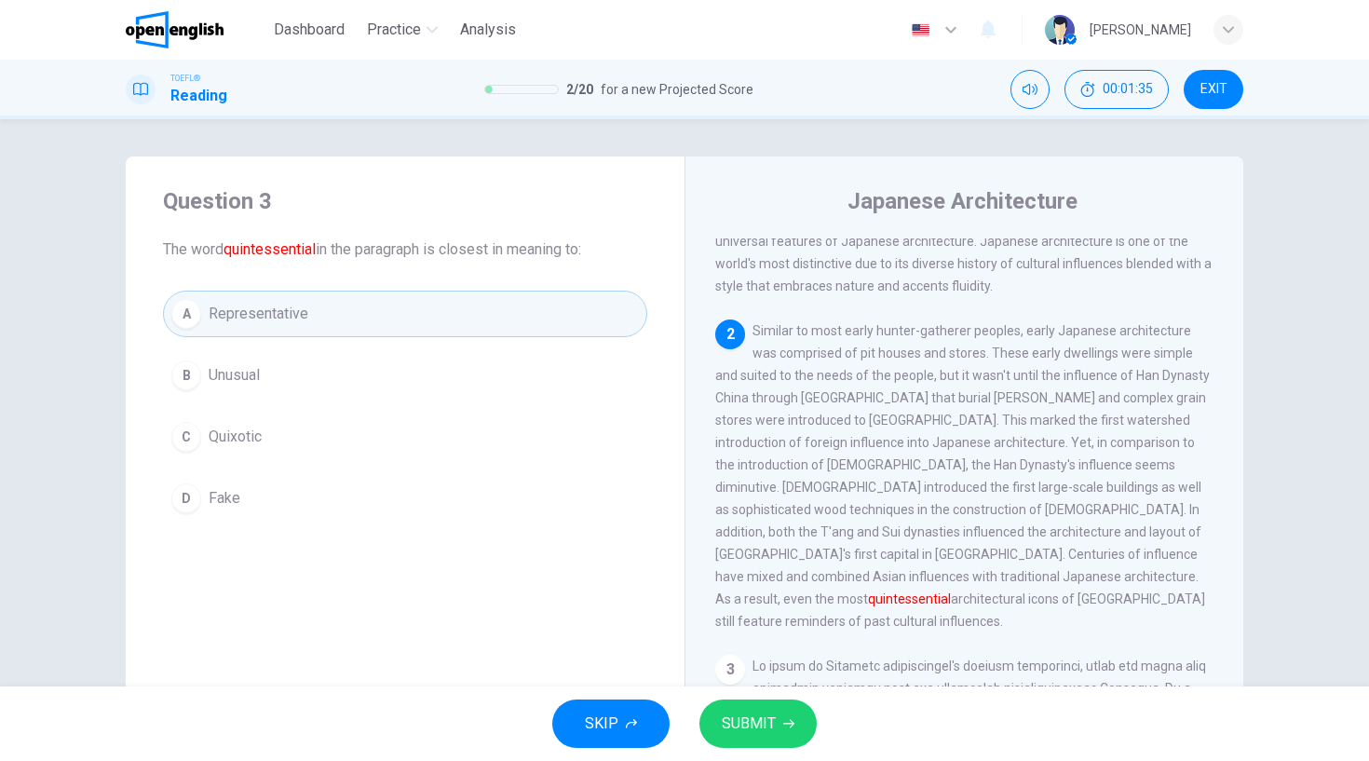
click at [758, 719] on span "SUBMIT" at bounding box center [749, 724] width 54 height 26
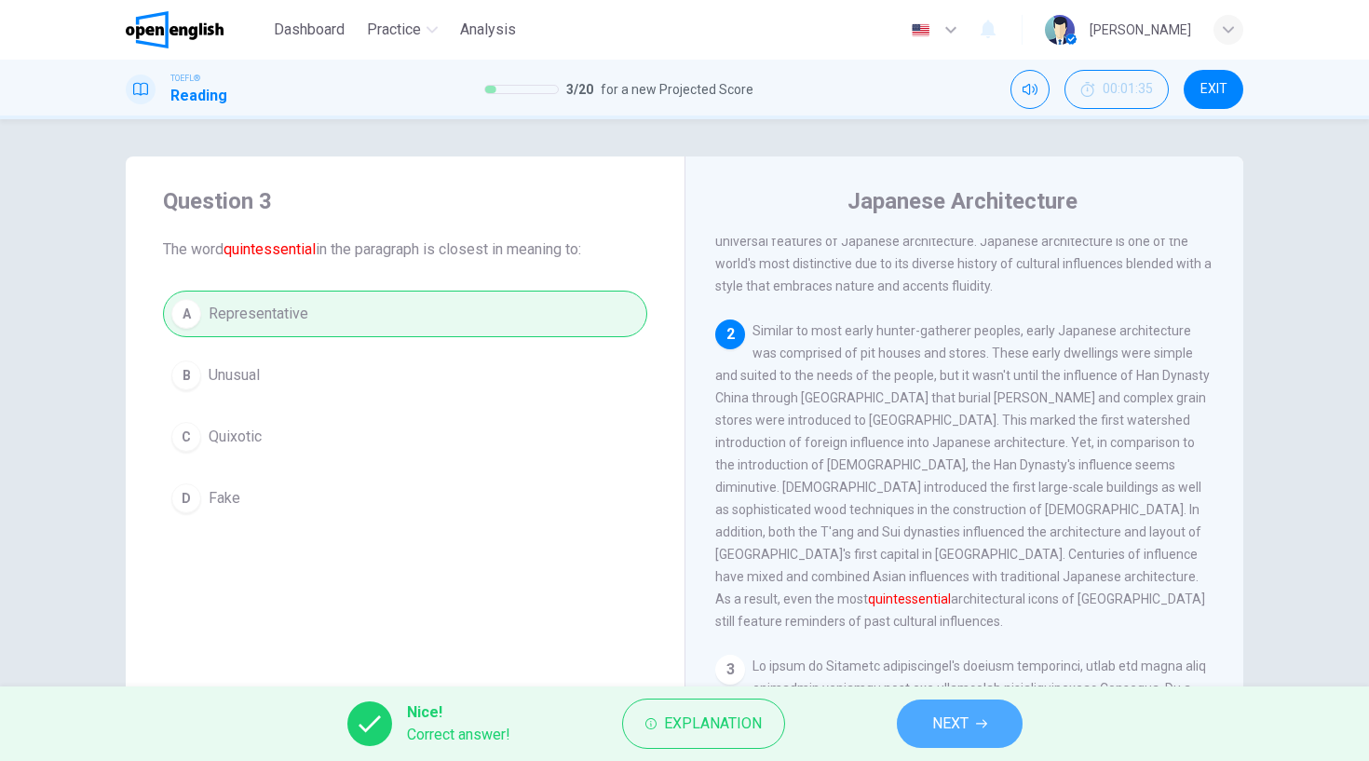
click at [956, 719] on span "NEXT" at bounding box center [950, 724] width 36 height 26
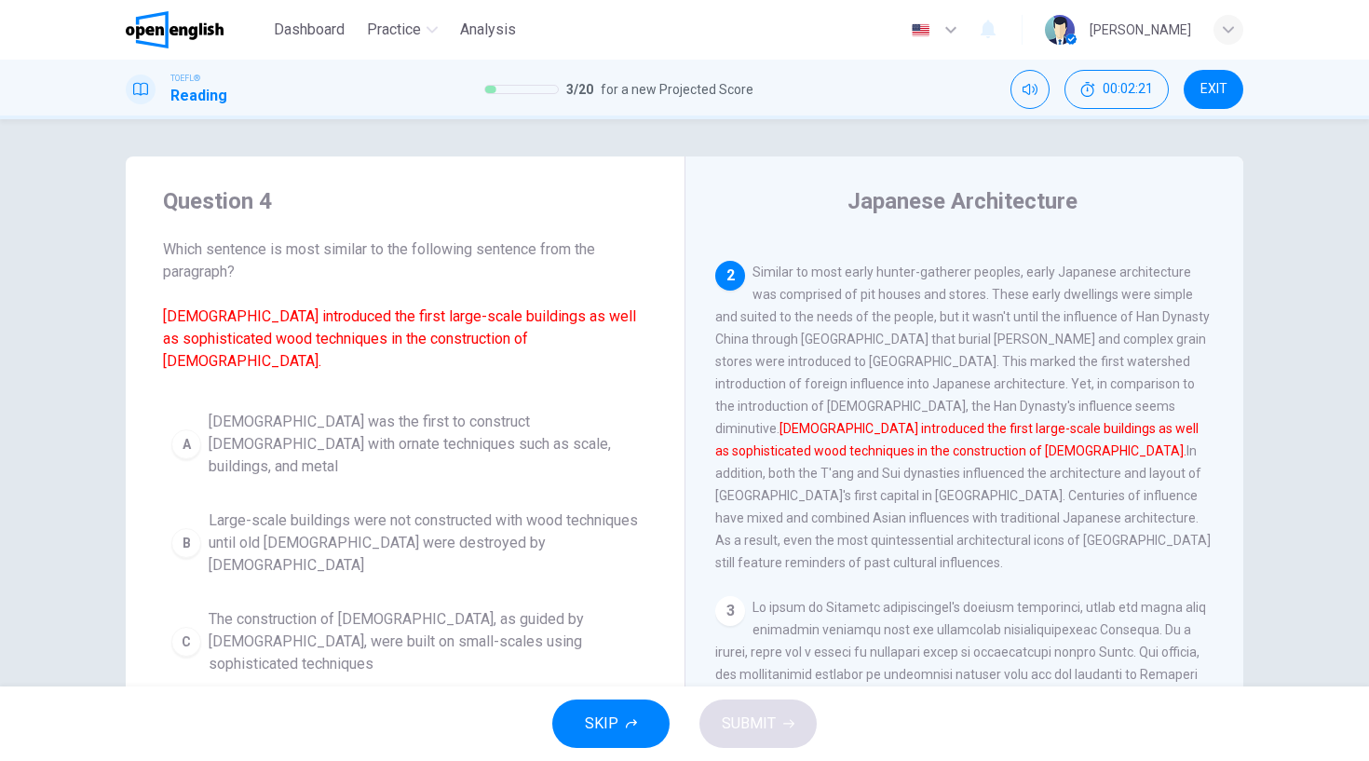
click at [185, 726] on div "D" at bounding box center [186, 741] width 30 height 30
click at [761, 722] on span "SUBMIT" at bounding box center [749, 724] width 54 height 26
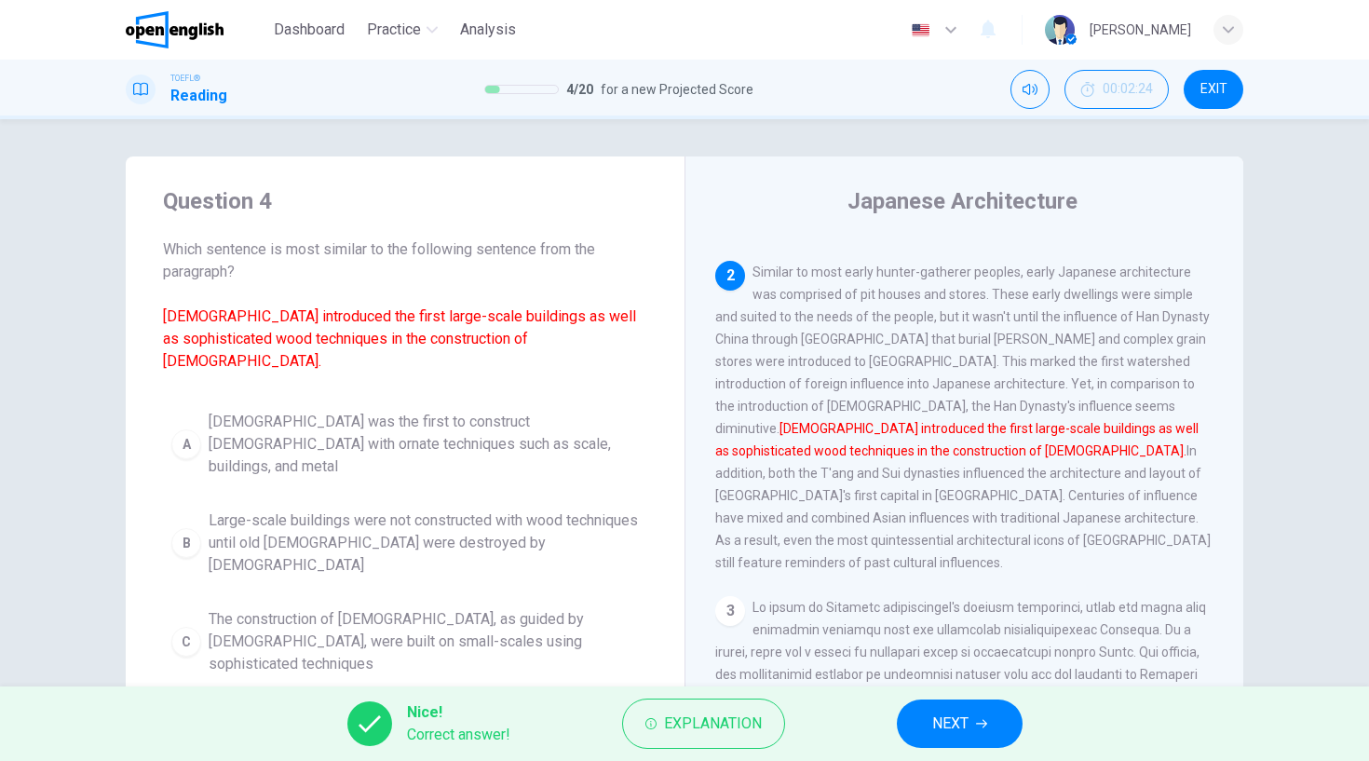
click at [943, 717] on span "NEXT" at bounding box center [950, 724] width 36 height 26
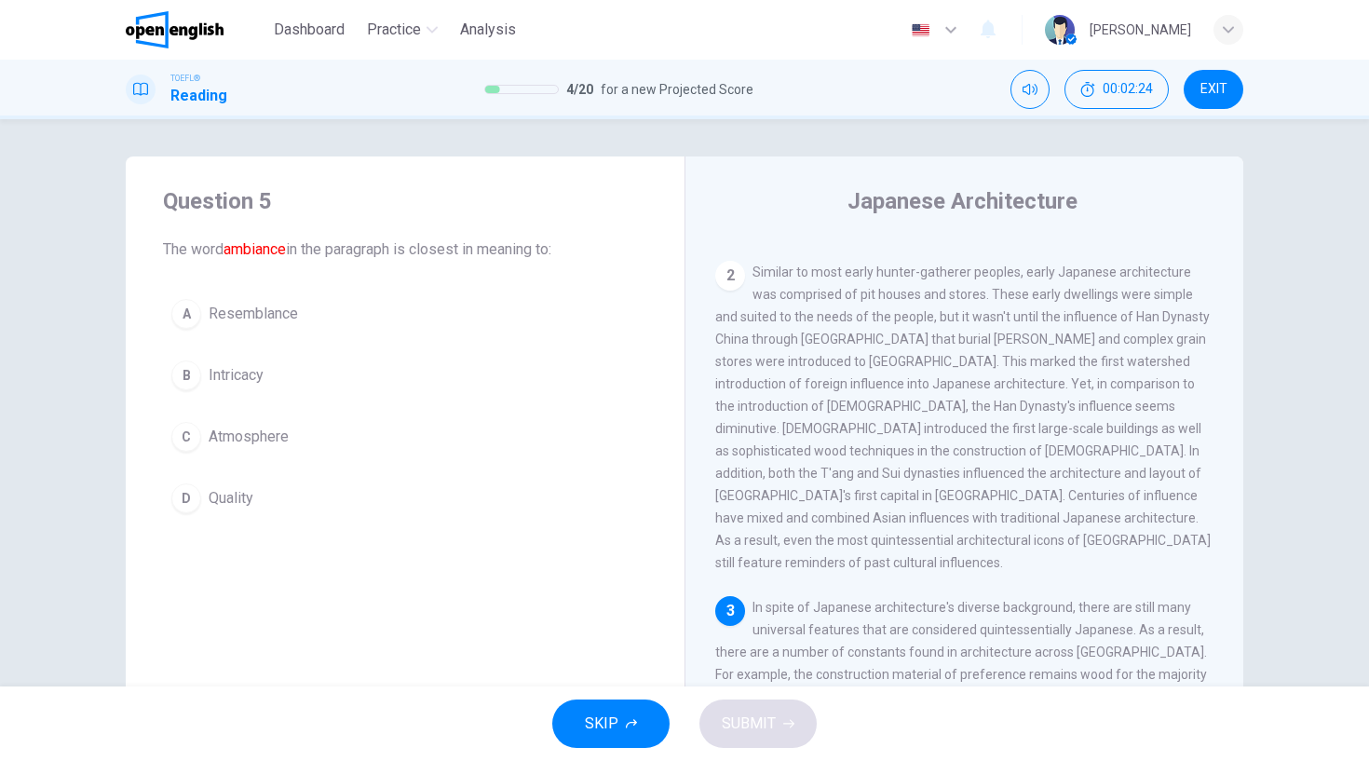
scroll to position [522, 0]
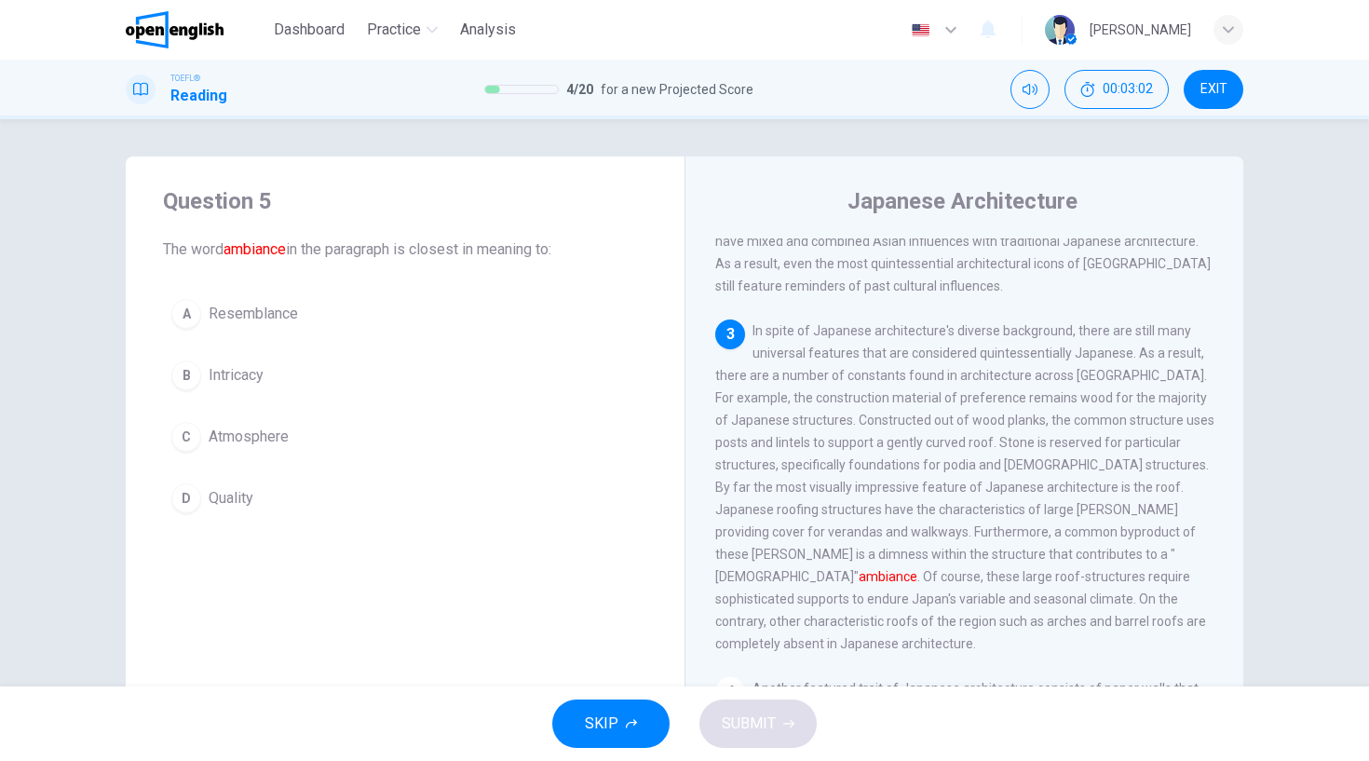
click at [183, 488] on div "D" at bounding box center [186, 498] width 30 height 30
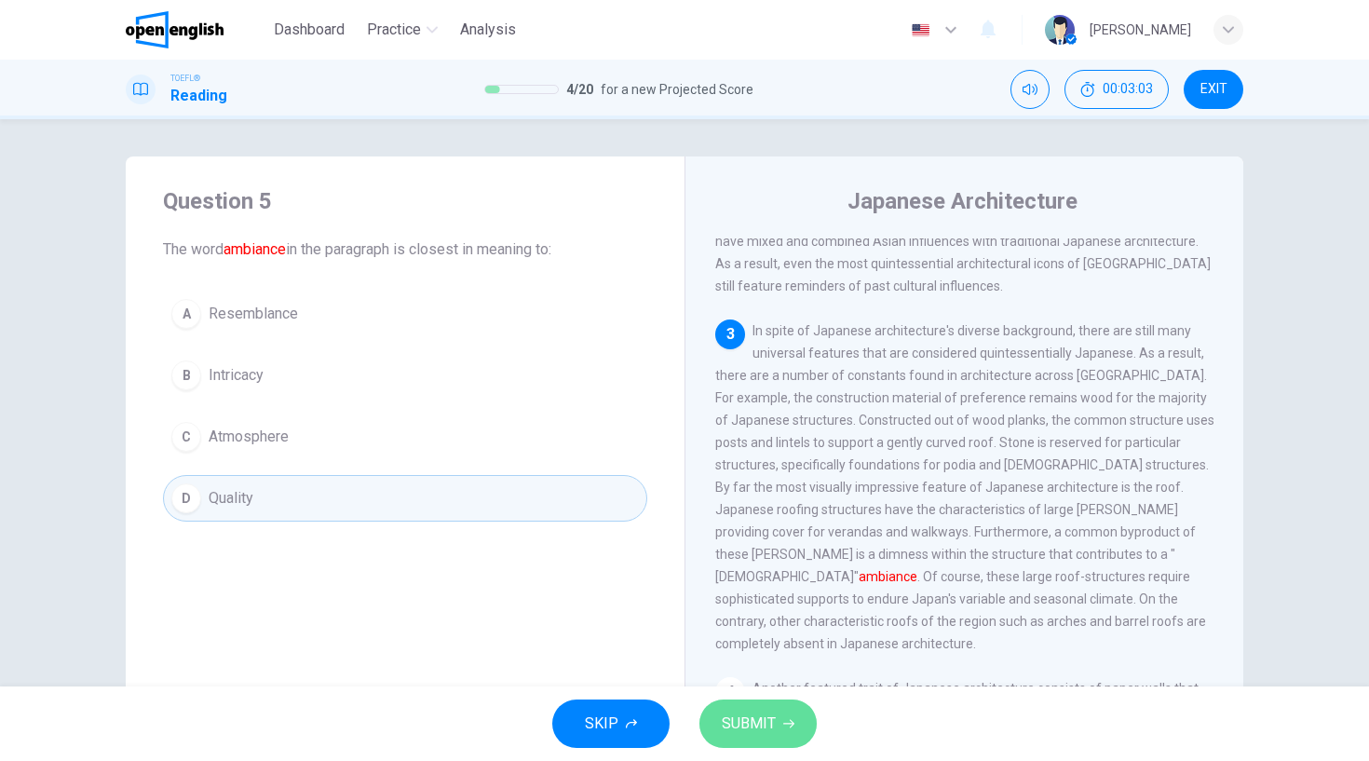
click at [764, 728] on span "SUBMIT" at bounding box center [749, 724] width 54 height 26
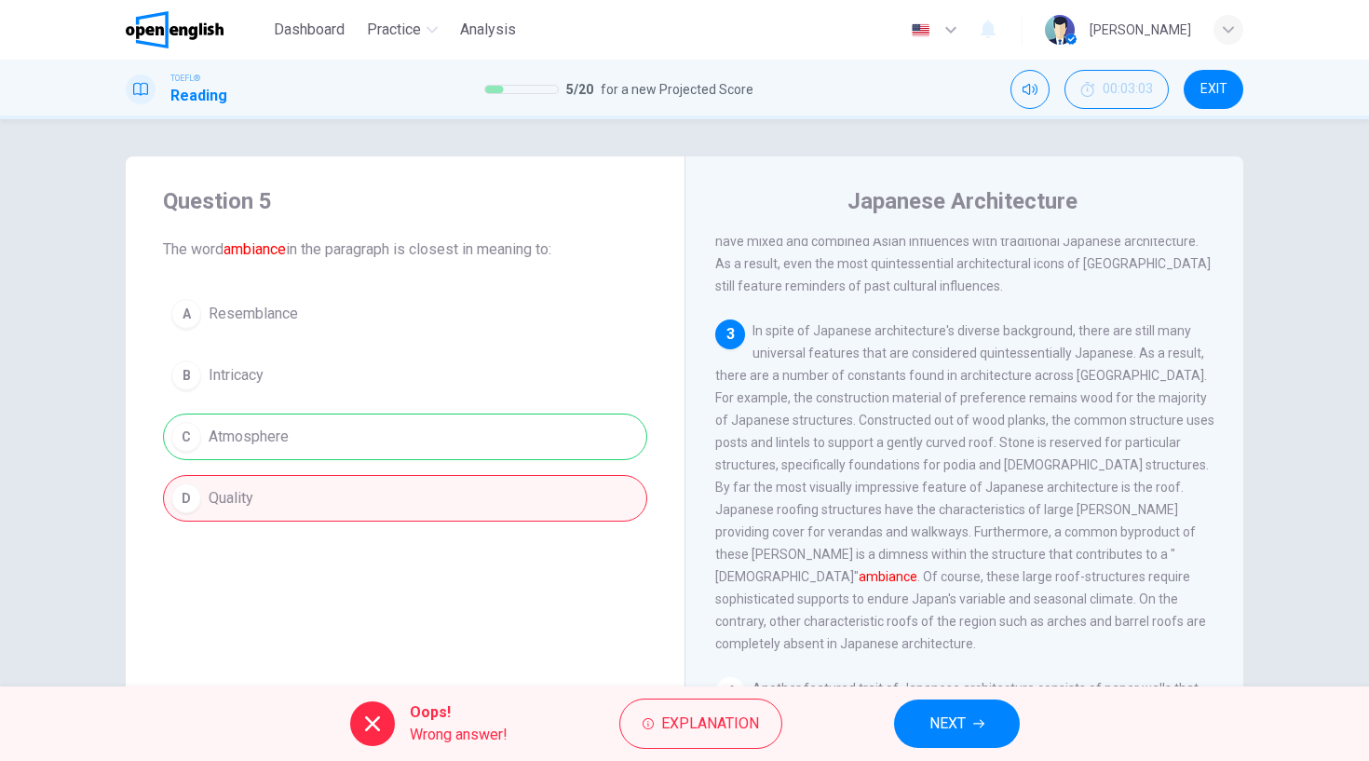
click at [940, 715] on span "NEXT" at bounding box center [947, 724] width 36 height 26
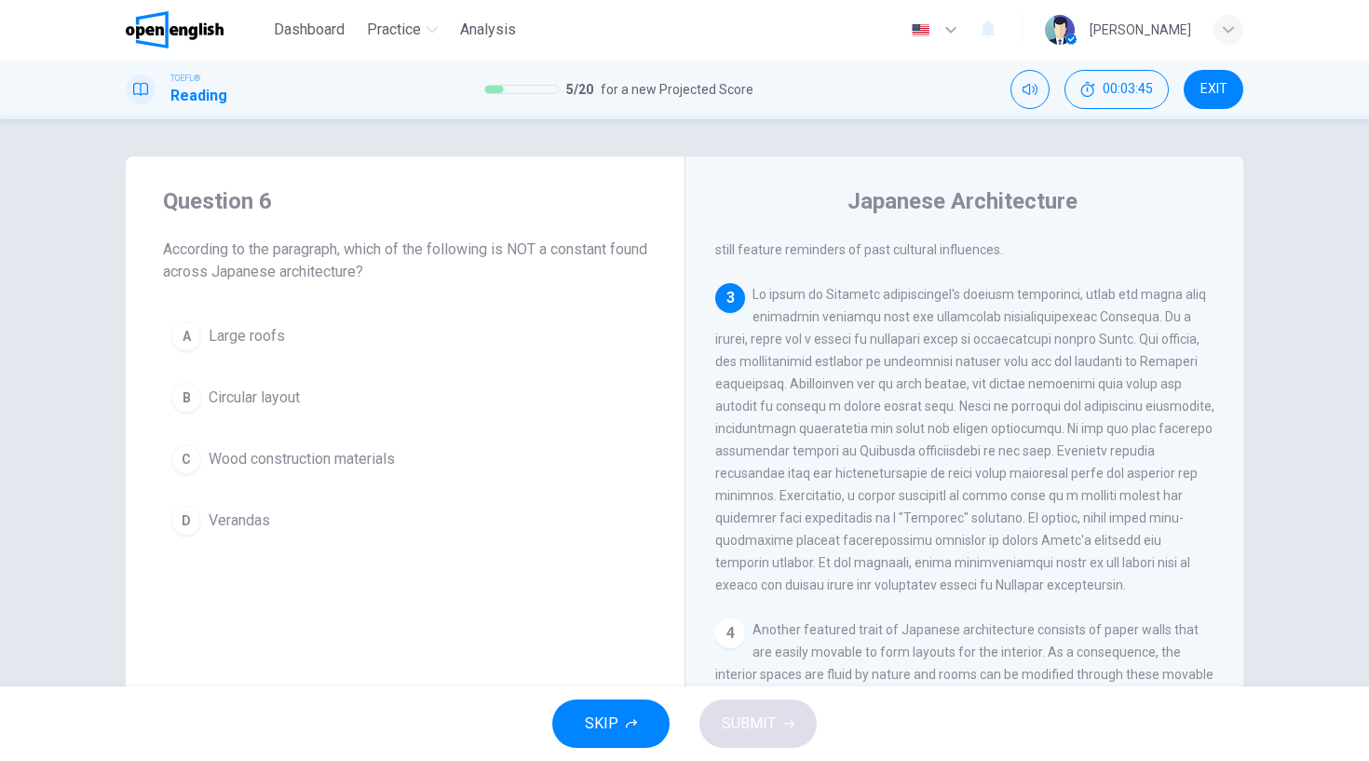
click at [184, 397] on div "B" at bounding box center [186, 398] width 30 height 30
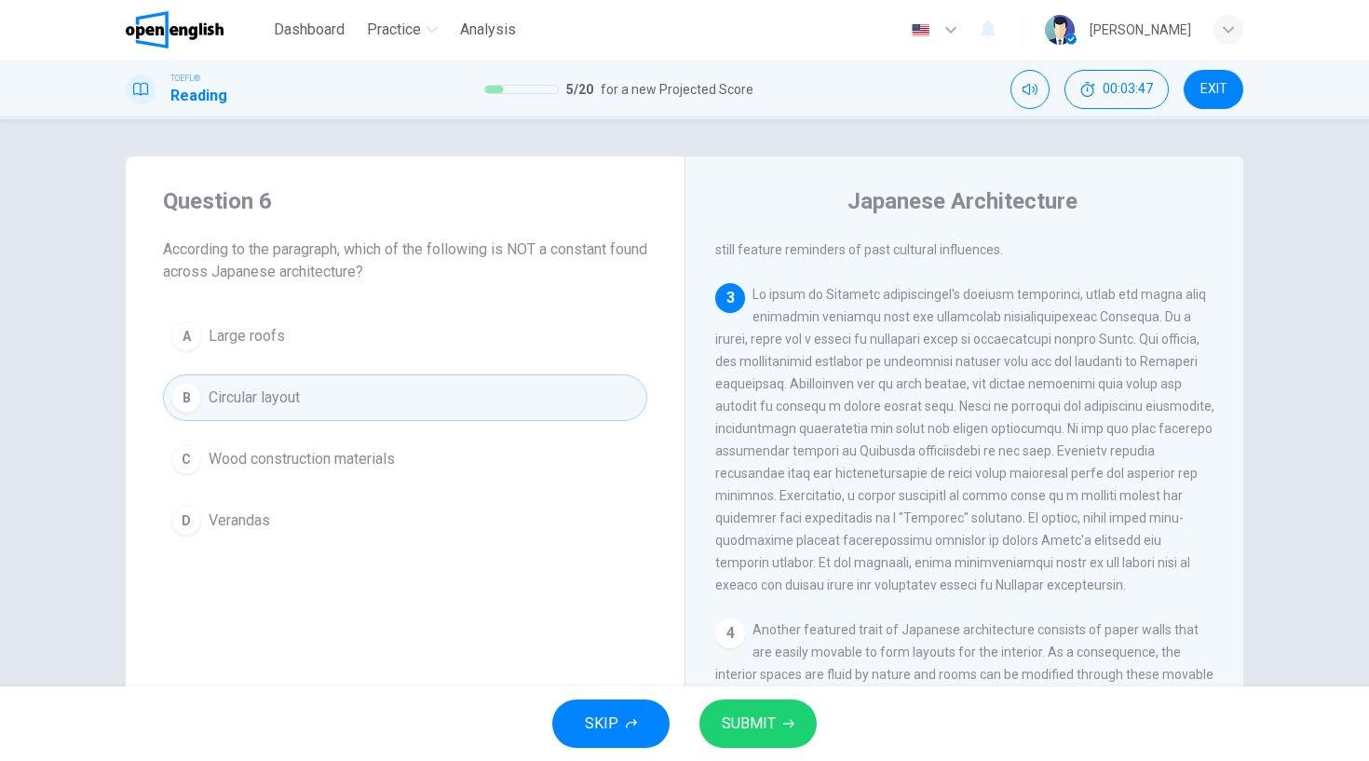
click at [782, 714] on button "SUBMIT" at bounding box center [757, 723] width 117 height 48
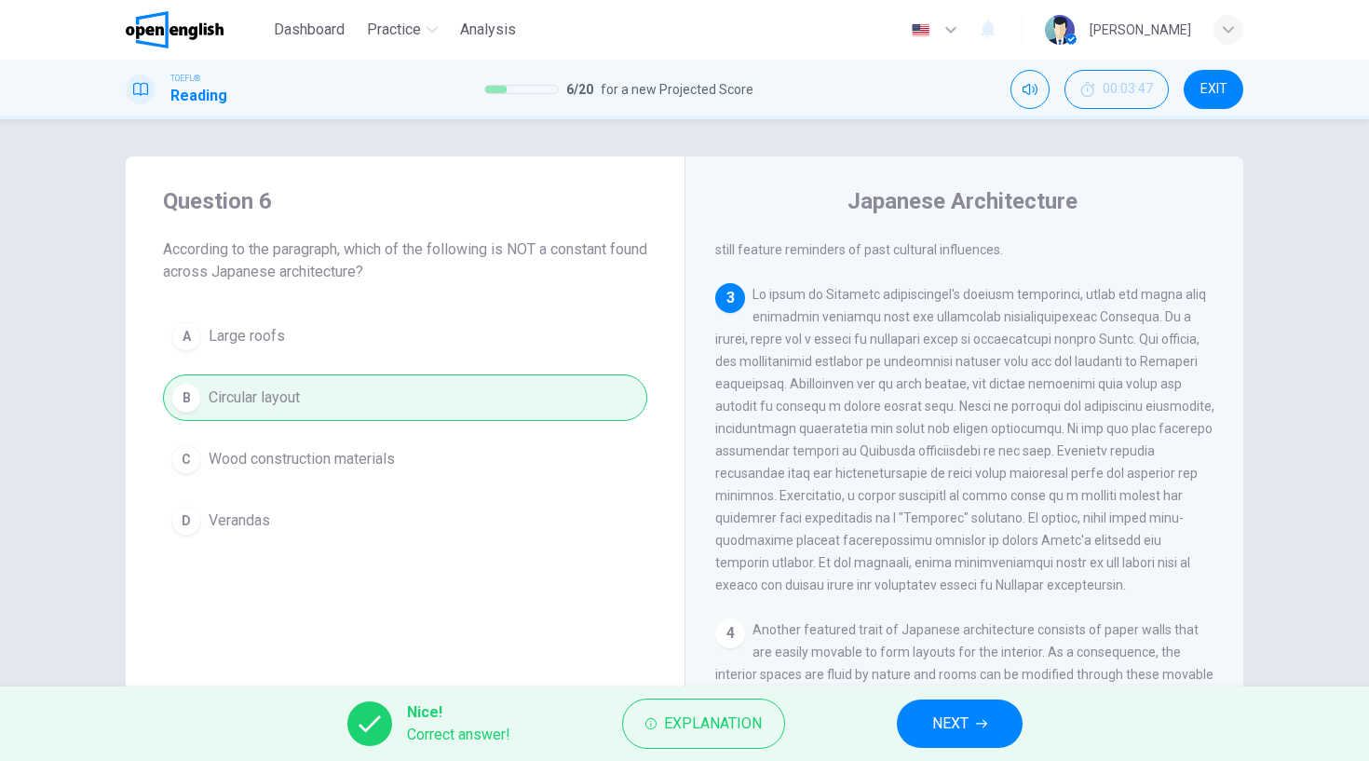
click at [946, 723] on span "NEXT" at bounding box center [950, 724] width 36 height 26
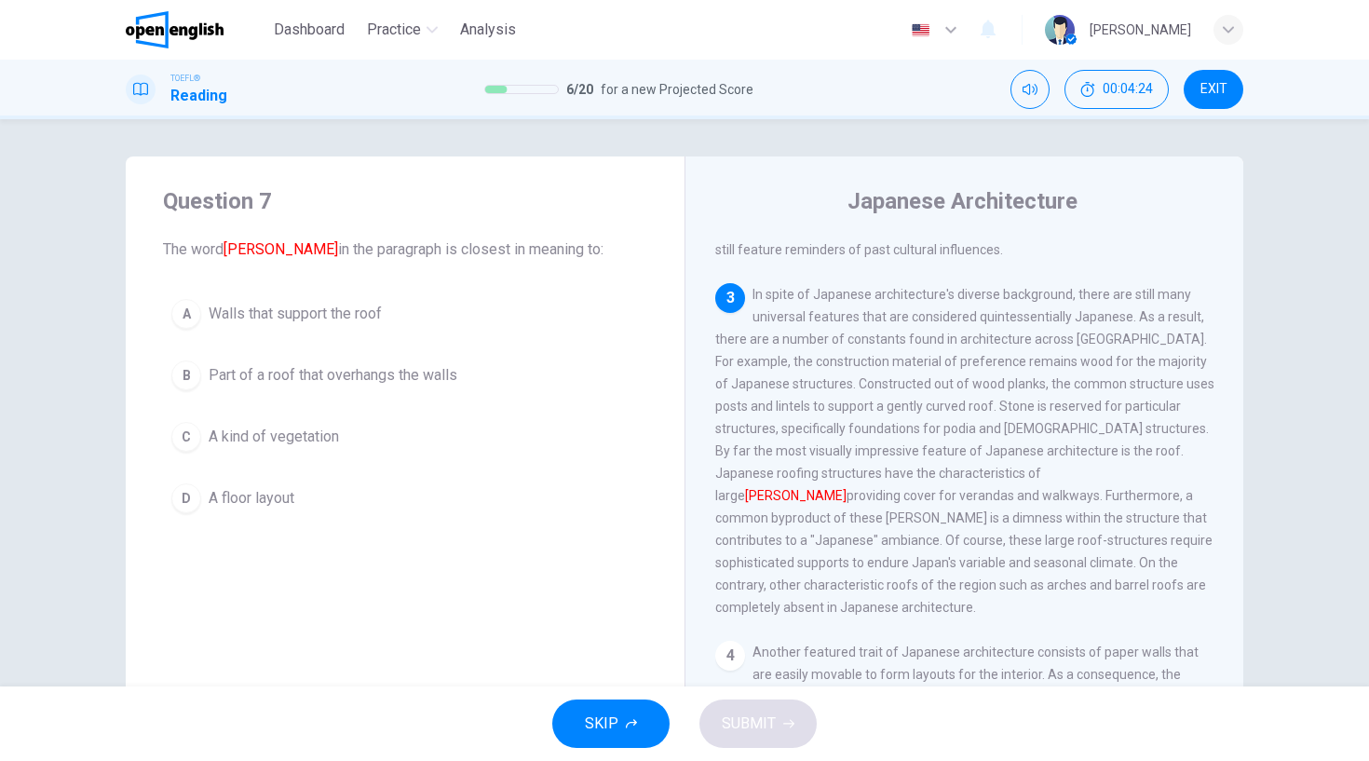
click at [193, 373] on div "B" at bounding box center [186, 375] width 30 height 30
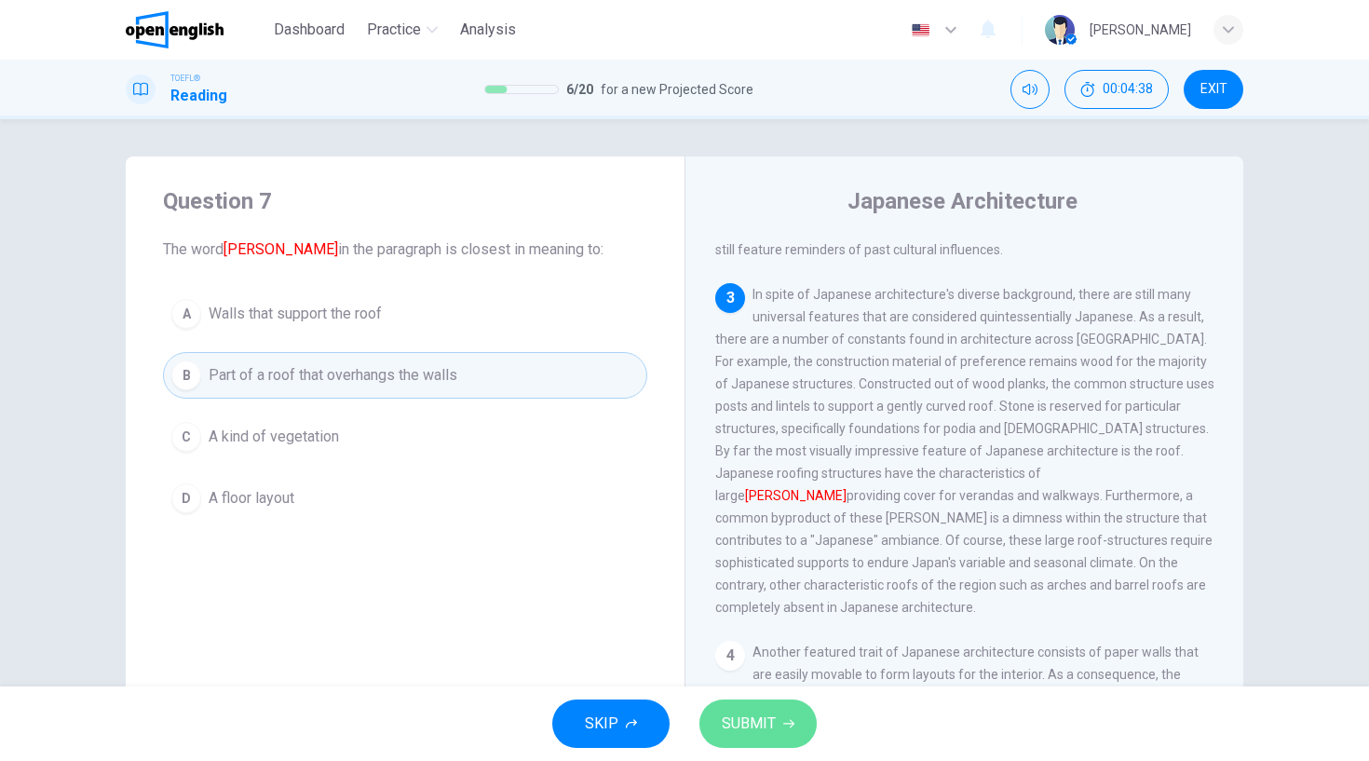
click at [744, 723] on span "SUBMIT" at bounding box center [749, 724] width 54 height 26
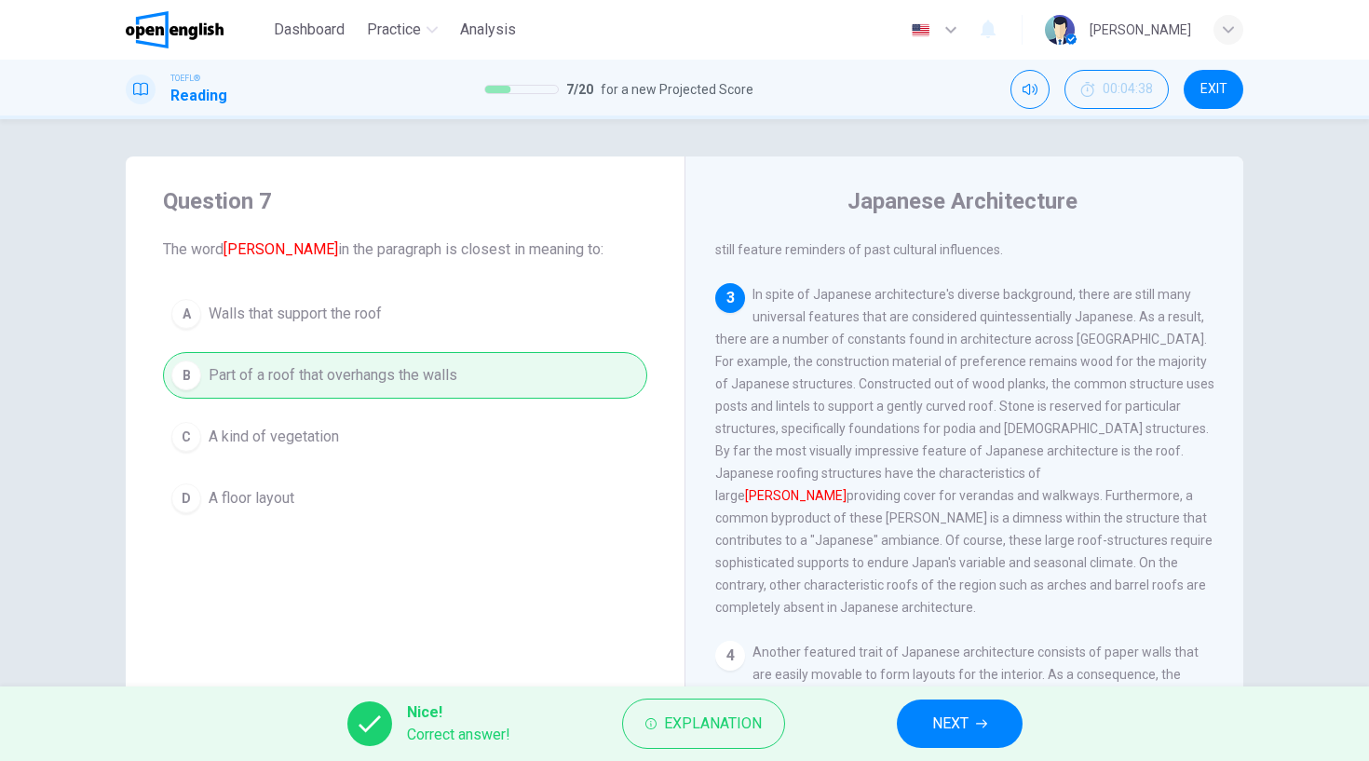
click at [969, 720] on span "NEXT" at bounding box center [950, 724] width 36 height 26
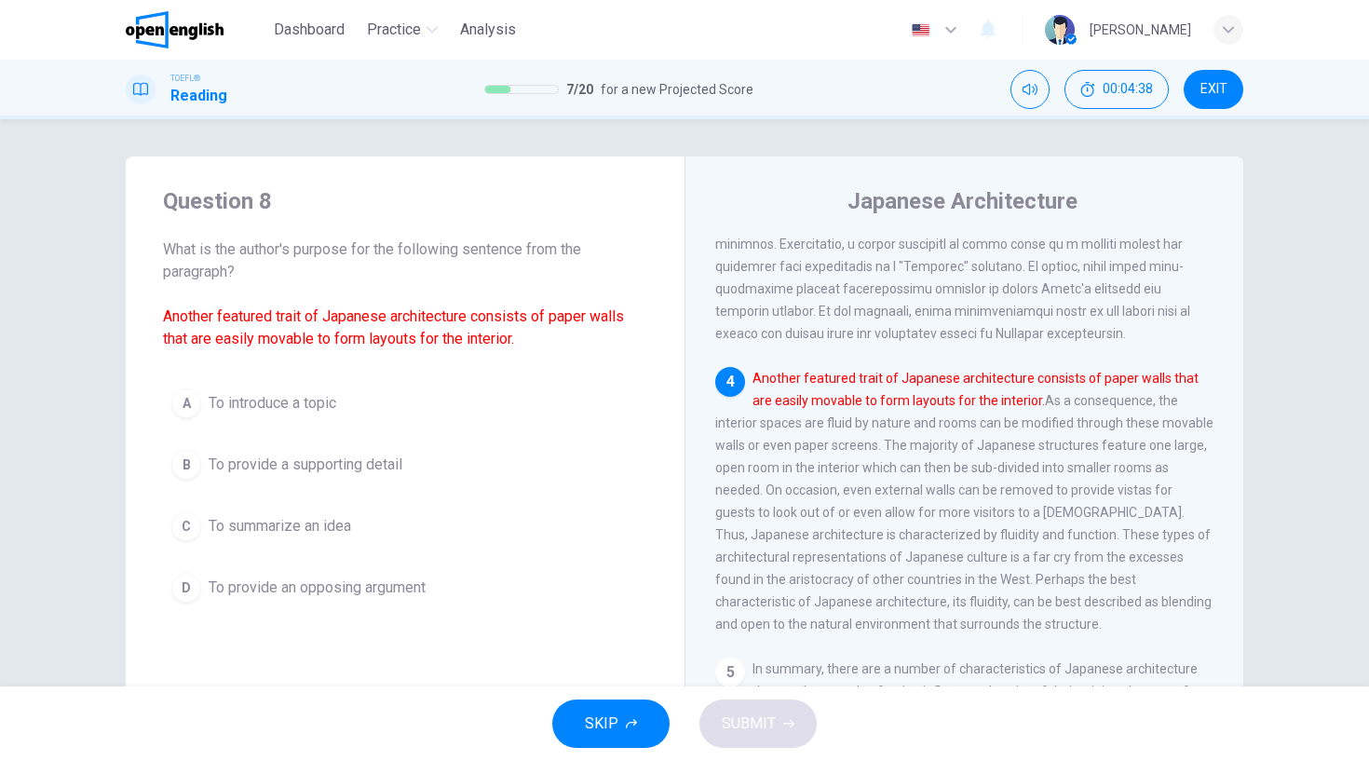
scroll to position [813, 0]
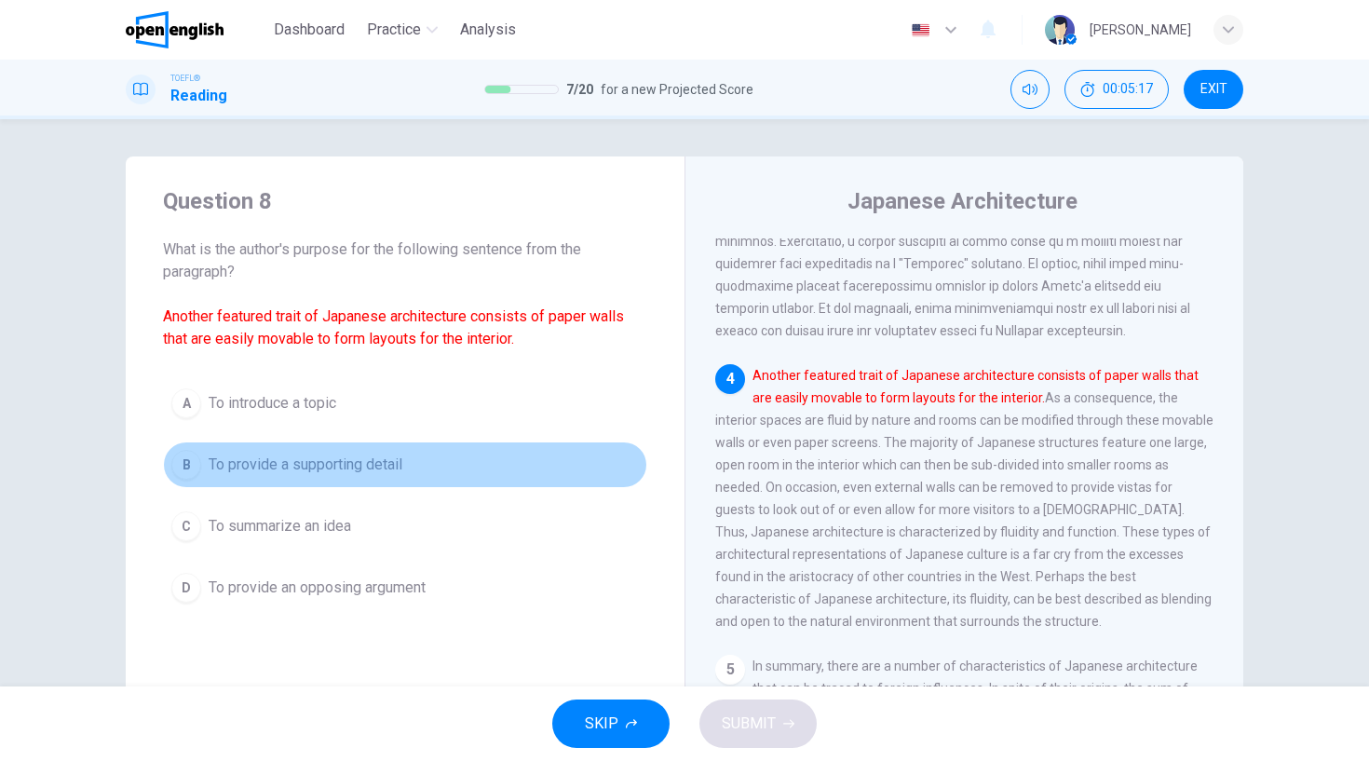
click at [201, 462] on button "B To provide a supporting detail" at bounding box center [405, 464] width 484 height 47
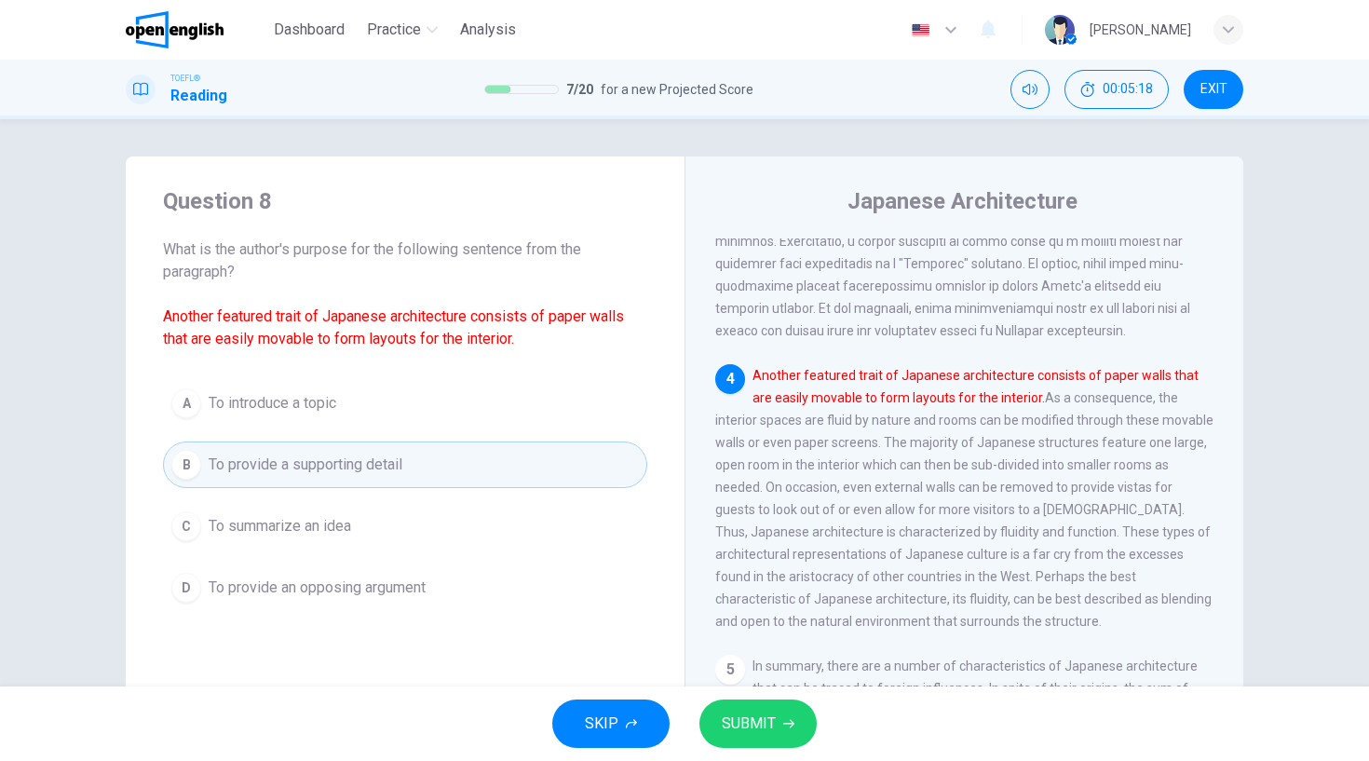
click at [731, 710] on button "SUBMIT" at bounding box center [757, 723] width 117 height 48
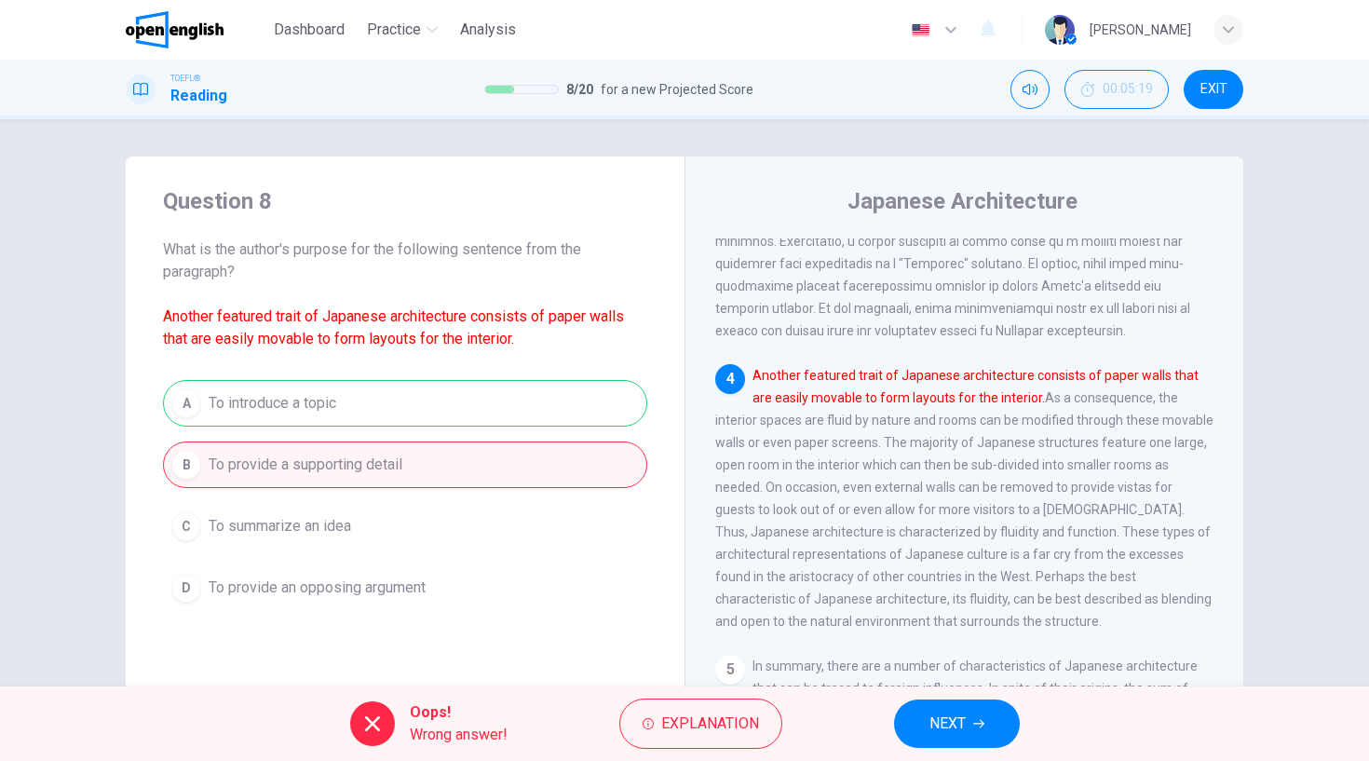
click at [976, 725] on icon "button" at bounding box center [978, 723] width 11 height 11
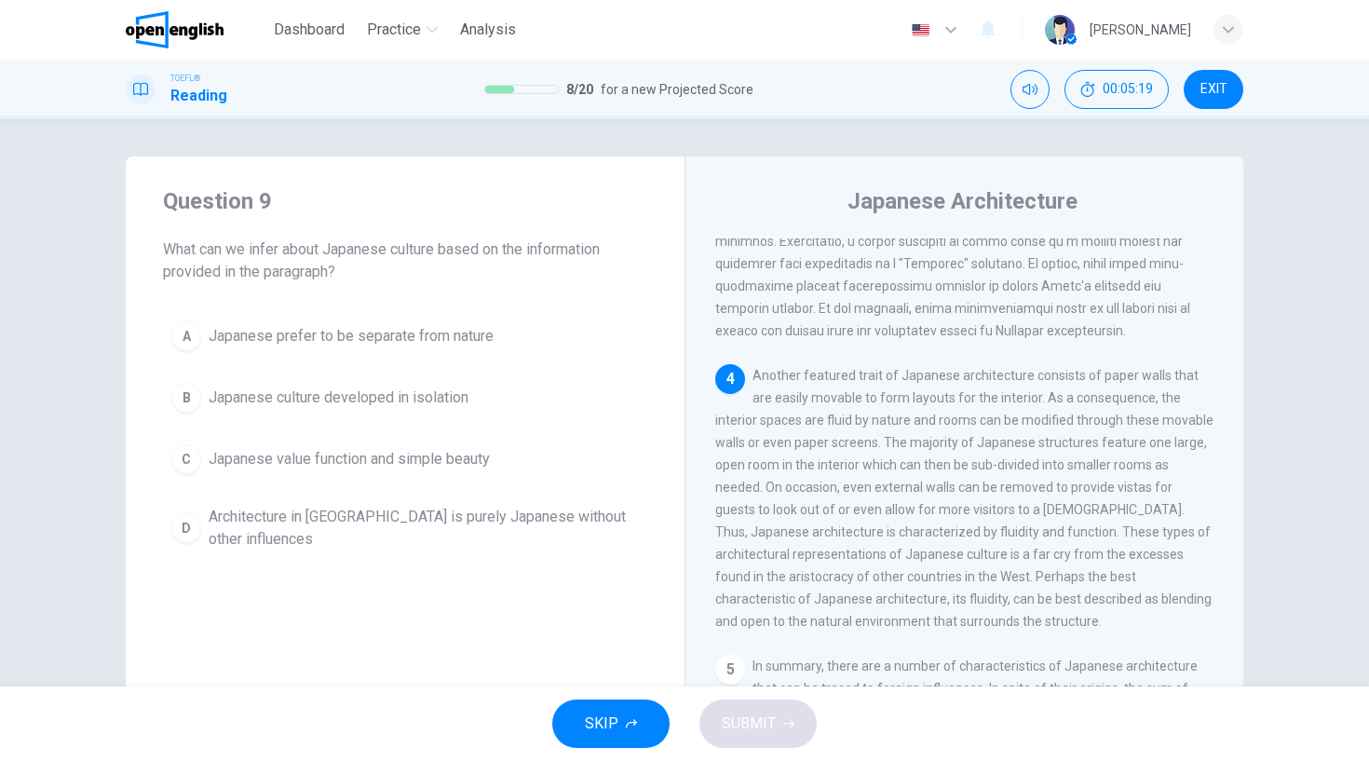
scroll to position [0, 0]
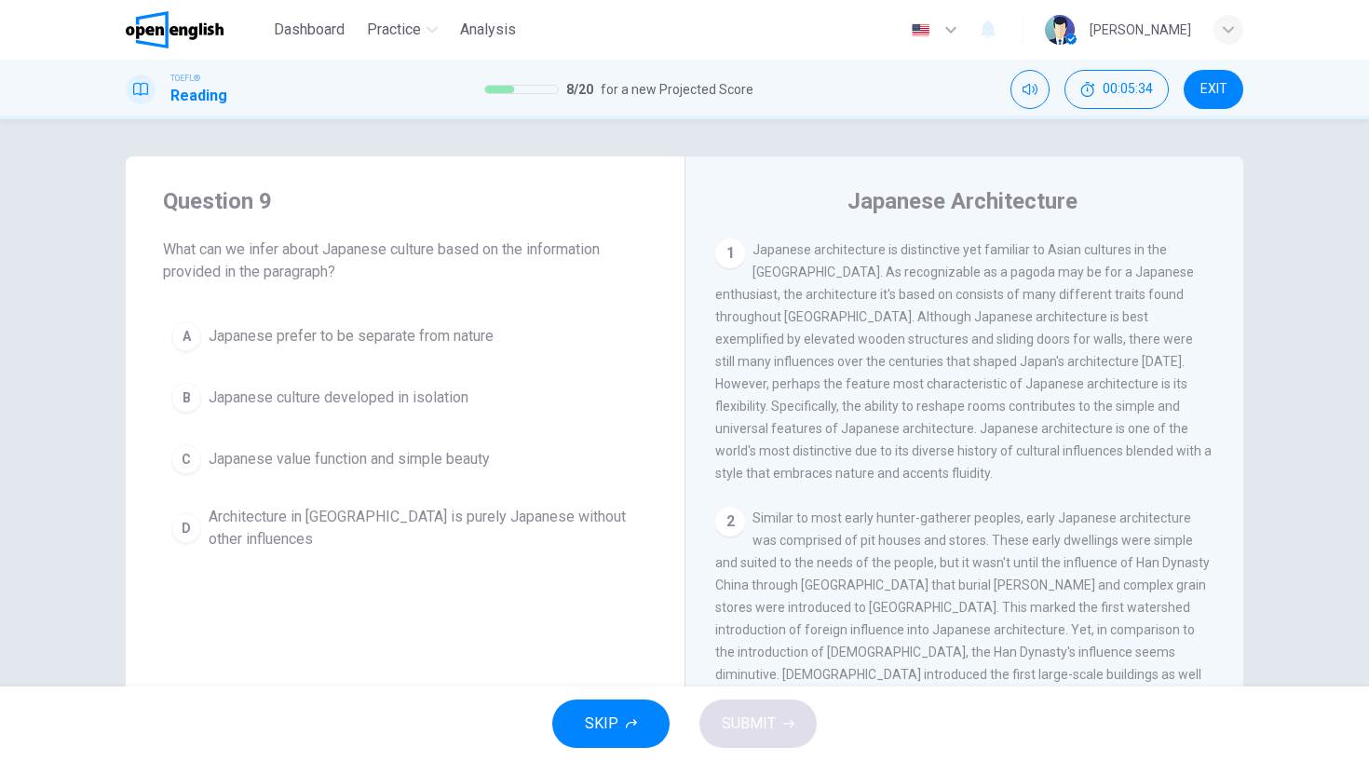
drag, startPoint x: 1236, startPoint y: 346, endPoint x: 1232, endPoint y: 395, distance: 48.6
click at [1232, 395] on div "1 Japanese architecture is distinctive yet familiar to Asian cultures in the fa…" at bounding box center [976, 506] width 523 height 536
drag, startPoint x: 1236, startPoint y: 328, endPoint x: 1237, endPoint y: 382, distance: 54.0
click at [1237, 382] on div "Japanese Architecture 1 Japanese architecture is distinctive yet familiar to As…" at bounding box center [964, 479] width 559 height 647
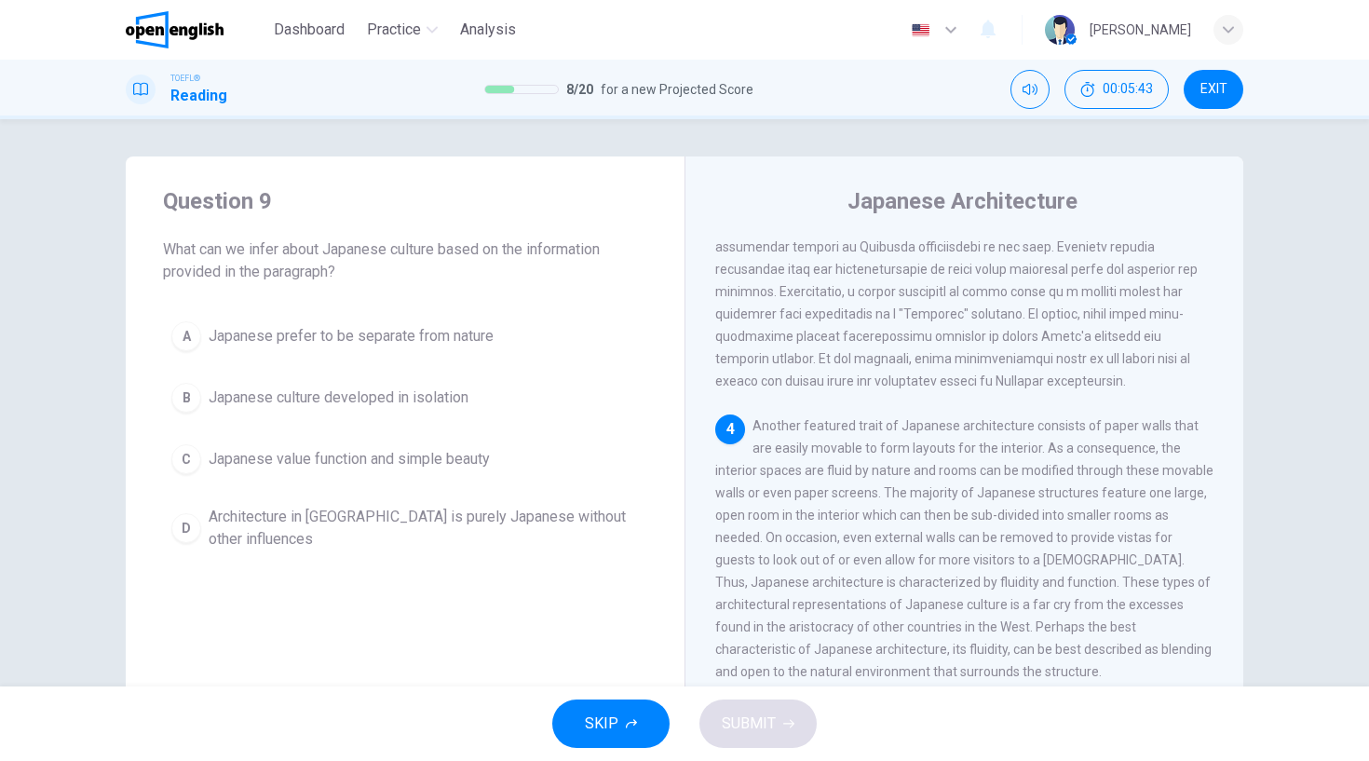
scroll to position [766, 0]
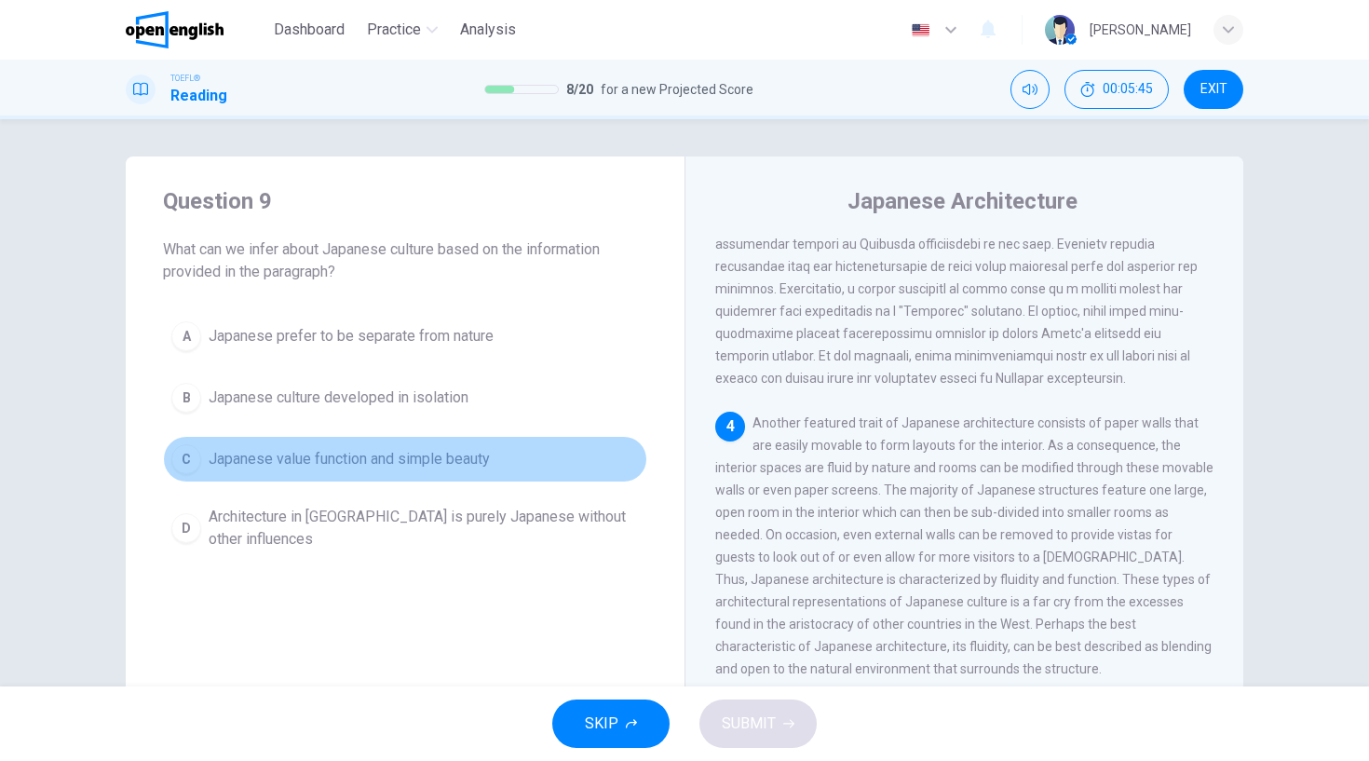
click at [175, 451] on div "C" at bounding box center [186, 459] width 30 height 30
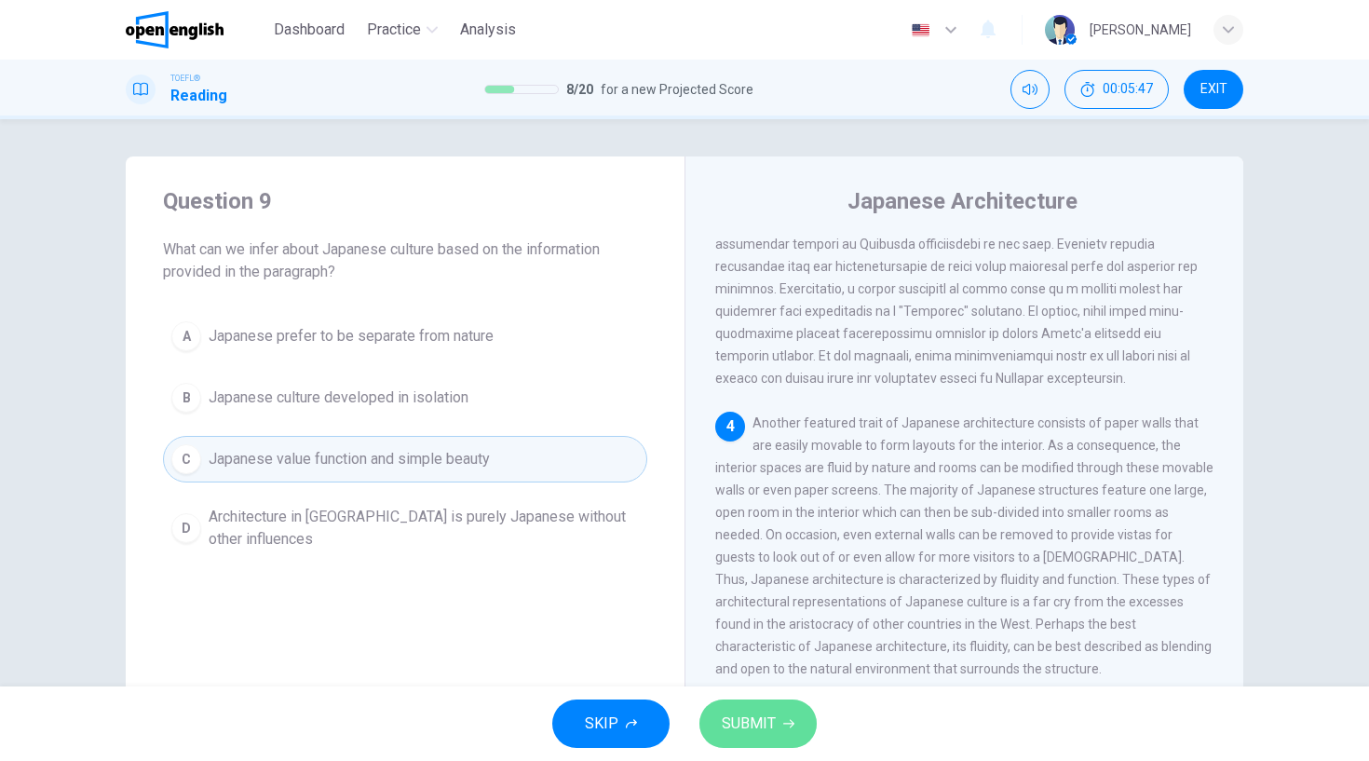
click at [788, 723] on icon "button" at bounding box center [788, 723] width 11 height 11
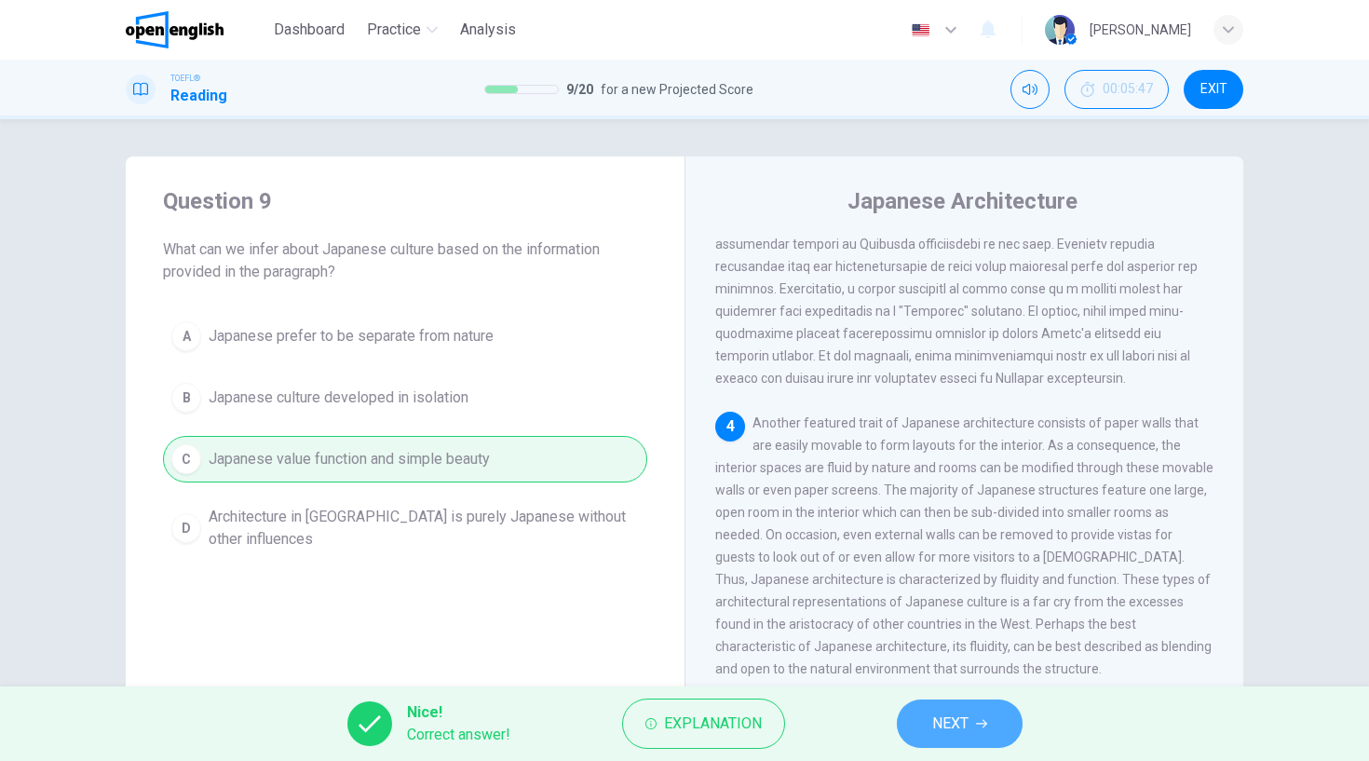
click at [963, 726] on span "NEXT" at bounding box center [950, 724] width 36 height 26
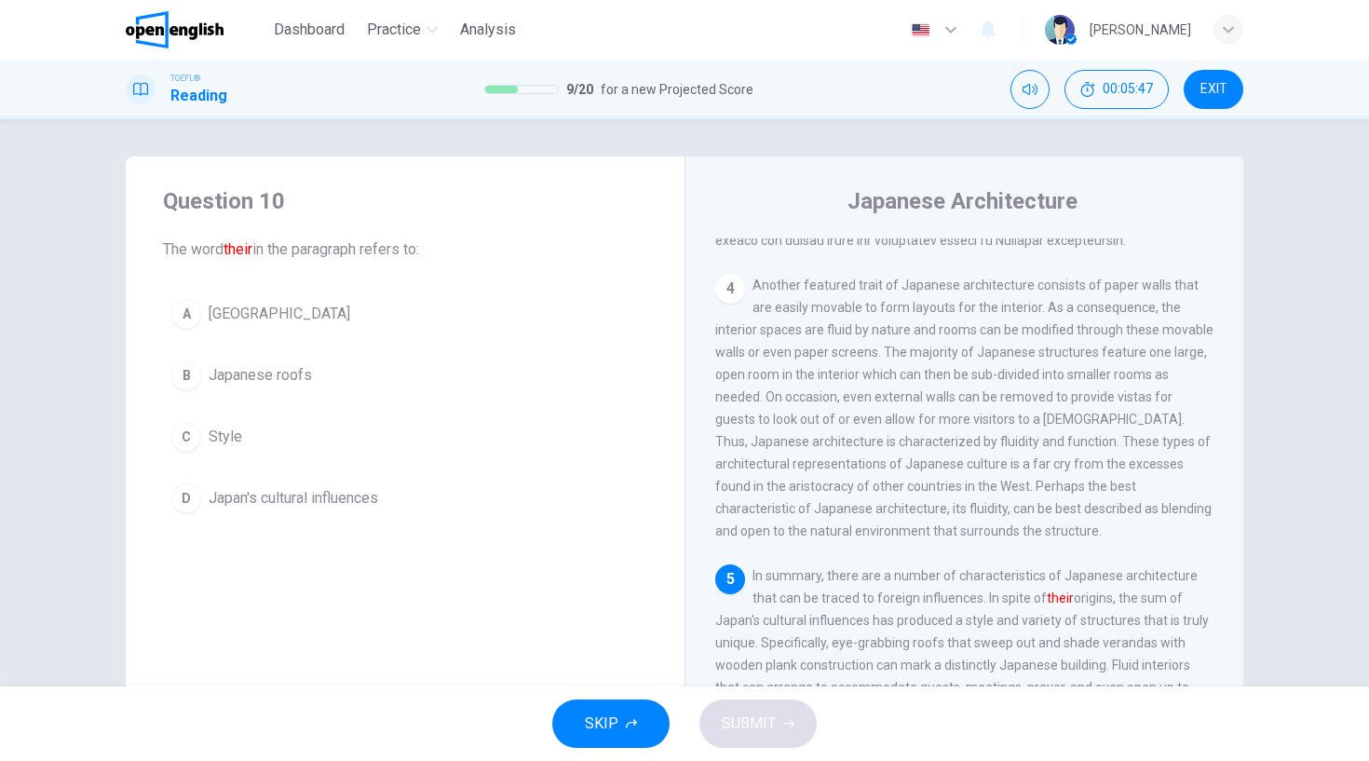
scroll to position [917, 0]
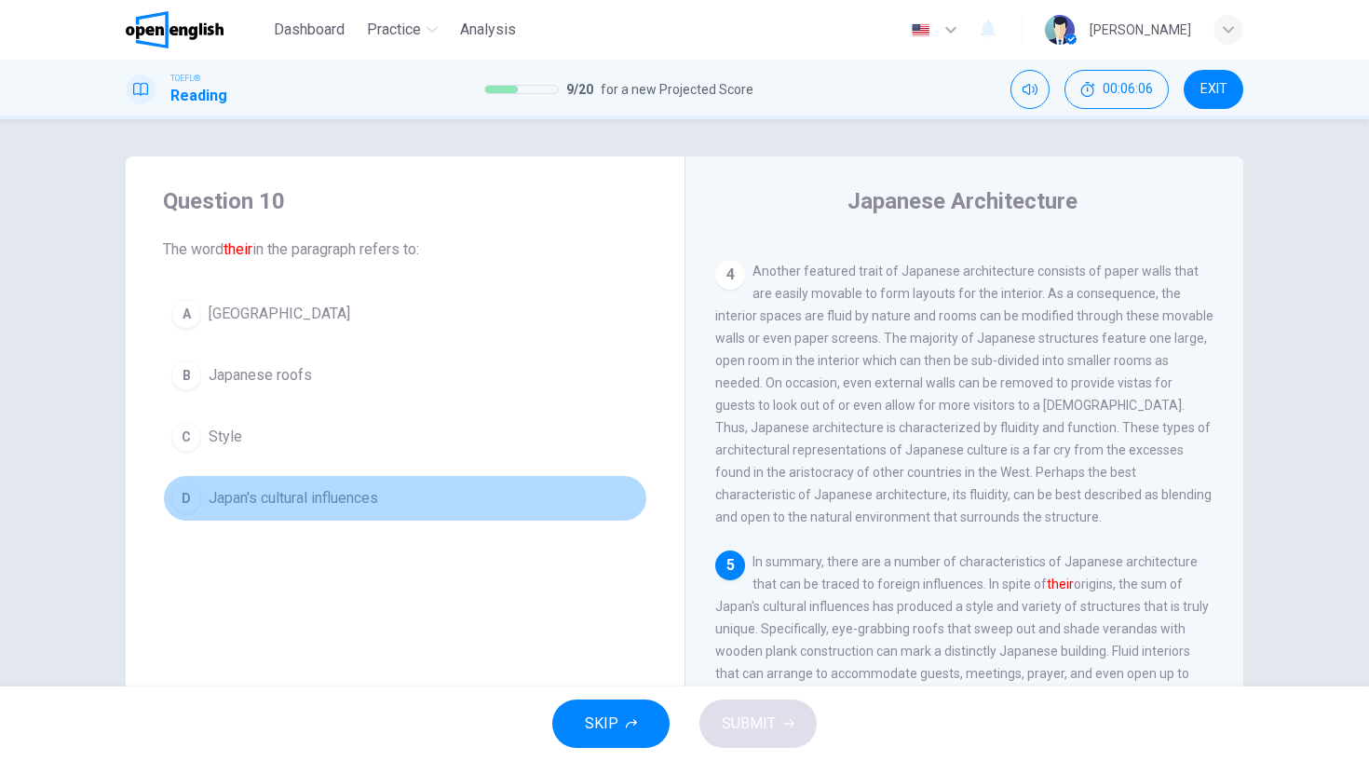
click at [181, 497] on div "D" at bounding box center [186, 498] width 30 height 30
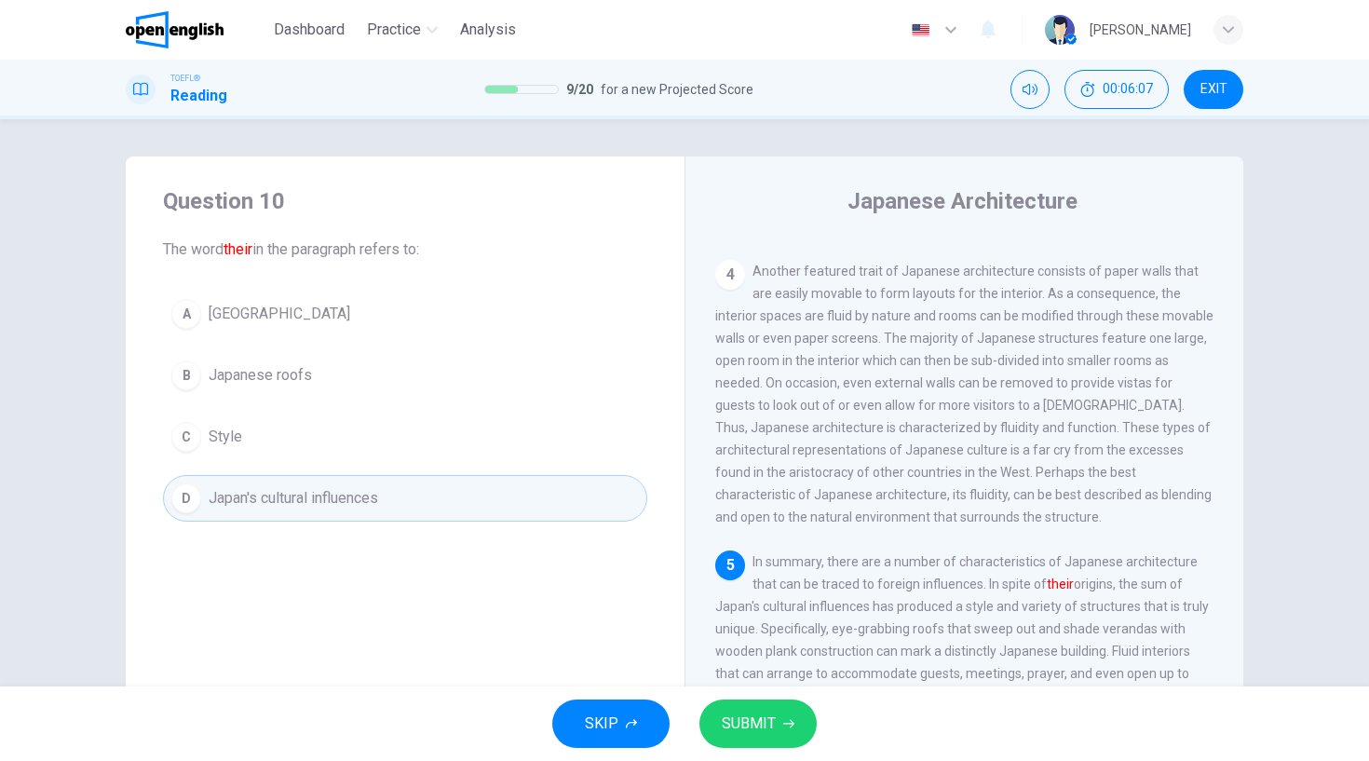
click at [783, 720] on icon "button" at bounding box center [788, 723] width 11 height 11
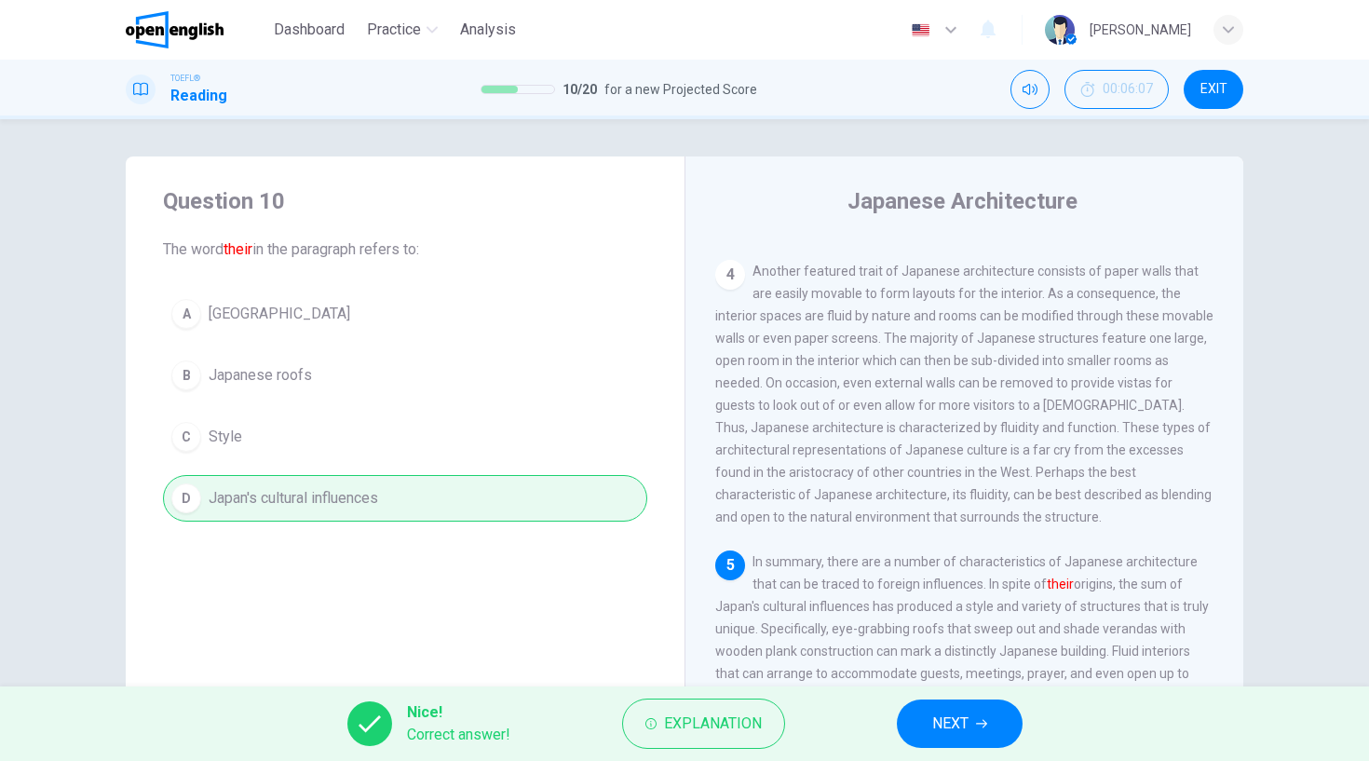
click at [974, 720] on button "NEXT" at bounding box center [960, 723] width 126 height 48
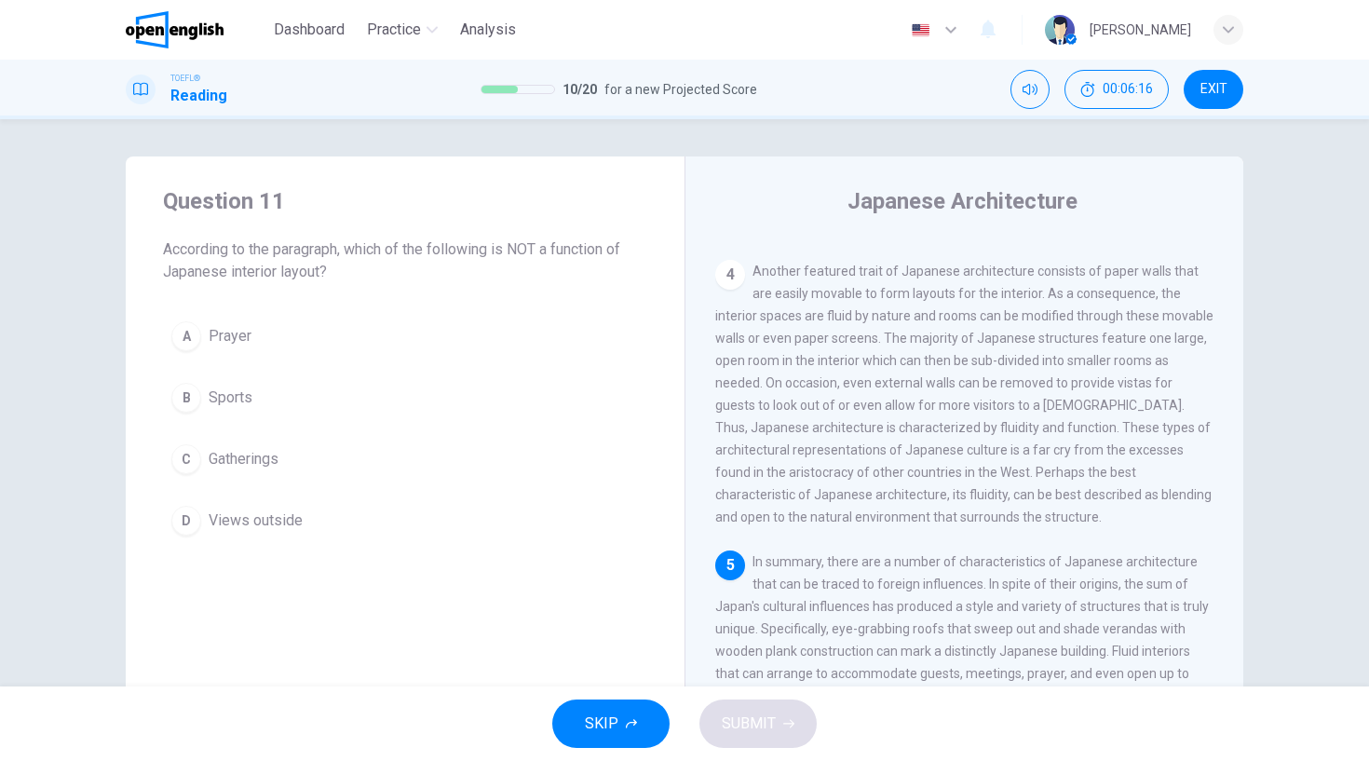
click at [183, 391] on div "B" at bounding box center [186, 398] width 30 height 30
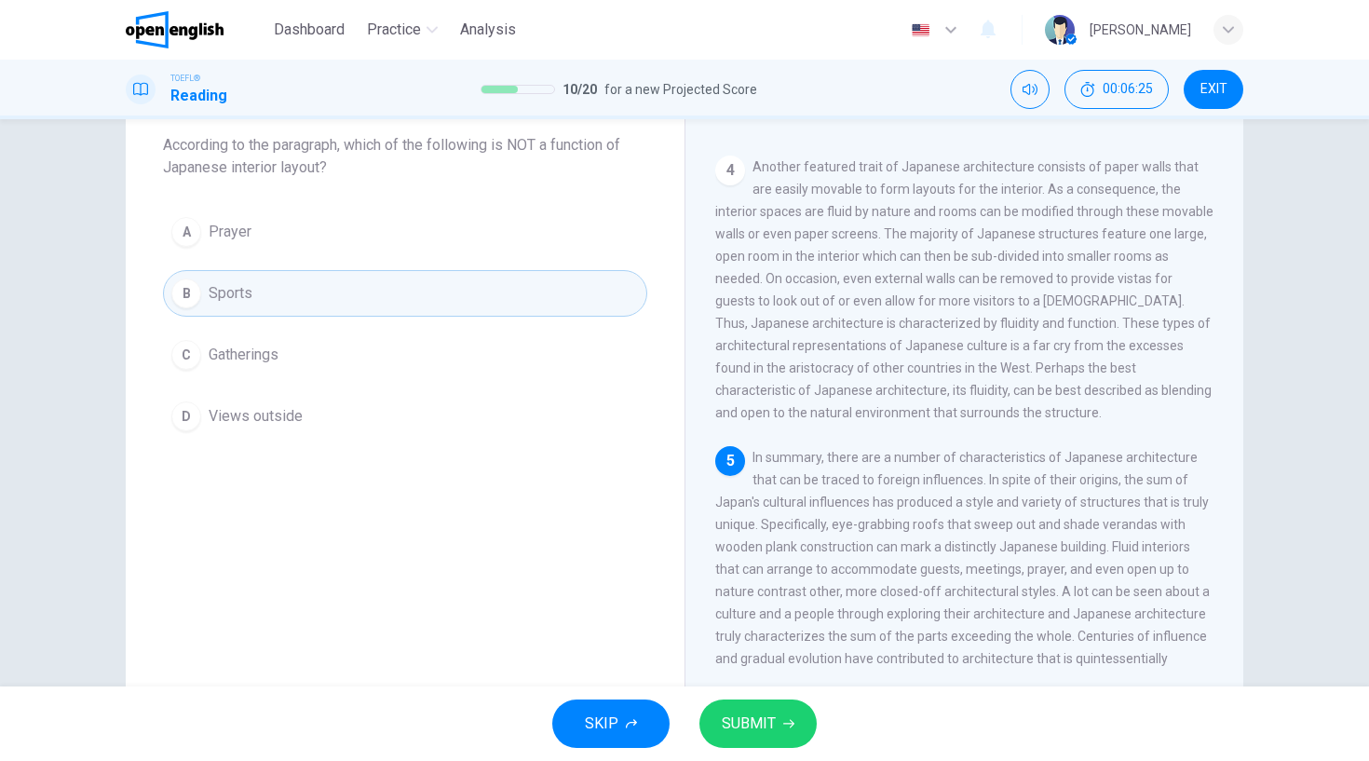
scroll to position [106, 0]
click at [771, 712] on span "SUBMIT" at bounding box center [749, 724] width 54 height 26
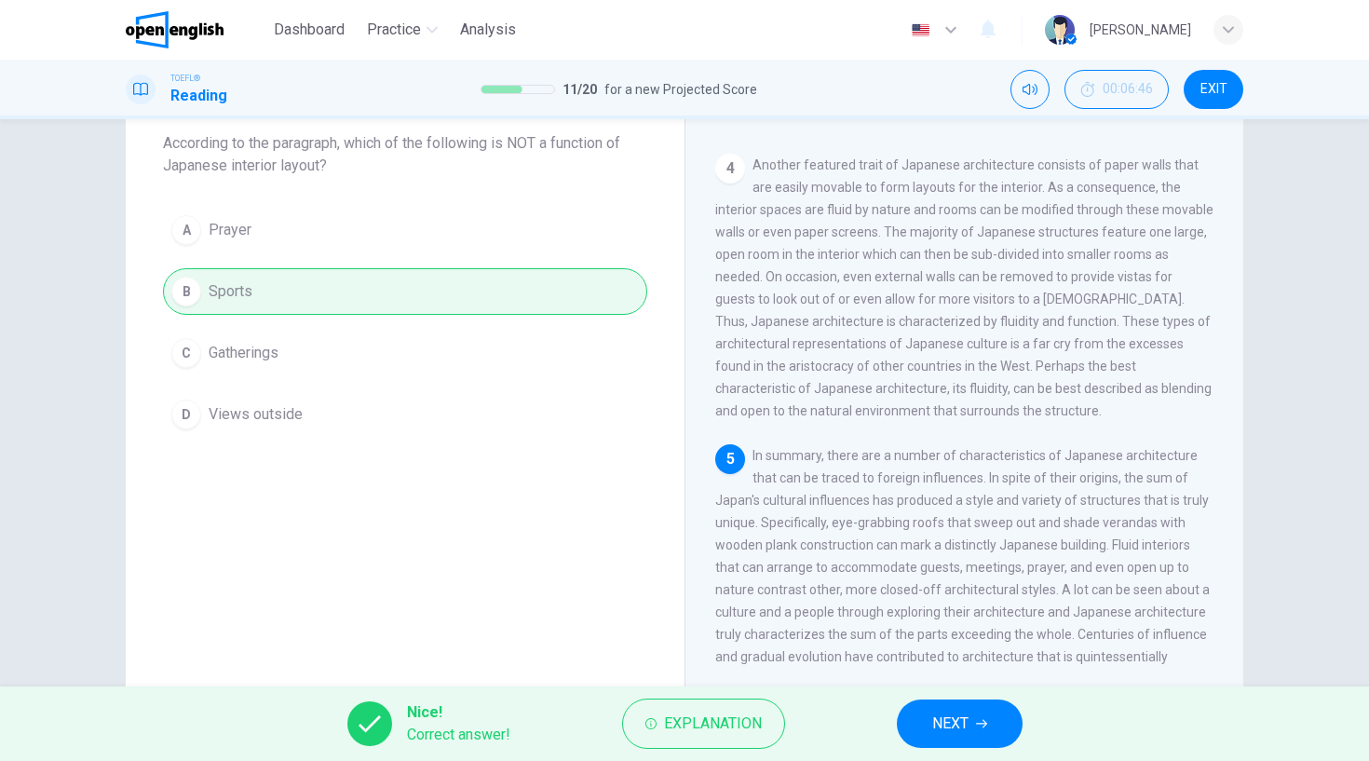
click at [949, 724] on span "NEXT" at bounding box center [950, 724] width 36 height 26
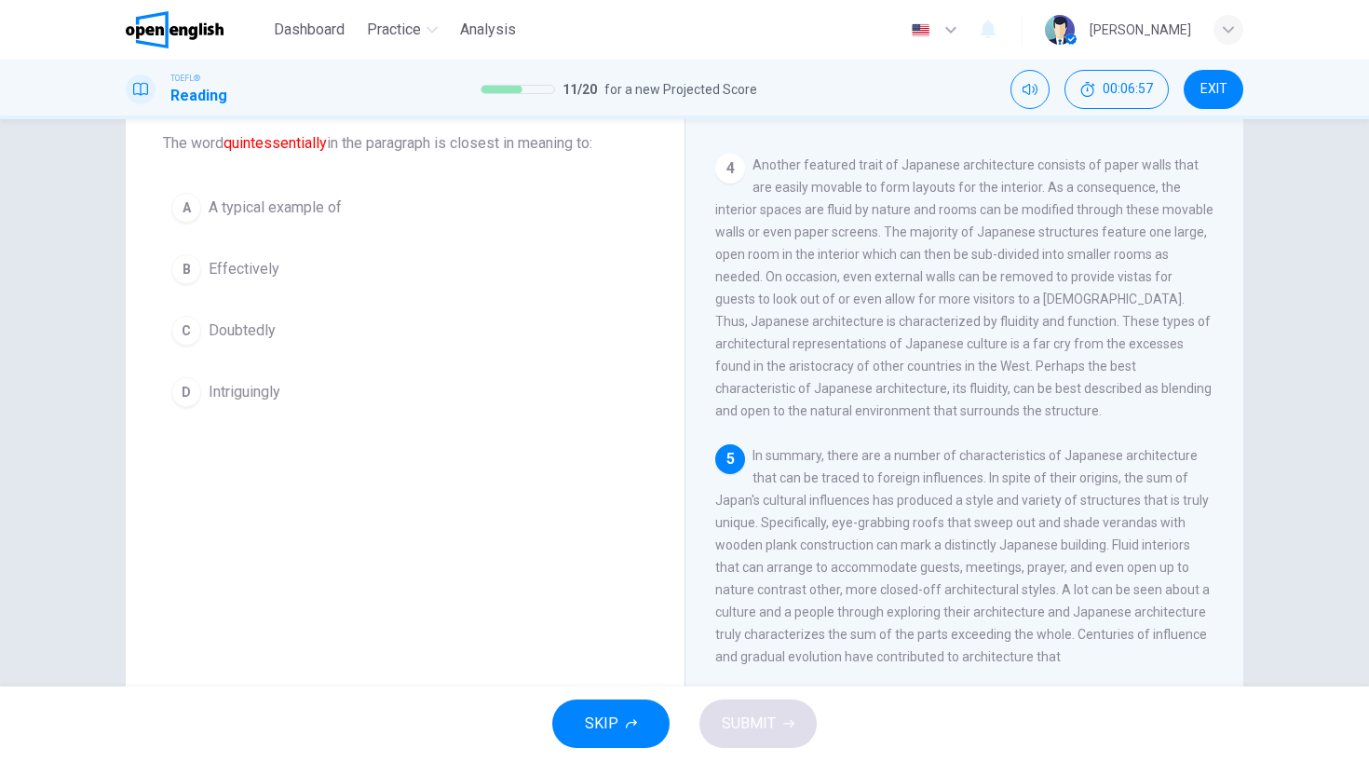
click at [185, 260] on div "B" at bounding box center [186, 269] width 30 height 30
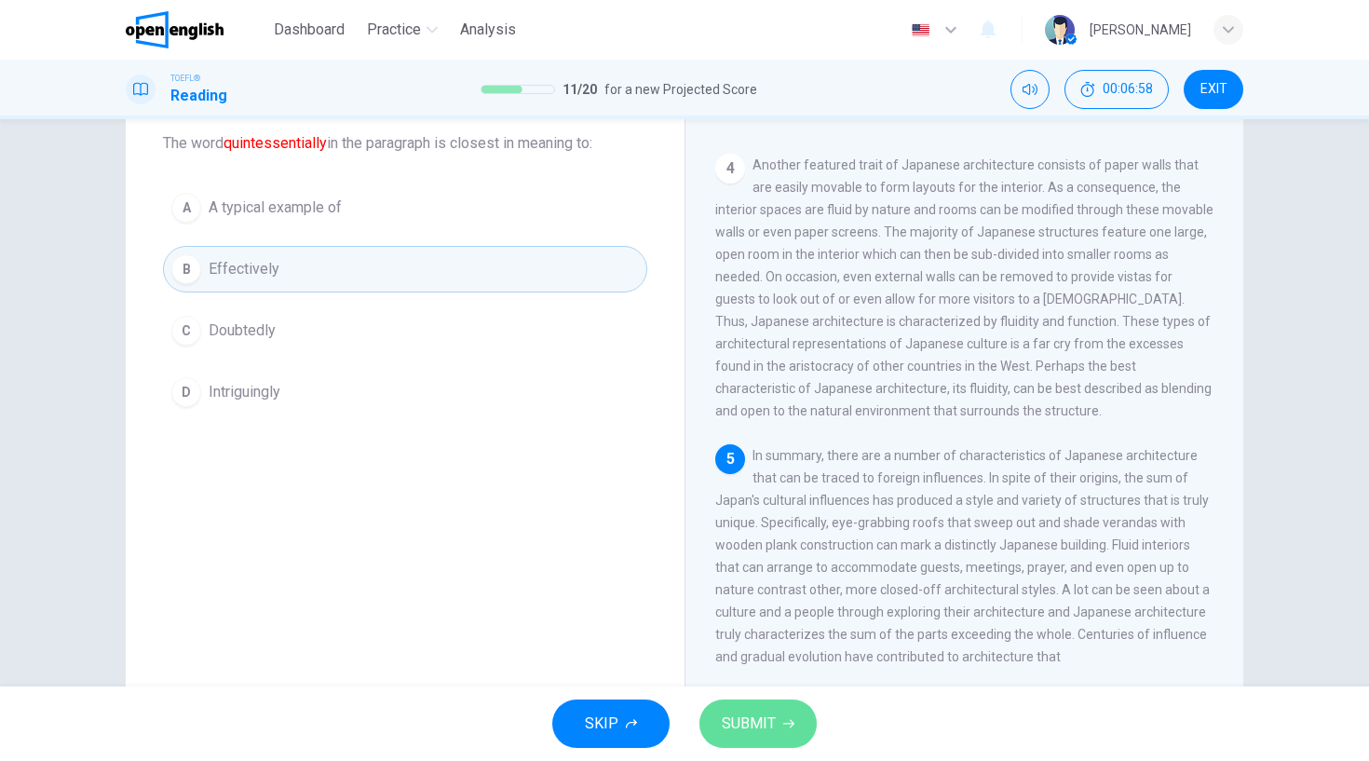
click at [777, 715] on button "SUBMIT" at bounding box center [757, 723] width 117 height 48
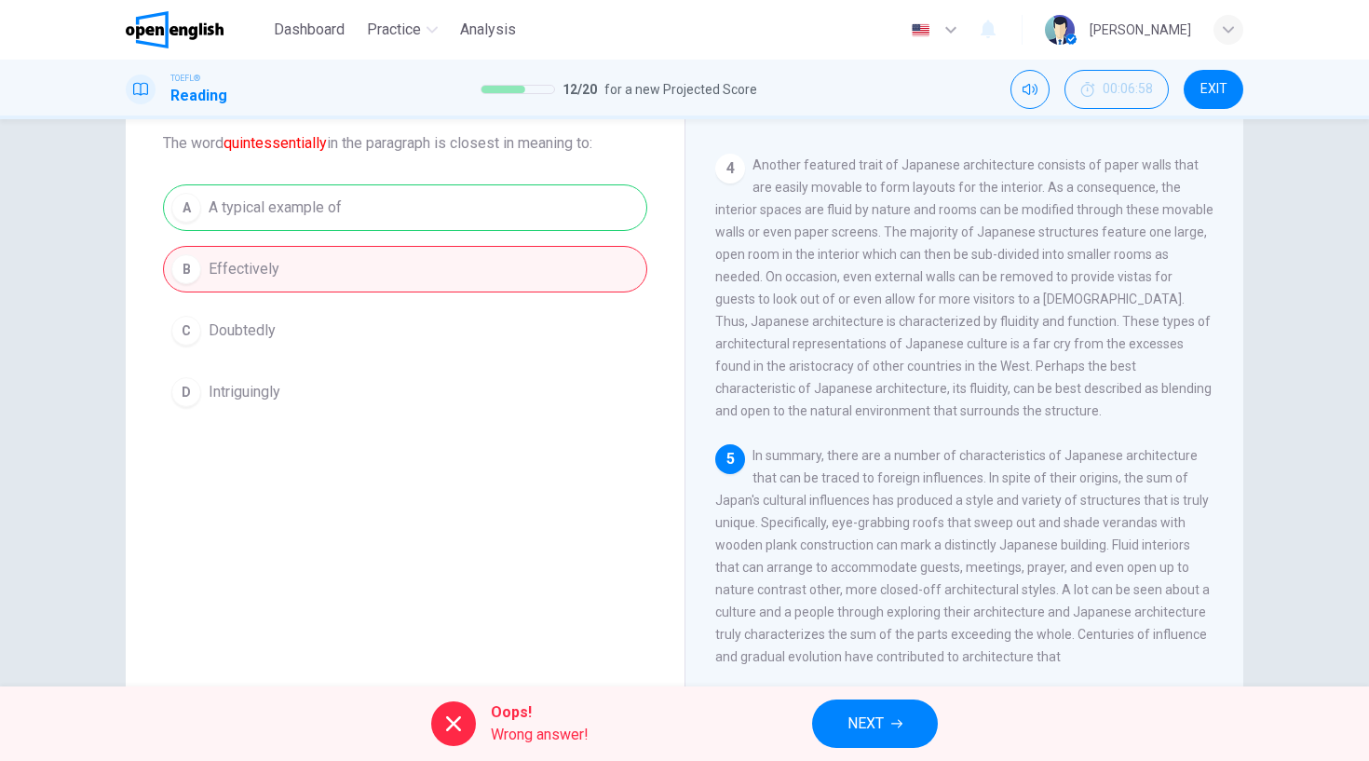
click at [886, 721] on button "NEXT" at bounding box center [875, 723] width 126 height 48
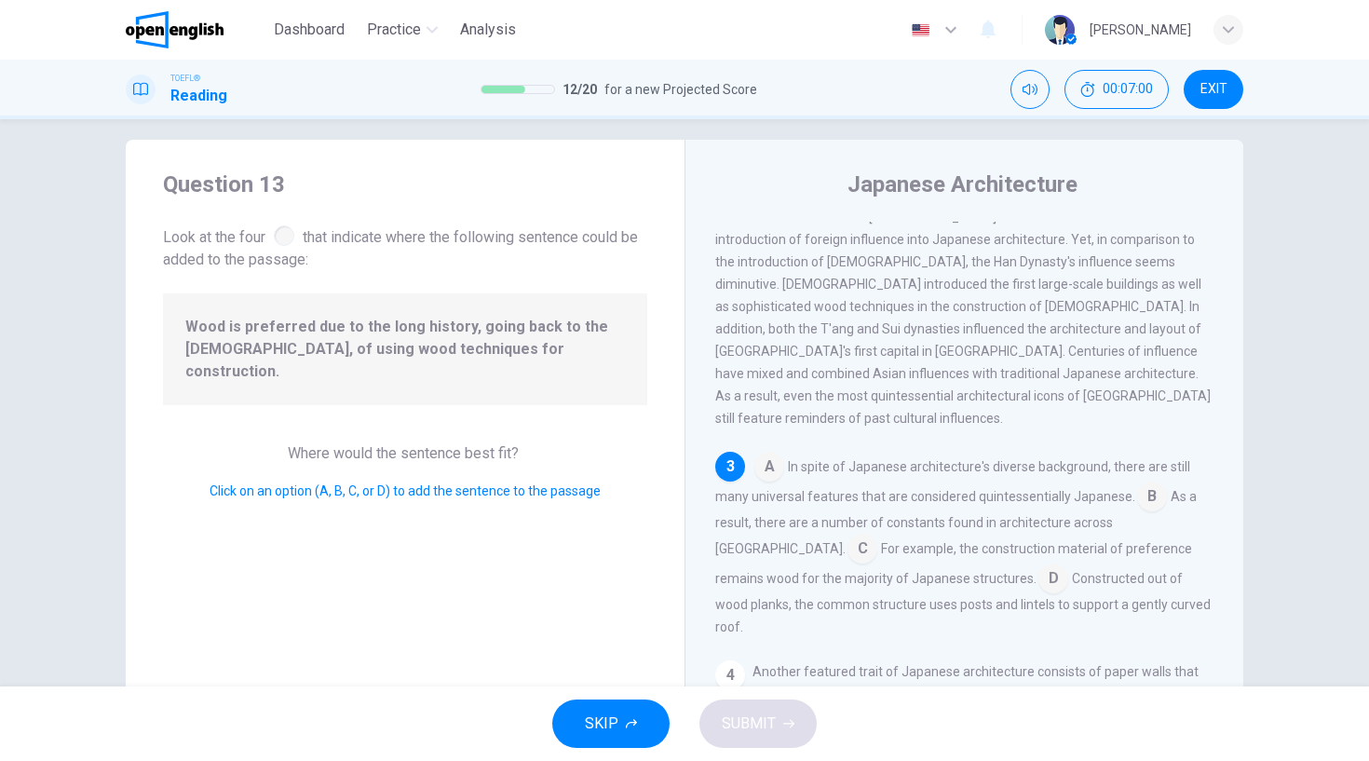
scroll to position [12, 0]
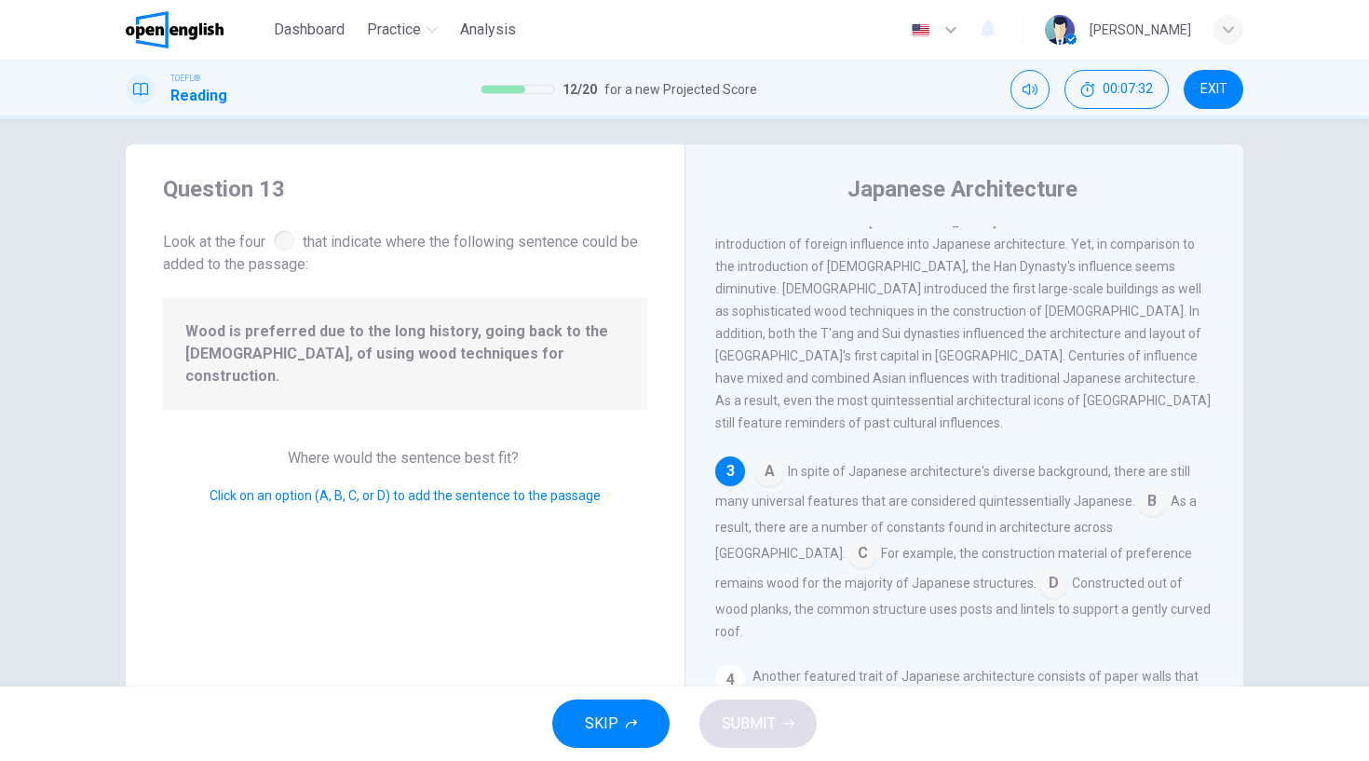
click at [877, 540] on input at bounding box center [863, 555] width 30 height 30
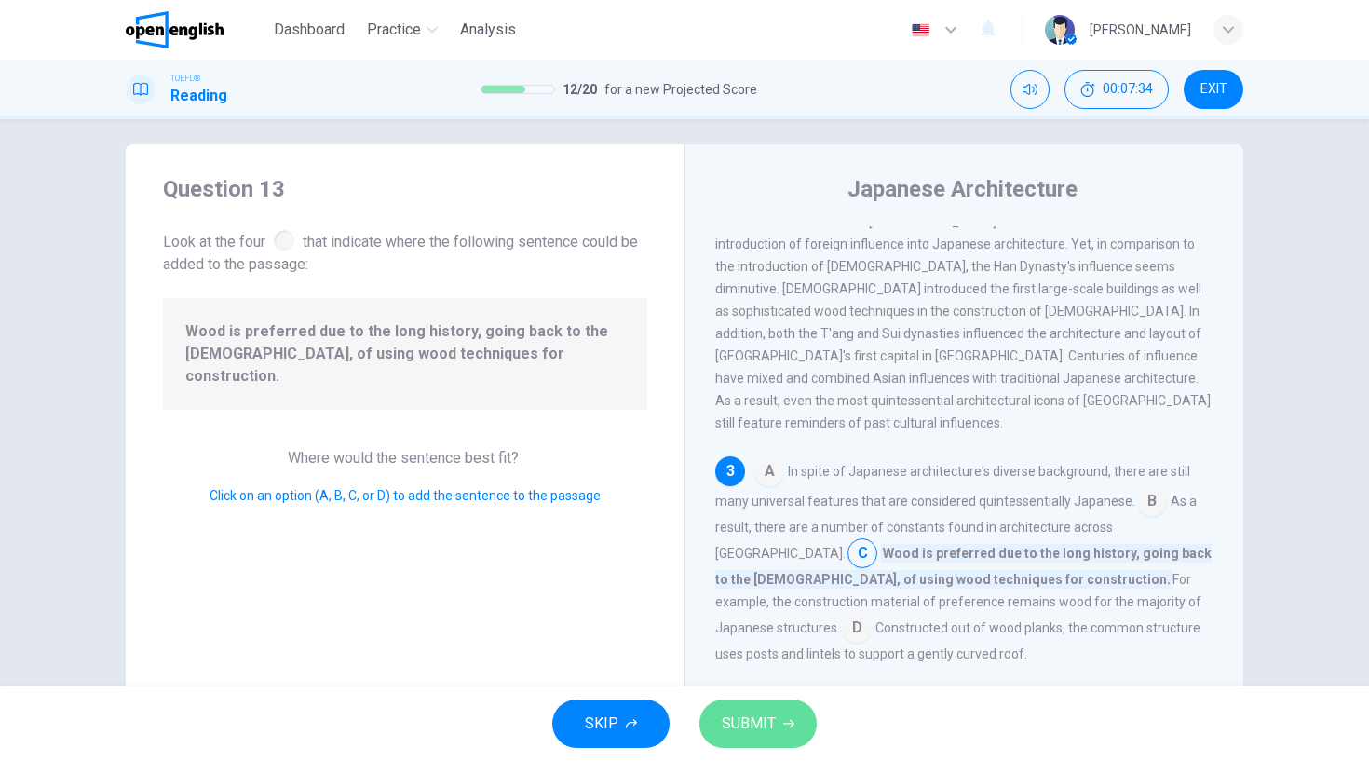
click at [746, 714] on span "SUBMIT" at bounding box center [749, 724] width 54 height 26
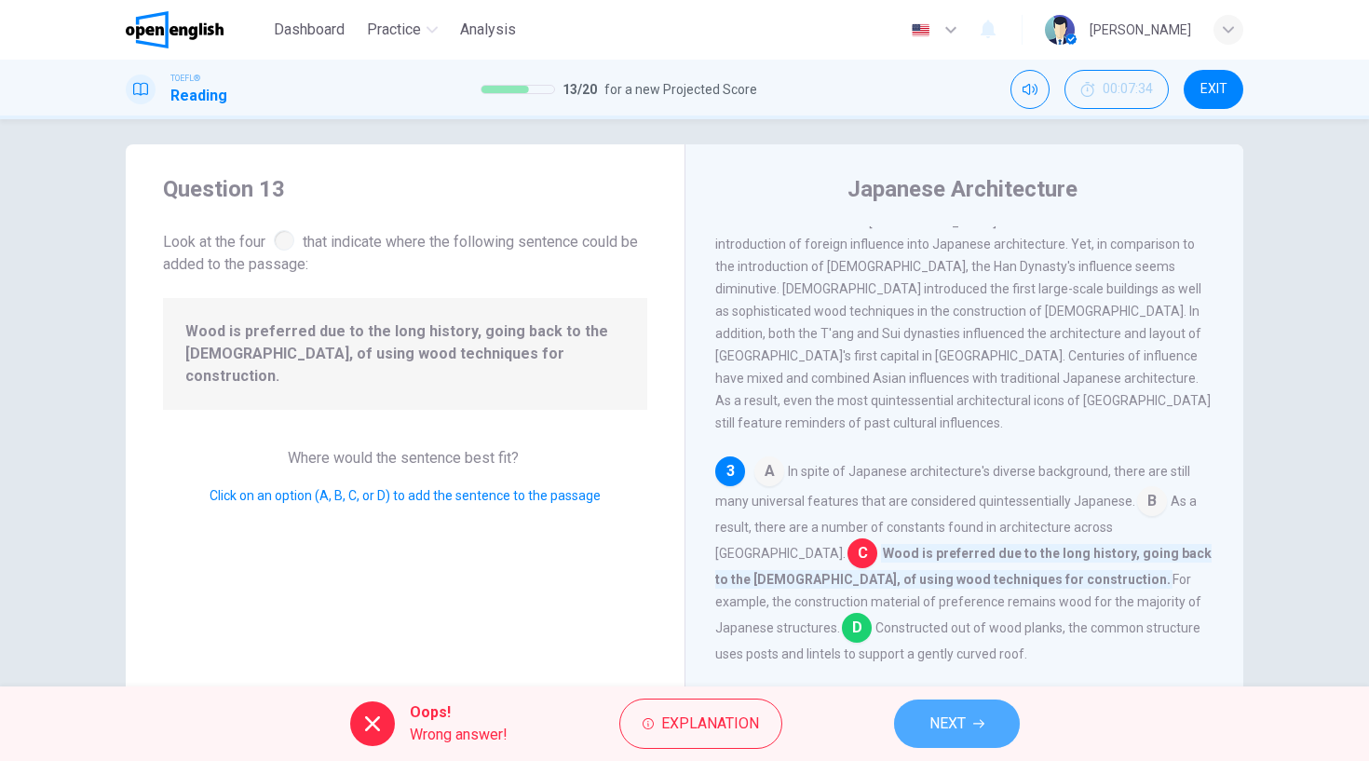
click at [952, 714] on span "NEXT" at bounding box center [947, 724] width 36 height 26
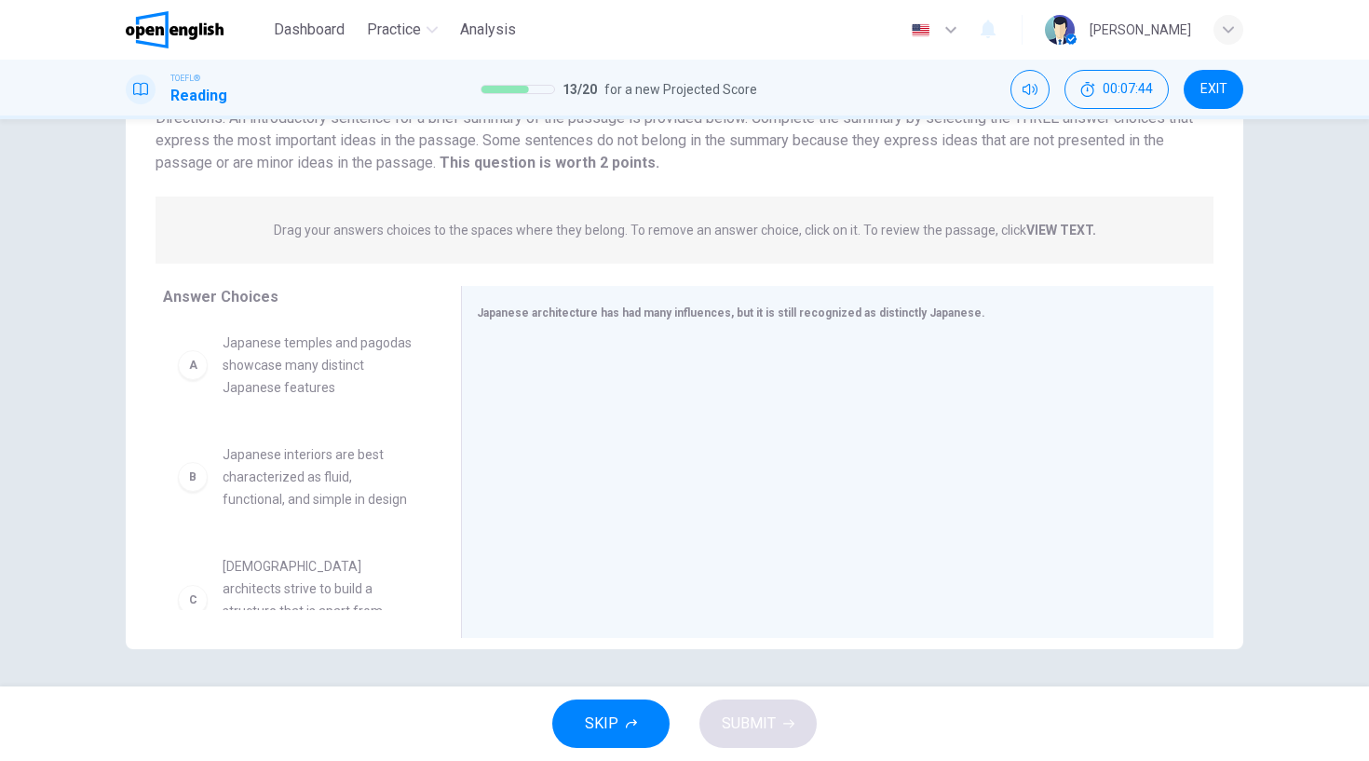
scroll to position [5, 0]
drag, startPoint x: 441, startPoint y: 344, endPoint x: 441, endPoint y: 374, distance: 30.7
click at [441, 374] on div "A Japanese temples and pagodas showcase many distinct Japanese features B Japan…" at bounding box center [304, 466] width 283 height 287
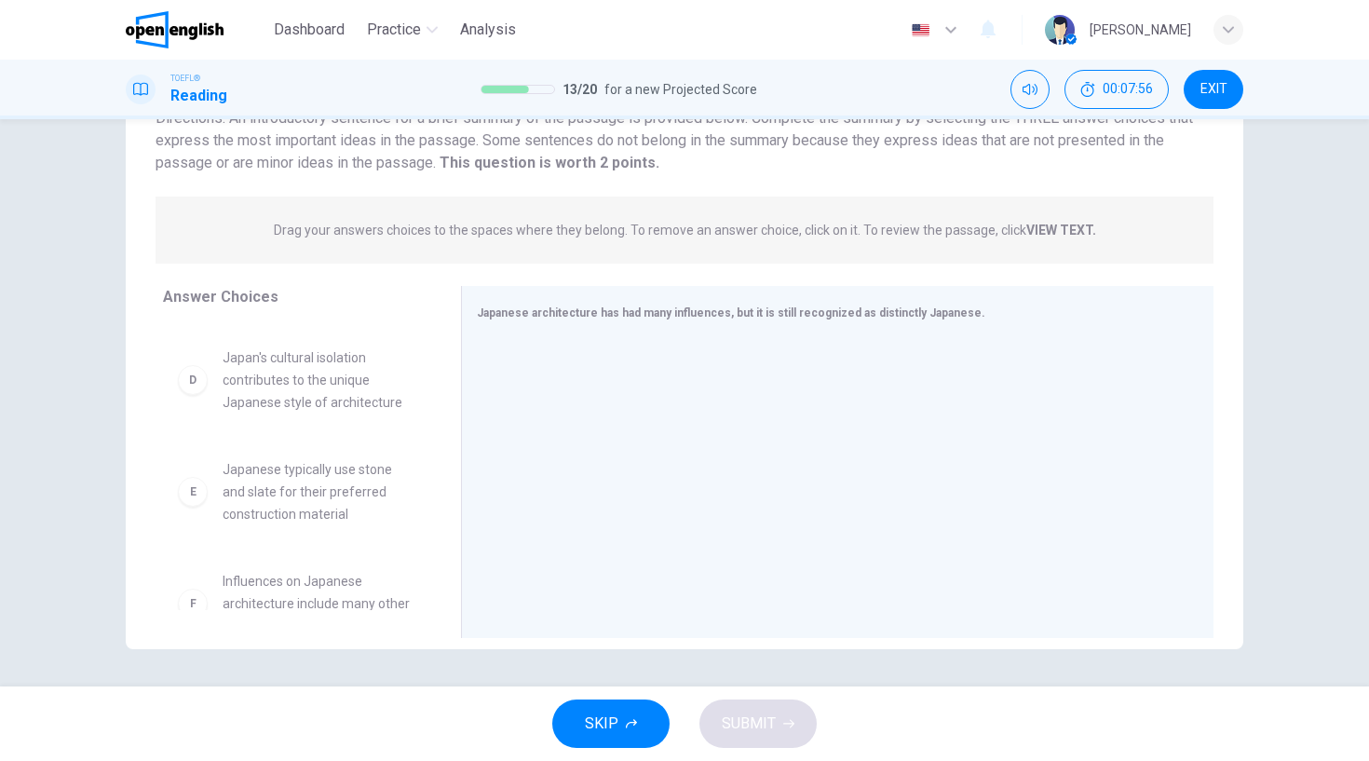
scroll to position [369, 0]
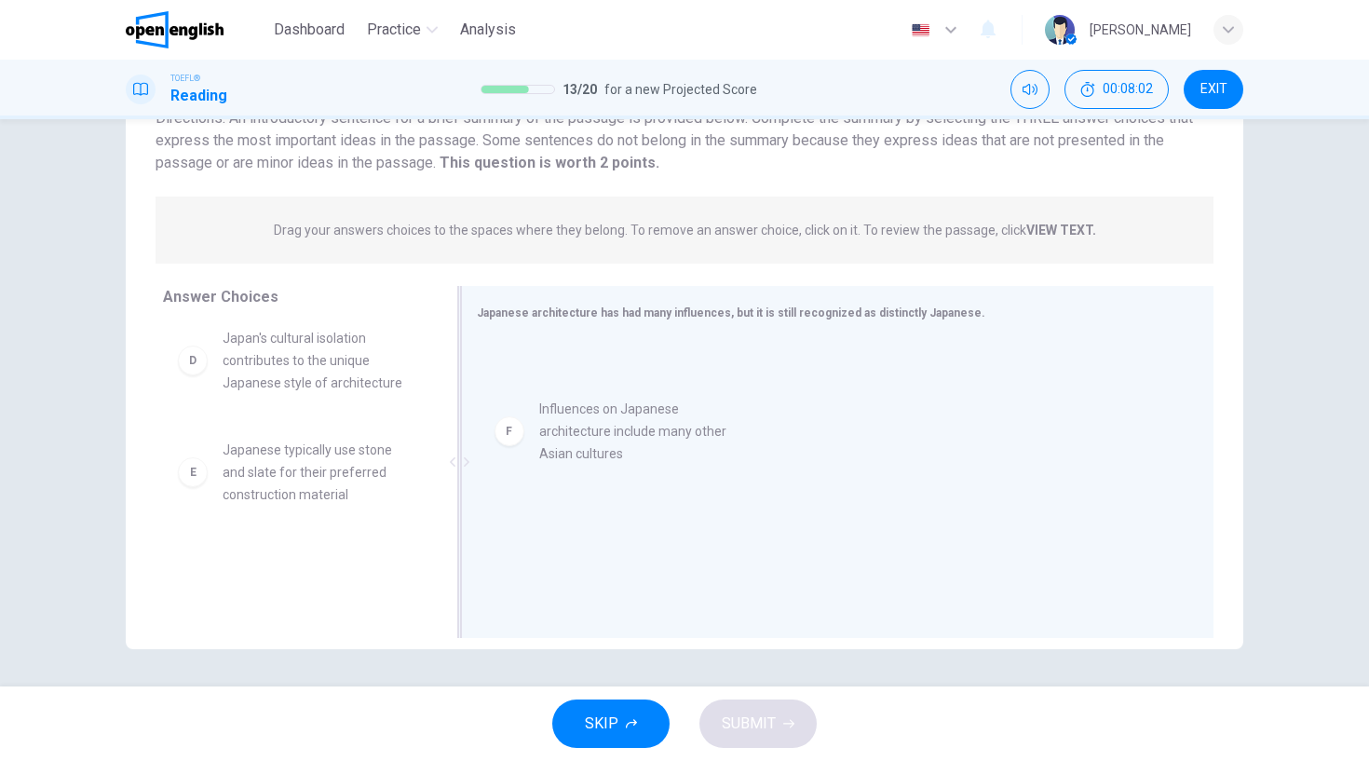
drag, startPoint x: 313, startPoint y: 543, endPoint x: 664, endPoint y: 379, distance: 387.5
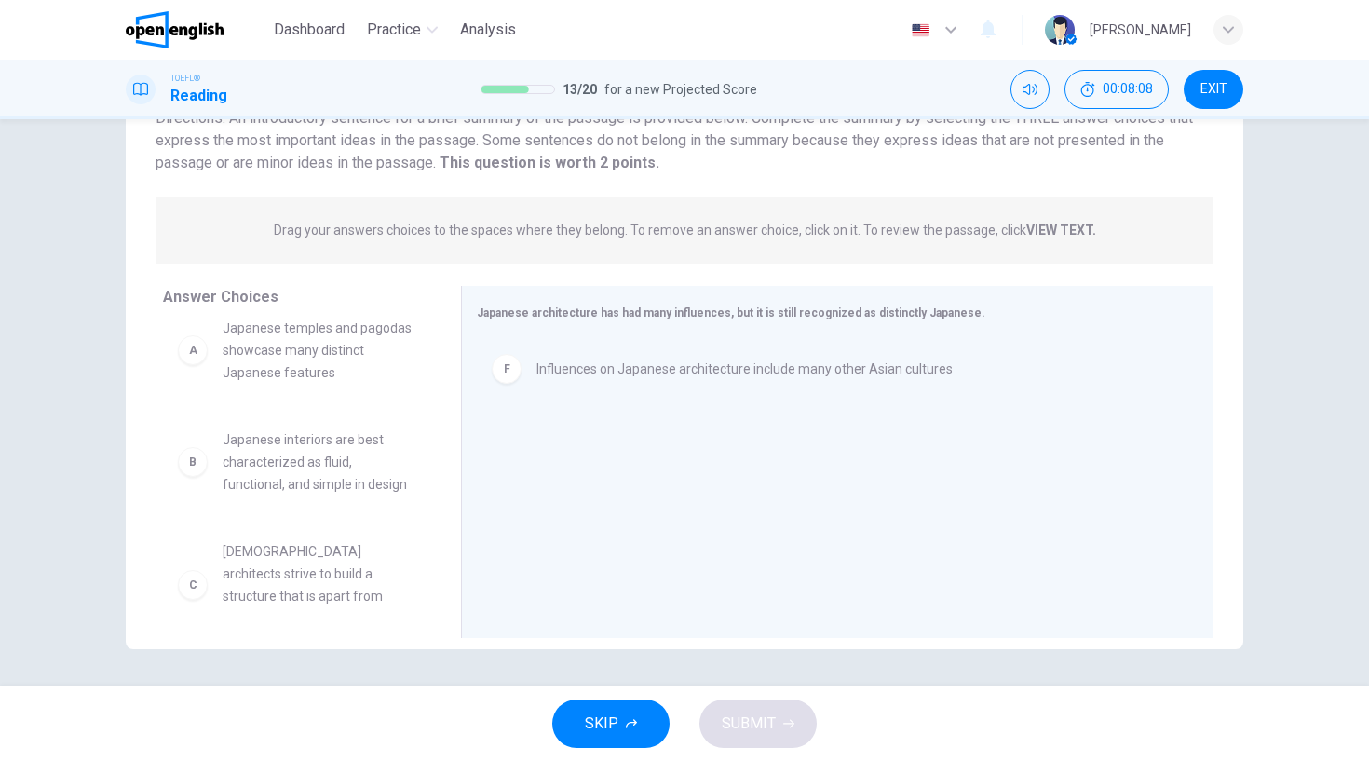
scroll to position [0, 0]
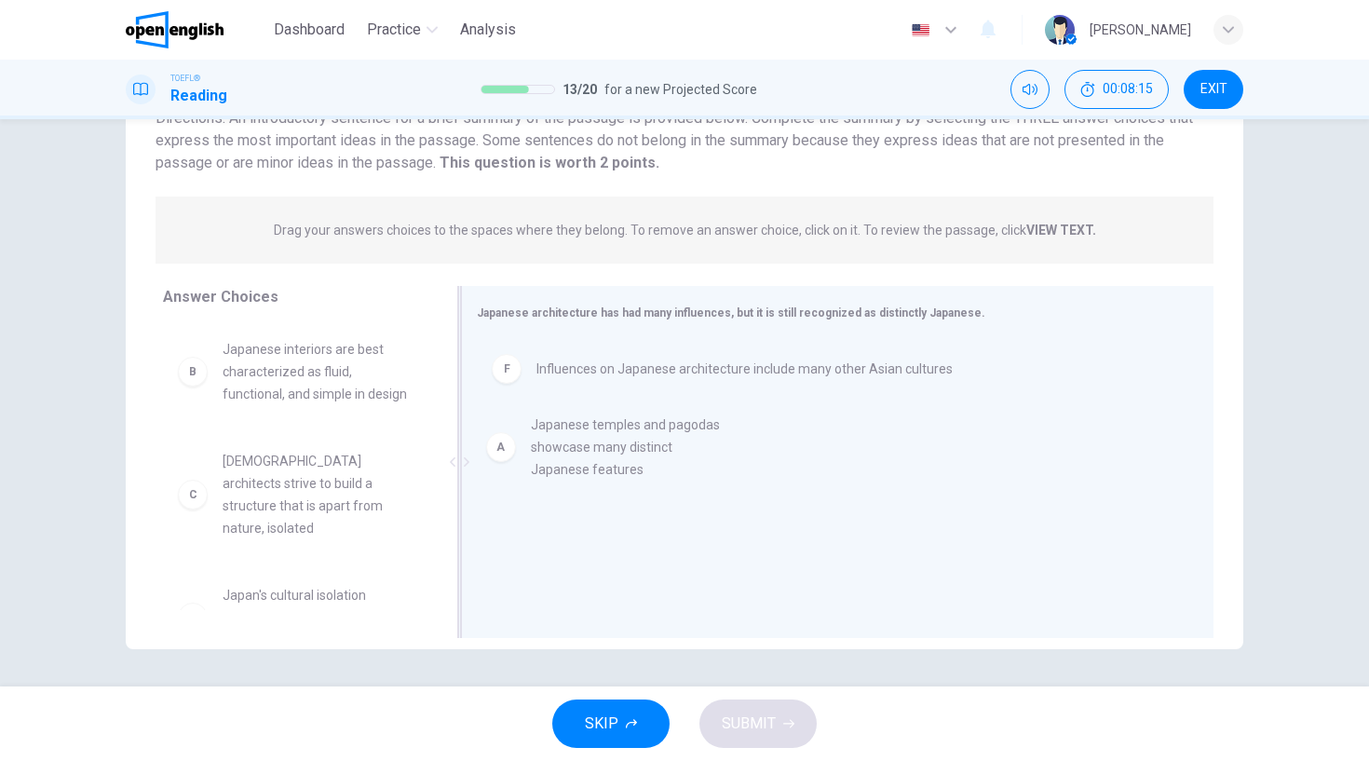
drag, startPoint x: 344, startPoint y: 372, endPoint x: 662, endPoint y: 449, distance: 327.8
drag, startPoint x: 436, startPoint y: 417, endPoint x: 436, endPoint y: 428, distance: 11.2
click at [436, 428] on div "B Japanese interiors are best characterized as fluid, functional, and simple in…" at bounding box center [304, 466] width 283 height 287
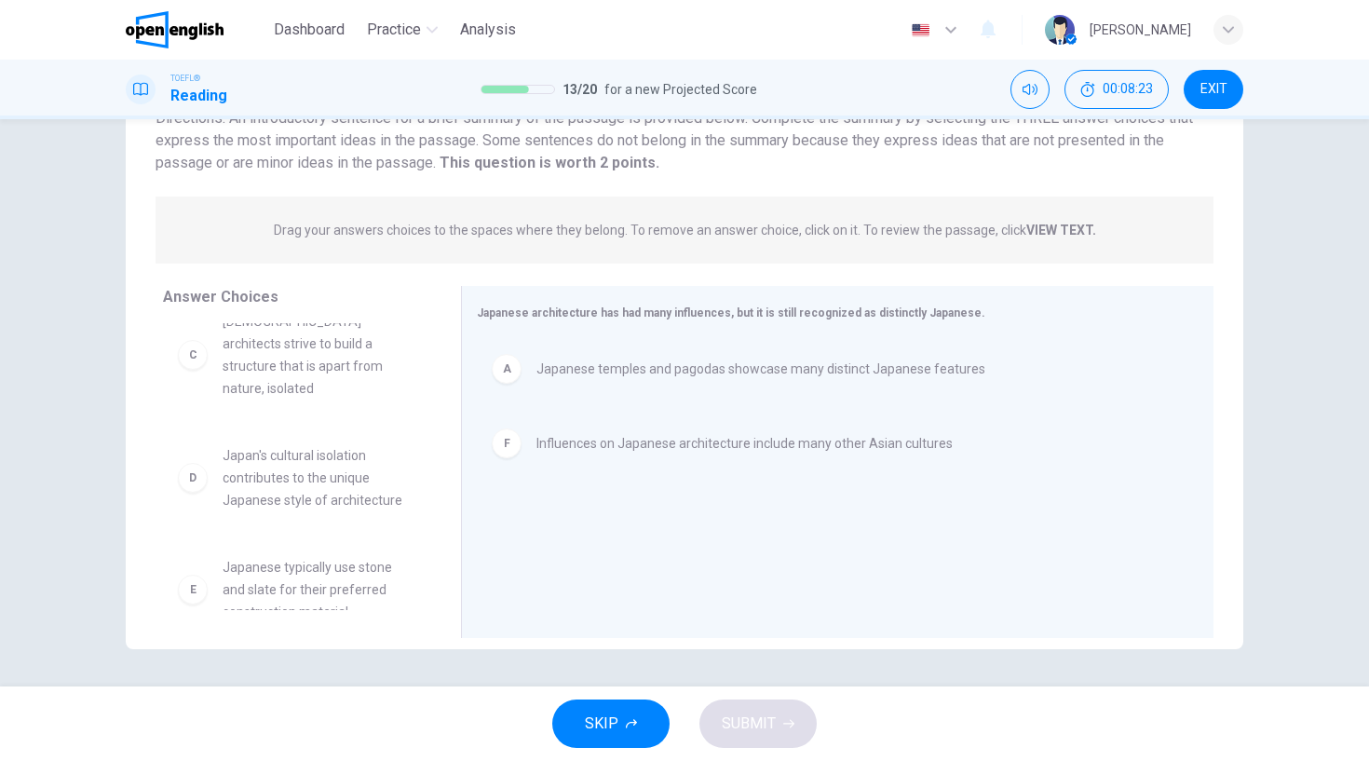
scroll to position [145, 0]
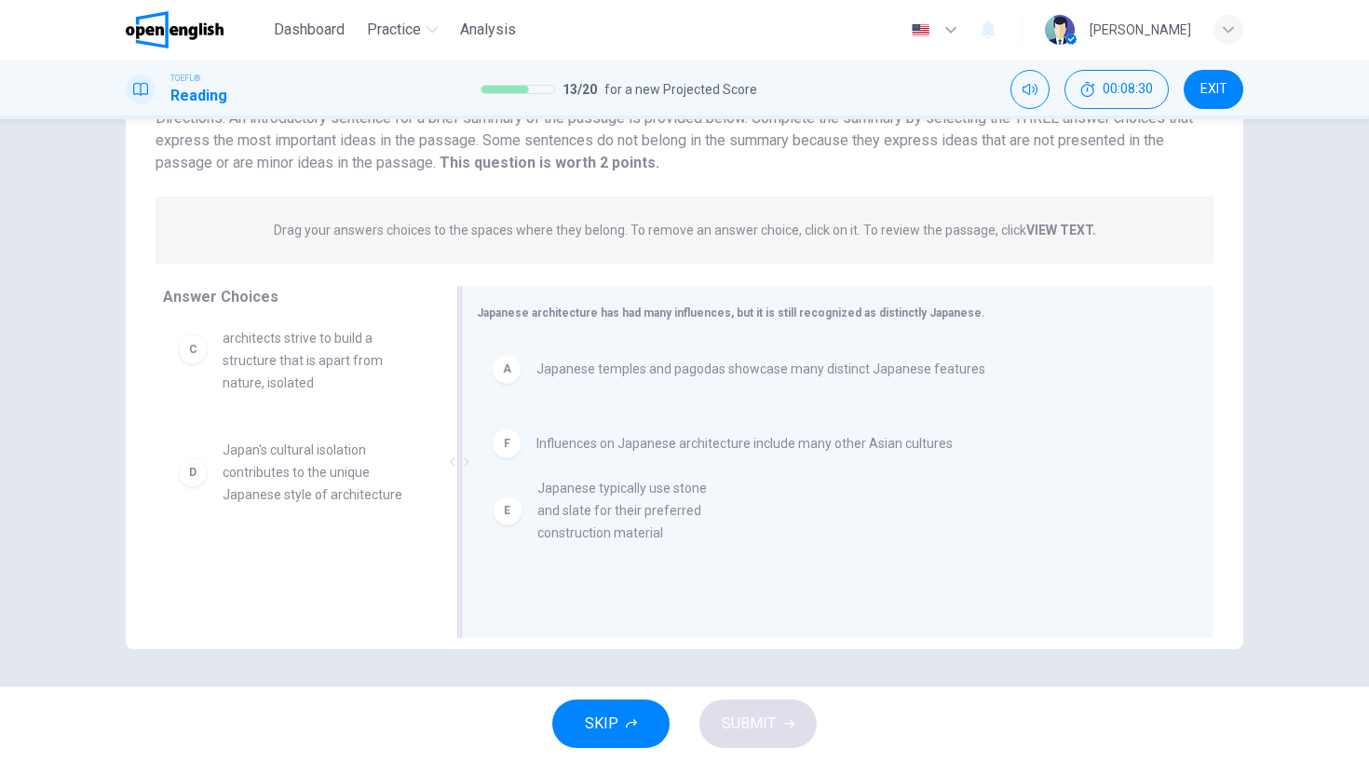
drag, startPoint x: 332, startPoint y: 538, endPoint x: 675, endPoint y: 473, distance: 348.9
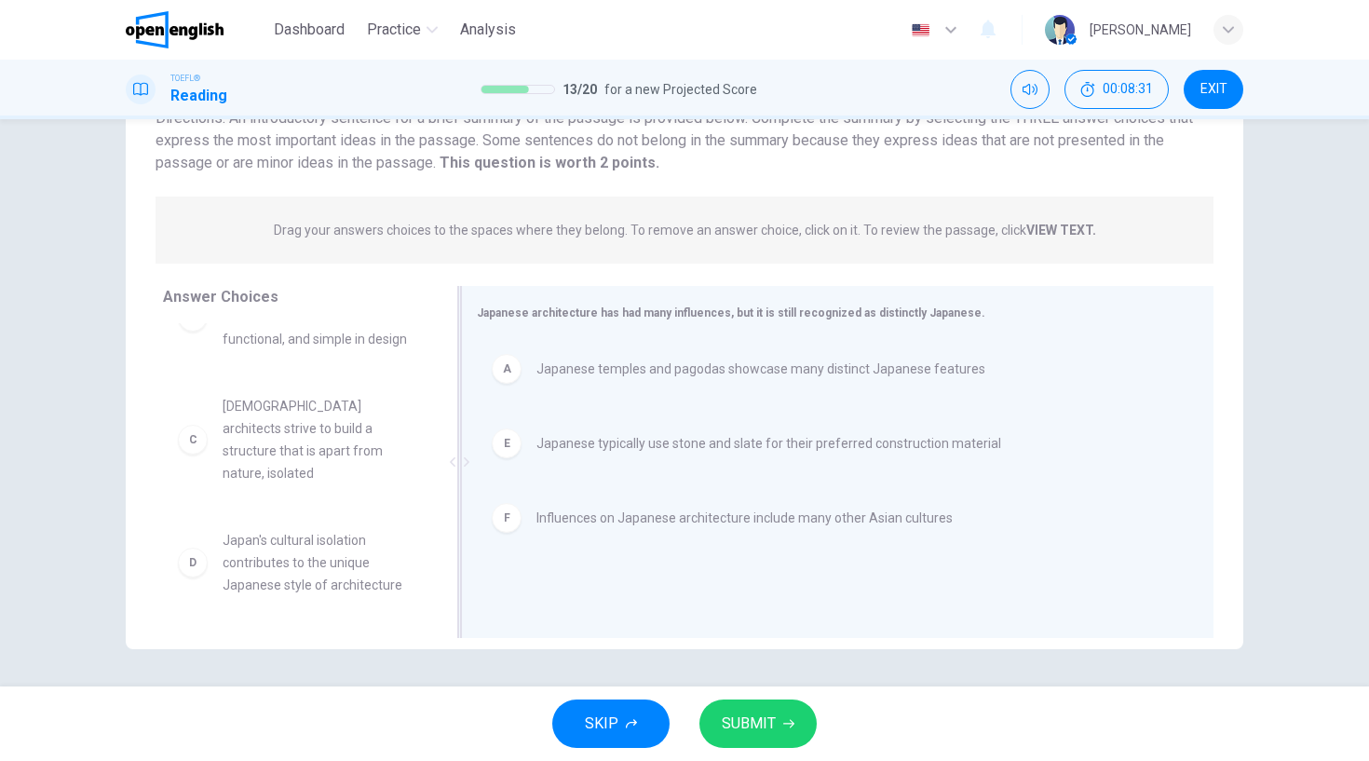
scroll to position [34, 0]
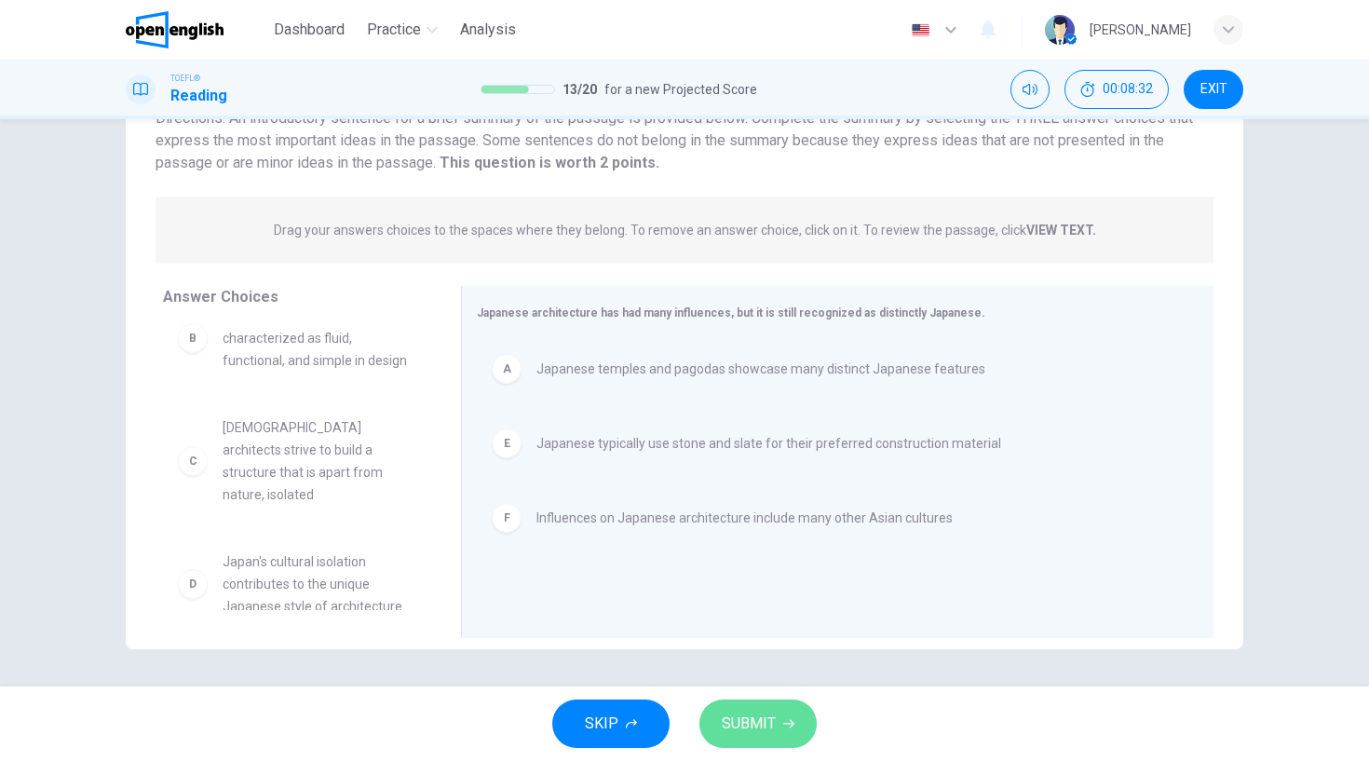
click at [761, 713] on span "SUBMIT" at bounding box center [749, 724] width 54 height 26
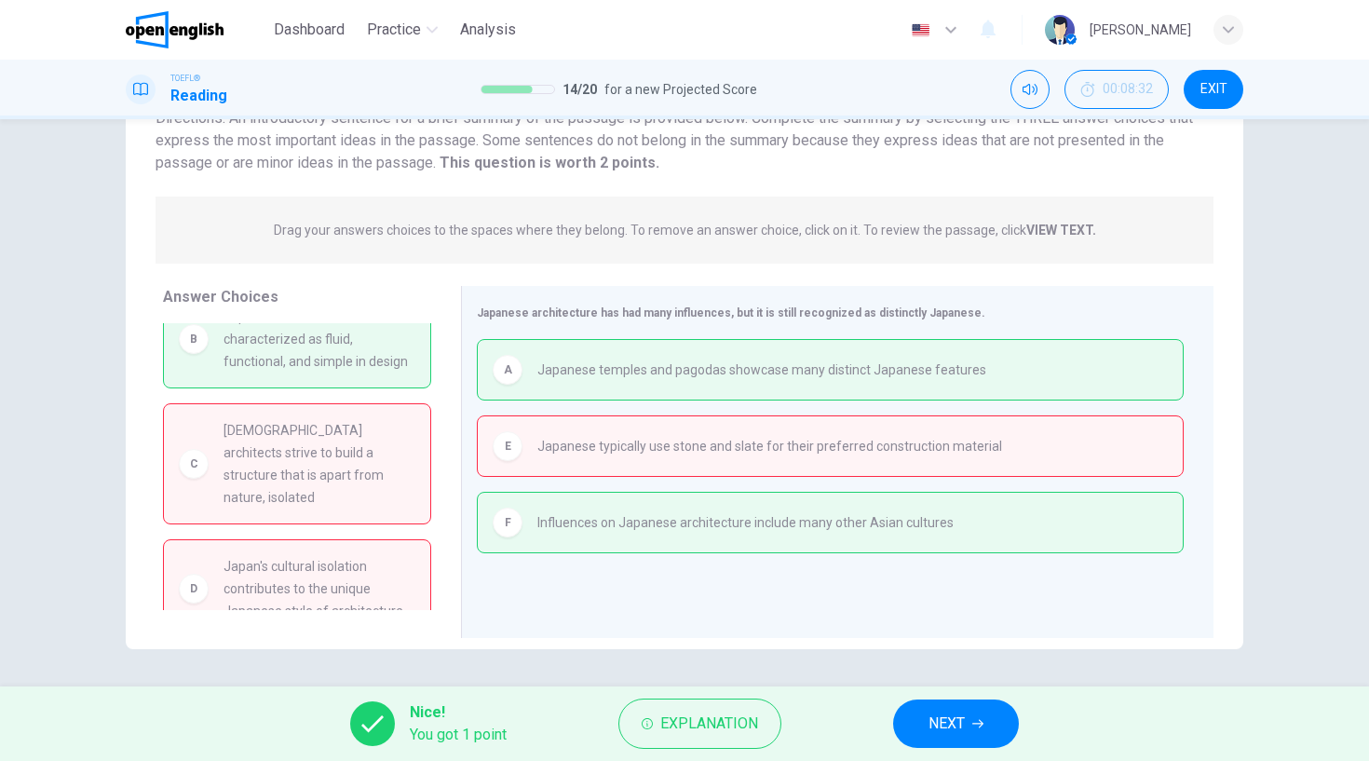
scroll to position [0, 0]
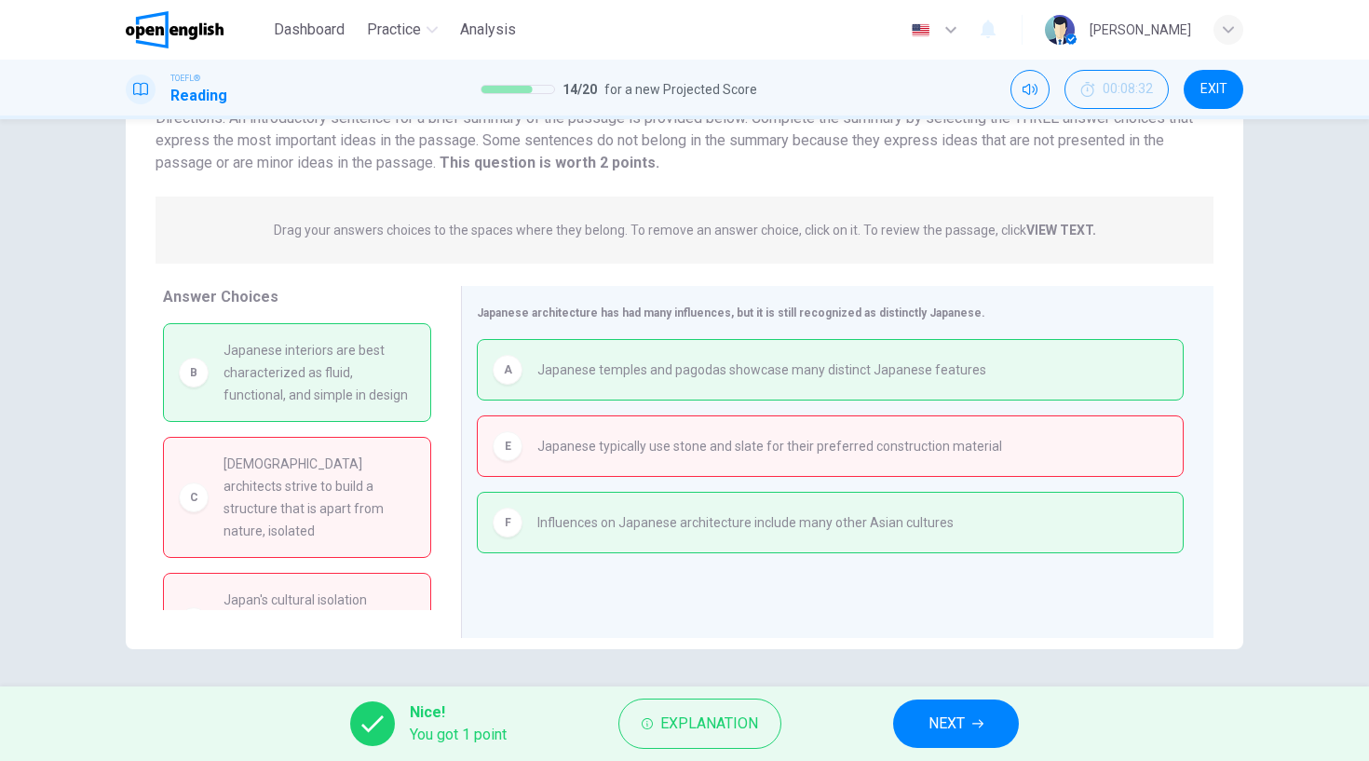
click at [975, 725] on icon "button" at bounding box center [977, 723] width 11 height 11
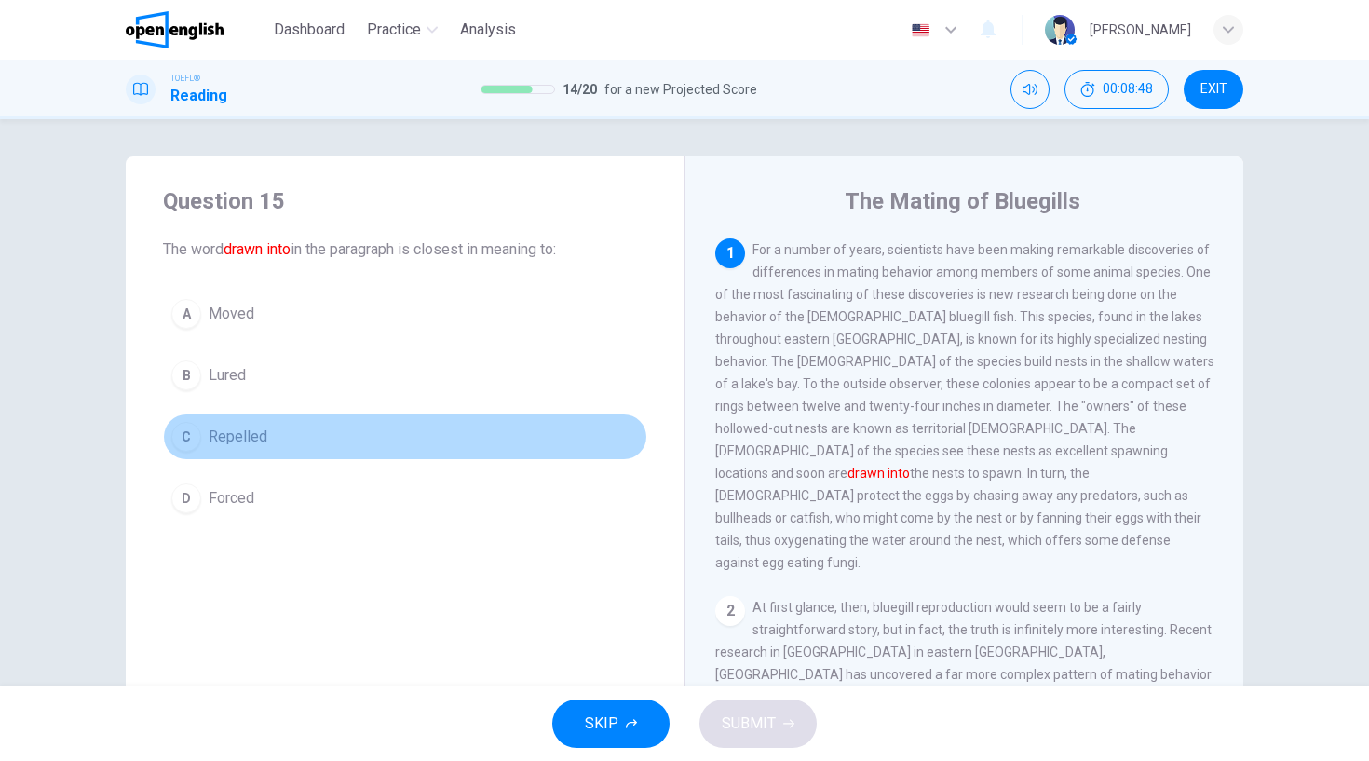
click at [187, 436] on div "C" at bounding box center [186, 437] width 30 height 30
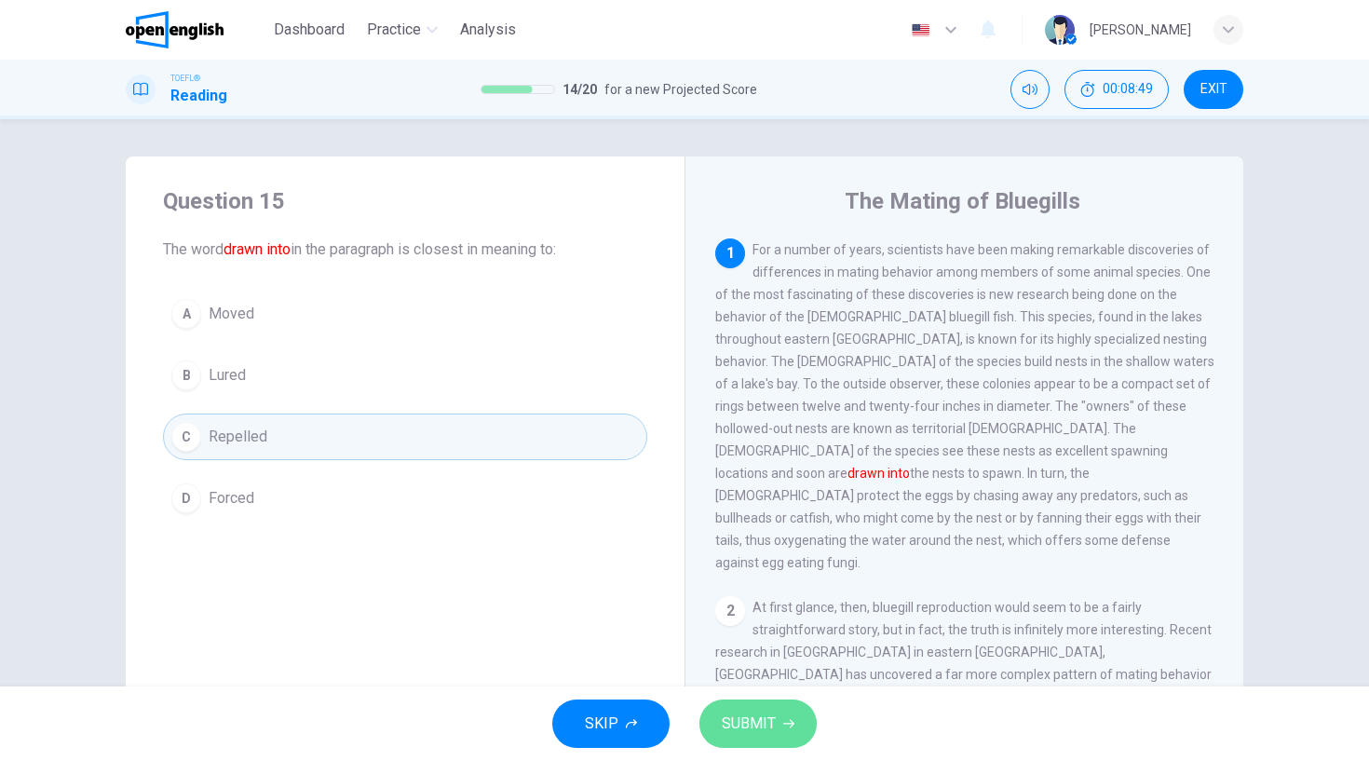
click at [757, 732] on span "SUBMIT" at bounding box center [749, 724] width 54 height 26
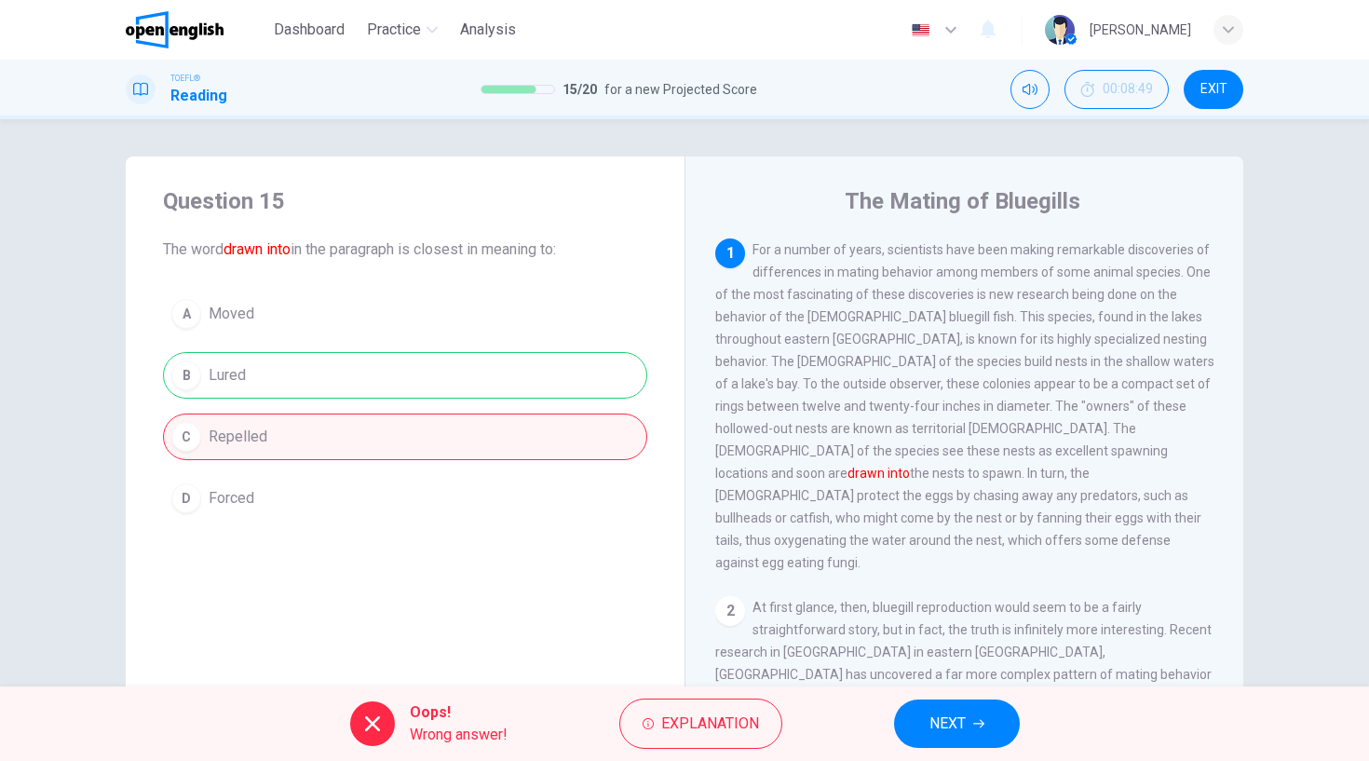
click at [980, 725] on icon "button" at bounding box center [978, 723] width 11 height 11
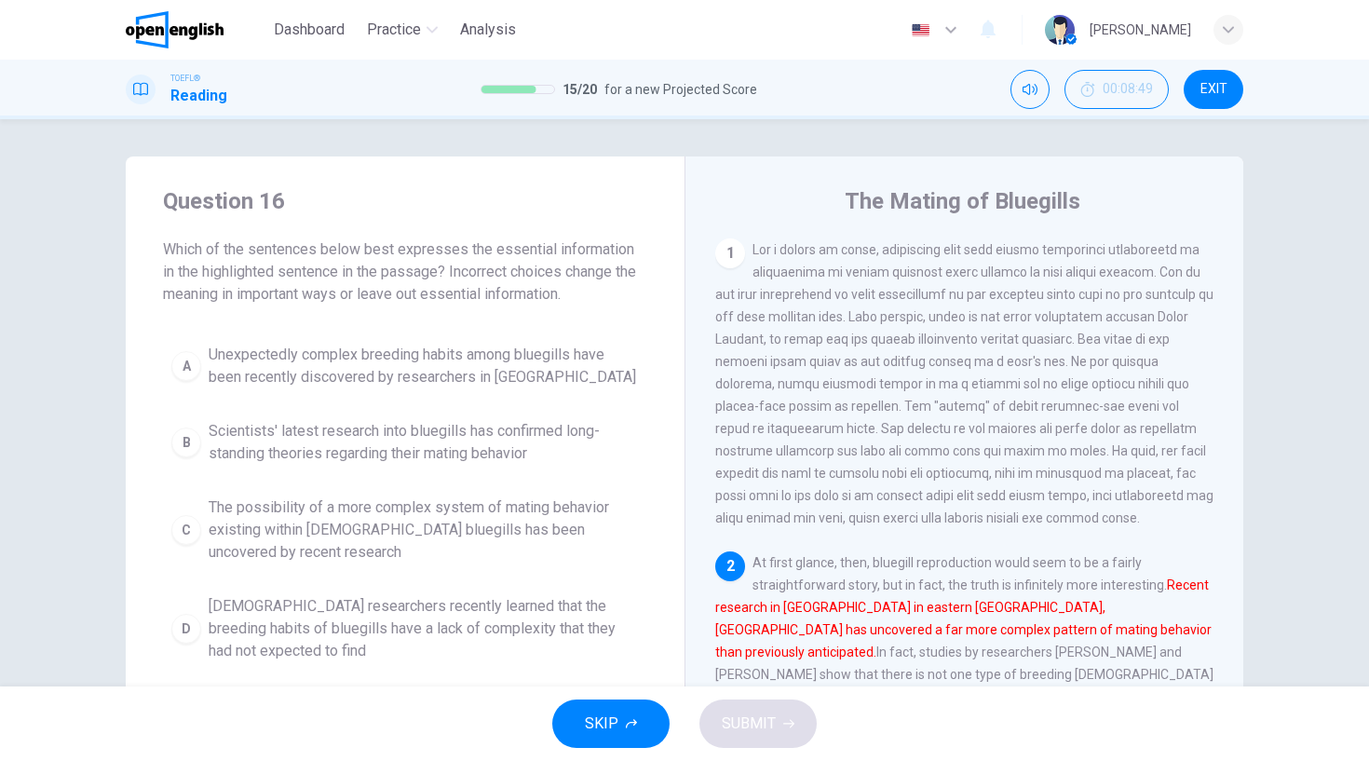
scroll to position [210, 0]
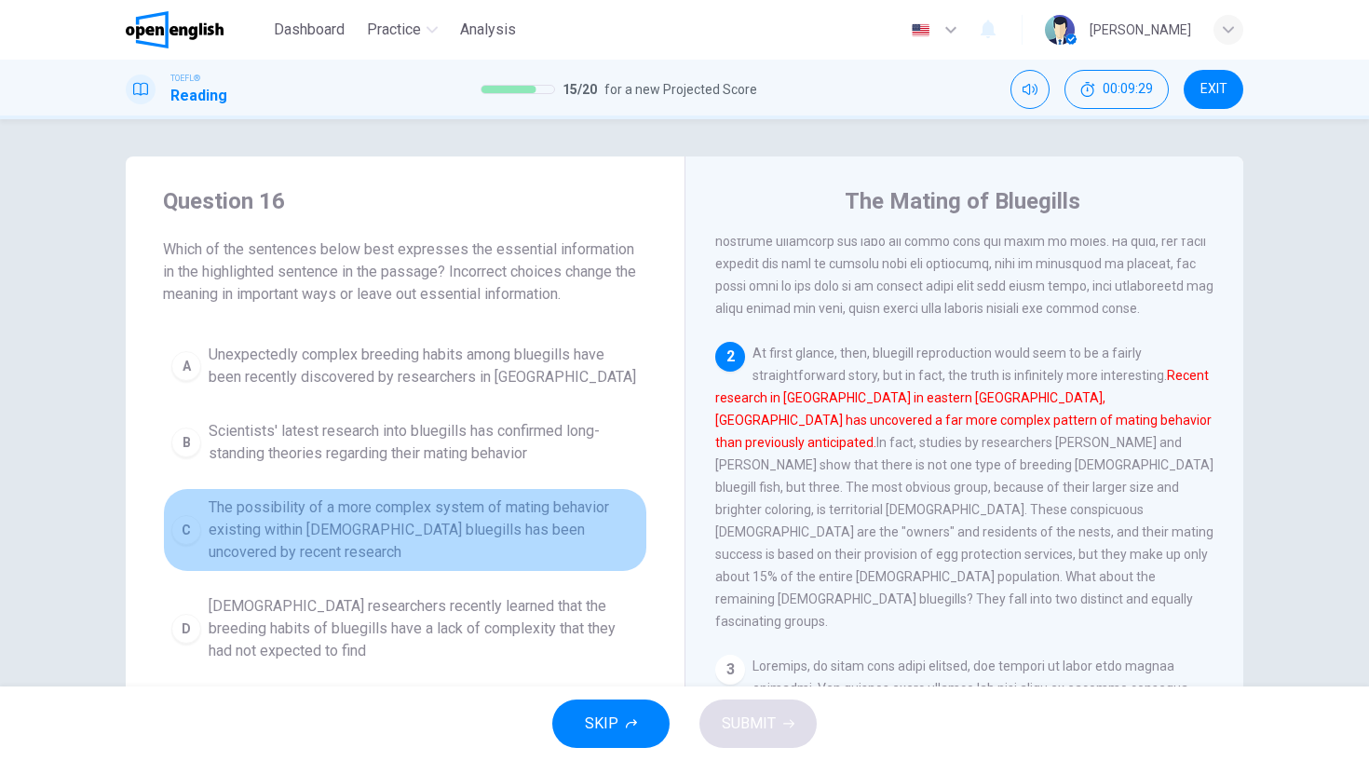
click at [189, 527] on div "C" at bounding box center [186, 530] width 30 height 30
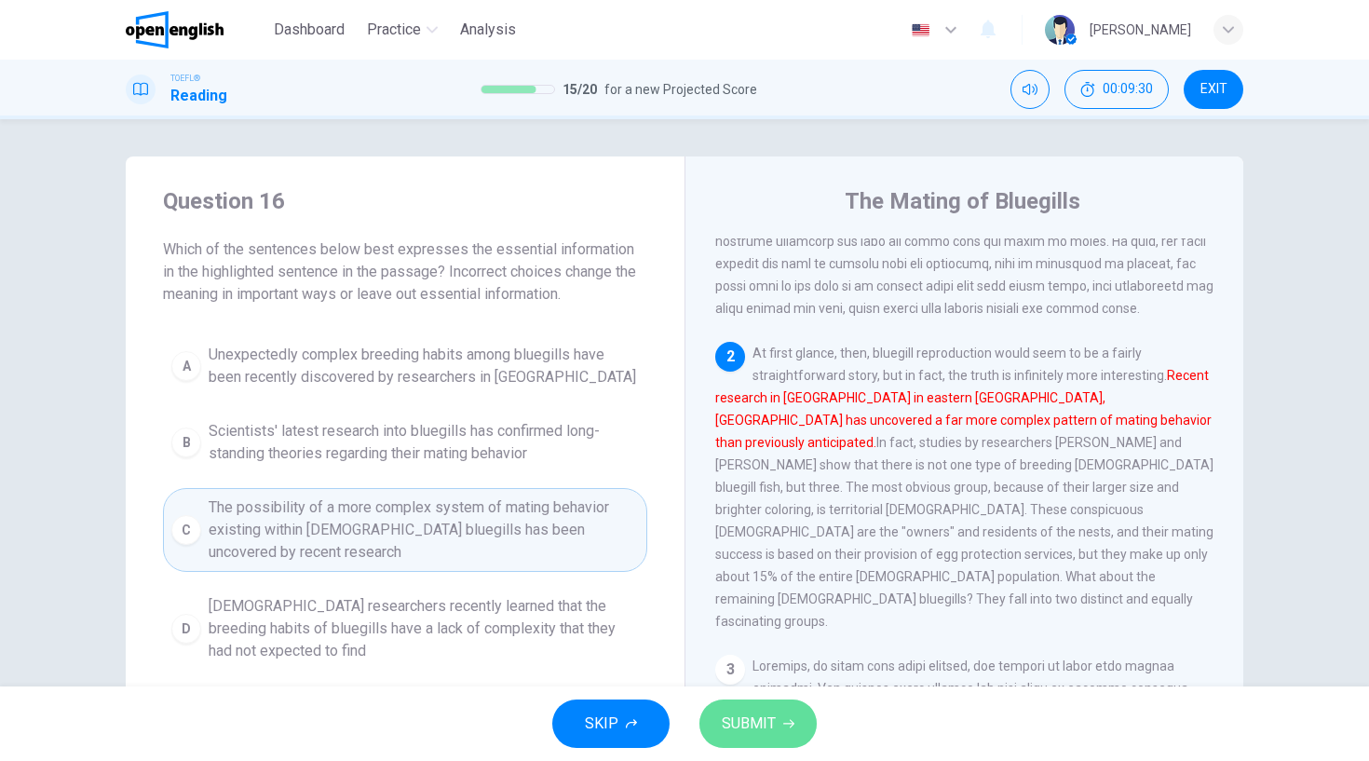
click at [780, 719] on button "SUBMIT" at bounding box center [757, 723] width 117 height 48
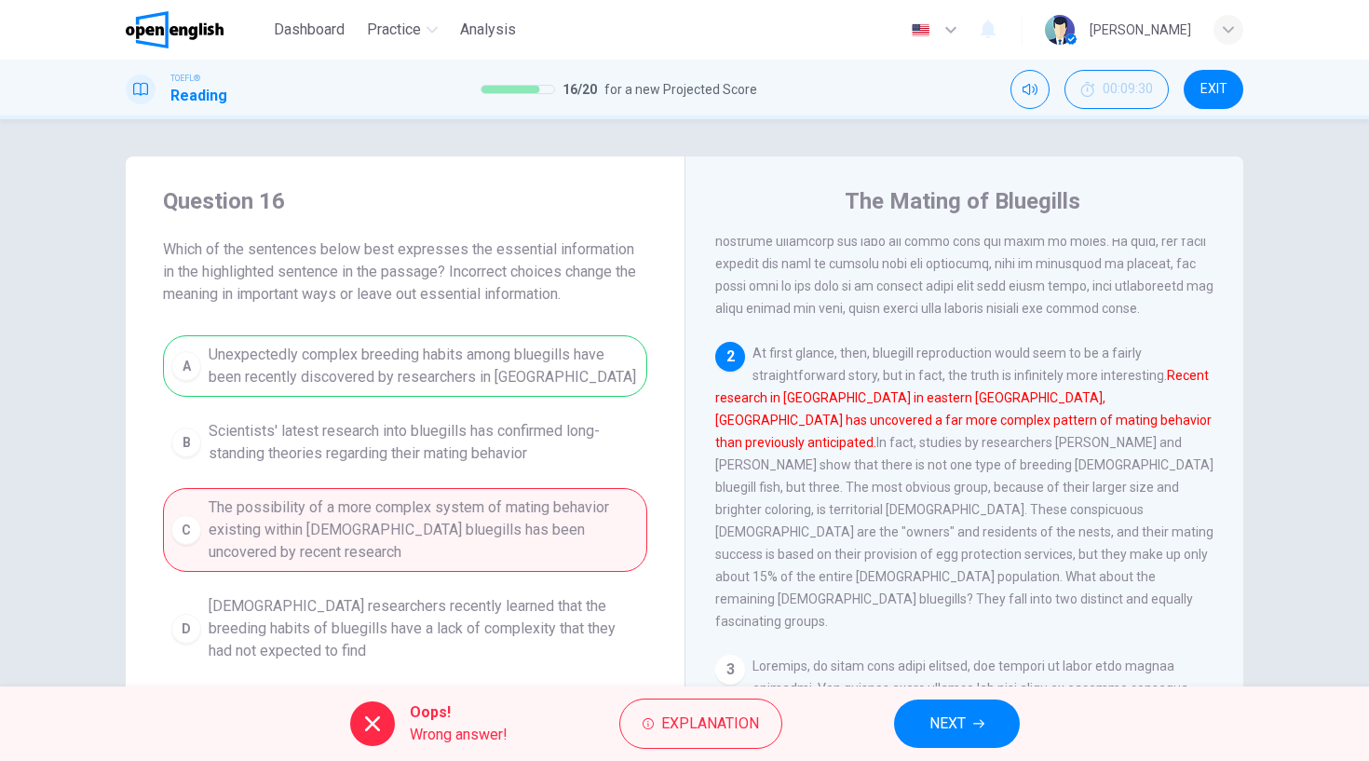
click at [979, 732] on button "NEXT" at bounding box center [957, 723] width 126 height 48
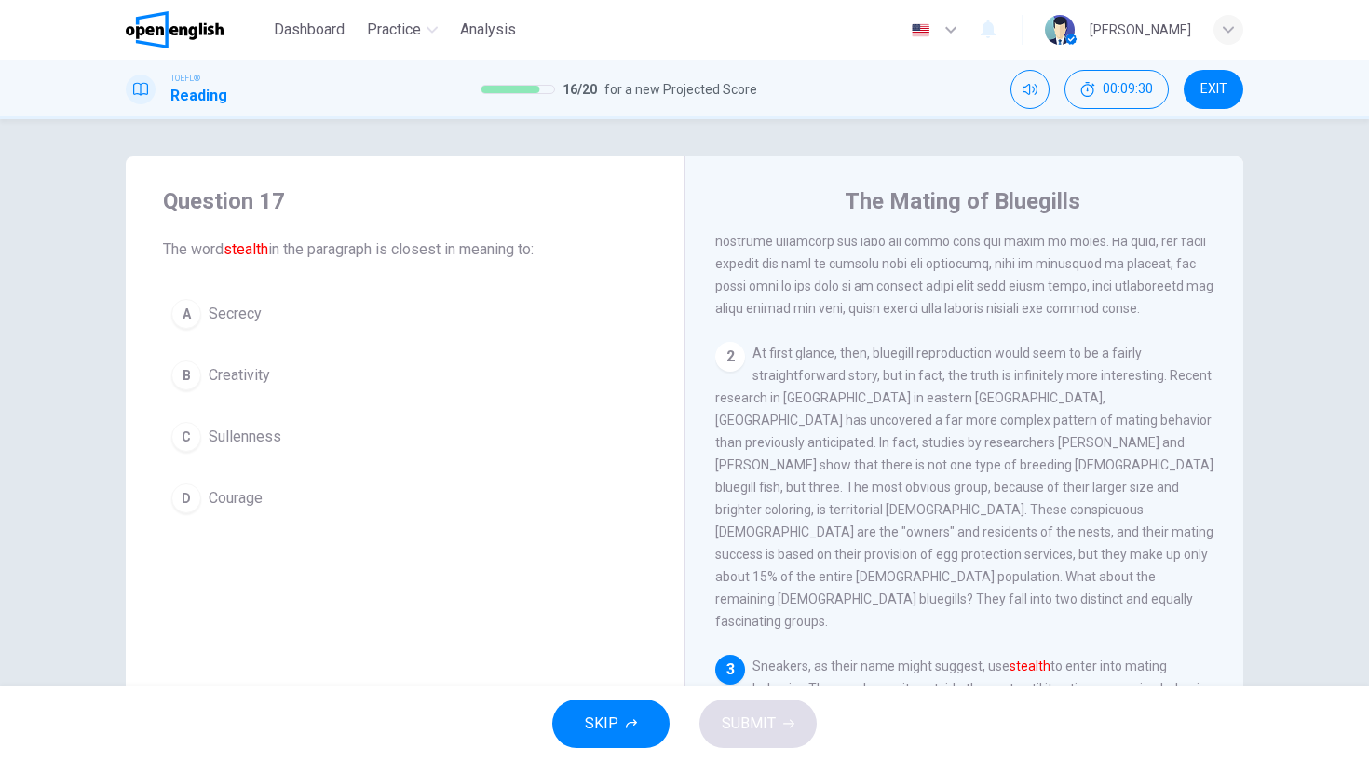
scroll to position [522, 0]
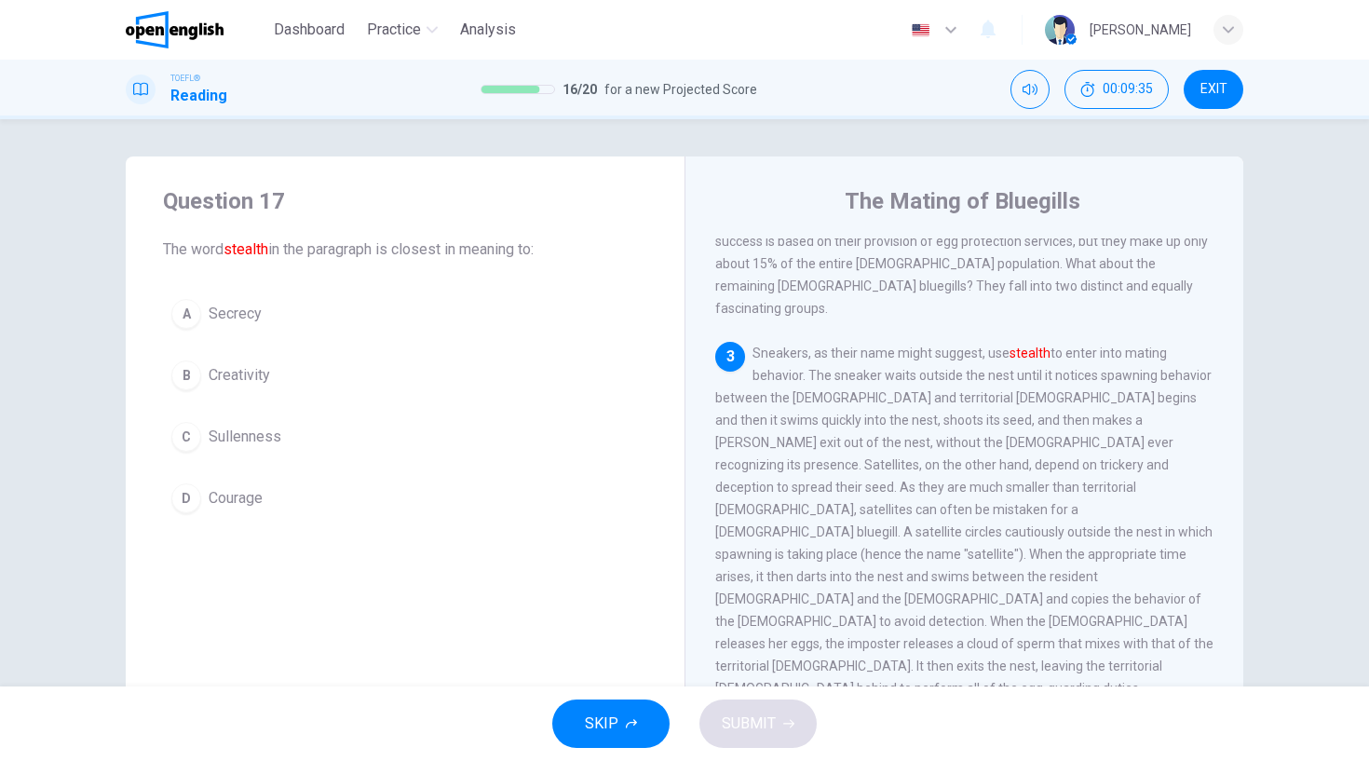
click at [200, 362] on button "B Creativity" at bounding box center [405, 375] width 484 height 47
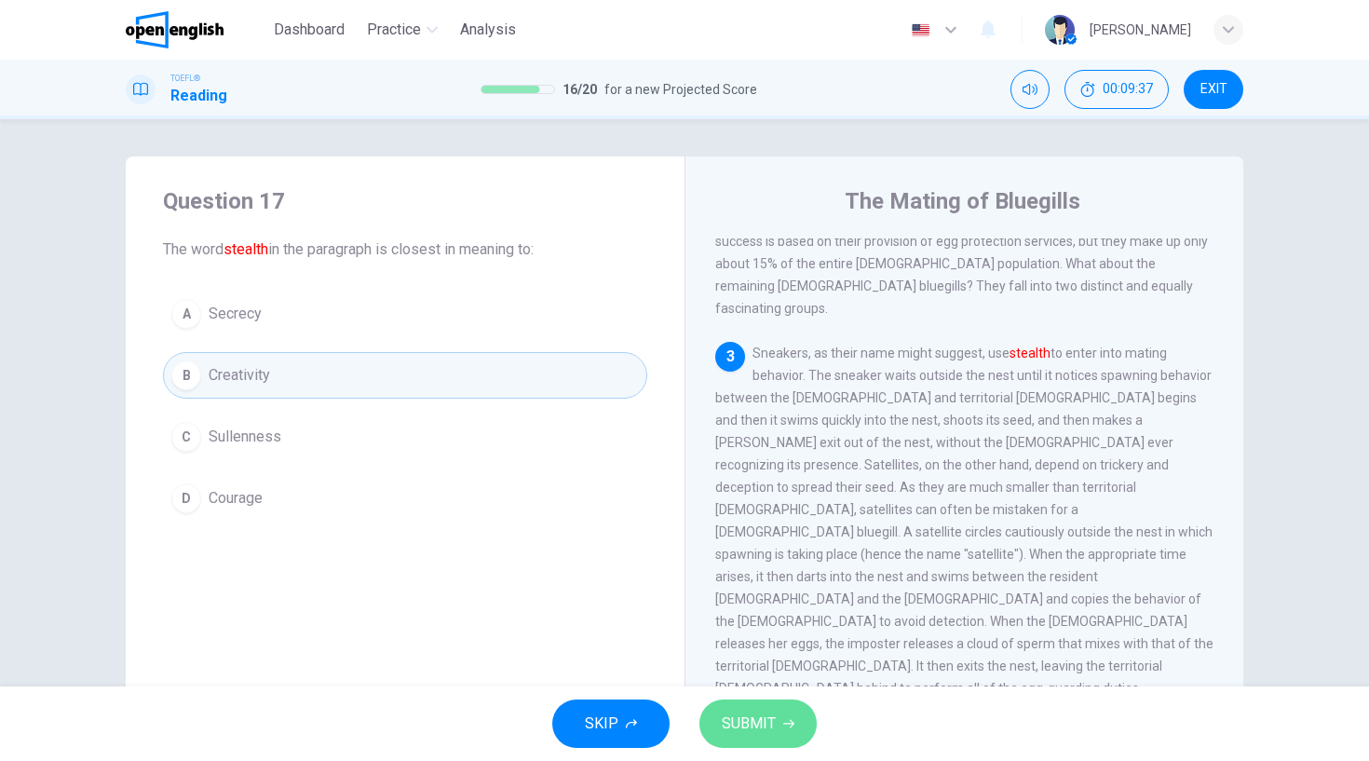
click at [759, 739] on button "SUBMIT" at bounding box center [757, 723] width 117 height 48
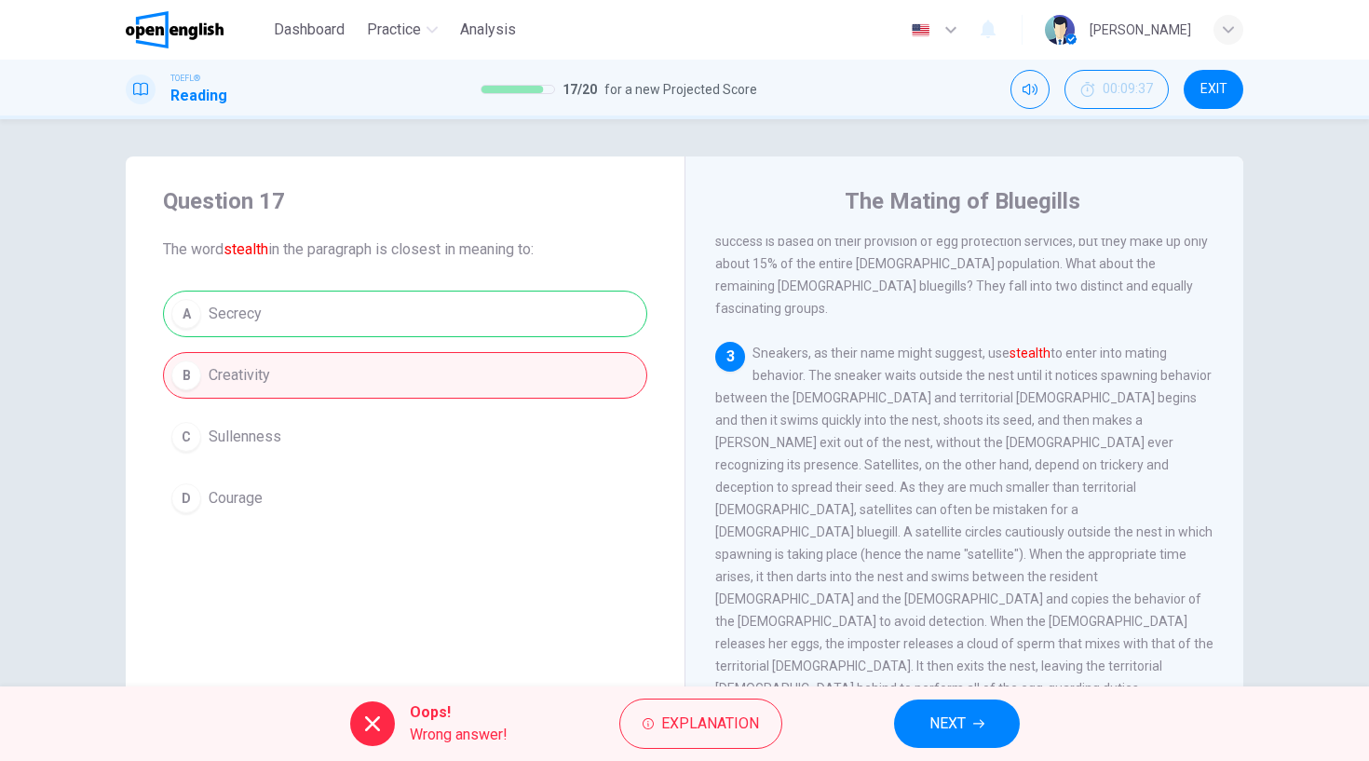
click at [952, 732] on span "NEXT" at bounding box center [947, 724] width 36 height 26
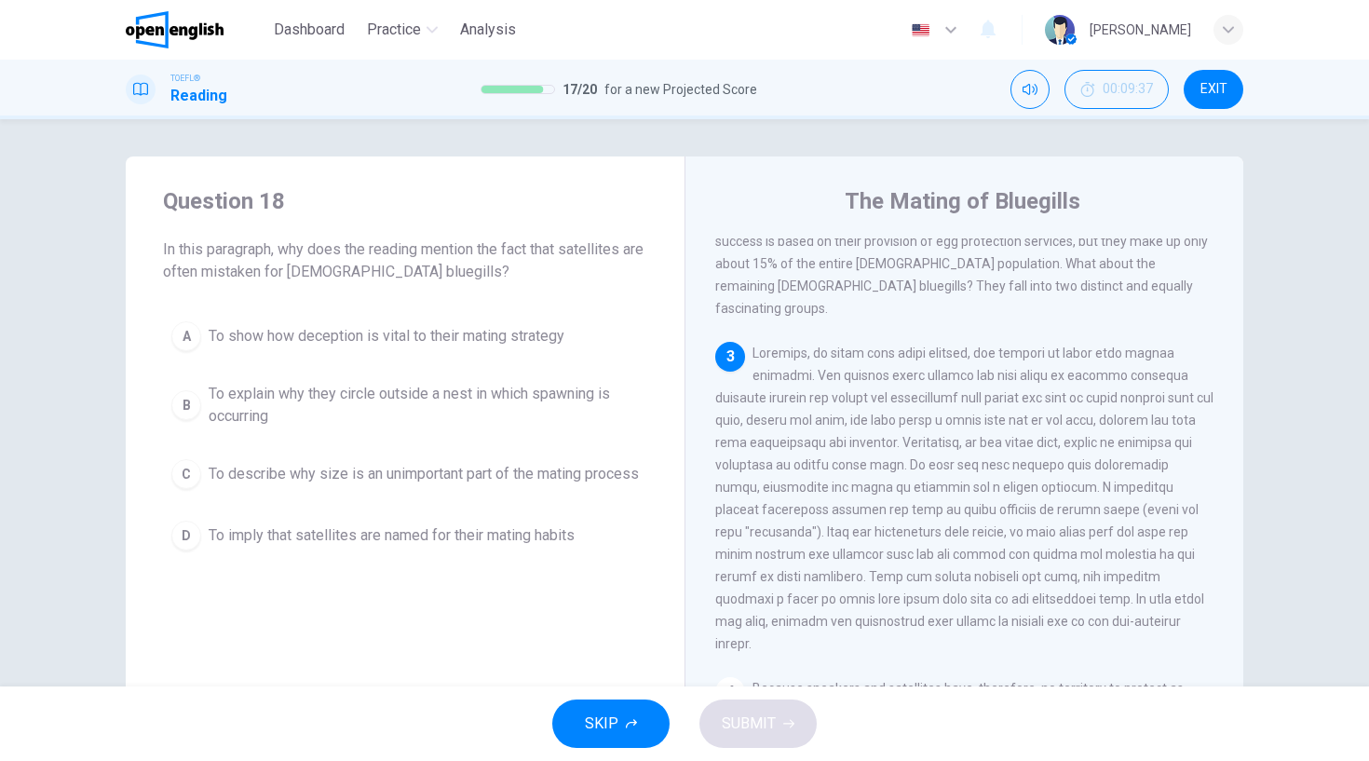
scroll to position [581, 0]
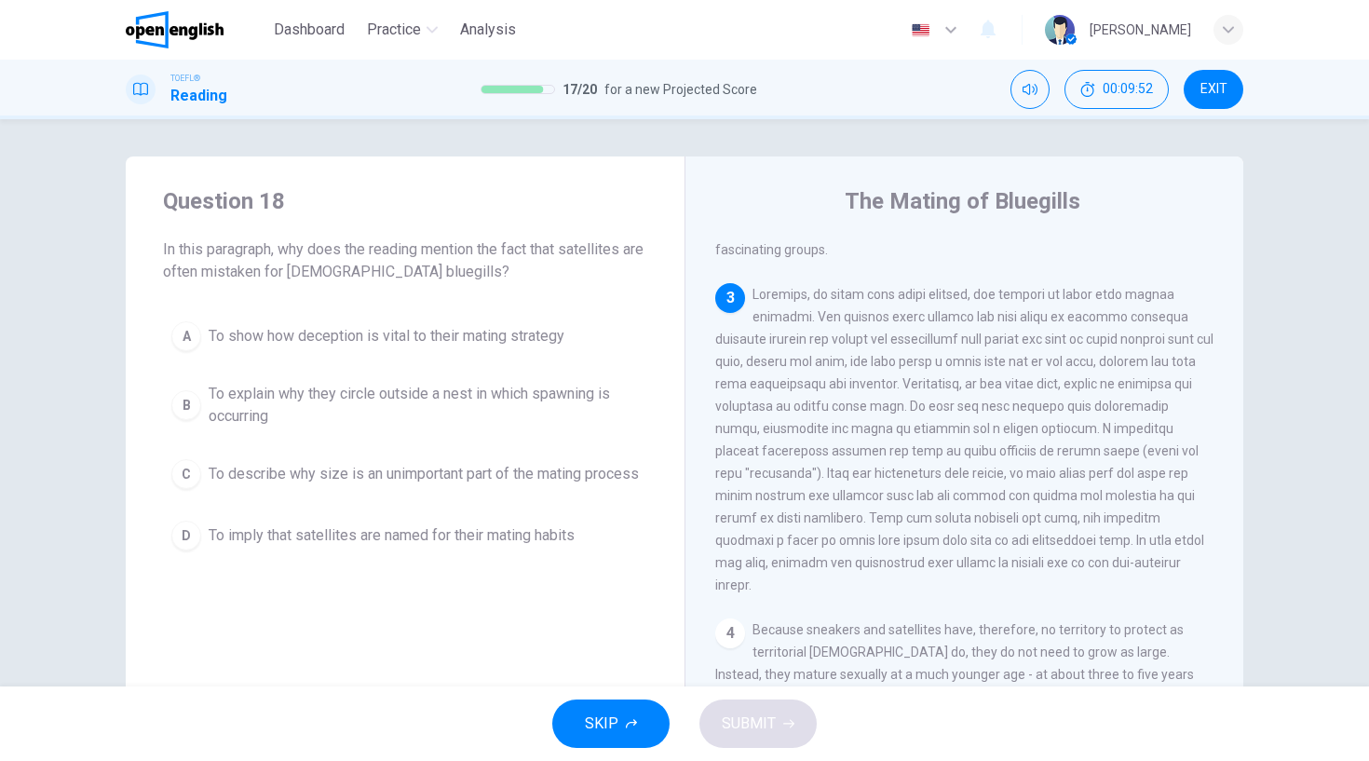
click at [191, 550] on div "D" at bounding box center [186, 536] width 30 height 30
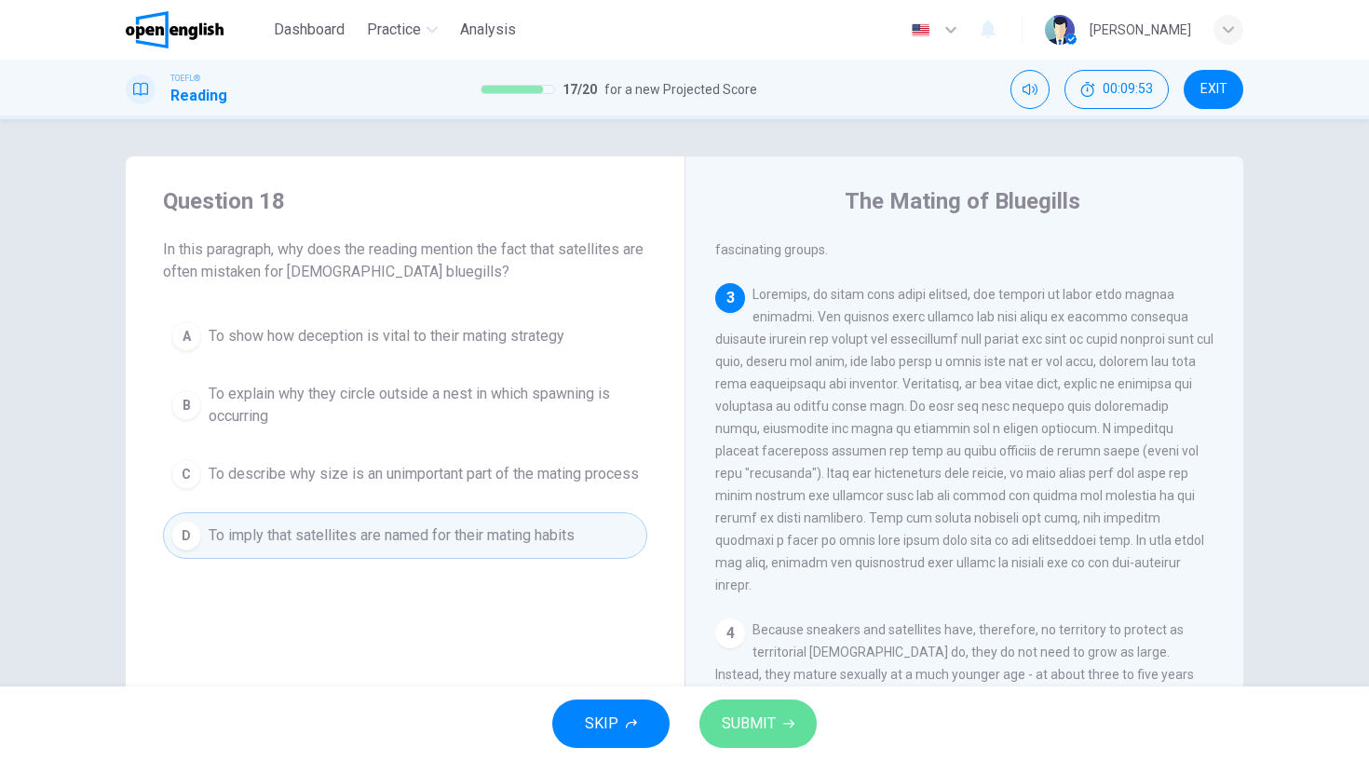
click at [754, 727] on span "SUBMIT" at bounding box center [749, 724] width 54 height 26
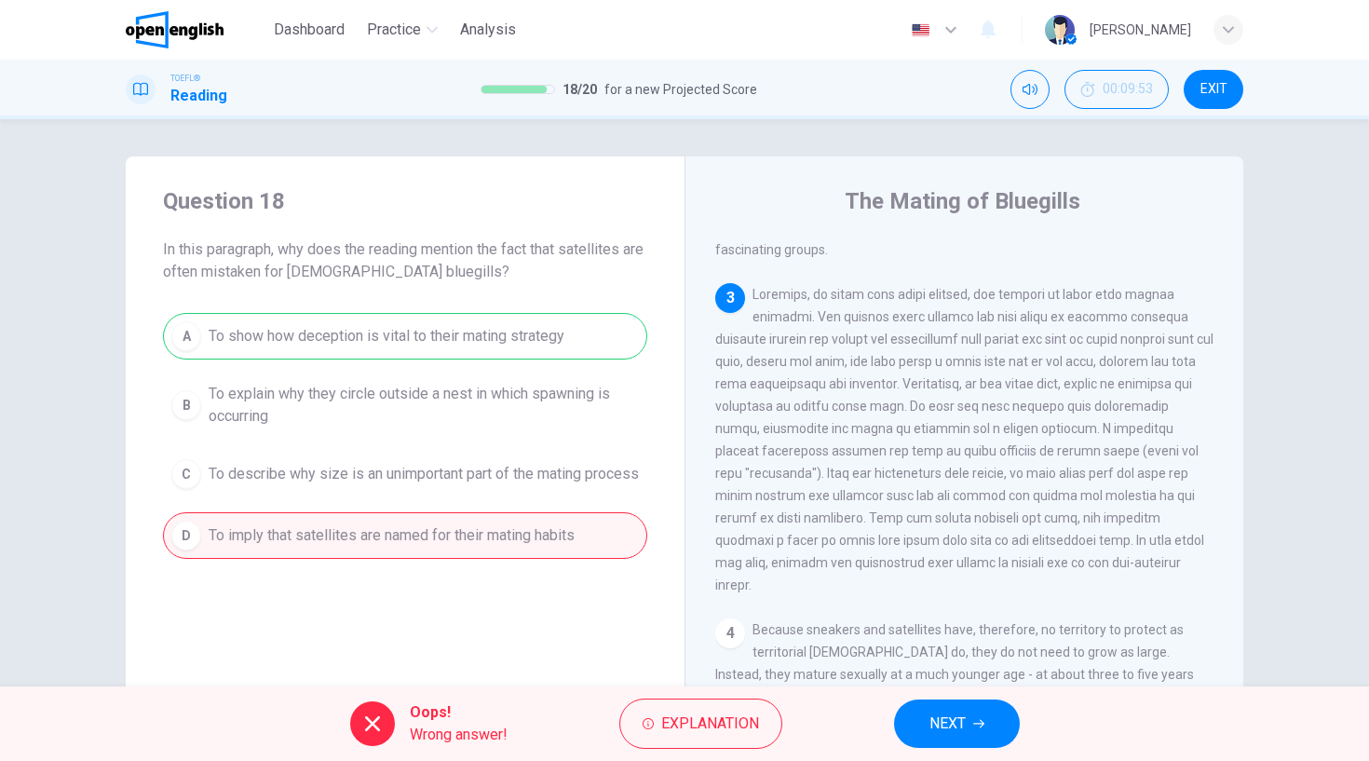
click at [986, 717] on button "NEXT" at bounding box center [957, 723] width 126 height 48
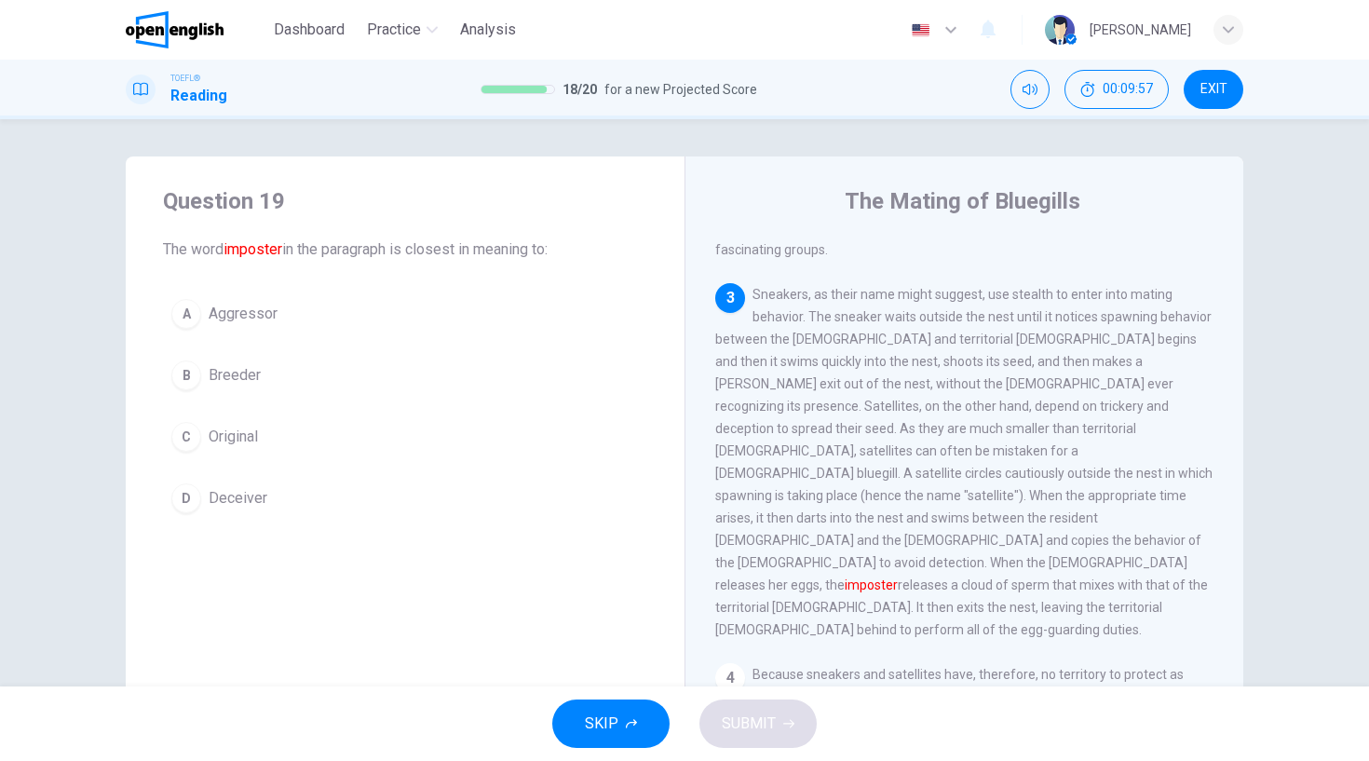
click at [180, 308] on div "A" at bounding box center [186, 314] width 30 height 30
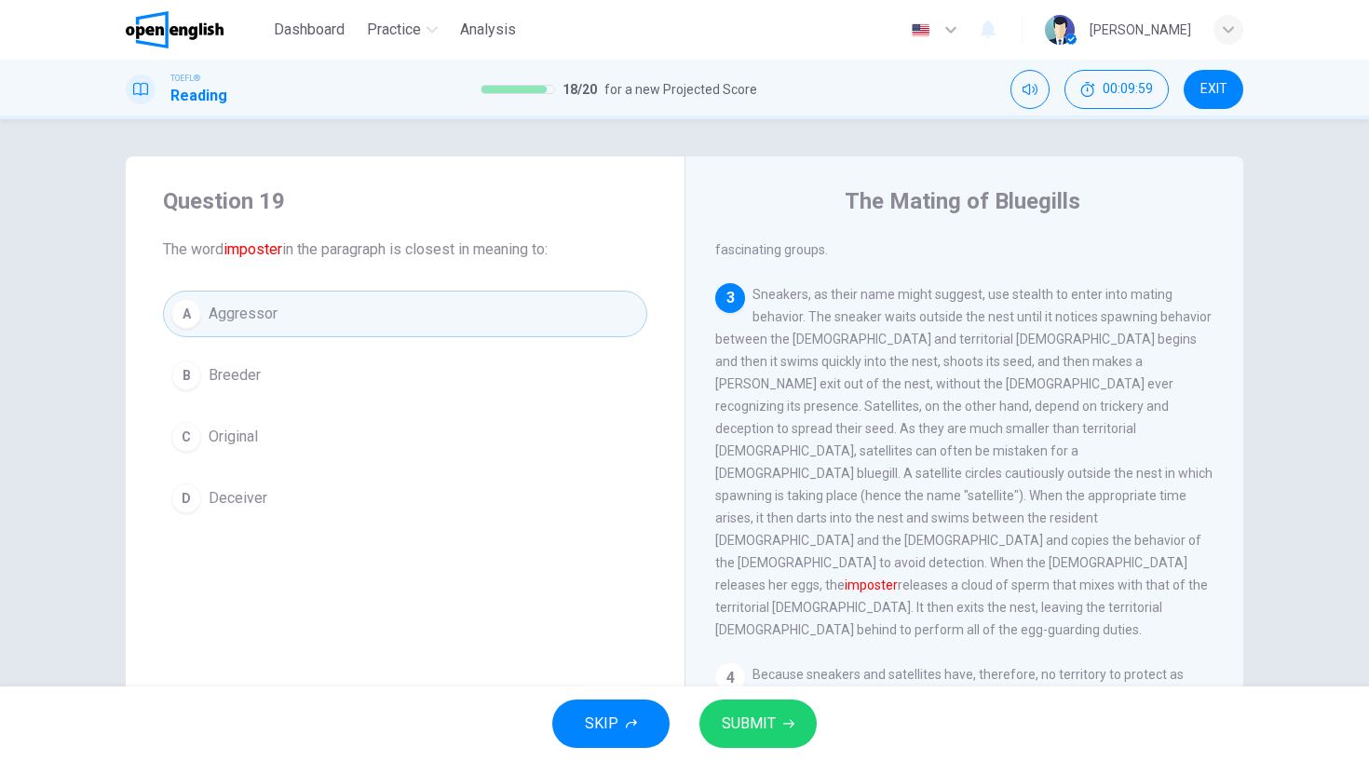
click at [753, 712] on span "SUBMIT" at bounding box center [749, 724] width 54 height 26
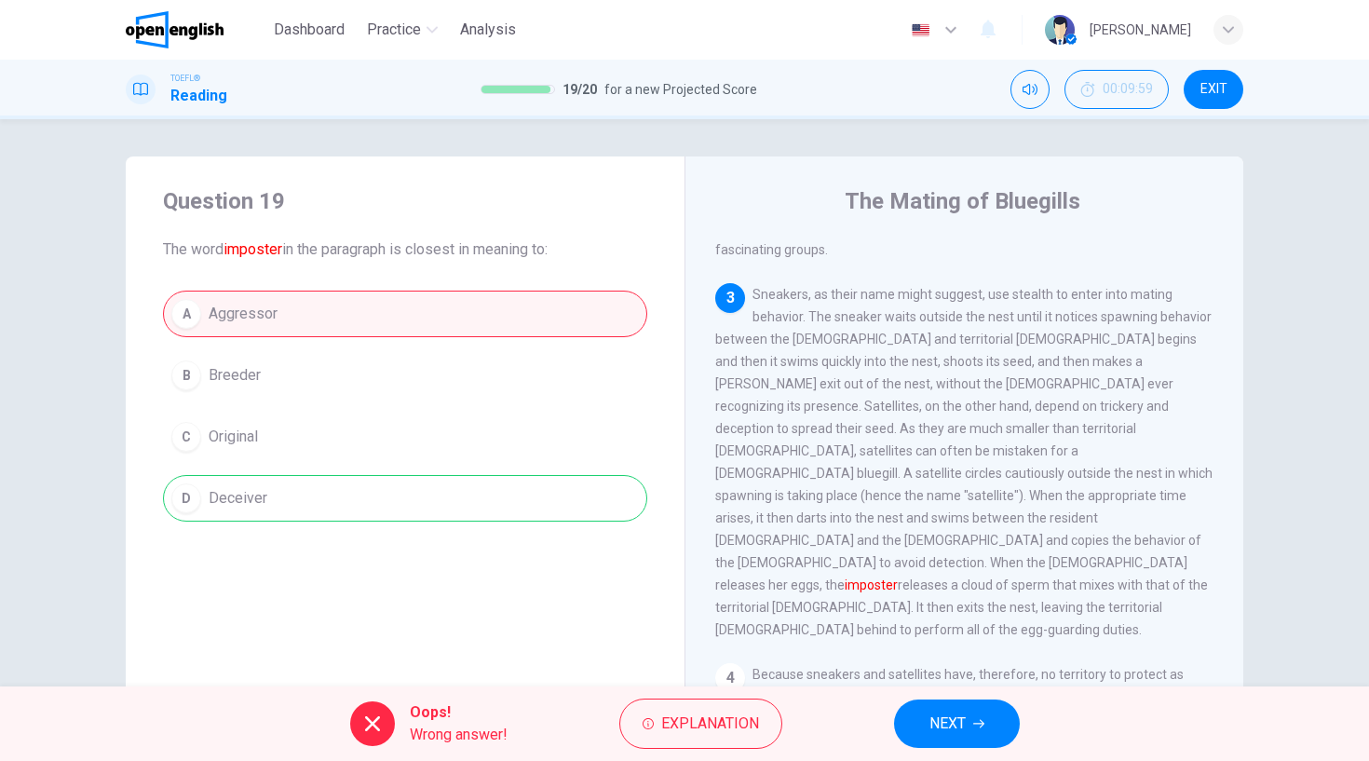
click at [967, 738] on button "NEXT" at bounding box center [957, 723] width 126 height 48
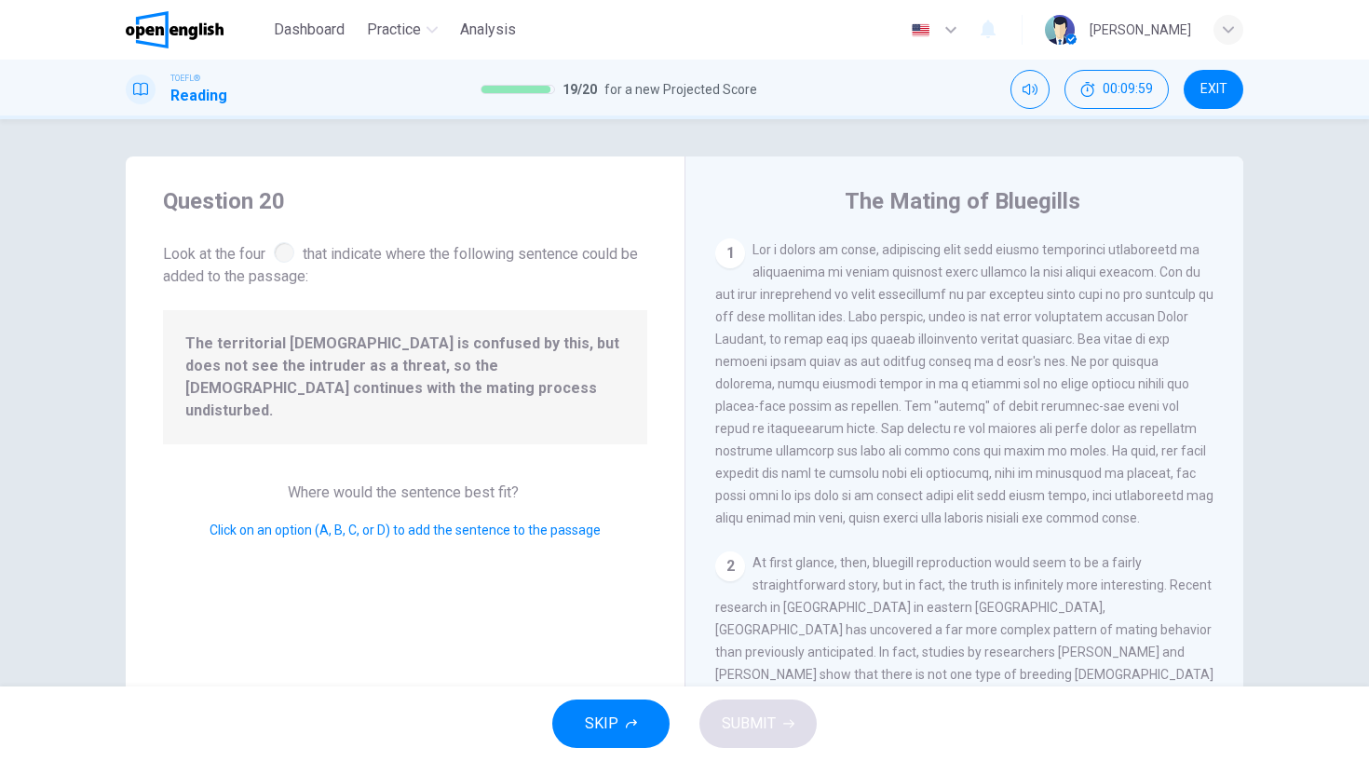
scroll to position [575, 0]
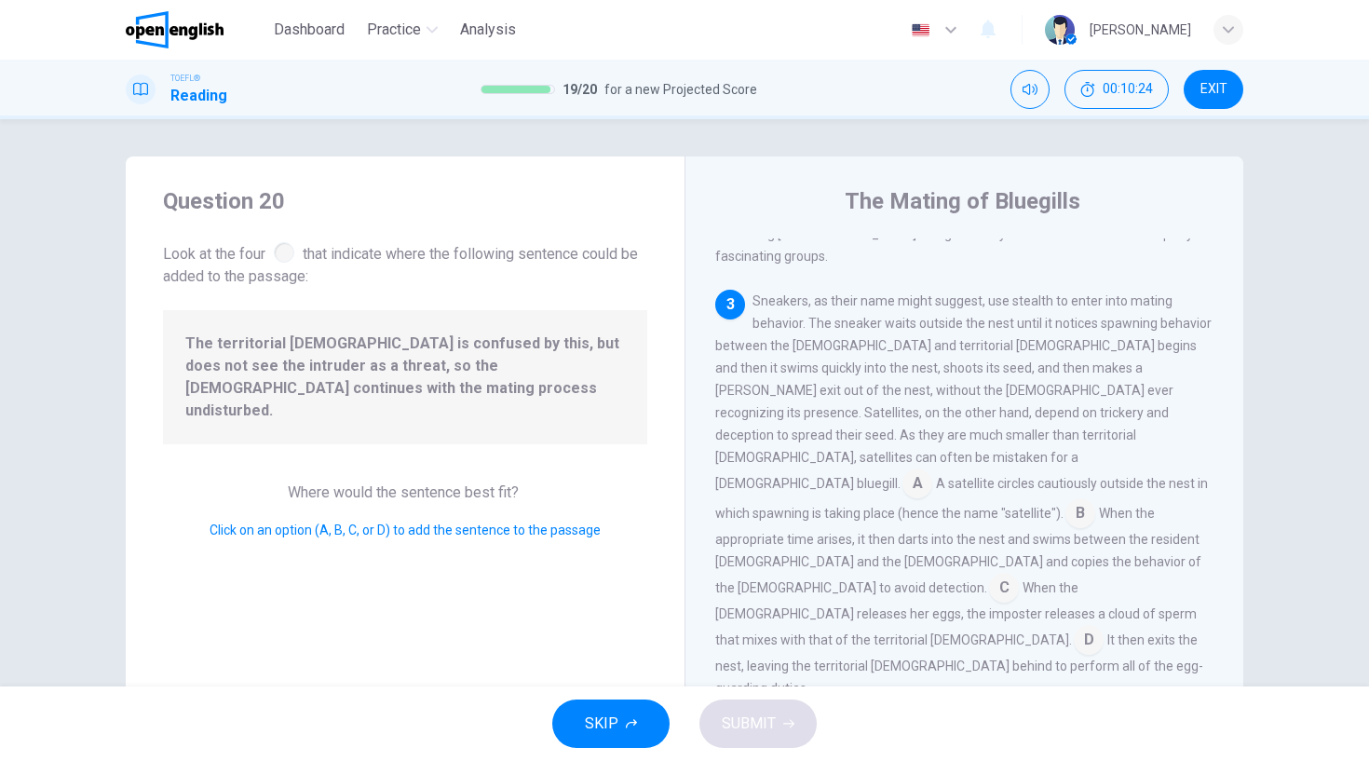
click at [989, 575] on input at bounding box center [1004, 590] width 30 height 30
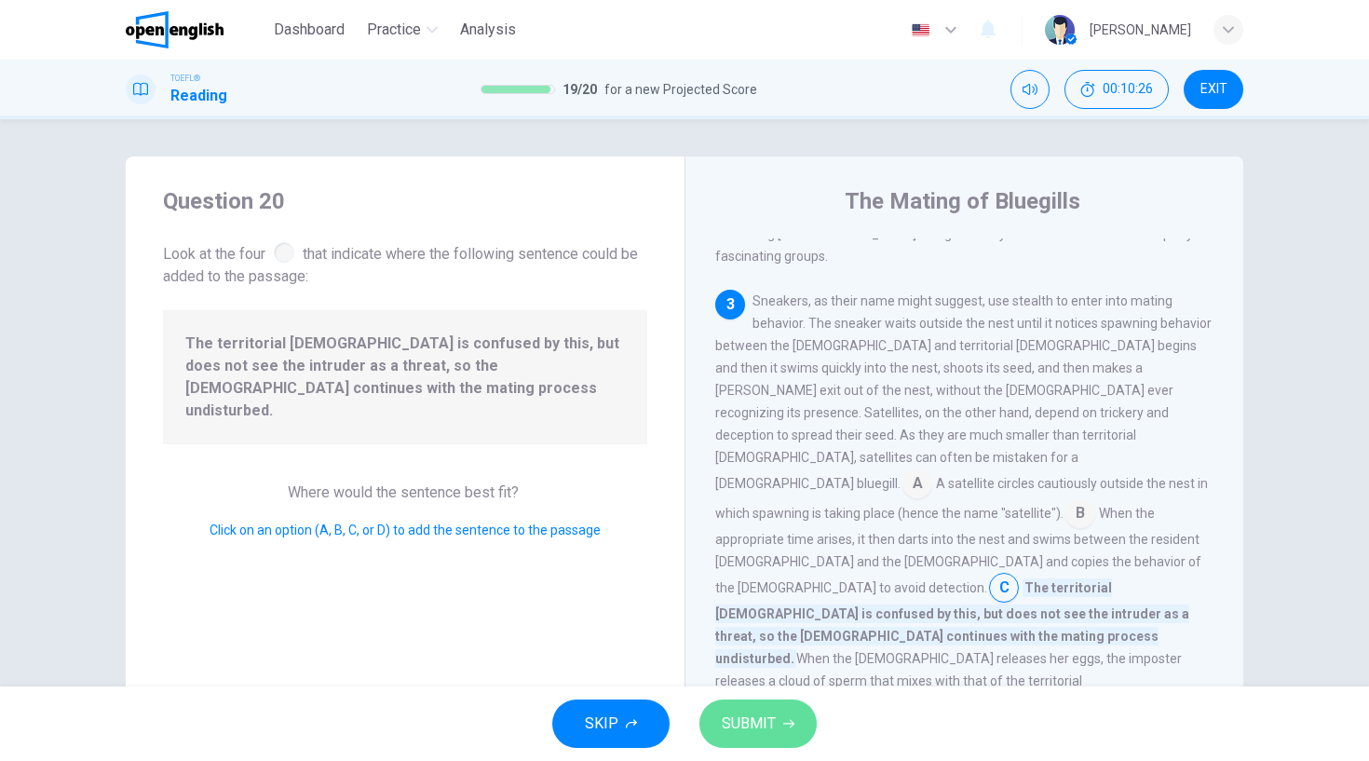
click at [784, 731] on button "SUBMIT" at bounding box center [757, 723] width 117 height 48
